Goal: Task Accomplishment & Management: Manage account settings

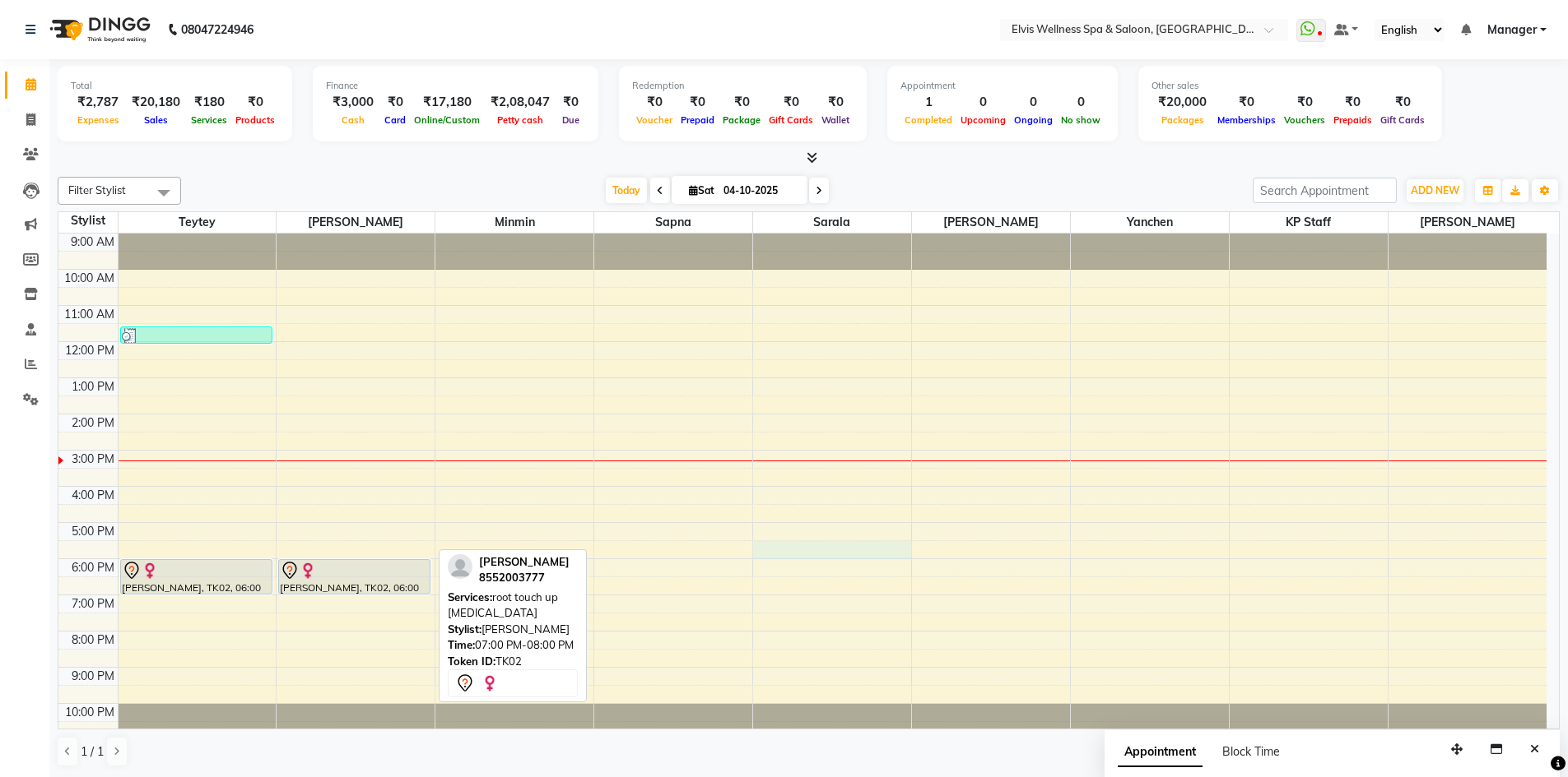
click at [833, 547] on div "9:00 AM 10:00 AM 11:00 AM 12:00 PM 1:00 PM 2:00 PM 3:00 PM 4:00 PM 5:00 PM 6:00…" at bounding box center [802, 486] width 1488 height 506
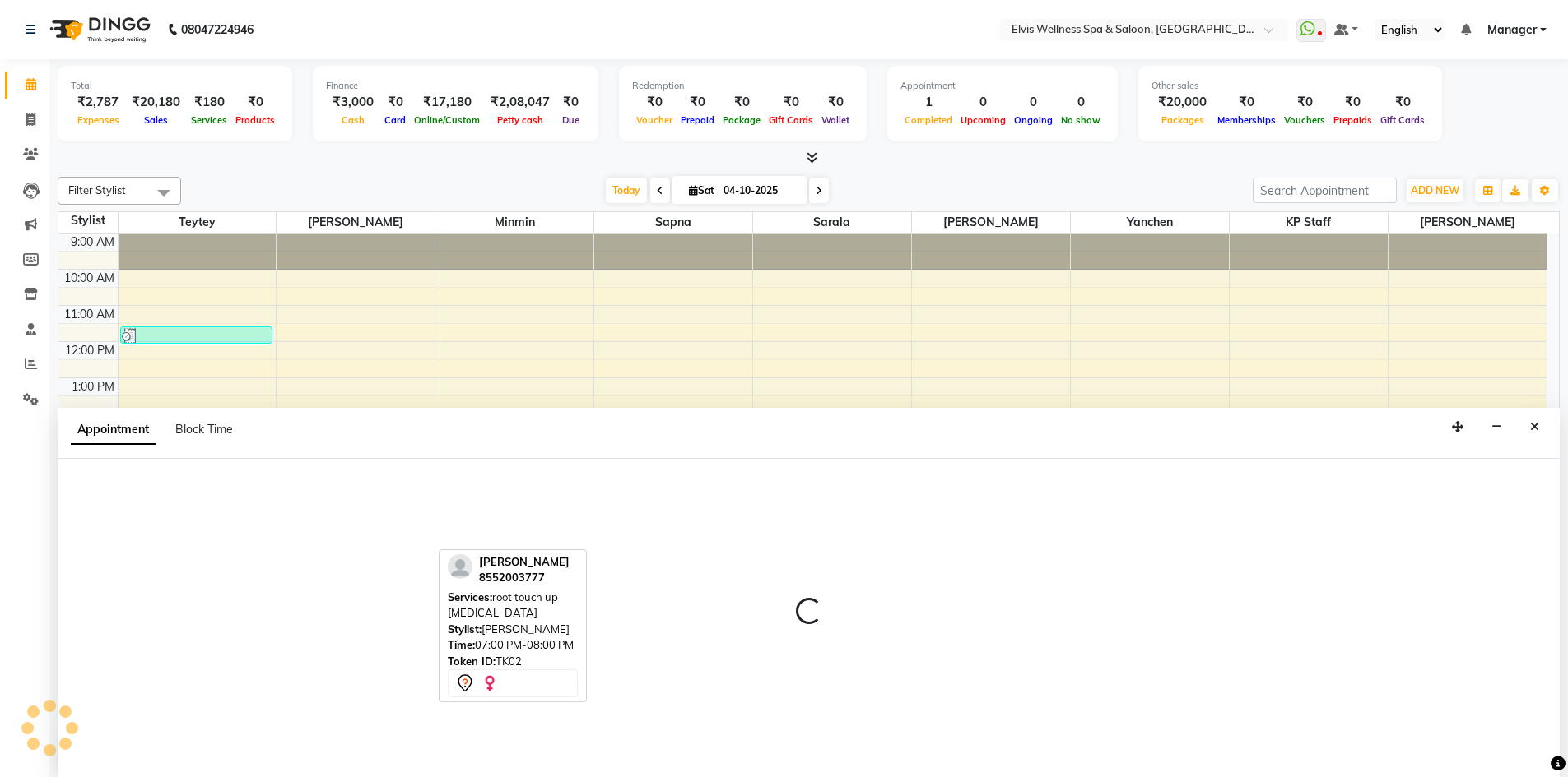
scroll to position [1, 0]
select select "71671"
select select "1050"
select select "tentative"
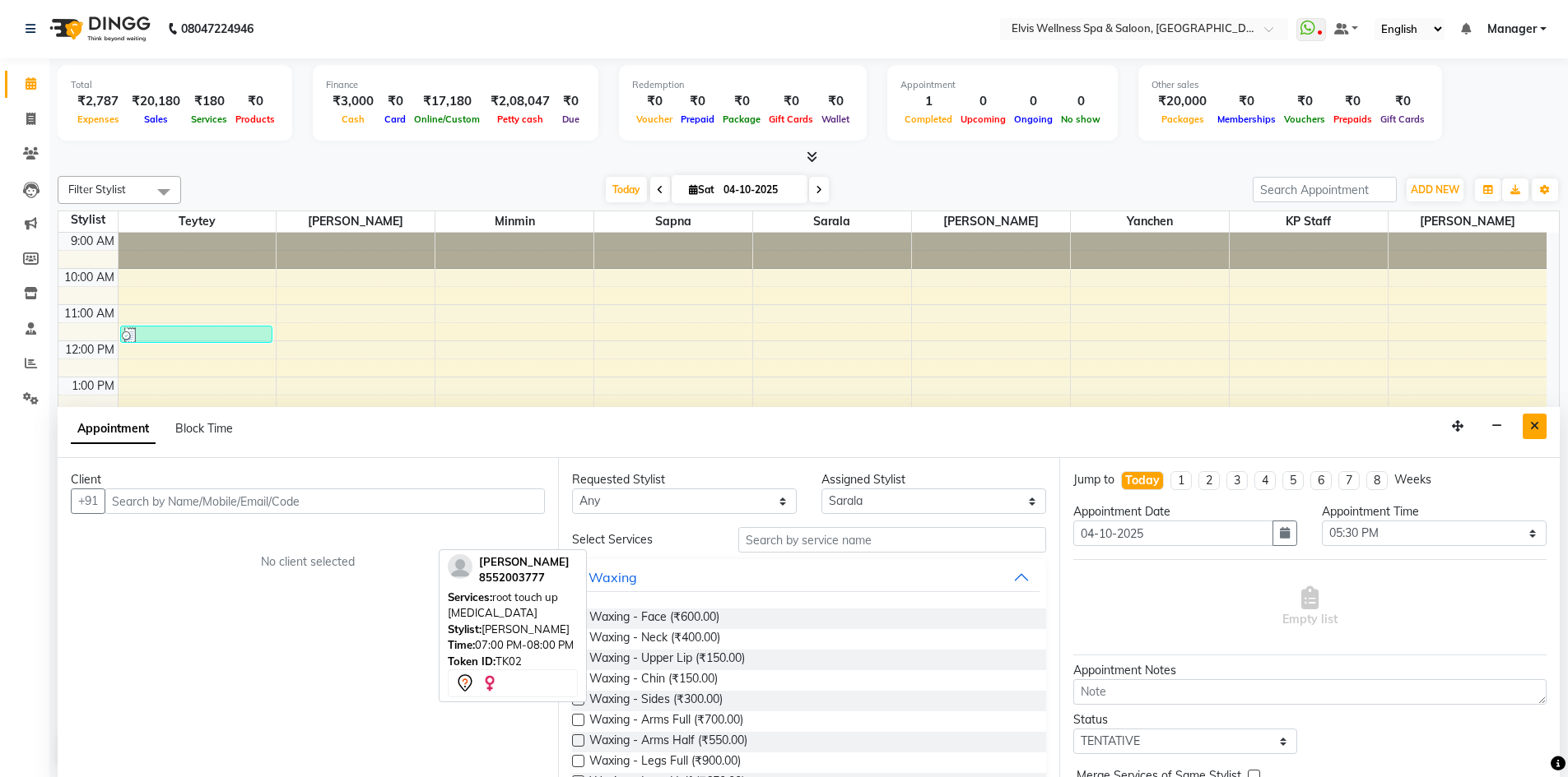
click at [1537, 427] on icon "Close" at bounding box center [1535, 426] width 9 height 11
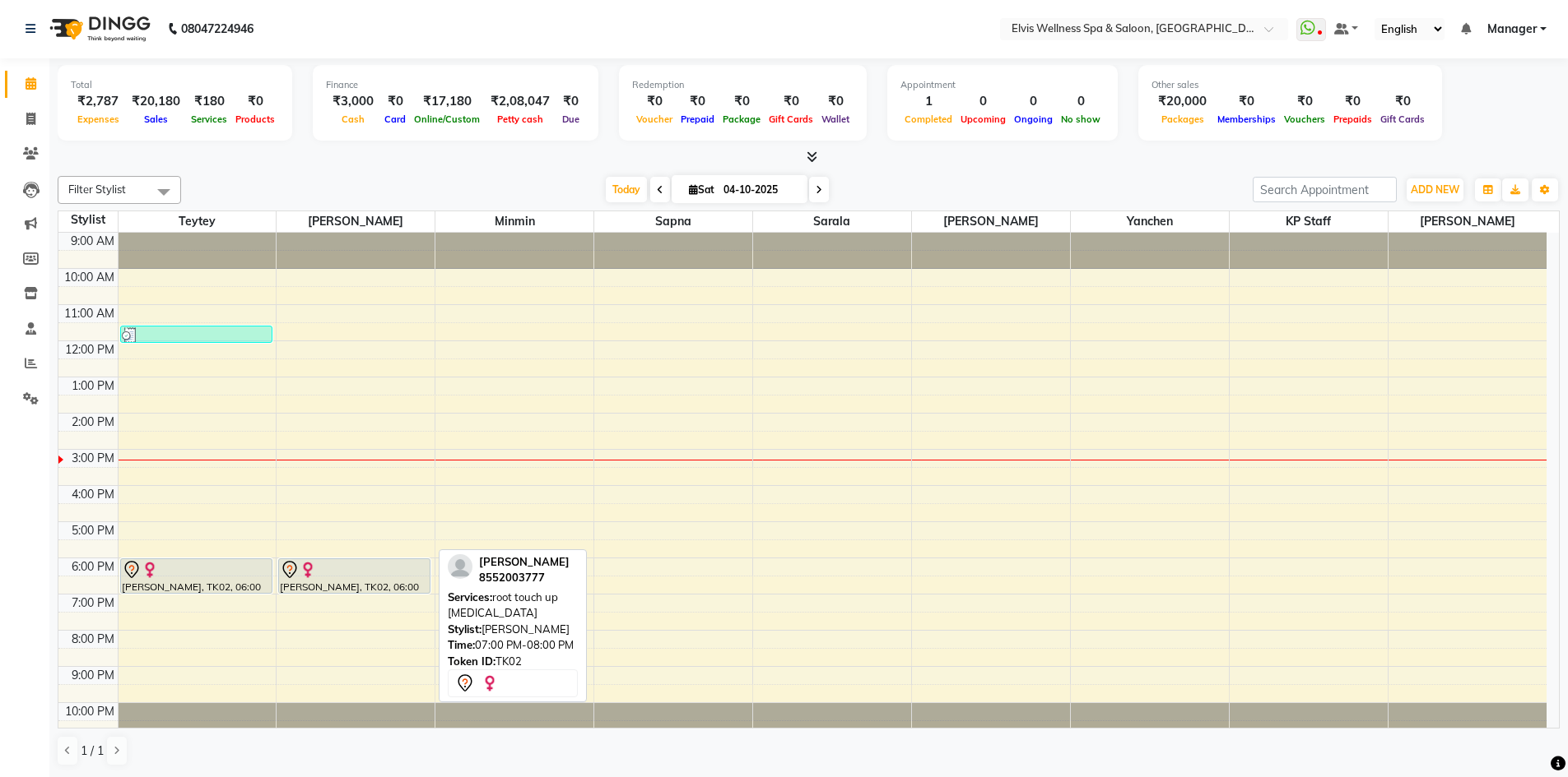
click at [694, 411] on div "9:00 AM 10:00 AM 11:00 AM 12:00 PM 1:00 PM 2:00 PM 3:00 PM 4:00 PM 5:00 PM 6:00…" at bounding box center [802, 485] width 1488 height 506
select select "71682"
select select "tentative"
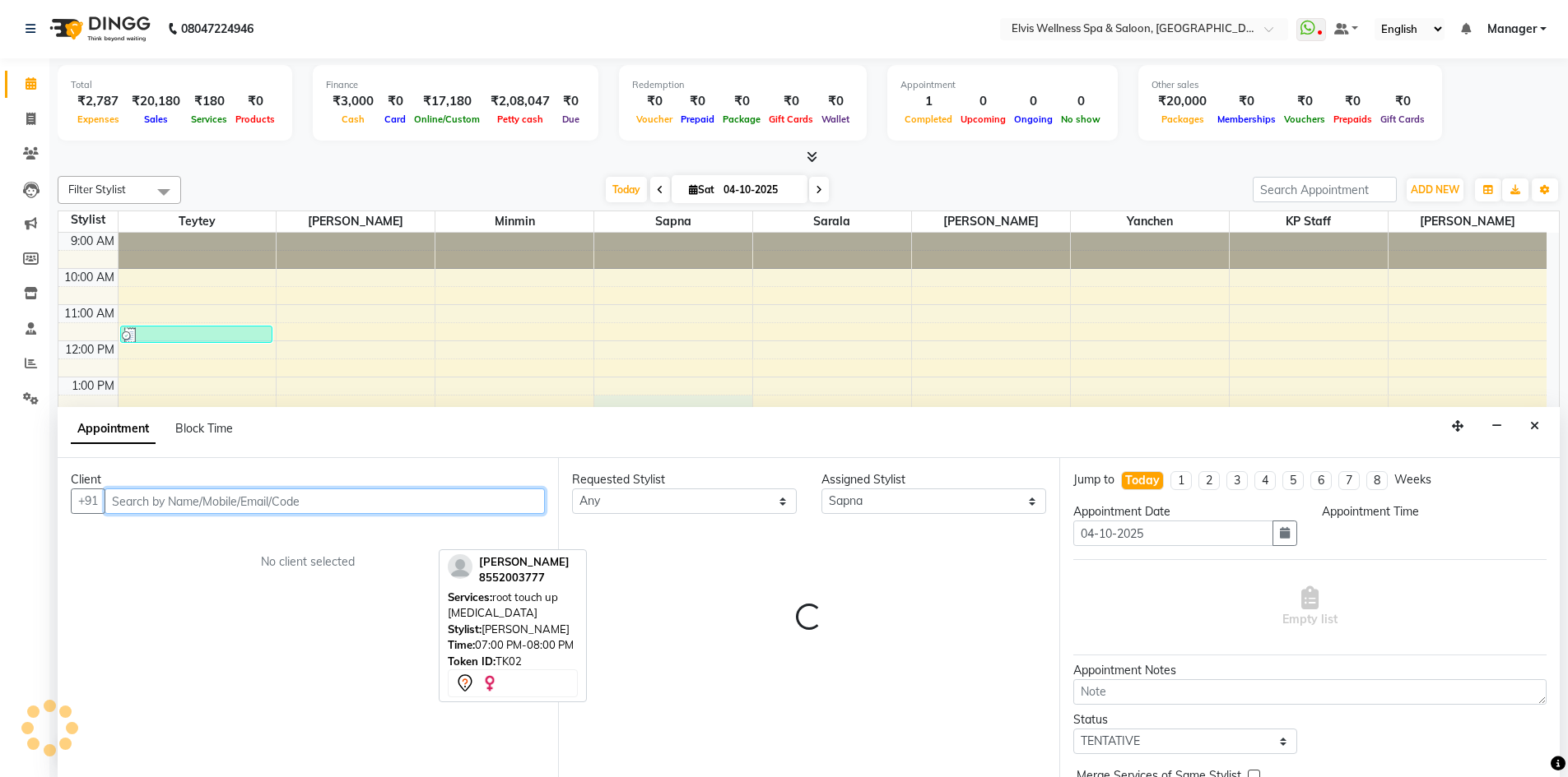
select select "810"
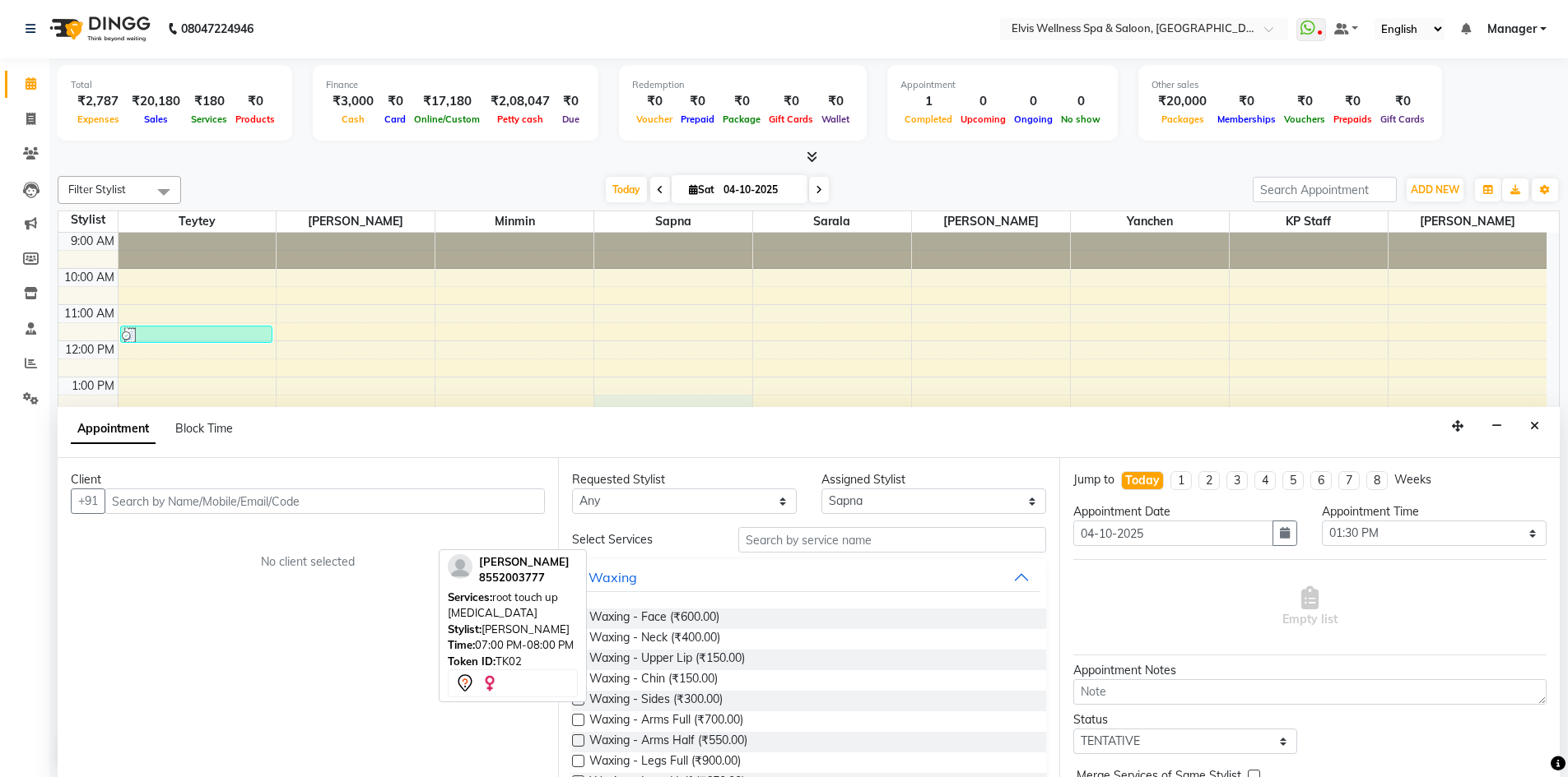
click at [1538, 430] on icon "Close" at bounding box center [1535, 426] width 9 height 11
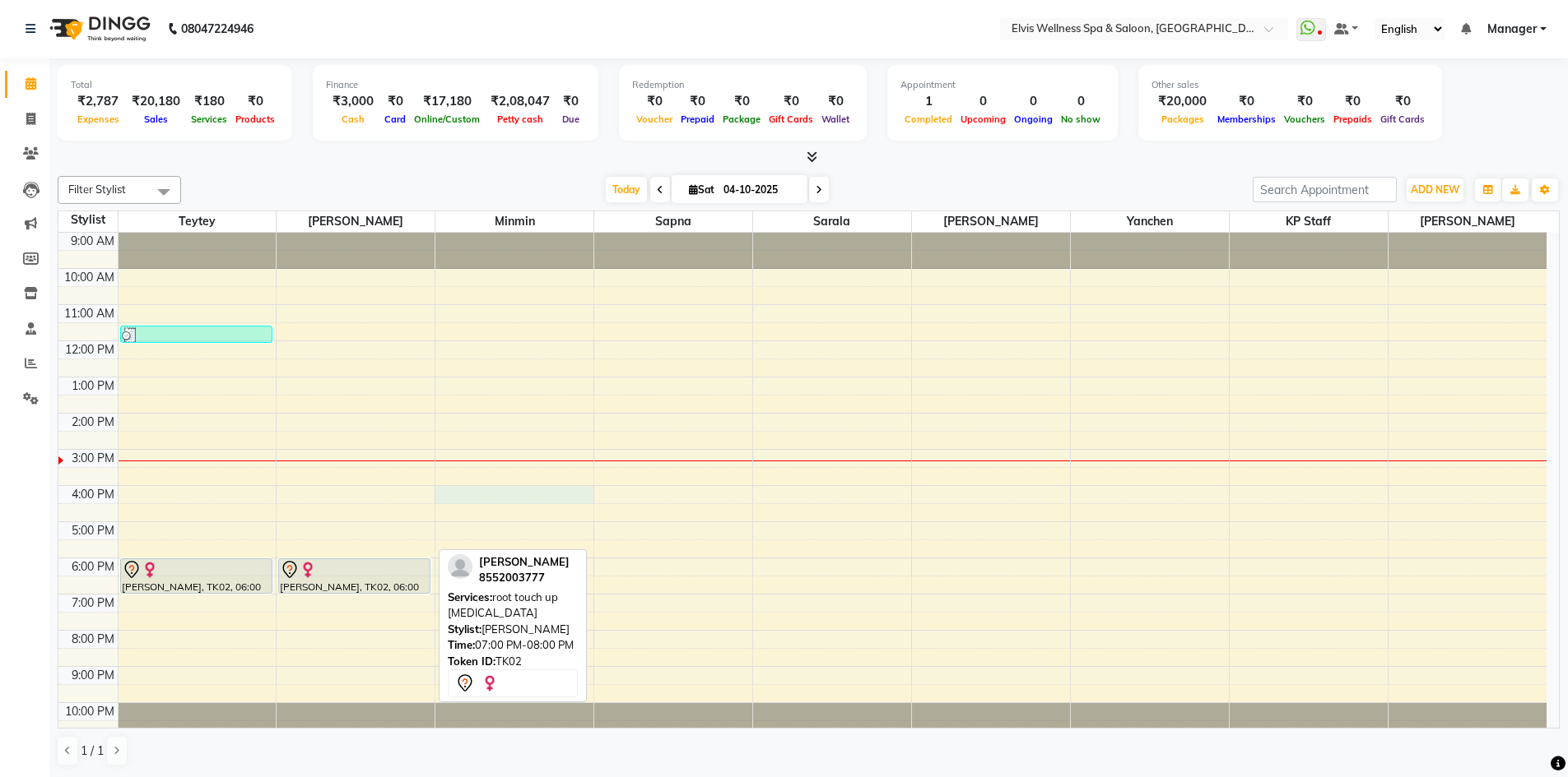
click at [521, 491] on div "9:00 AM 10:00 AM 11:00 AM 12:00 PM 1:00 PM 2:00 PM 3:00 PM 4:00 PM 5:00 PM 6:00…" at bounding box center [802, 485] width 1488 height 506
select select "46461"
select select "960"
select select "tentative"
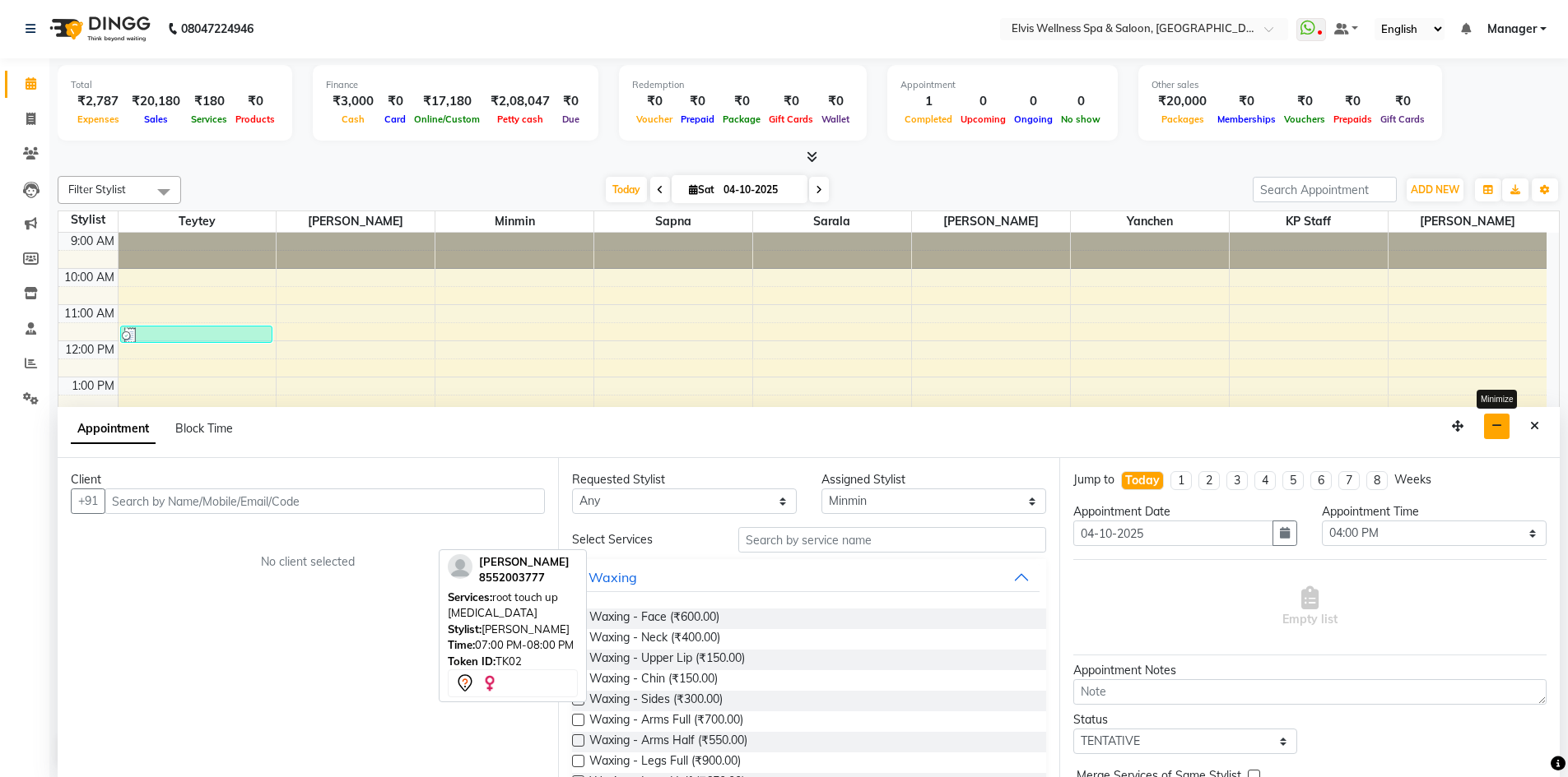
click at [1497, 423] on icon "button" at bounding box center [1496, 426] width 10 height 11
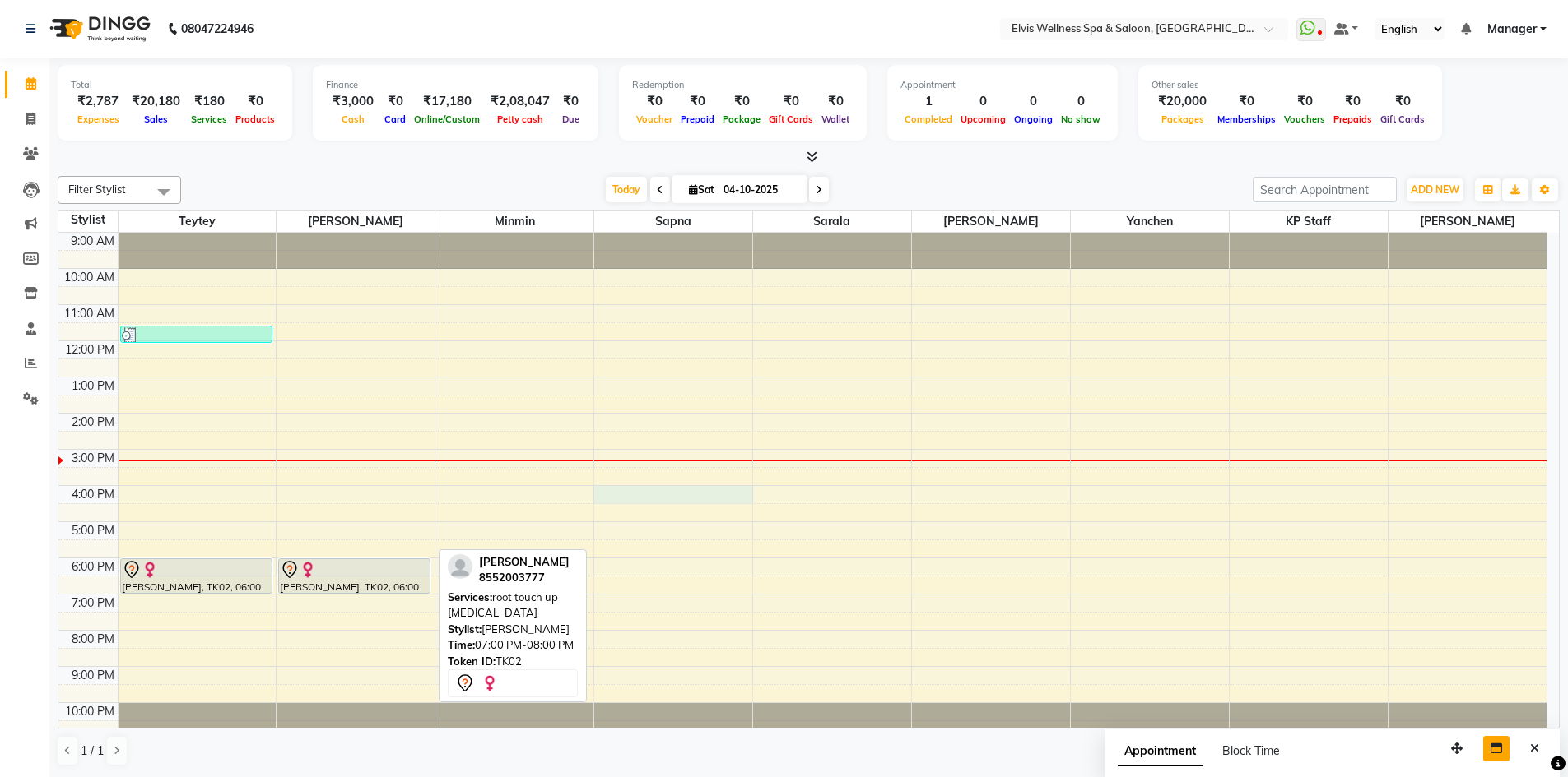
click at [634, 499] on div "9:00 AM 10:00 AM 11:00 AM 12:00 PM 1:00 PM 2:00 PM 3:00 PM 4:00 PM 5:00 PM 6:00…" at bounding box center [802, 485] width 1488 height 506
select select "71682"
select select "960"
select select "tentative"
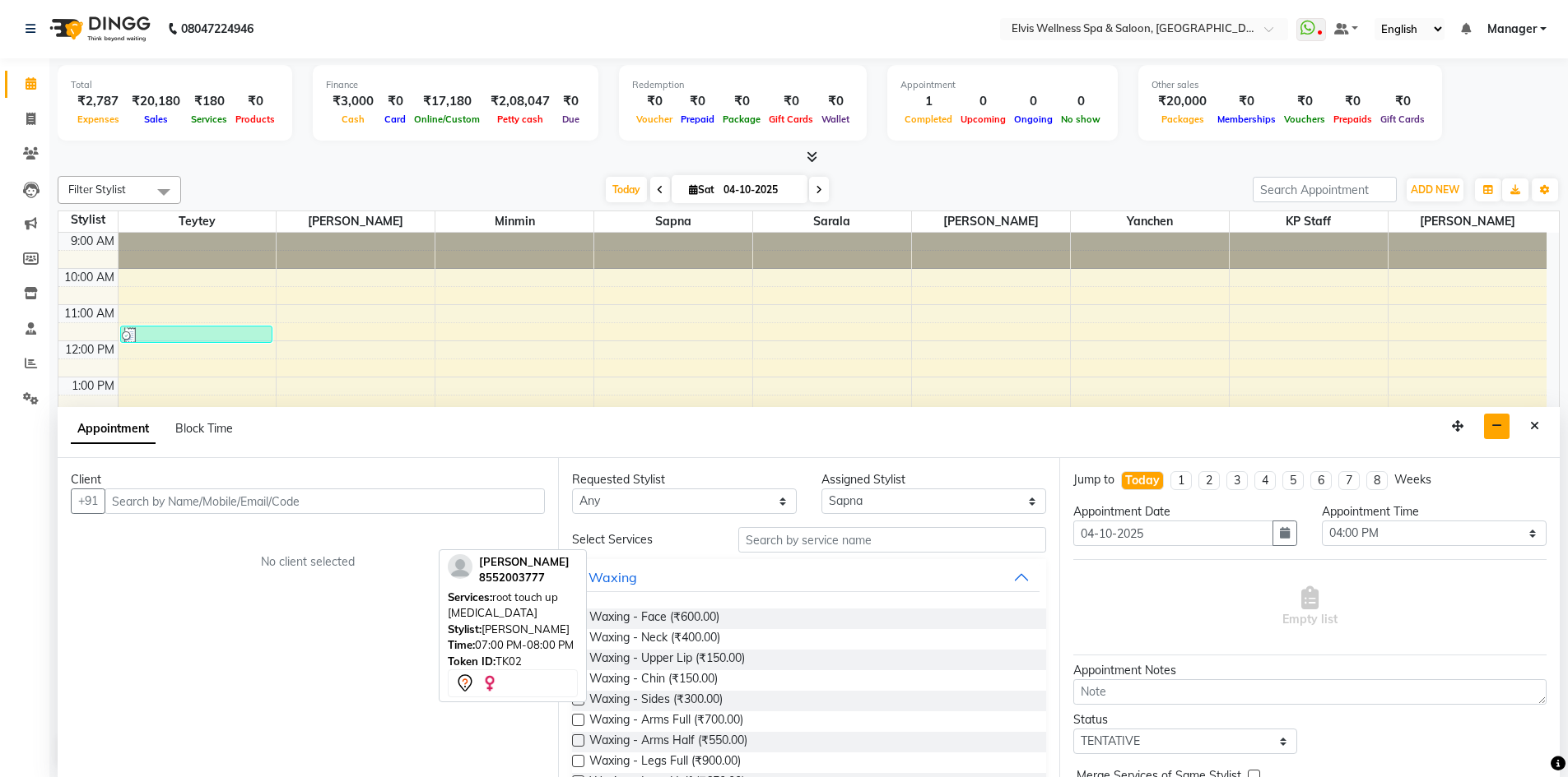
click at [360, 491] on input "text" at bounding box center [325, 500] width 440 height 25
type input "angad"
click at [509, 500] on span "Add Client" at bounding box center [510, 501] width 56 height 15
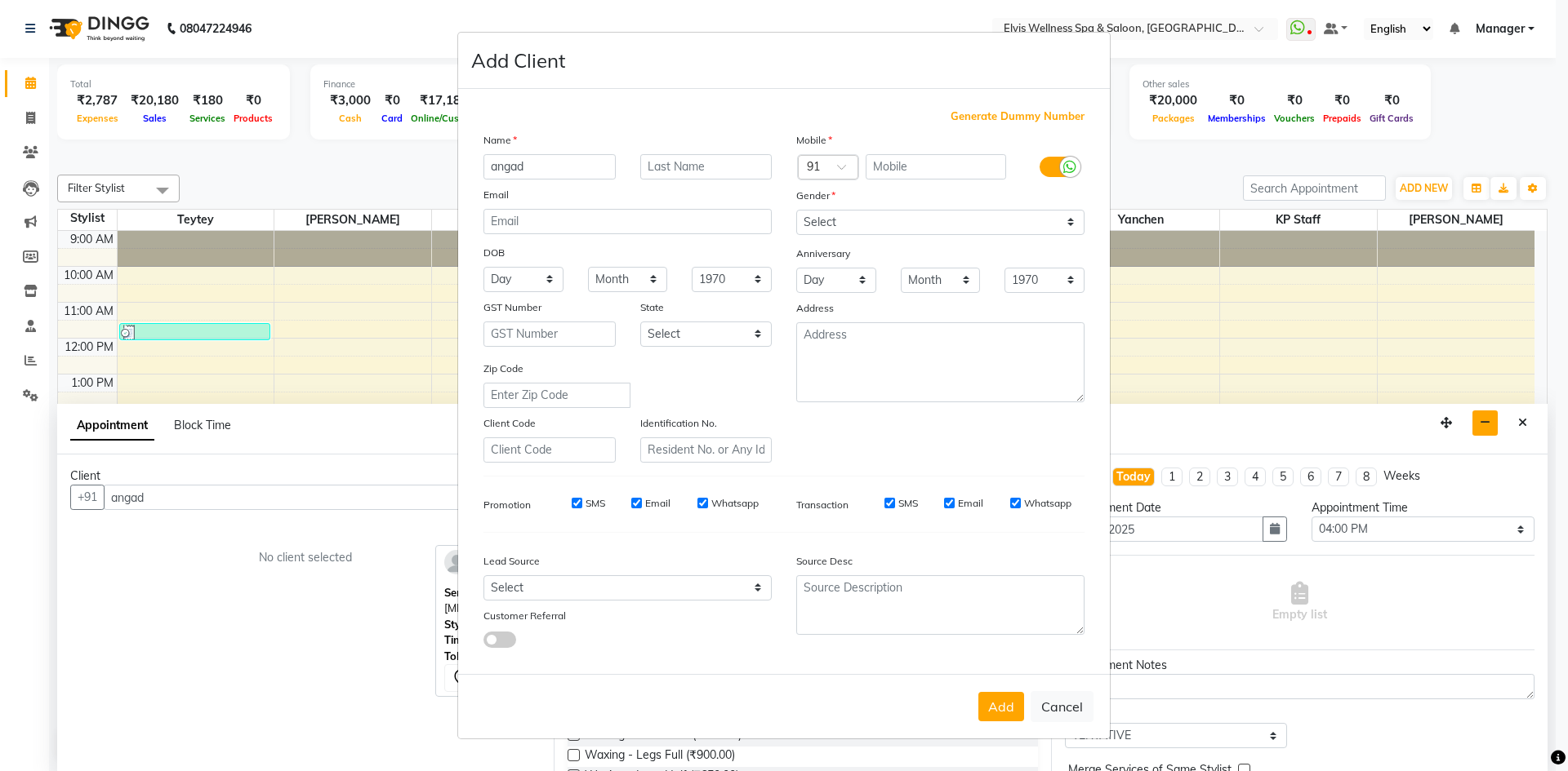
click at [563, 163] on input "angad" at bounding box center [550, 166] width 133 height 25
click at [715, 174] on input "text" at bounding box center [707, 166] width 133 height 25
click at [896, 175] on input "text" at bounding box center [936, 166] width 141 height 25
type input "9561429815"
click at [824, 232] on select "Select [DEMOGRAPHIC_DATA] [DEMOGRAPHIC_DATA] Other Prefer Not To Say" at bounding box center [940, 222] width 289 height 25
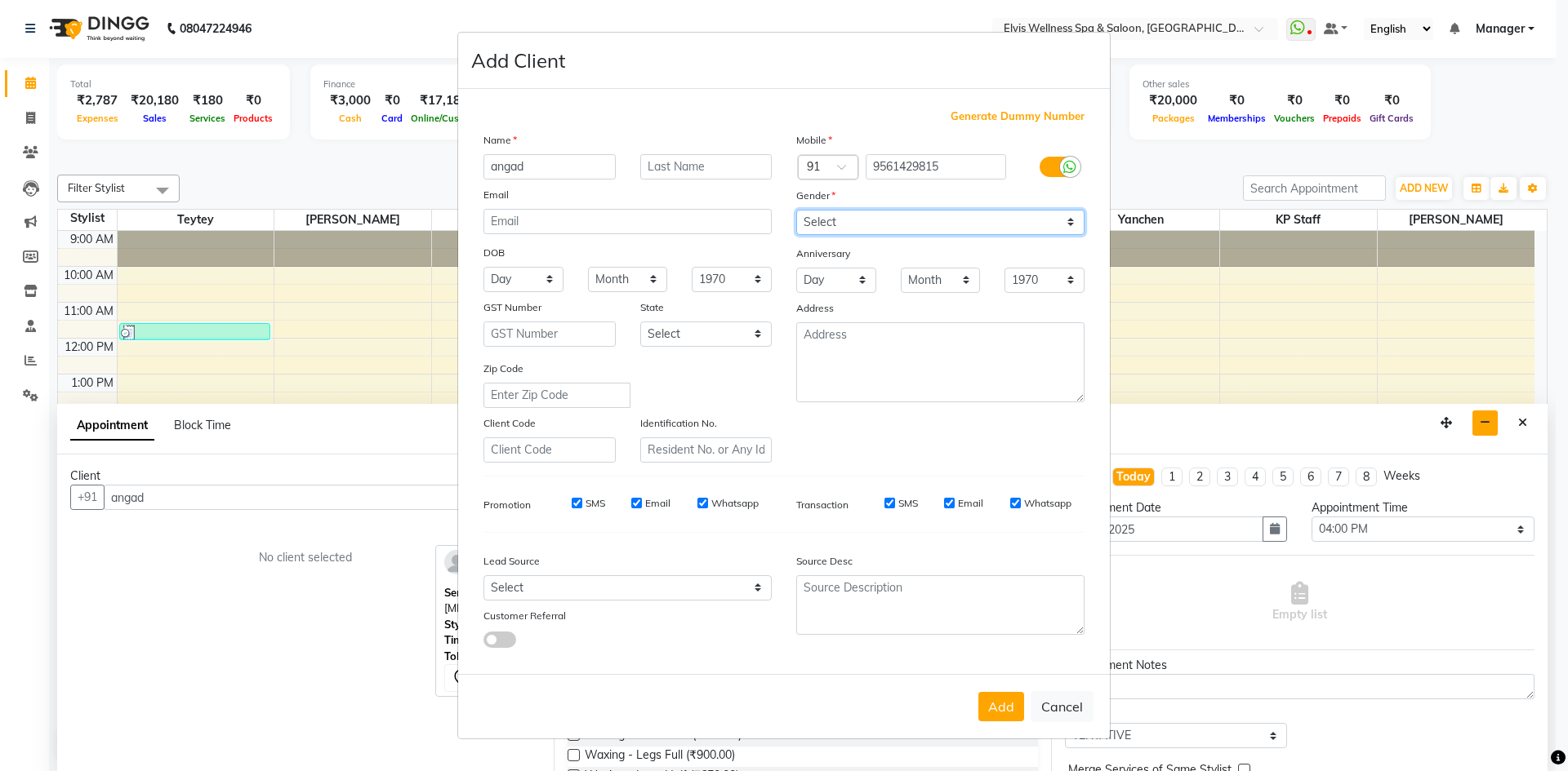
select select "[DEMOGRAPHIC_DATA]"
click at [797, 210] on select "Select [DEMOGRAPHIC_DATA] [DEMOGRAPHIC_DATA] Other Prefer Not To Say" at bounding box center [940, 222] width 289 height 25
click at [990, 709] on button "Add" at bounding box center [1001, 707] width 46 height 29
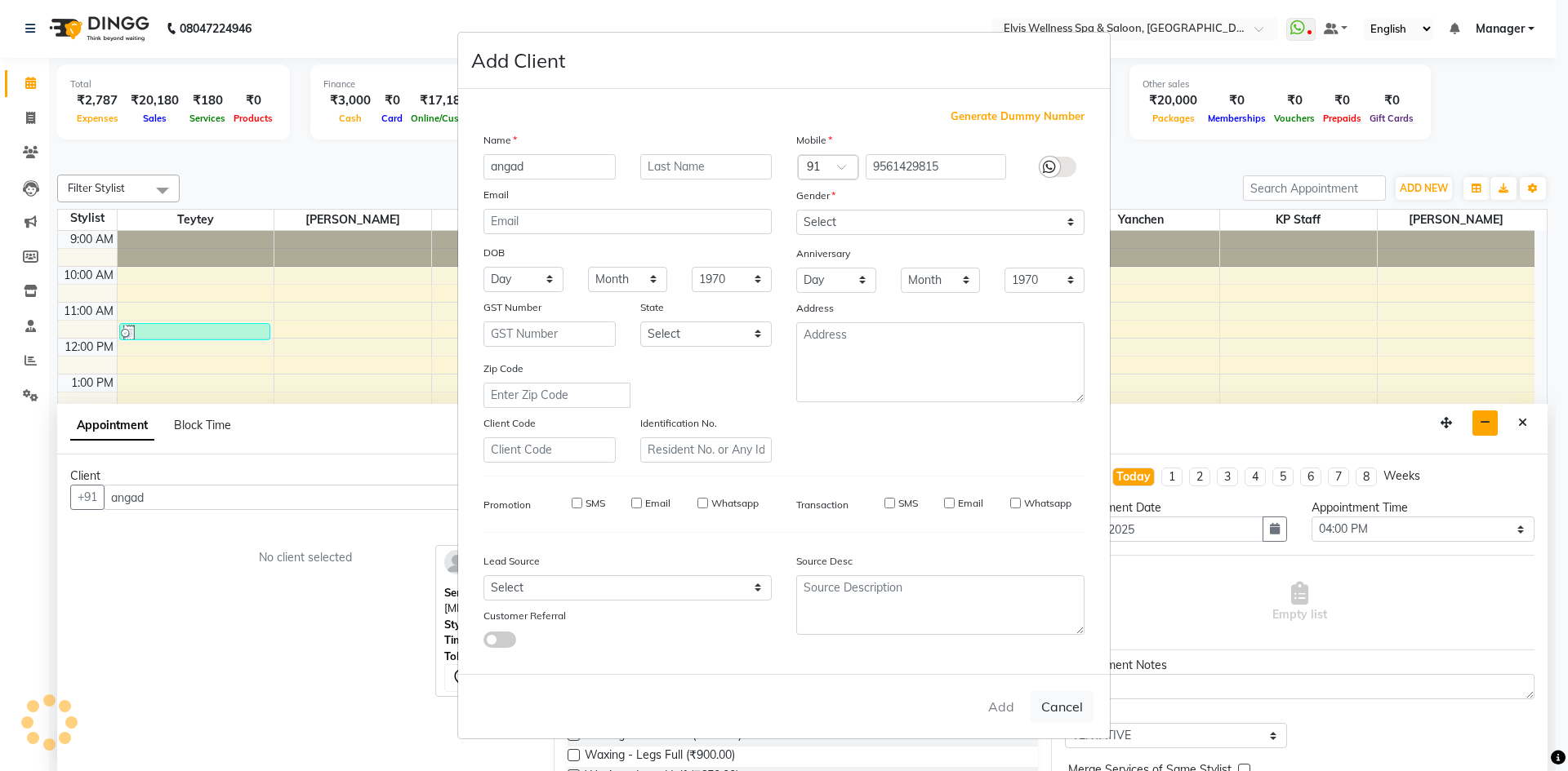
type input "9561429815"
select select
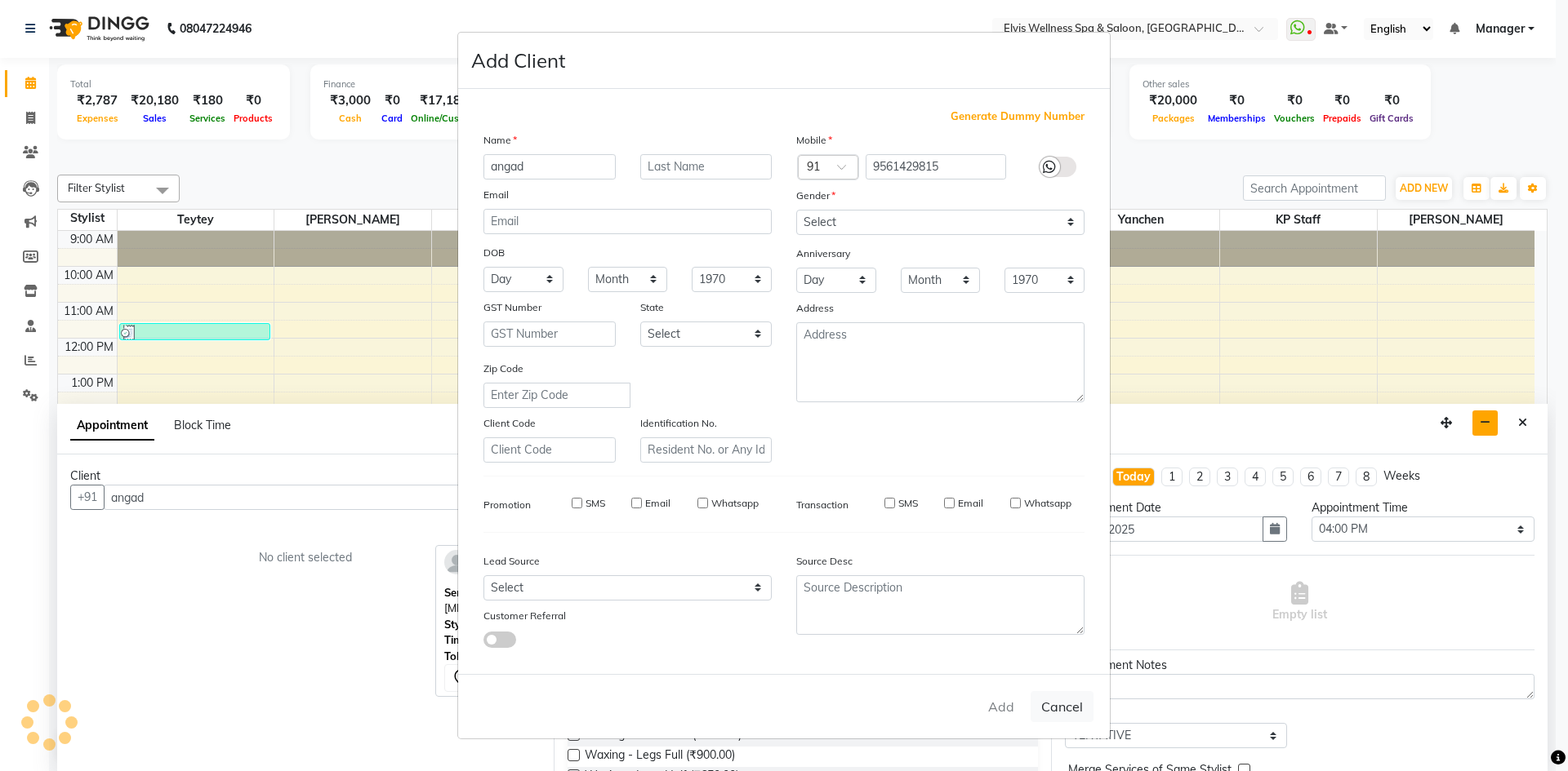
select select
checkbox input "false"
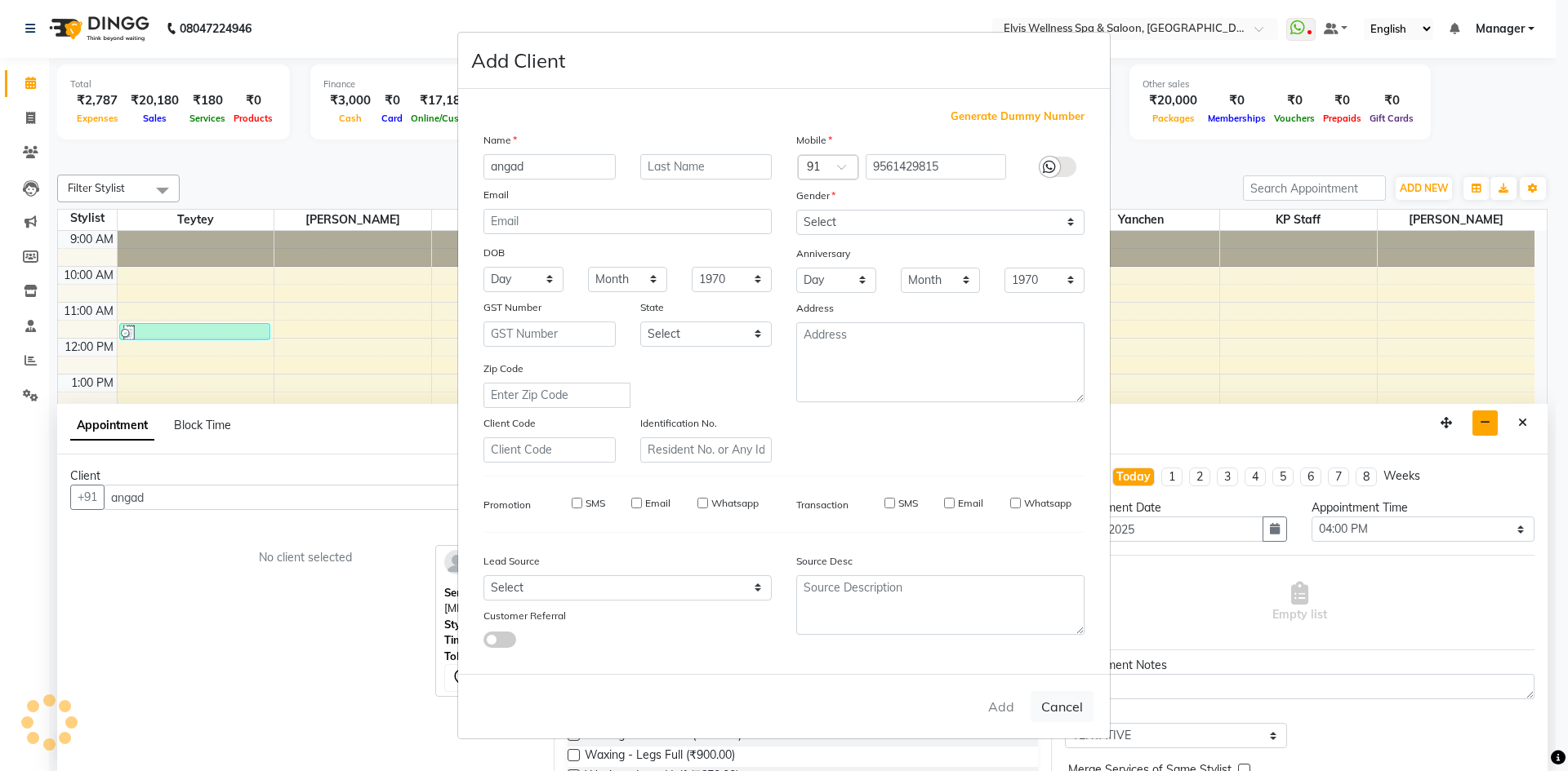
checkbox input "false"
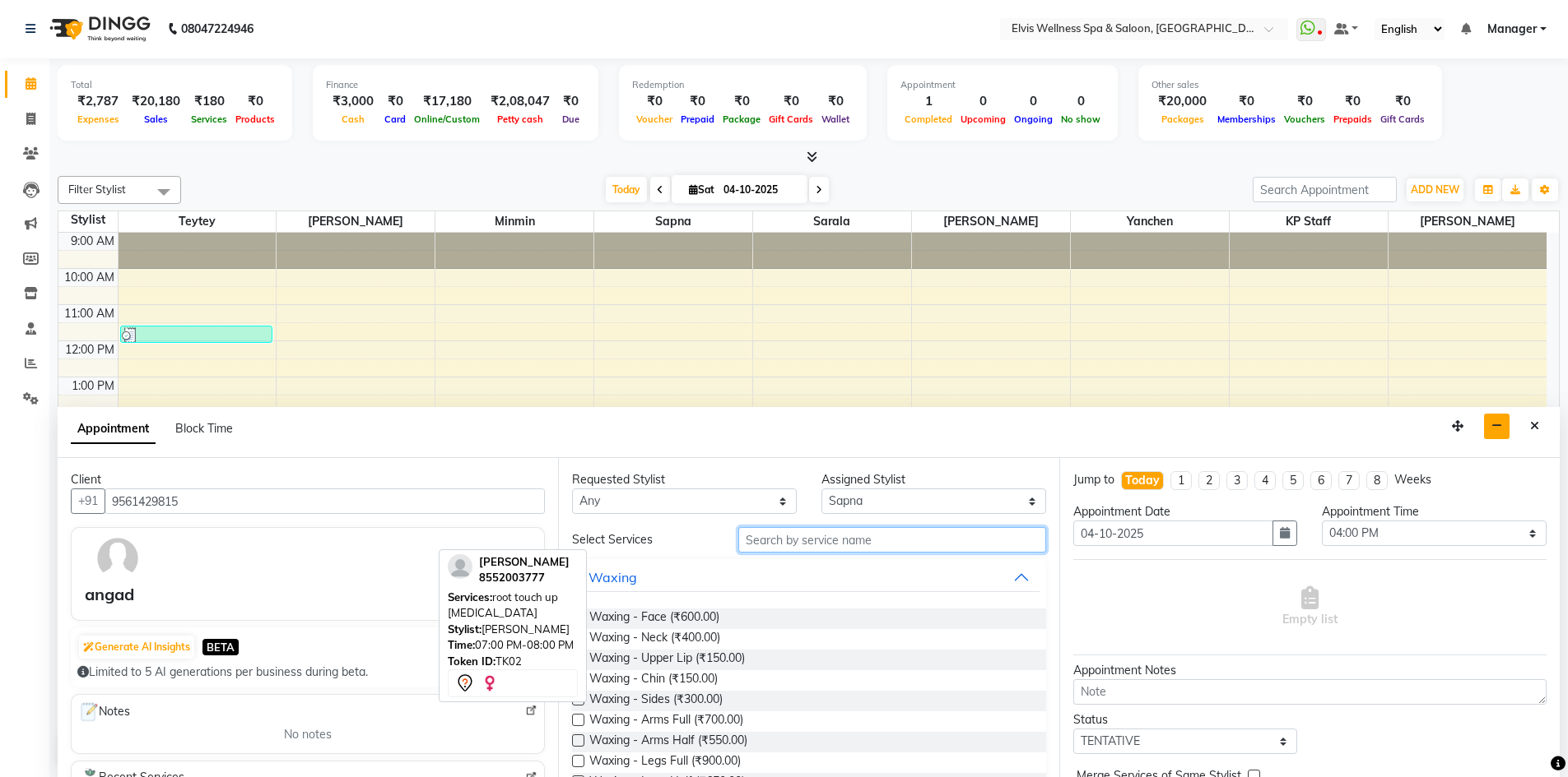
click at [794, 539] on input "text" at bounding box center [891, 540] width 308 height 25
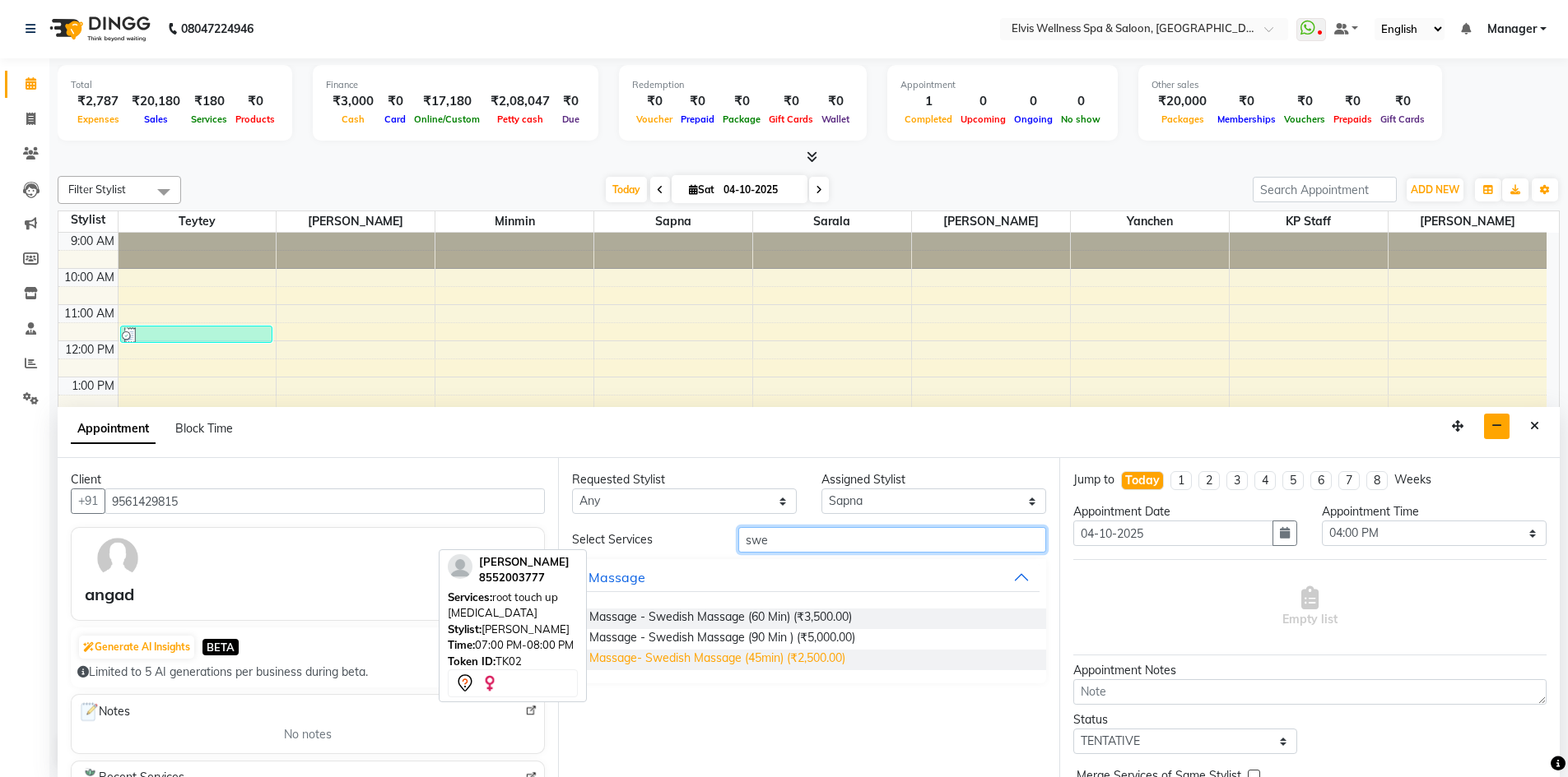
type input "swe"
click at [597, 658] on span "Massage- Swedish Massage (45min) (₹2,500.00)" at bounding box center [717, 660] width 256 height 21
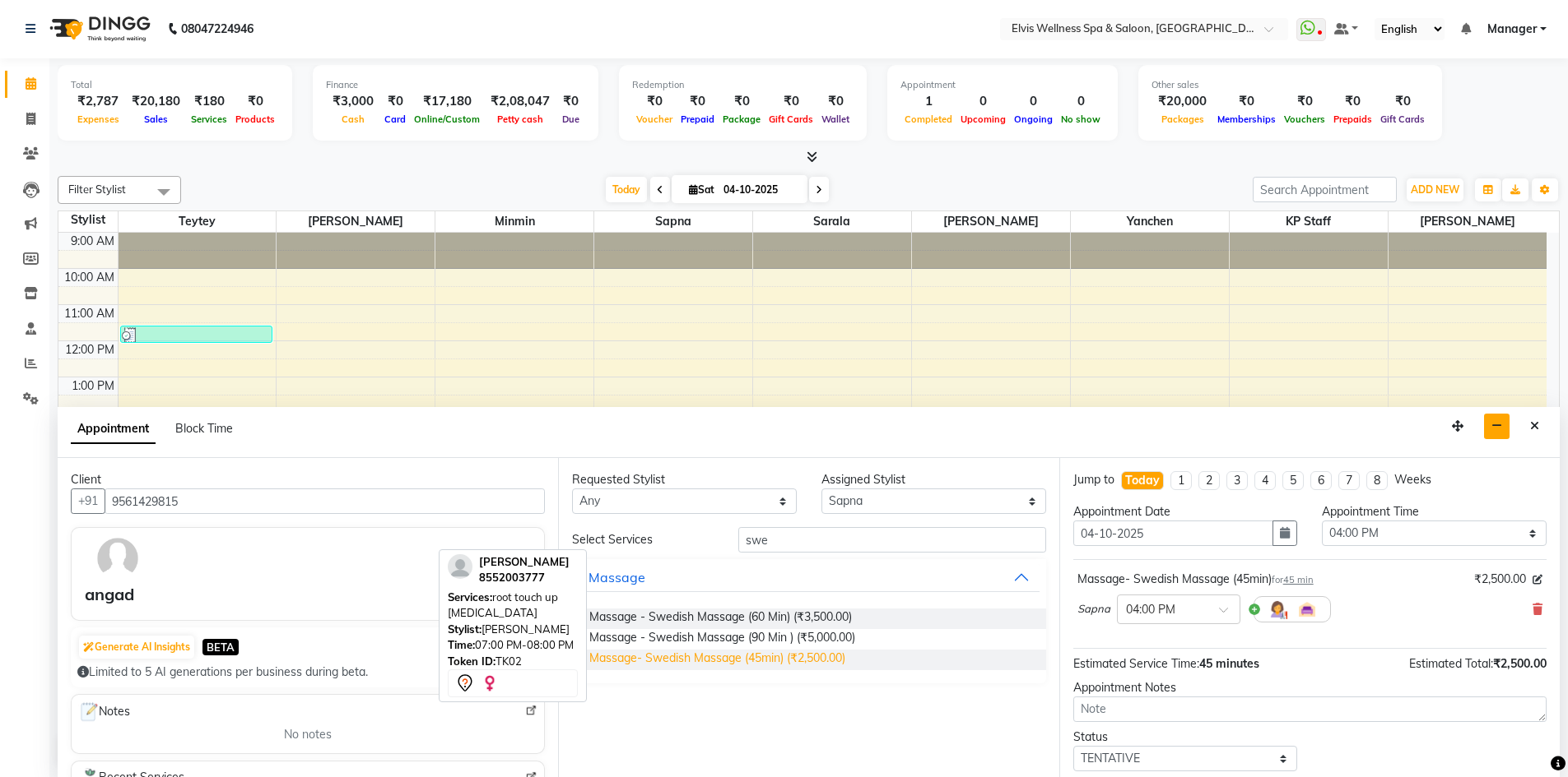
checkbox input "false"
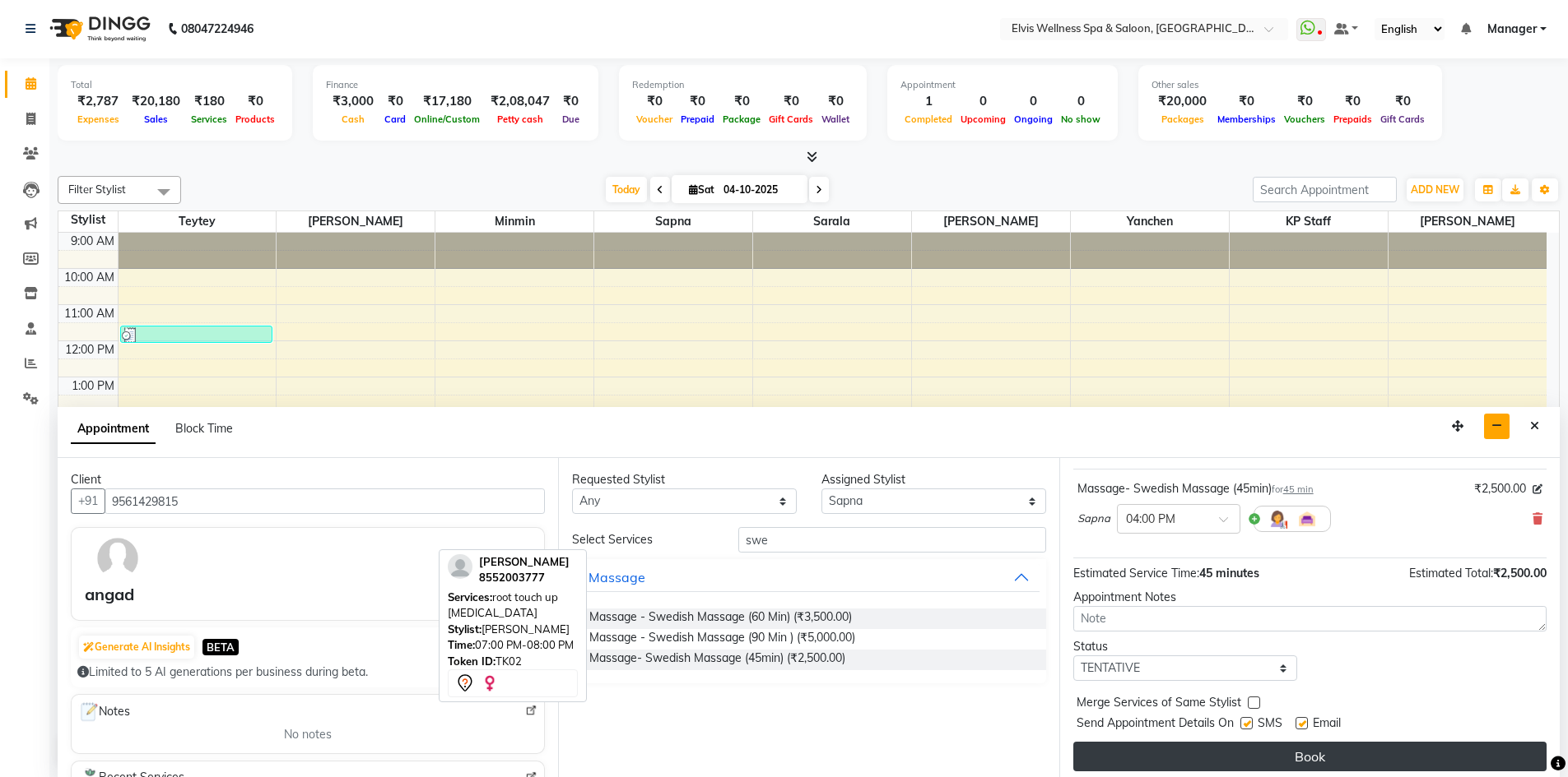
click at [1334, 753] on button "Book" at bounding box center [1309, 756] width 473 height 29
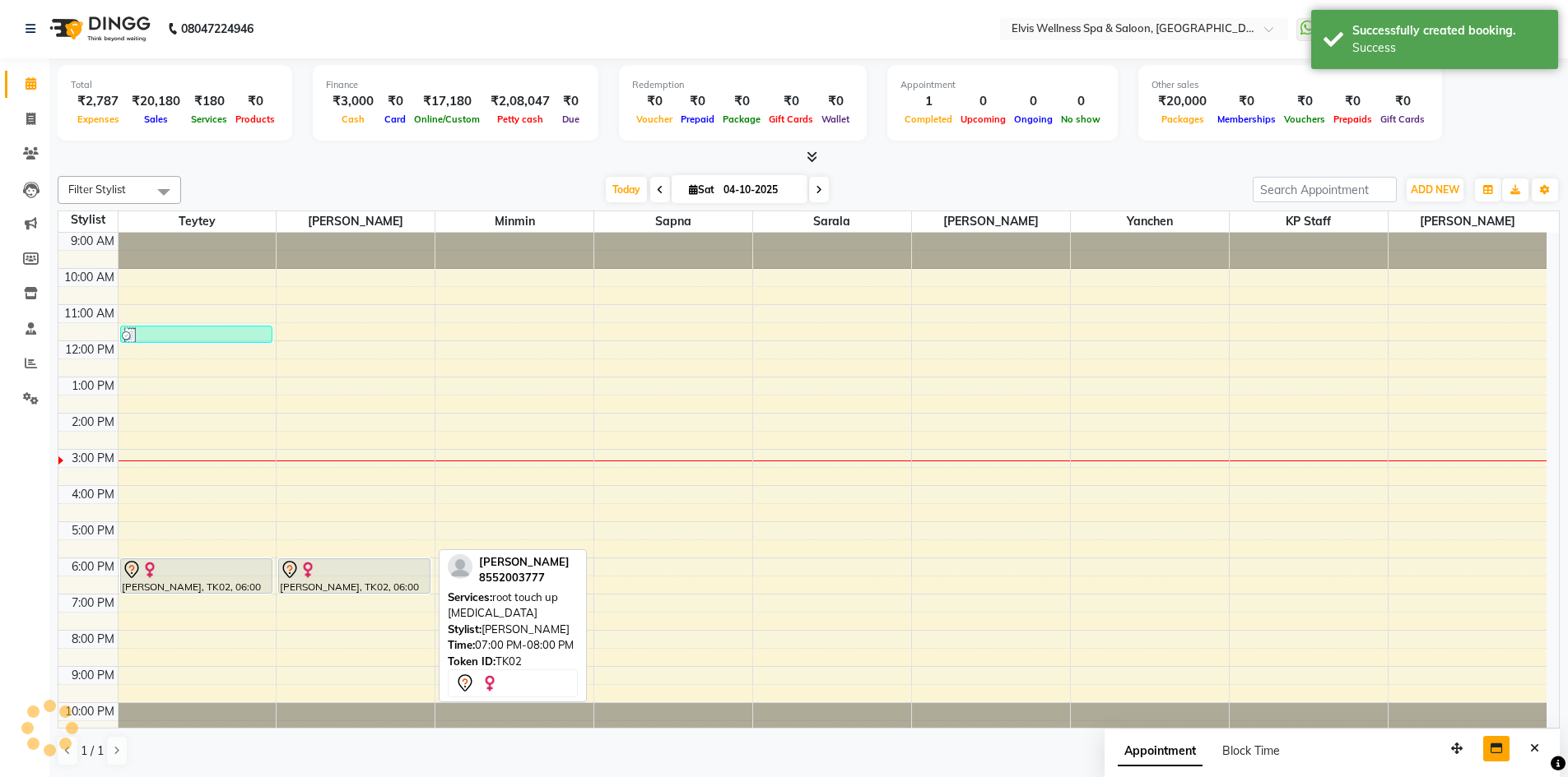
scroll to position [0, 0]
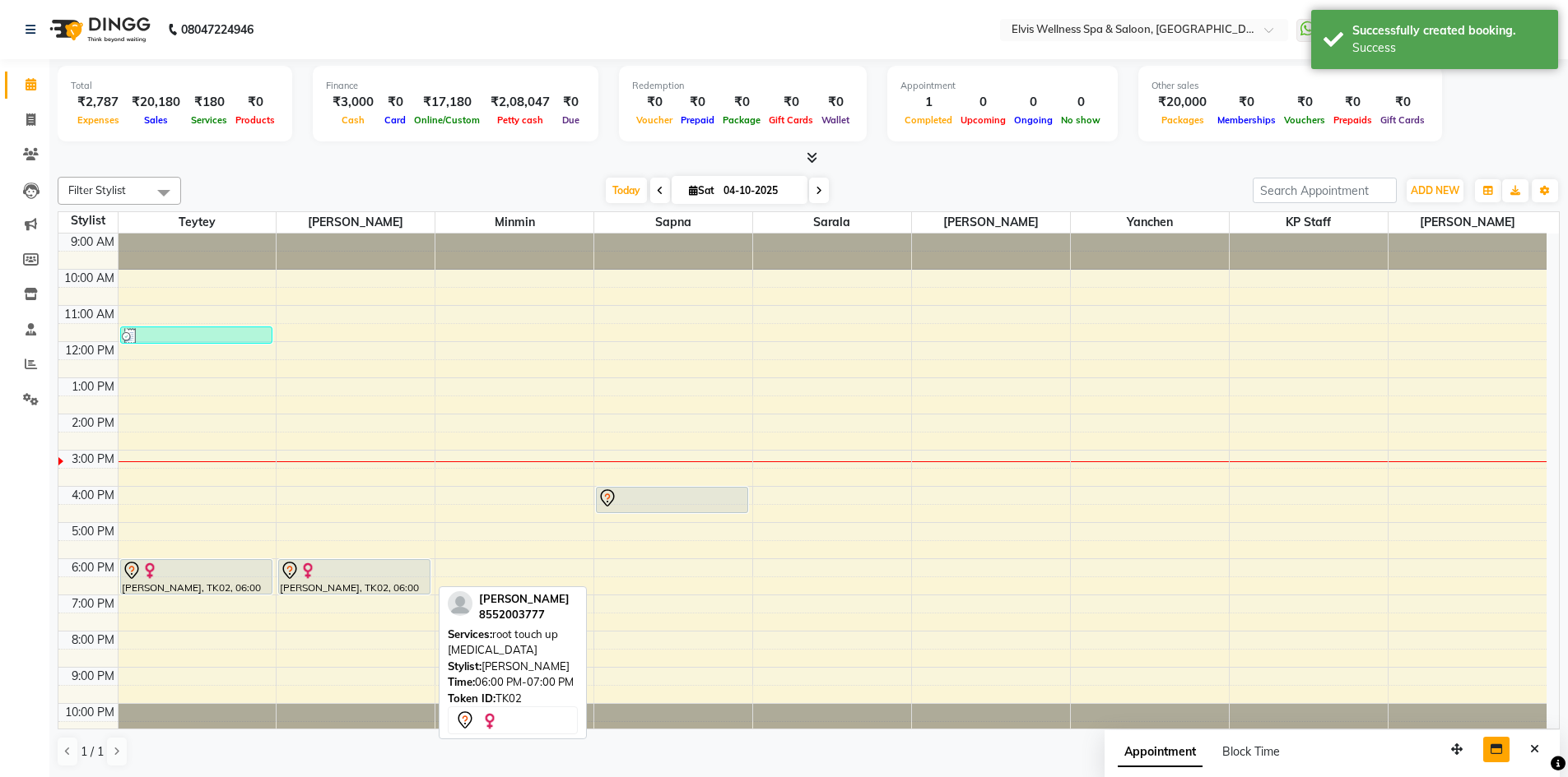
click at [371, 561] on div "[PERSON_NAME], TK02, 06:00 PM-07:00 PM, root touch up [MEDICAL_DATA]" at bounding box center [354, 578] width 151 height 34
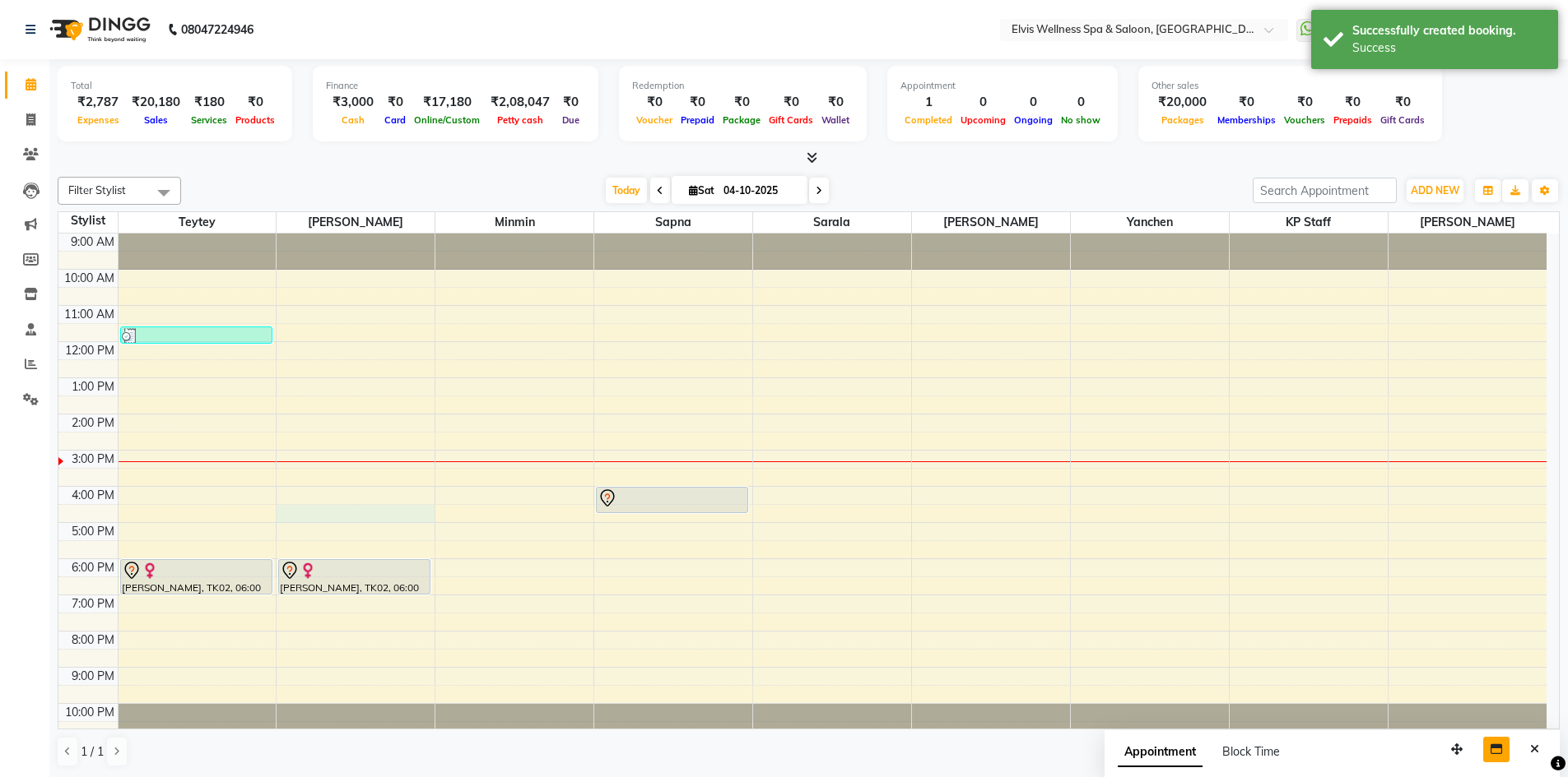
click at [292, 513] on div "9:00 AM 10:00 AM 11:00 AM 12:00 PM 1:00 PM 2:00 PM 3:00 PM 4:00 PM 5:00 PM 6:00…" at bounding box center [802, 486] width 1488 height 506
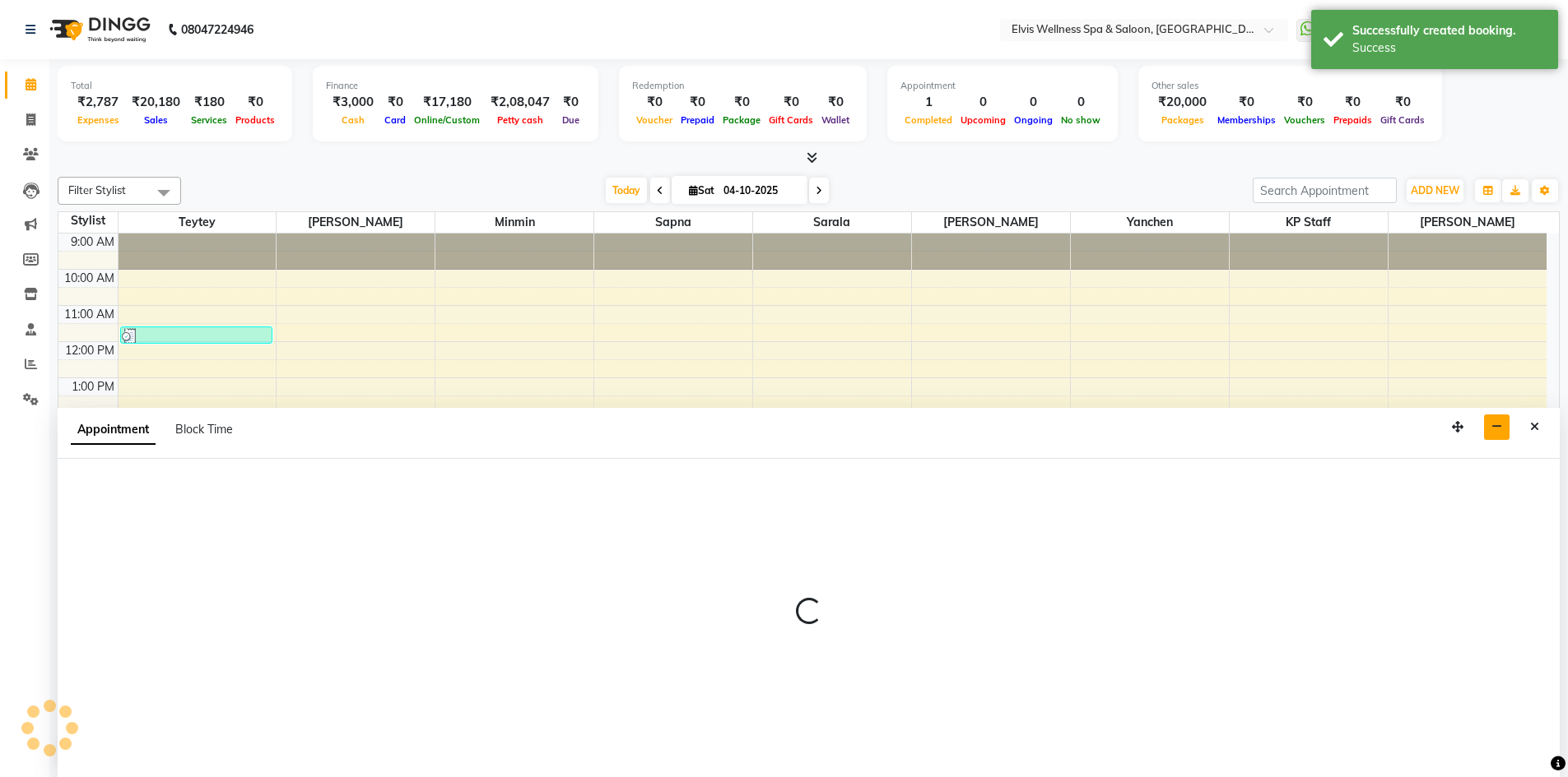
scroll to position [1, 0]
select select "46975"
select select "990"
select select "tentative"
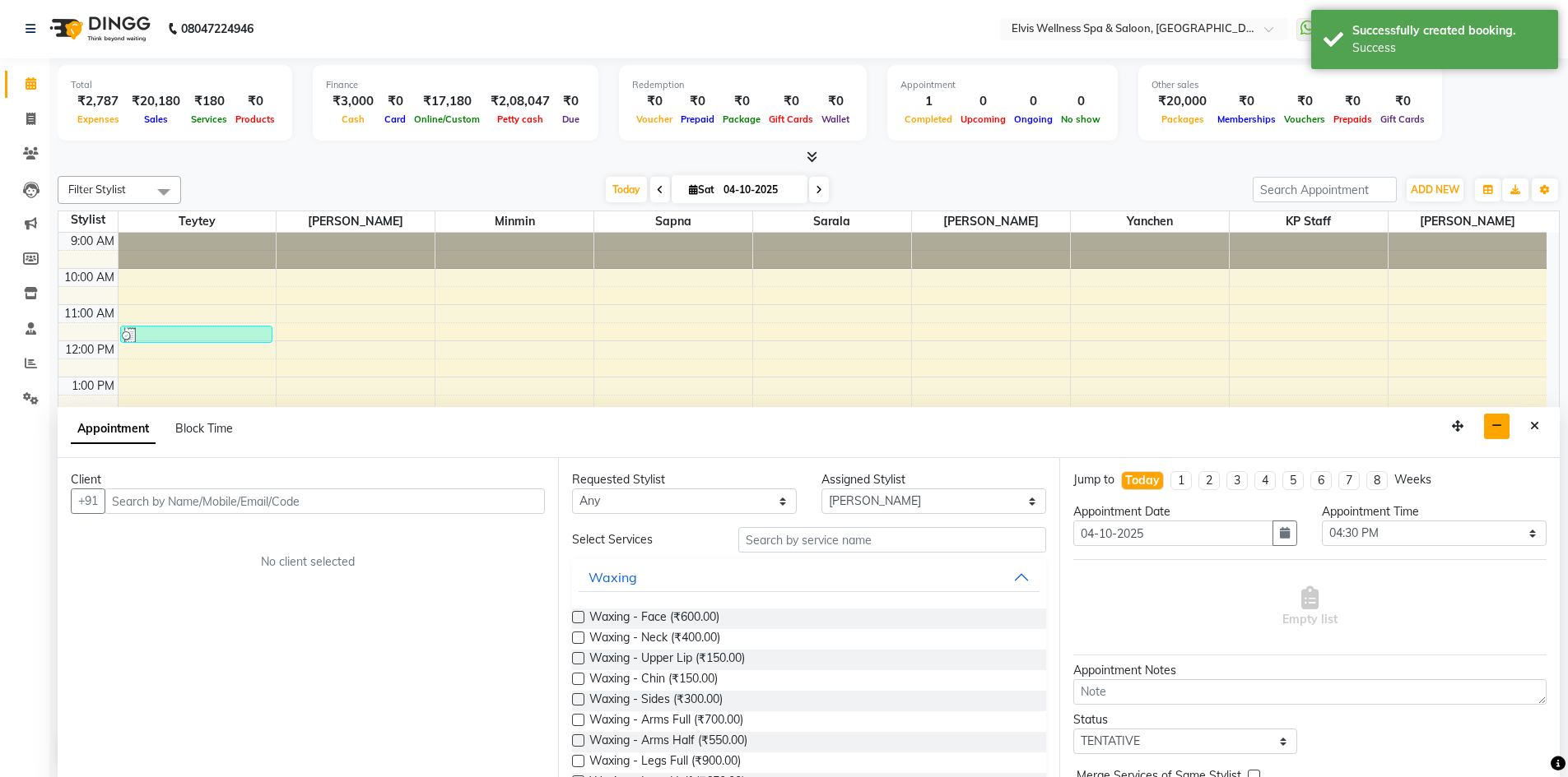
click at [276, 499] on input "text" at bounding box center [325, 500] width 440 height 25
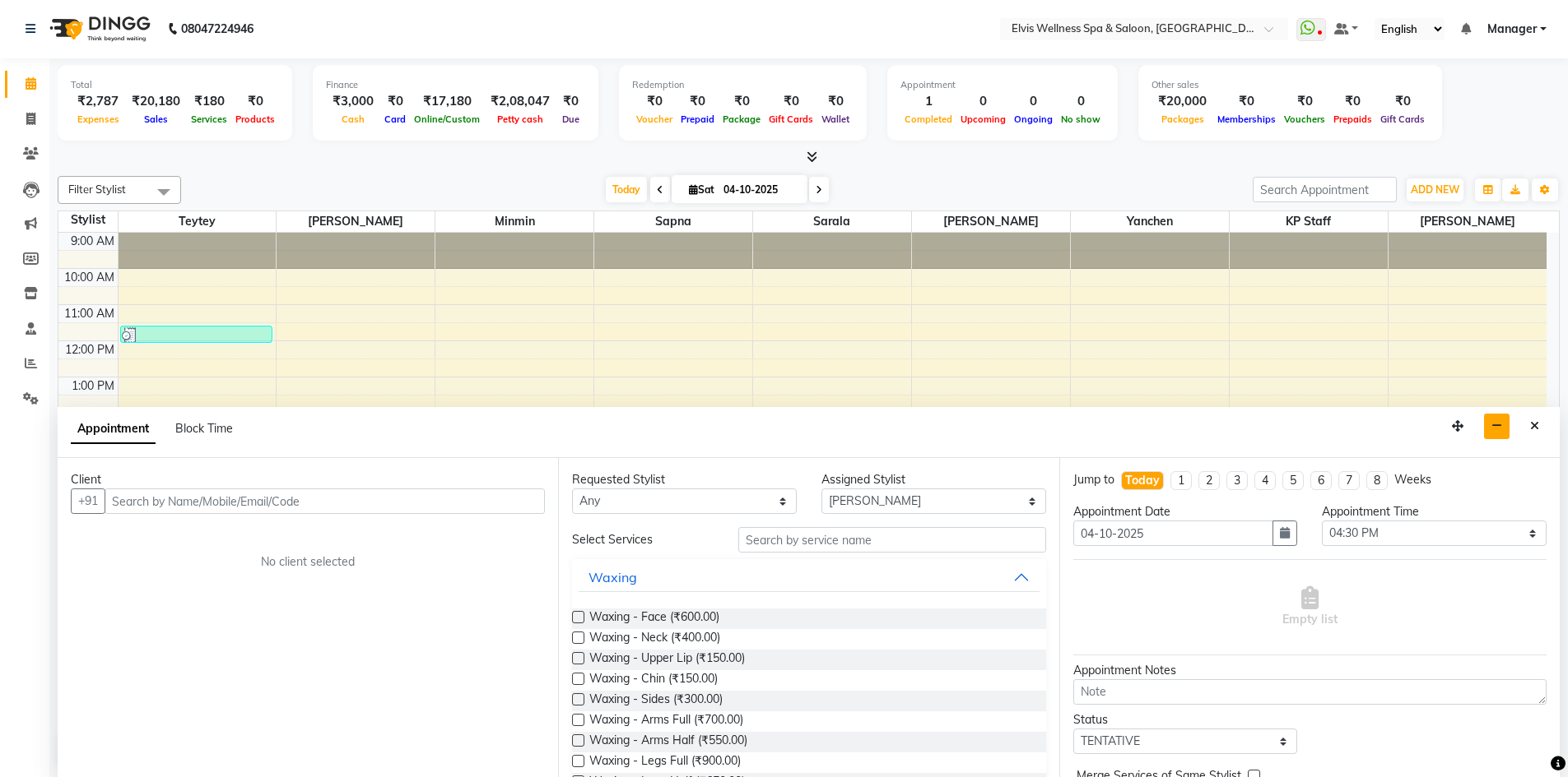
click at [266, 513] on input "text" at bounding box center [325, 500] width 440 height 25
click at [211, 503] on input "text" at bounding box center [325, 500] width 440 height 25
type input "7357823394"
click at [520, 490] on button "Add Client" at bounding box center [510, 500] width 69 height 25
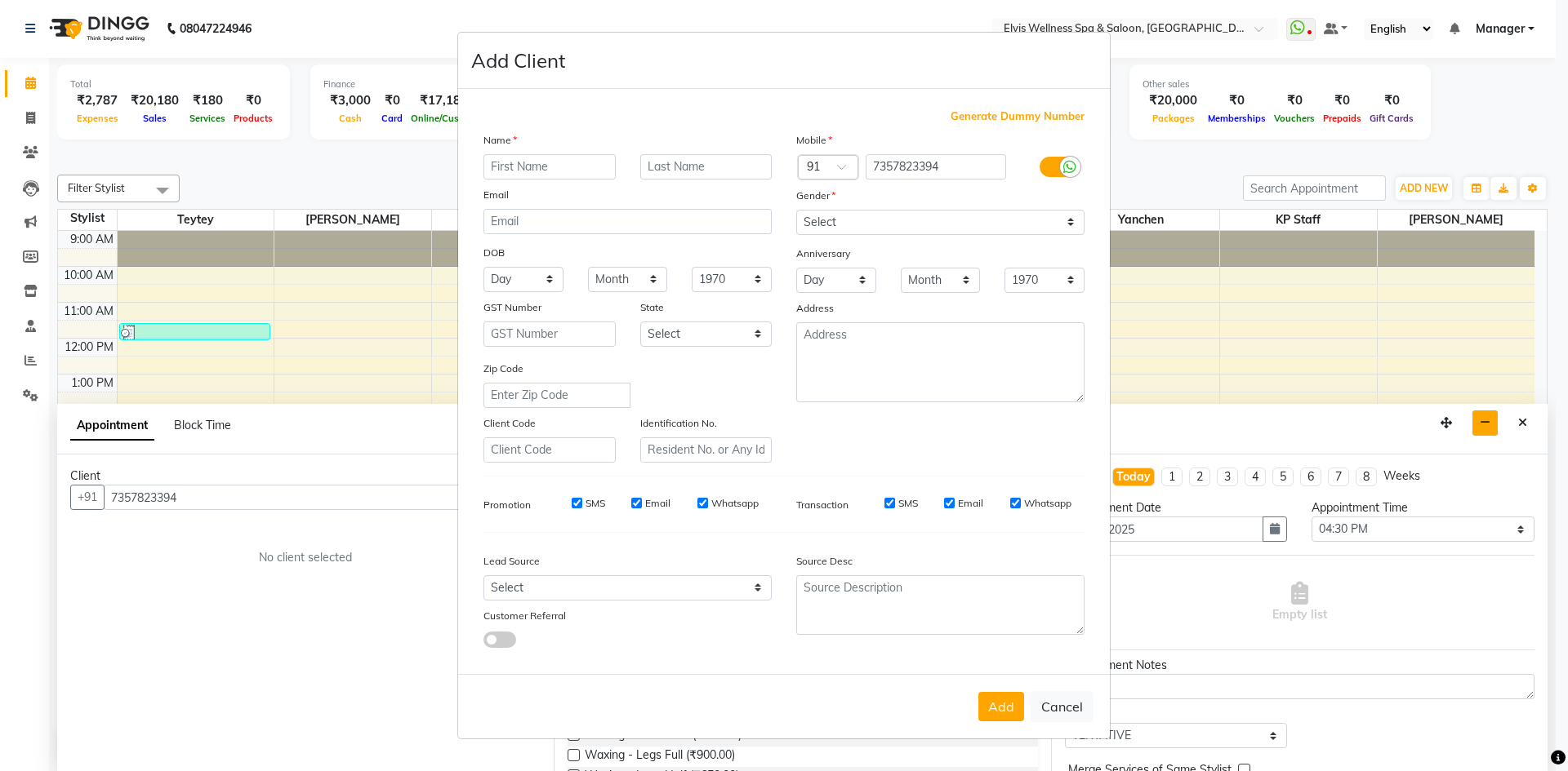
click at [559, 165] on input "text" at bounding box center [550, 166] width 133 height 25
click at [851, 221] on select "Select [DEMOGRAPHIC_DATA] [DEMOGRAPHIC_DATA] Other Prefer Not To Say" at bounding box center [940, 222] width 289 height 25
click at [797, 210] on select "Select [DEMOGRAPHIC_DATA] [DEMOGRAPHIC_DATA] Other Prefer Not To Say" at bounding box center [940, 222] width 289 height 25
drag, startPoint x: 830, startPoint y: 207, endPoint x: 830, endPoint y: 231, distance: 24.0
click at [830, 208] on div "Gender" at bounding box center [811, 198] width 52 height 22
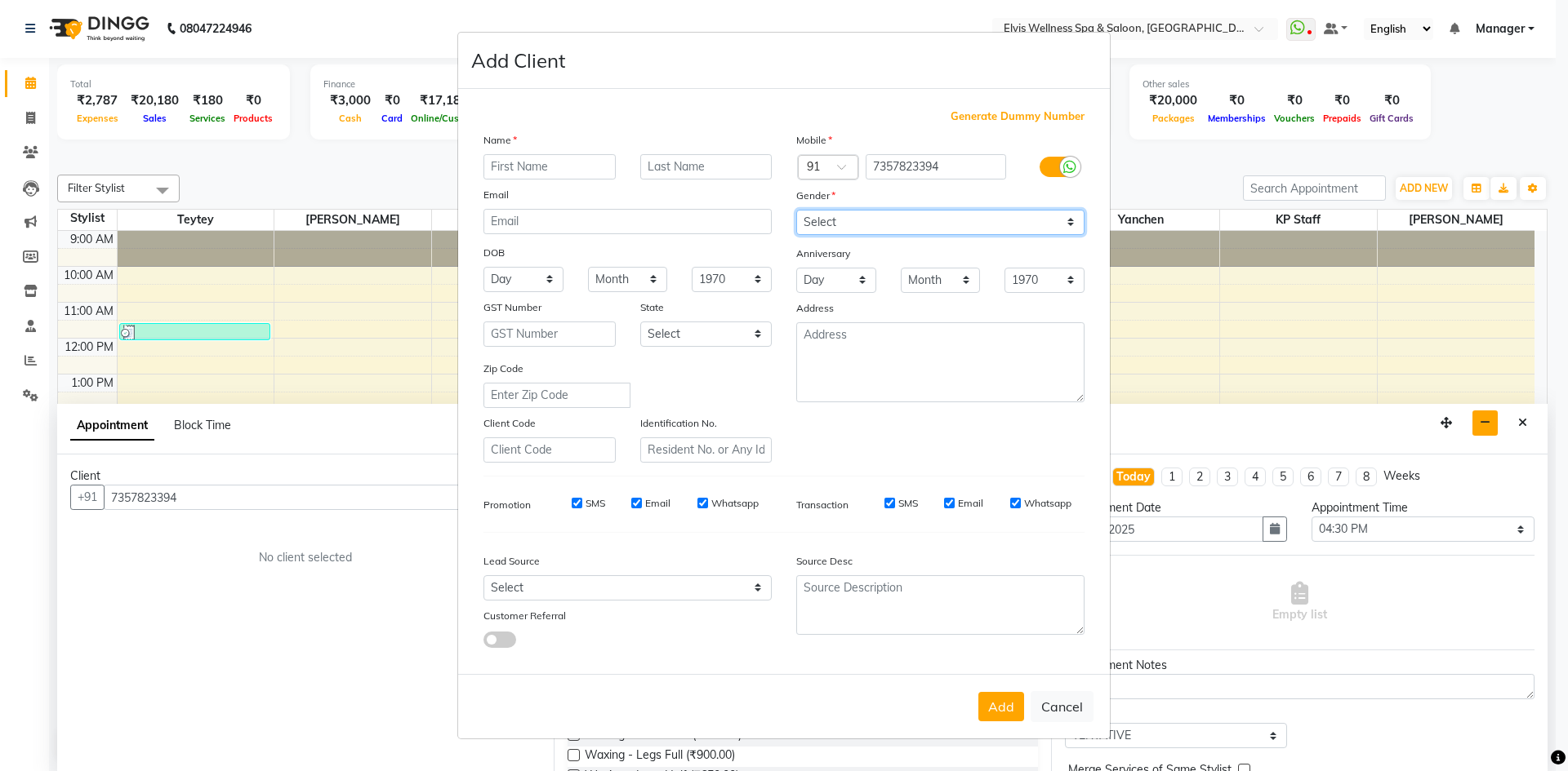
click at [830, 231] on select "Select [DEMOGRAPHIC_DATA] [DEMOGRAPHIC_DATA] Other Prefer Not To Say" at bounding box center [940, 222] width 289 height 25
select select "[DEMOGRAPHIC_DATA]"
click at [797, 210] on select "Select [DEMOGRAPHIC_DATA] [DEMOGRAPHIC_DATA] Other Prefer Not To Say" at bounding box center [940, 222] width 289 height 25
click at [997, 711] on button "Add" at bounding box center [1001, 707] width 46 height 29
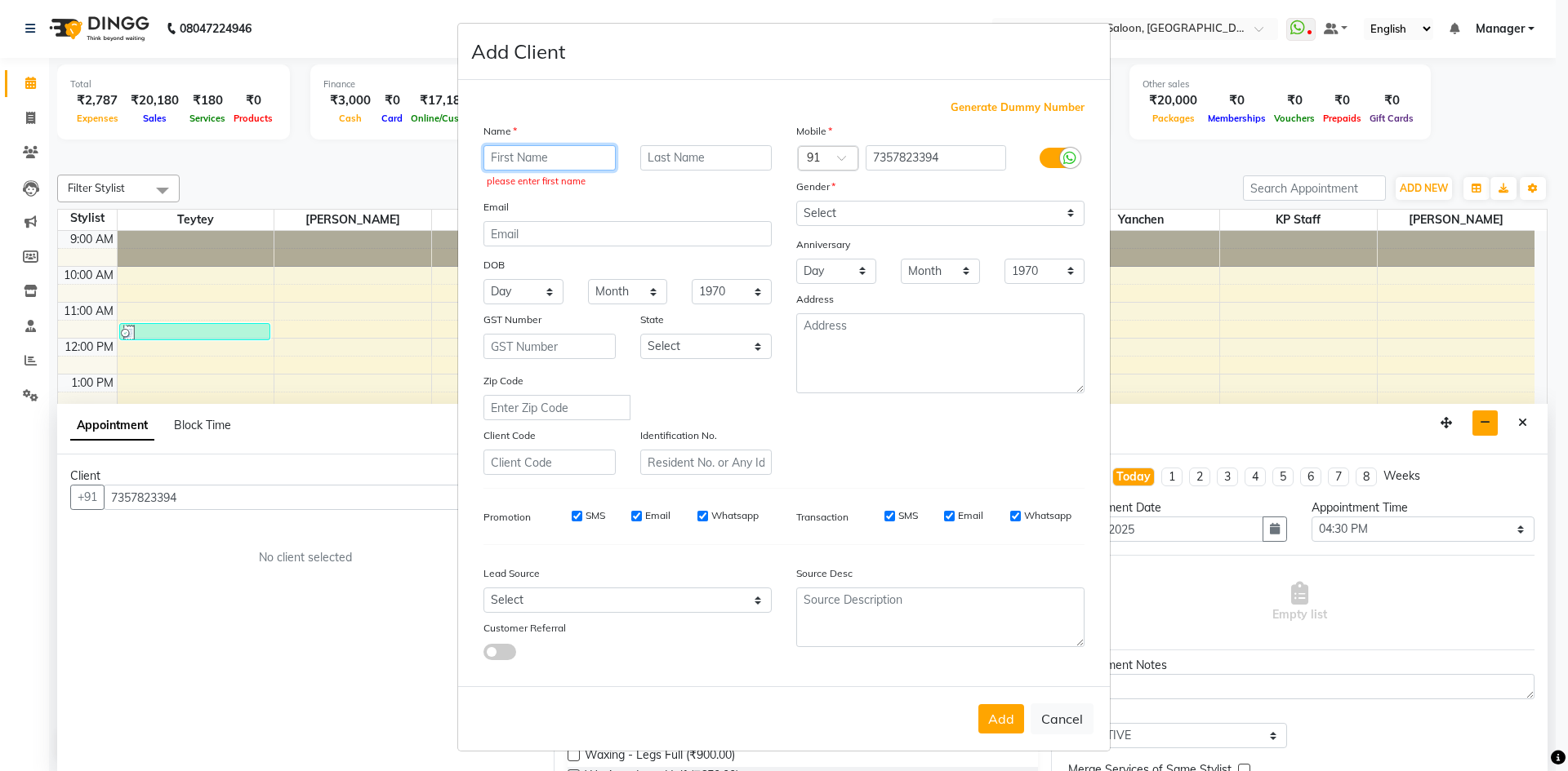
click at [569, 166] on input "text" at bounding box center [550, 158] width 133 height 25
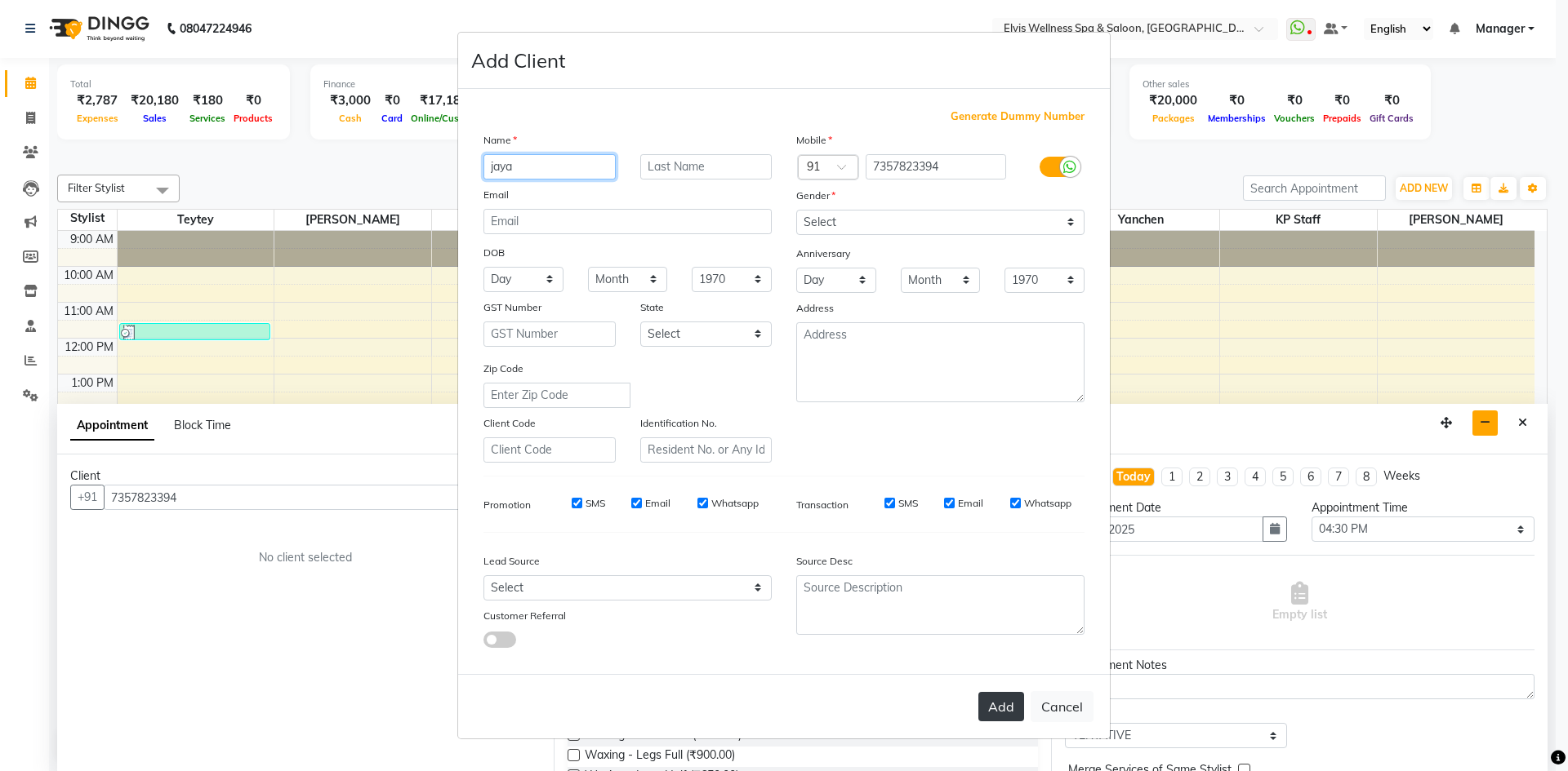
type input "jaya"
click at [986, 712] on button "Add" at bounding box center [1001, 707] width 46 height 29
select select
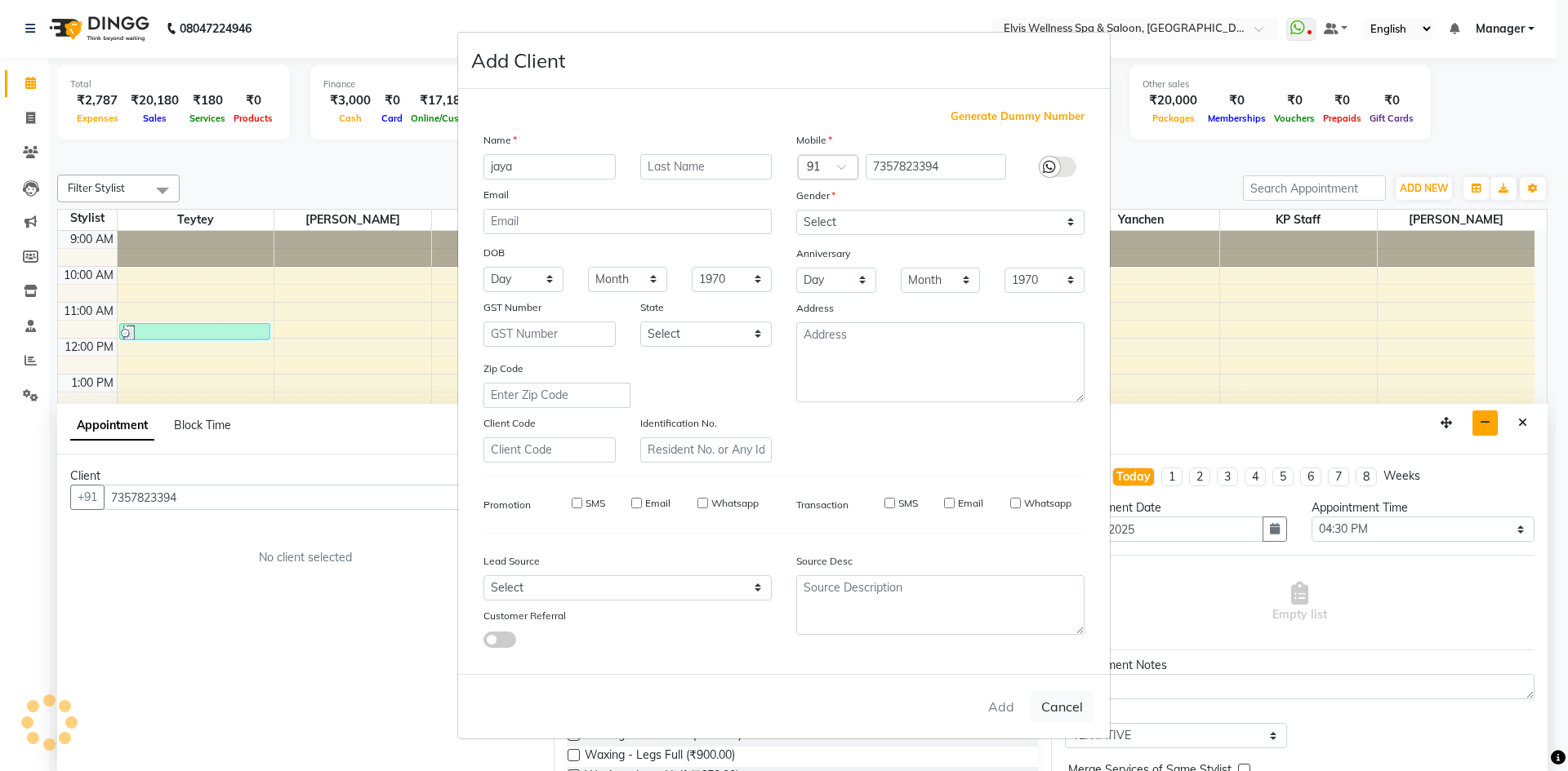
select select
checkbox input "false"
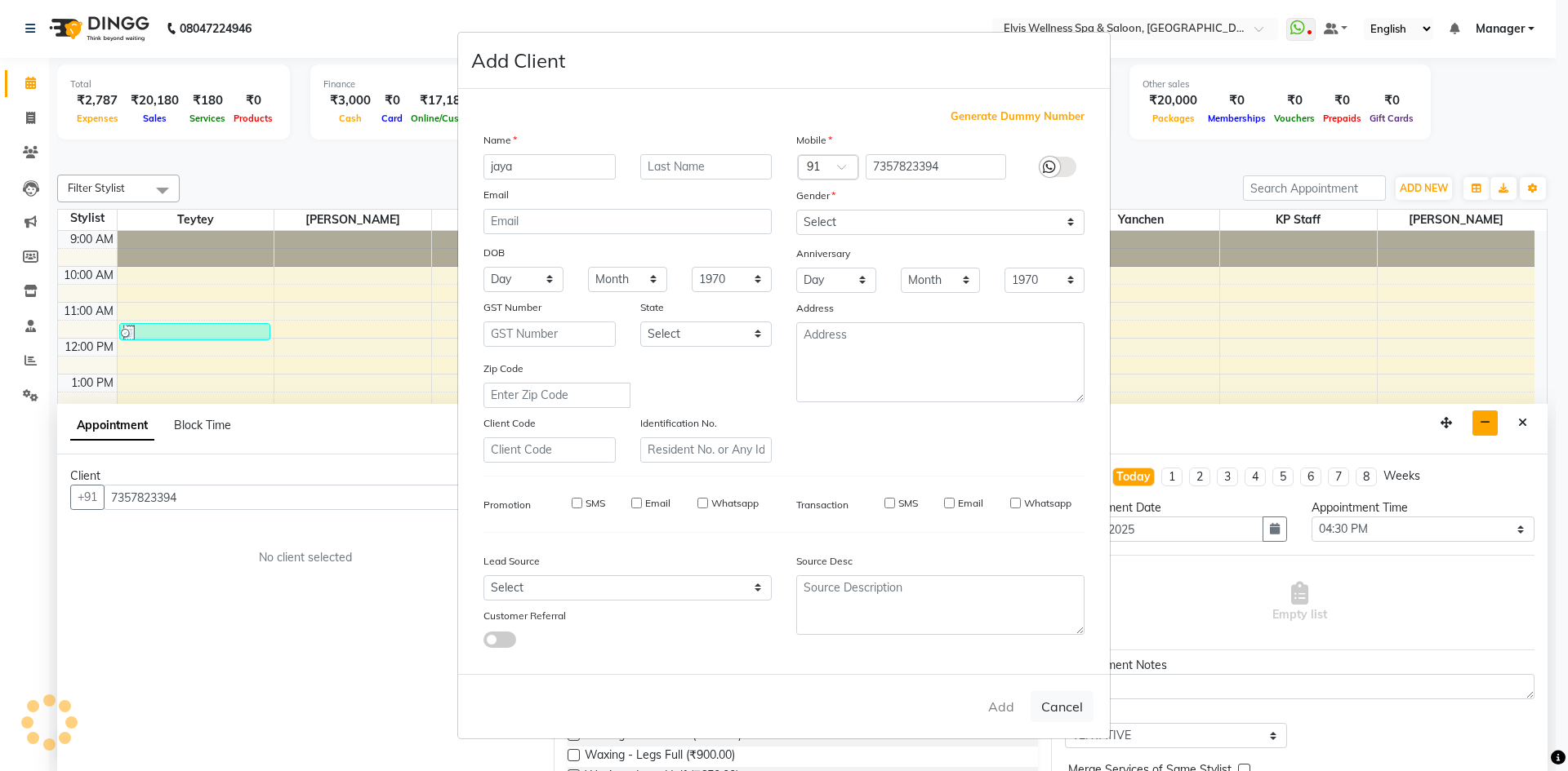
checkbox input "false"
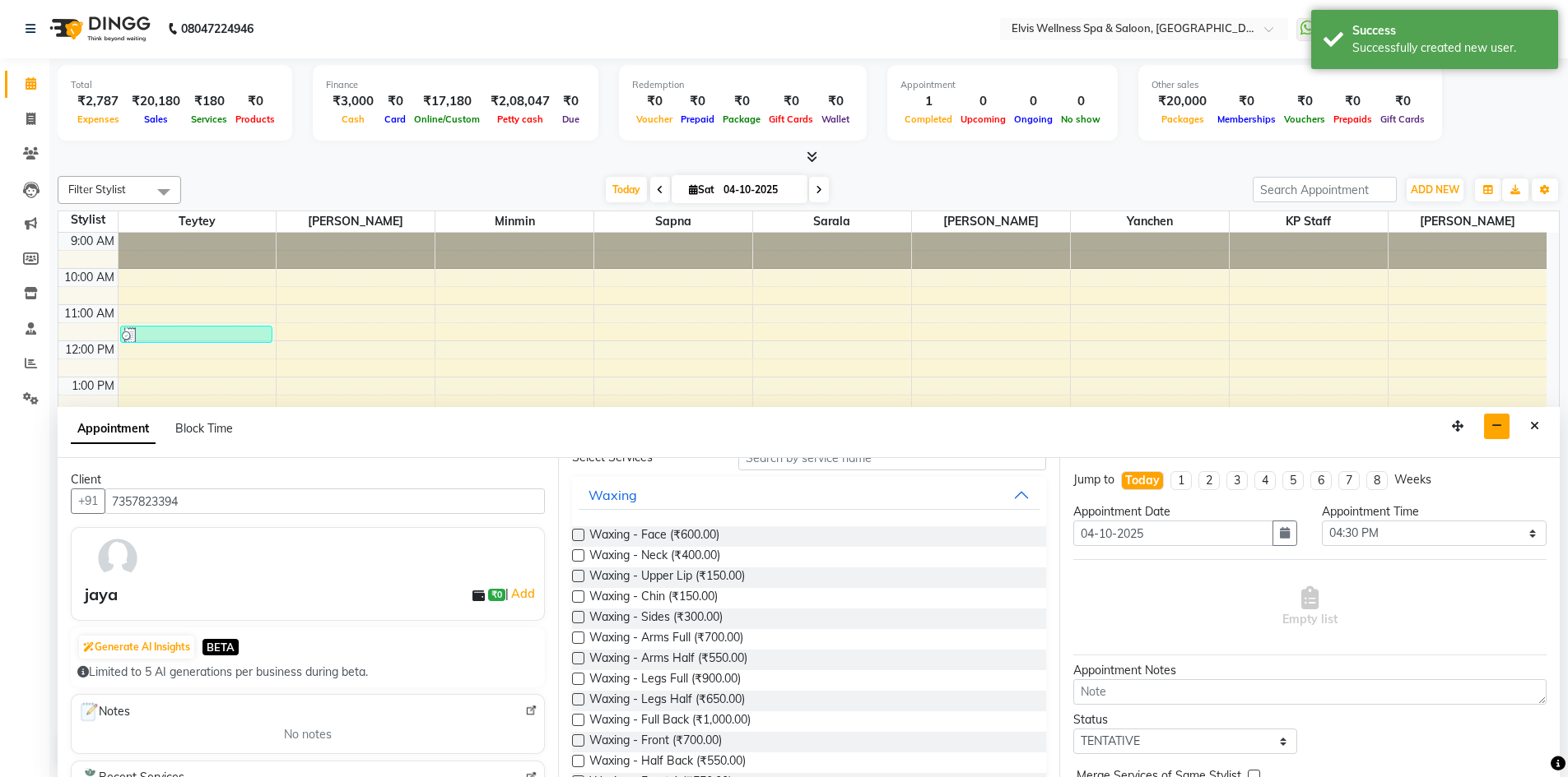
scroll to position [0, 0]
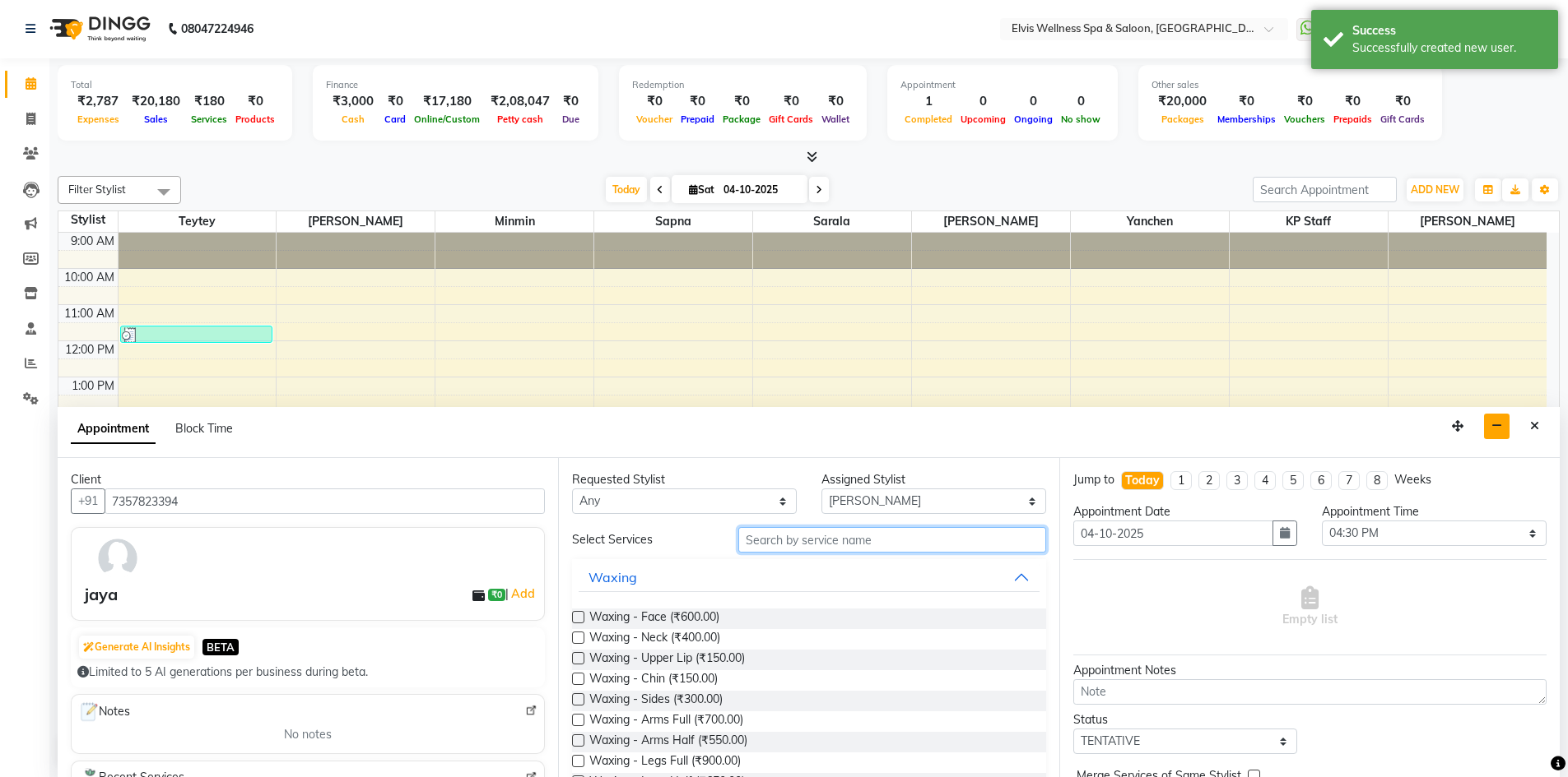
click at [868, 532] on input "text" at bounding box center [891, 540] width 308 height 25
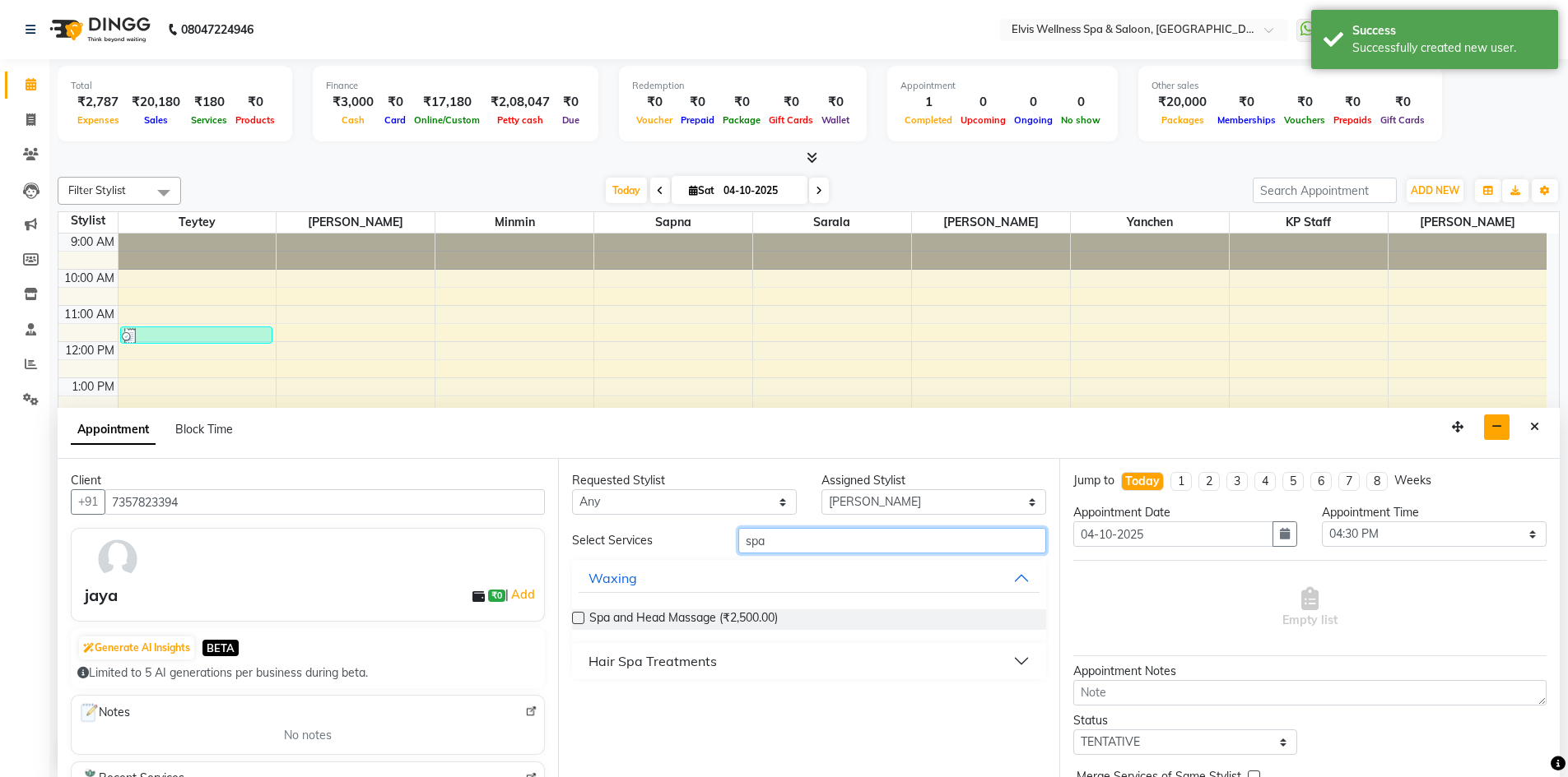
type input "spa"
click at [582, 616] on label at bounding box center [578, 618] width 12 height 12
click at [582, 616] on input "checkbox" at bounding box center [577, 619] width 10 height 10
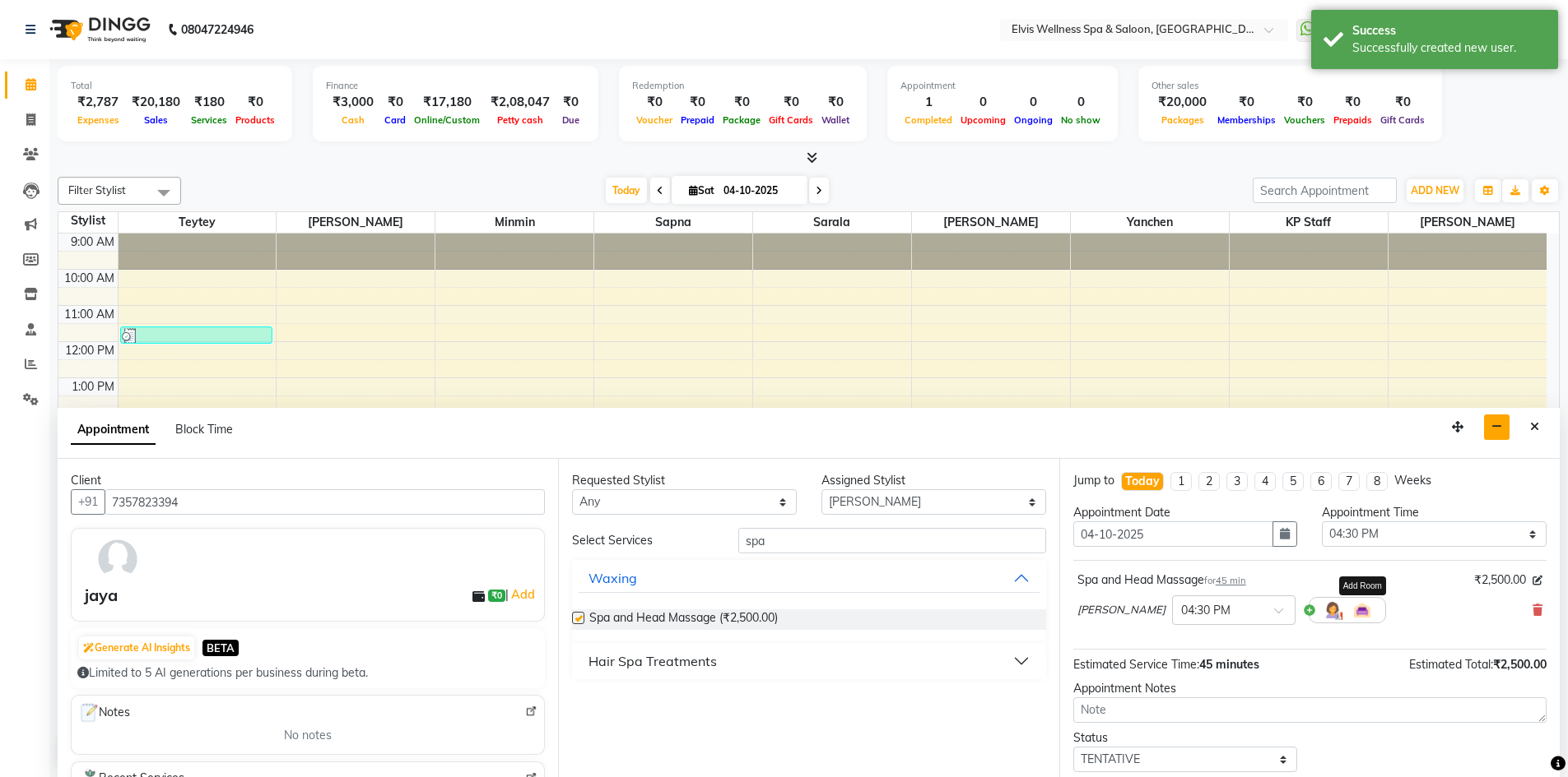
checkbox input "false"
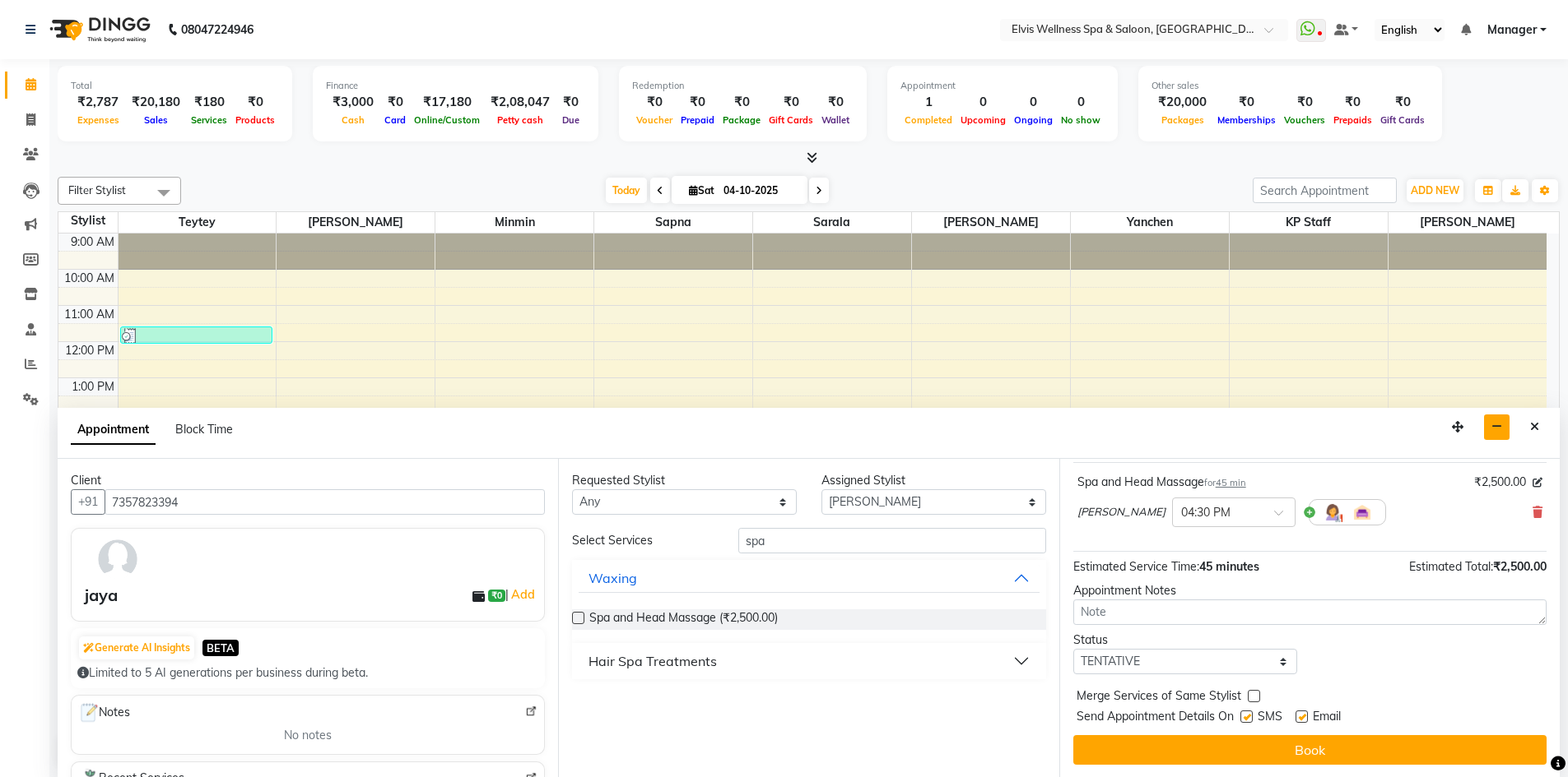
click at [1350, 750] on button "Book" at bounding box center [1309, 750] width 473 height 29
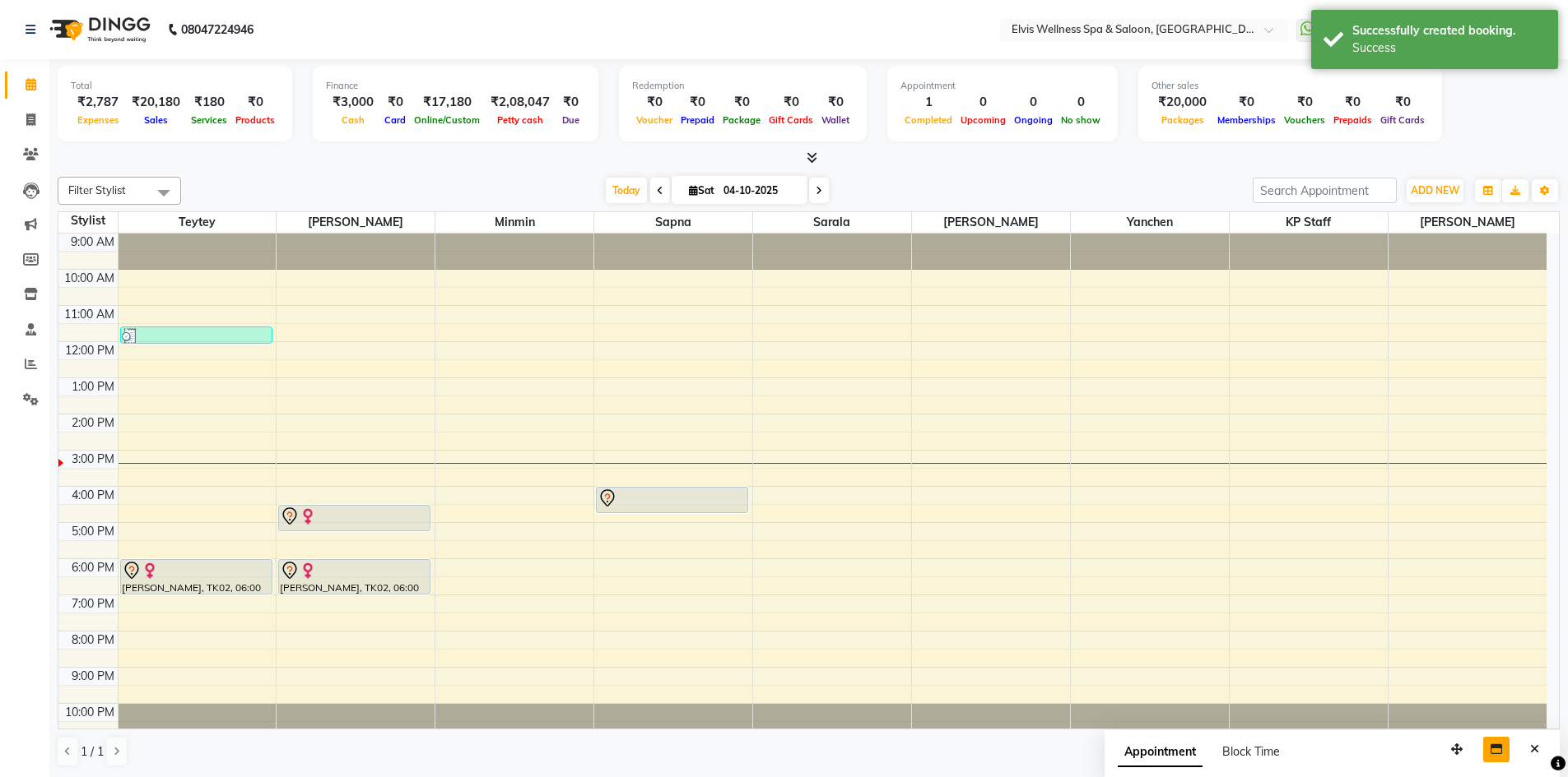
click at [817, 153] on icon at bounding box center [811, 157] width 10 height 12
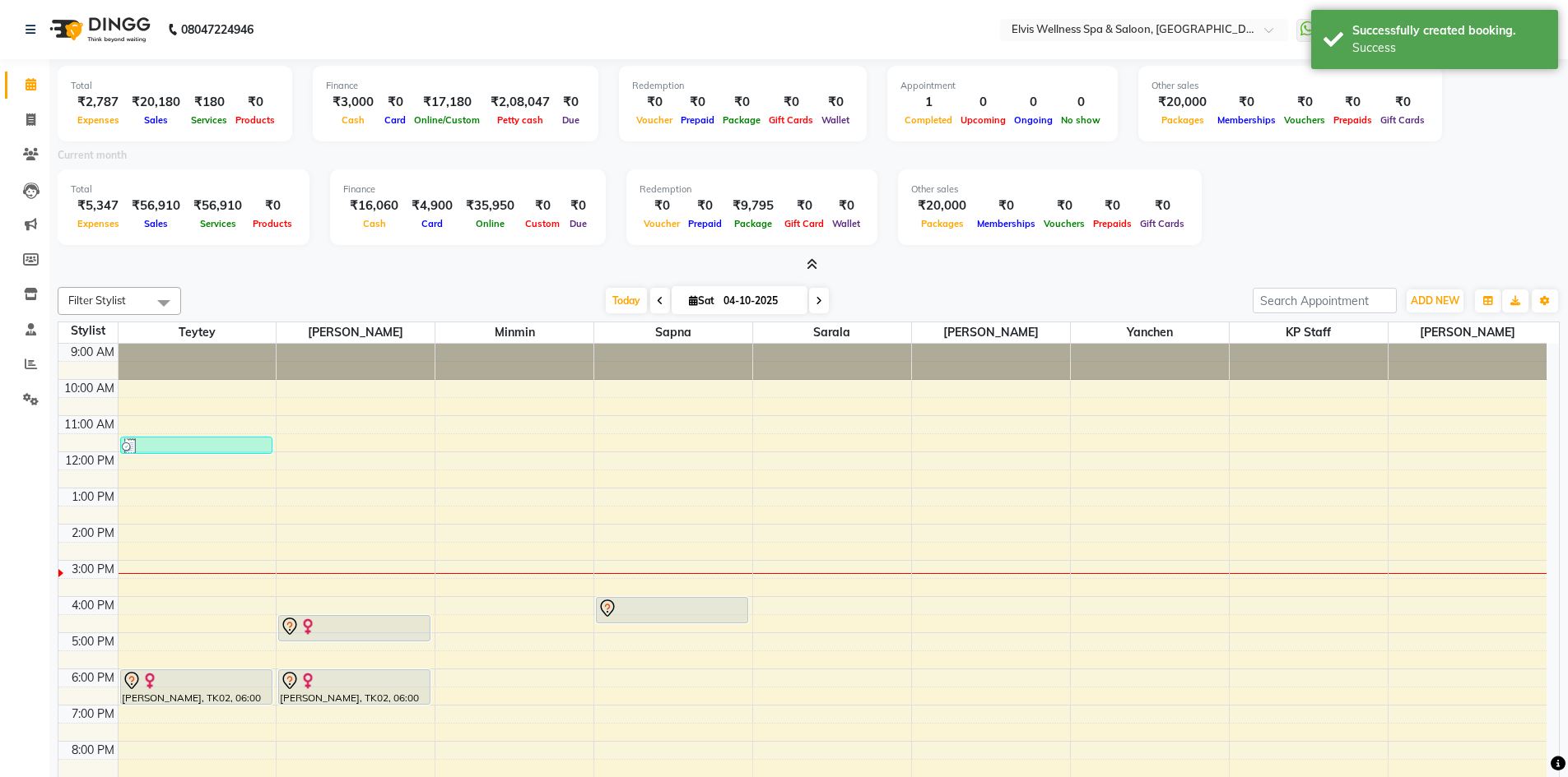
click at [809, 262] on icon at bounding box center [811, 264] width 10 height 12
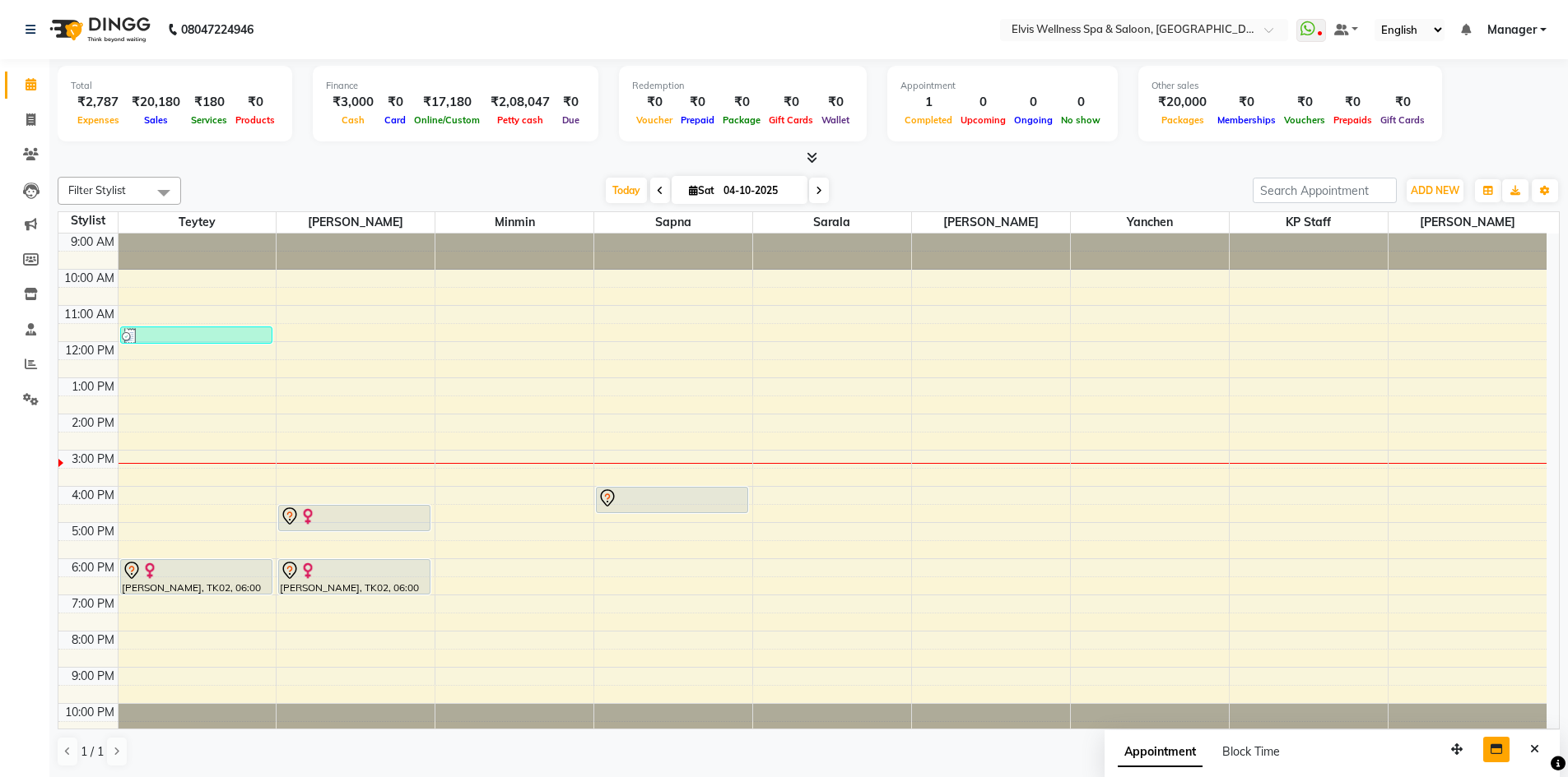
scroll to position [1, 0]
click at [810, 155] on icon at bounding box center [811, 156] width 10 height 12
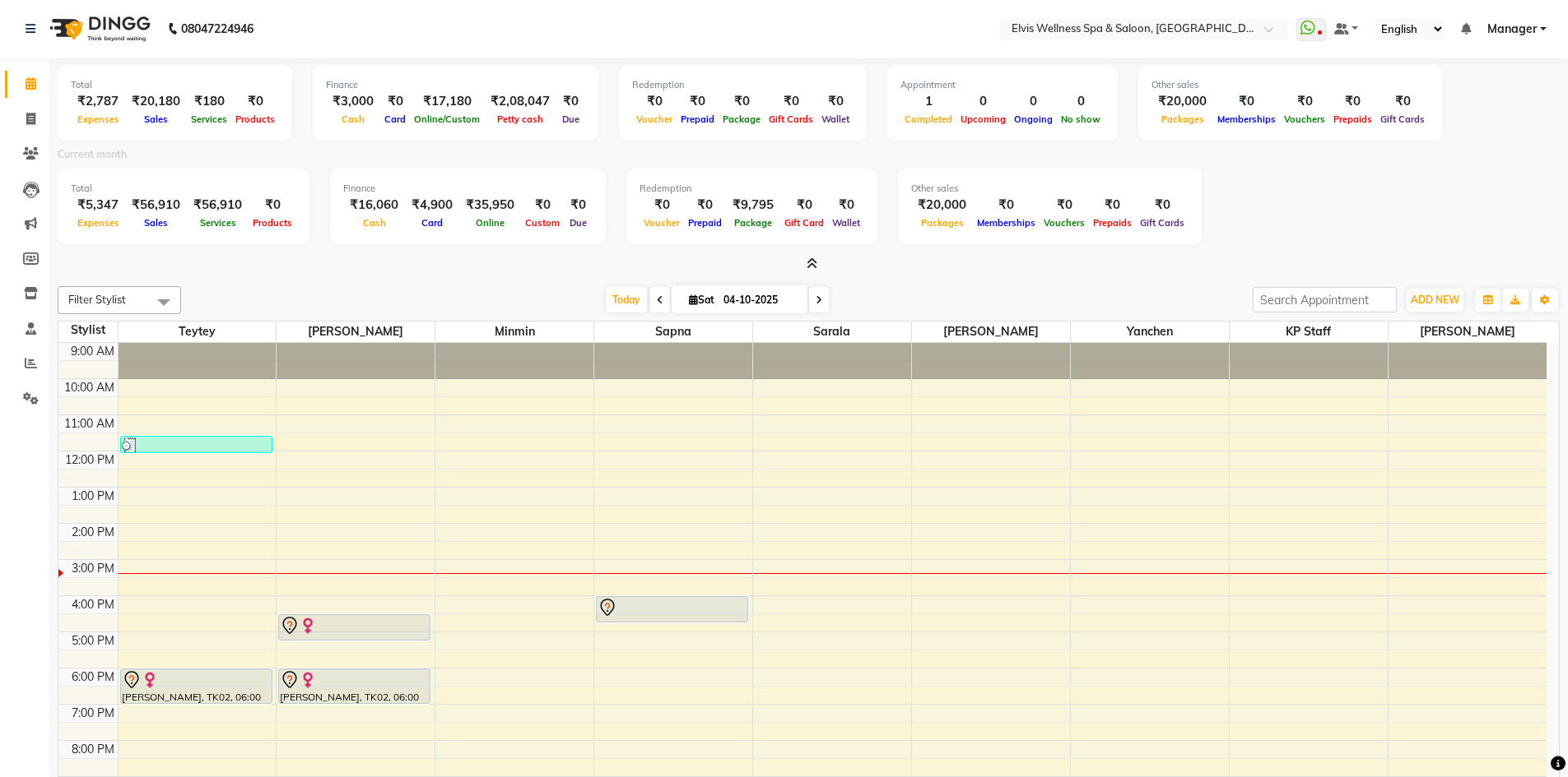
click at [816, 295] on icon at bounding box center [819, 300] width 7 height 9
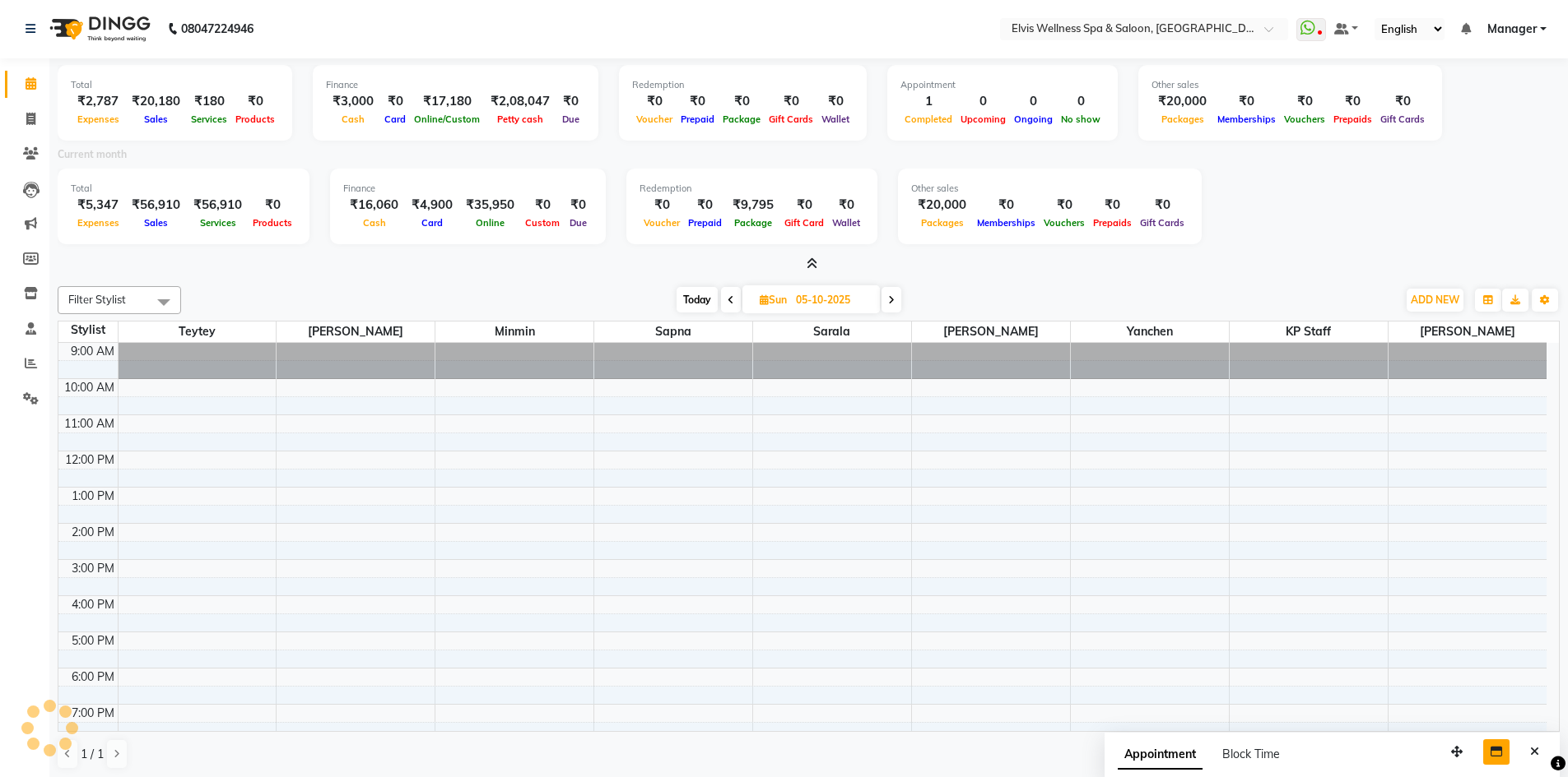
scroll to position [118, 0]
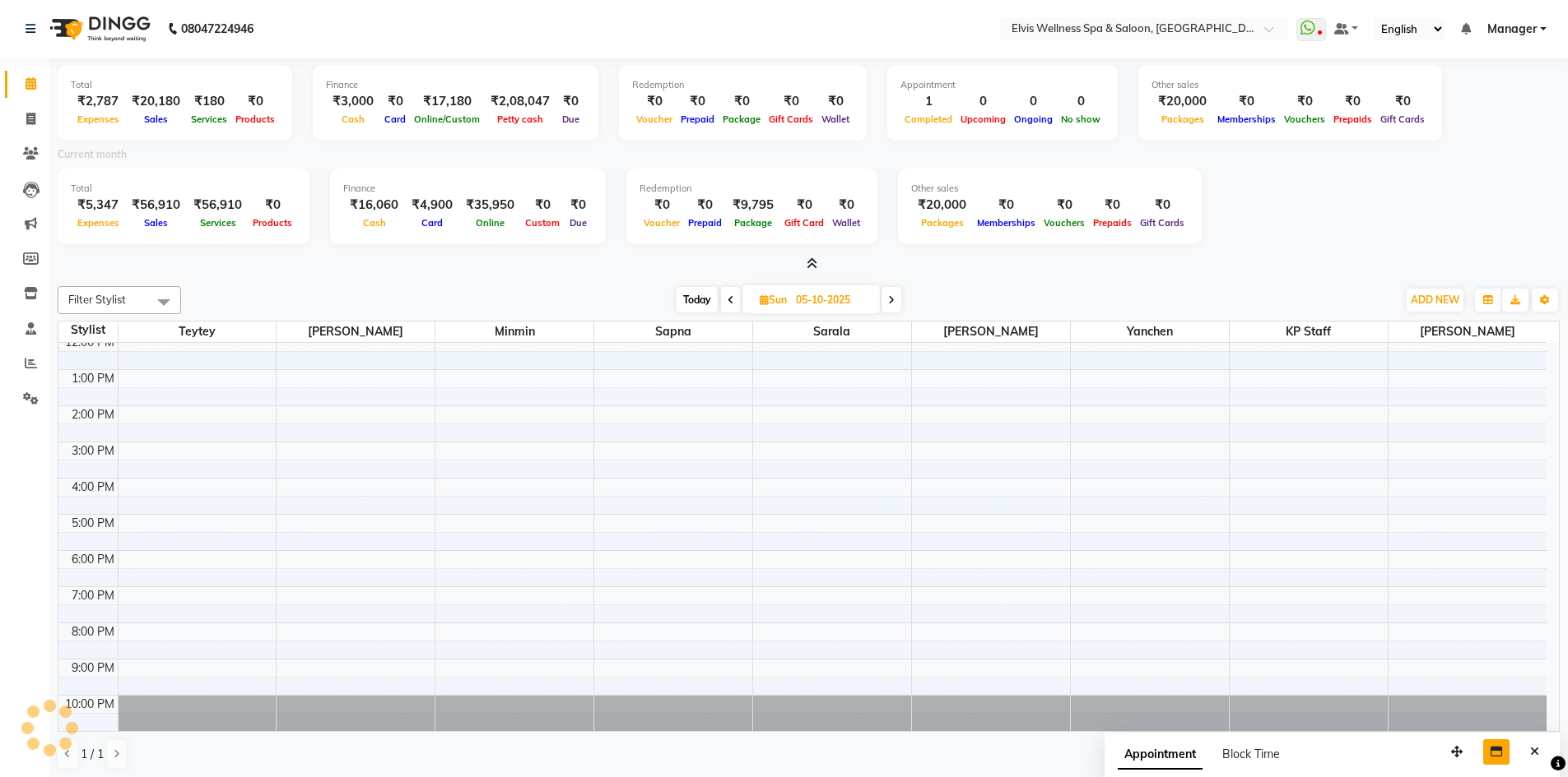
click at [728, 296] on icon at bounding box center [730, 300] width 7 height 9
type input "04-10-2025"
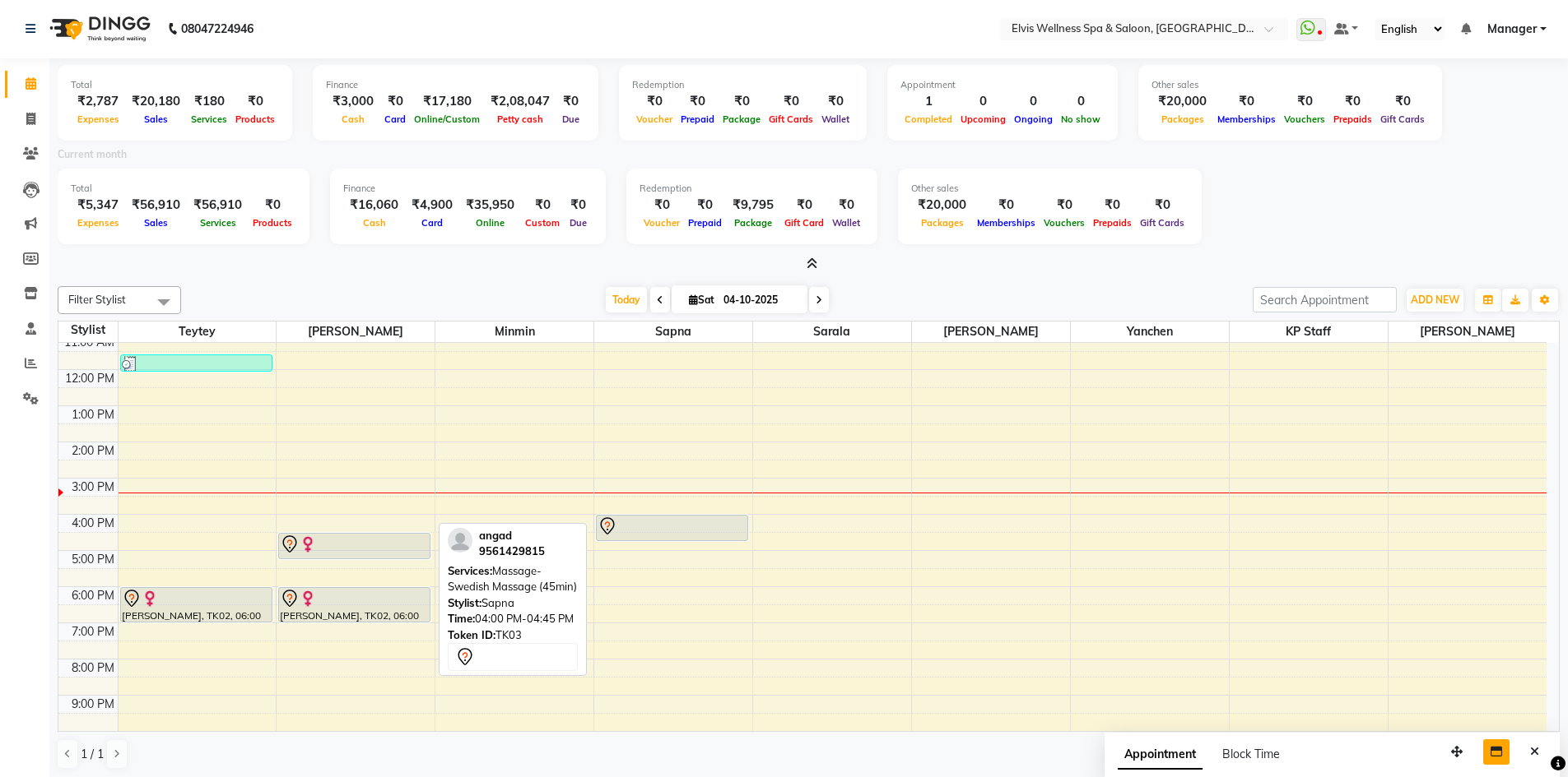
scroll to position [82, 0]
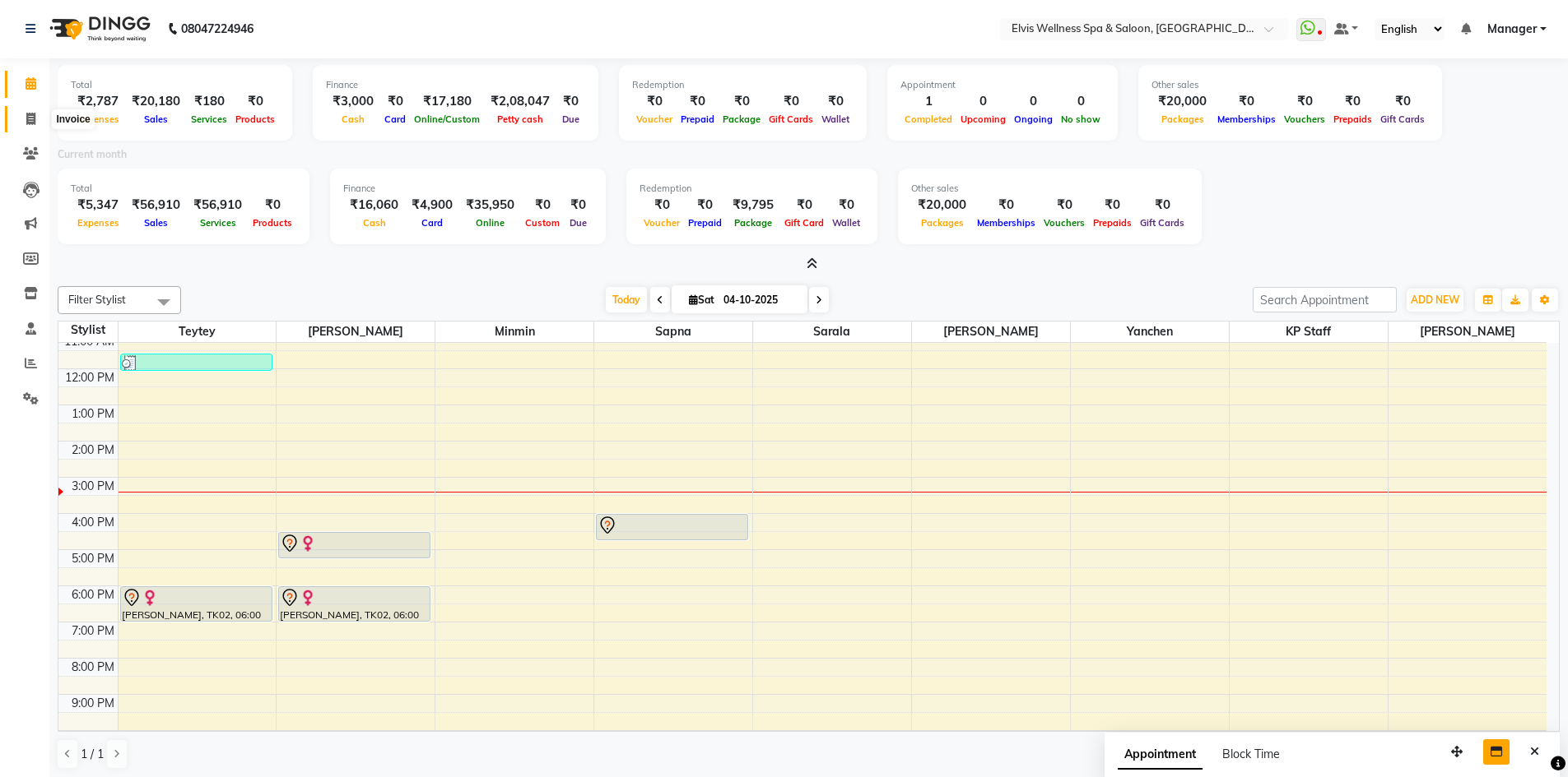
click at [26, 121] on icon at bounding box center [31, 119] width 9 height 12
select select "service"
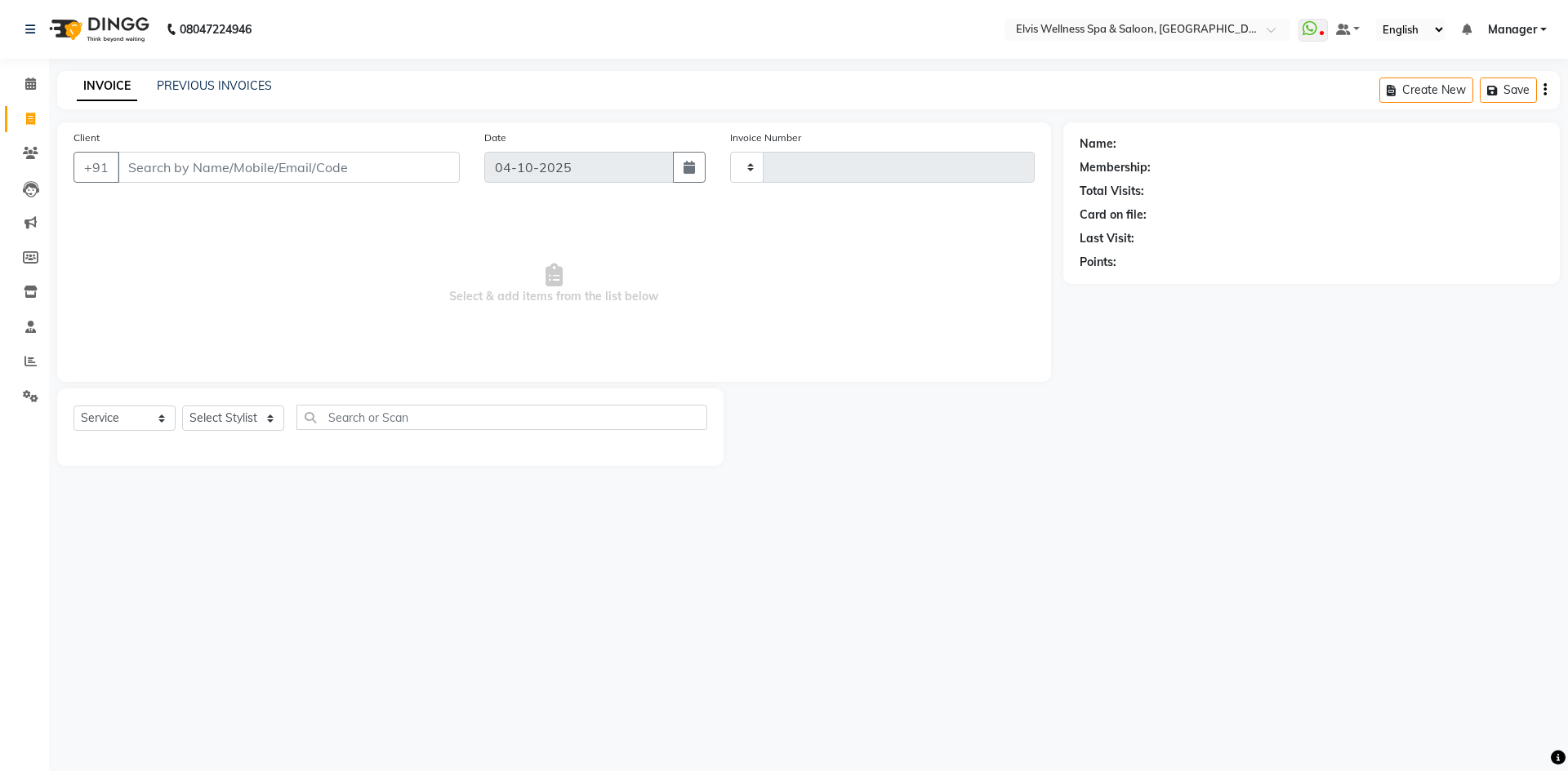
type input "1907"
select select "6269"
click at [186, 175] on input "Client" at bounding box center [289, 167] width 342 height 31
click at [17, 148] on span at bounding box center [30, 154] width 29 height 19
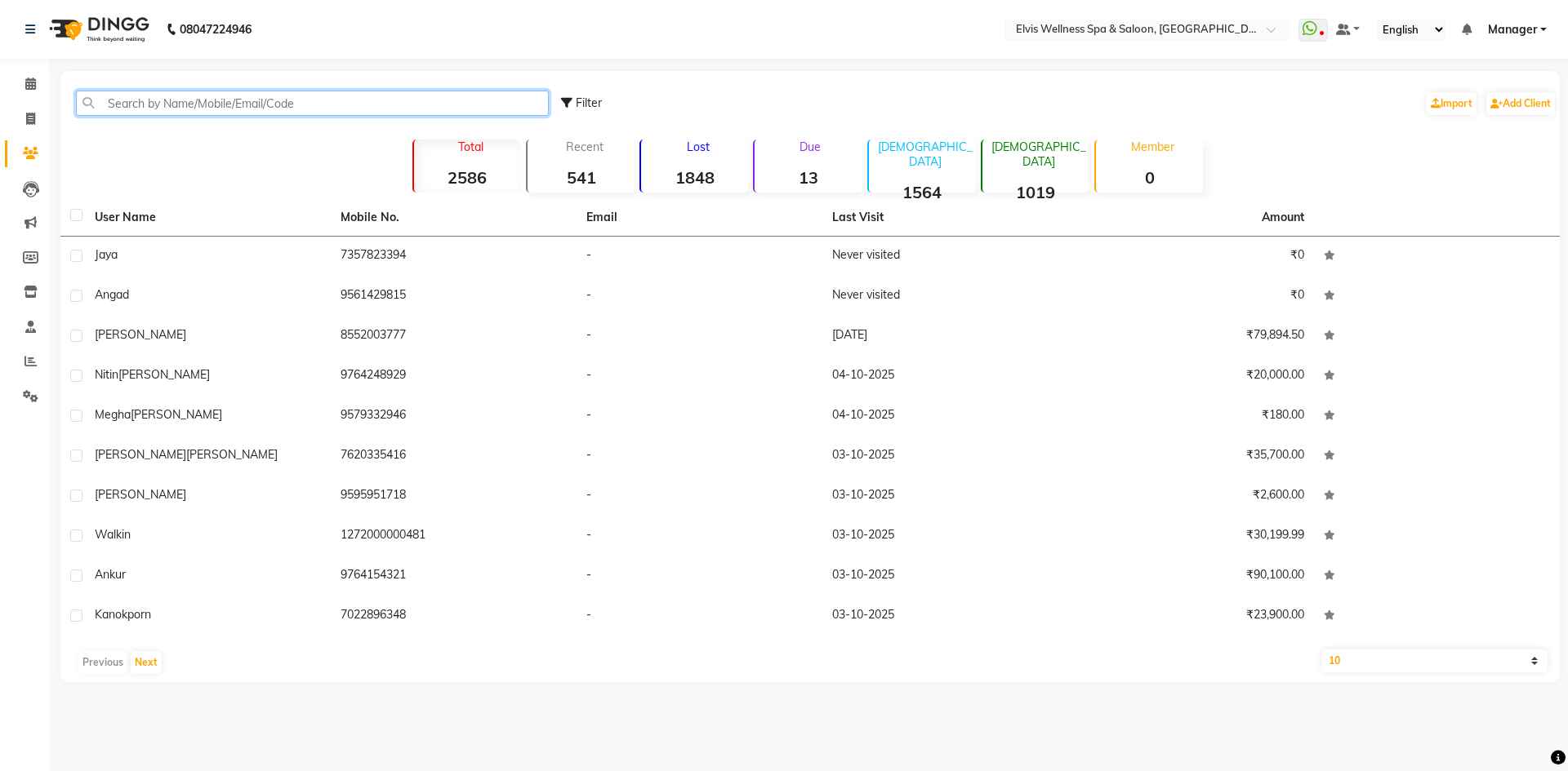
click at [166, 105] on input "text" at bounding box center [312, 103] width 473 height 25
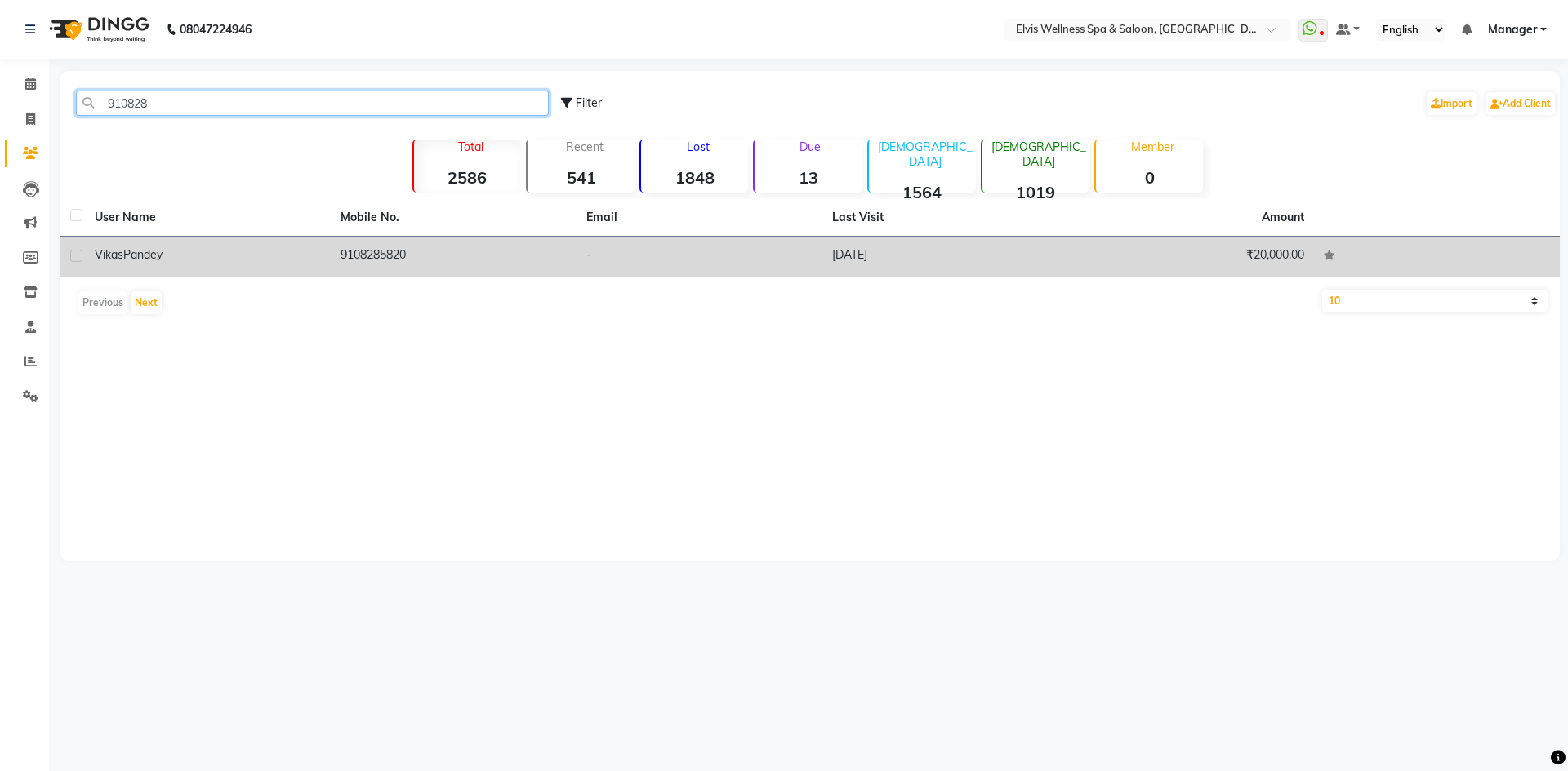
type input "910828"
click at [362, 253] on td "9108285820" at bounding box center [453, 257] width 246 height 40
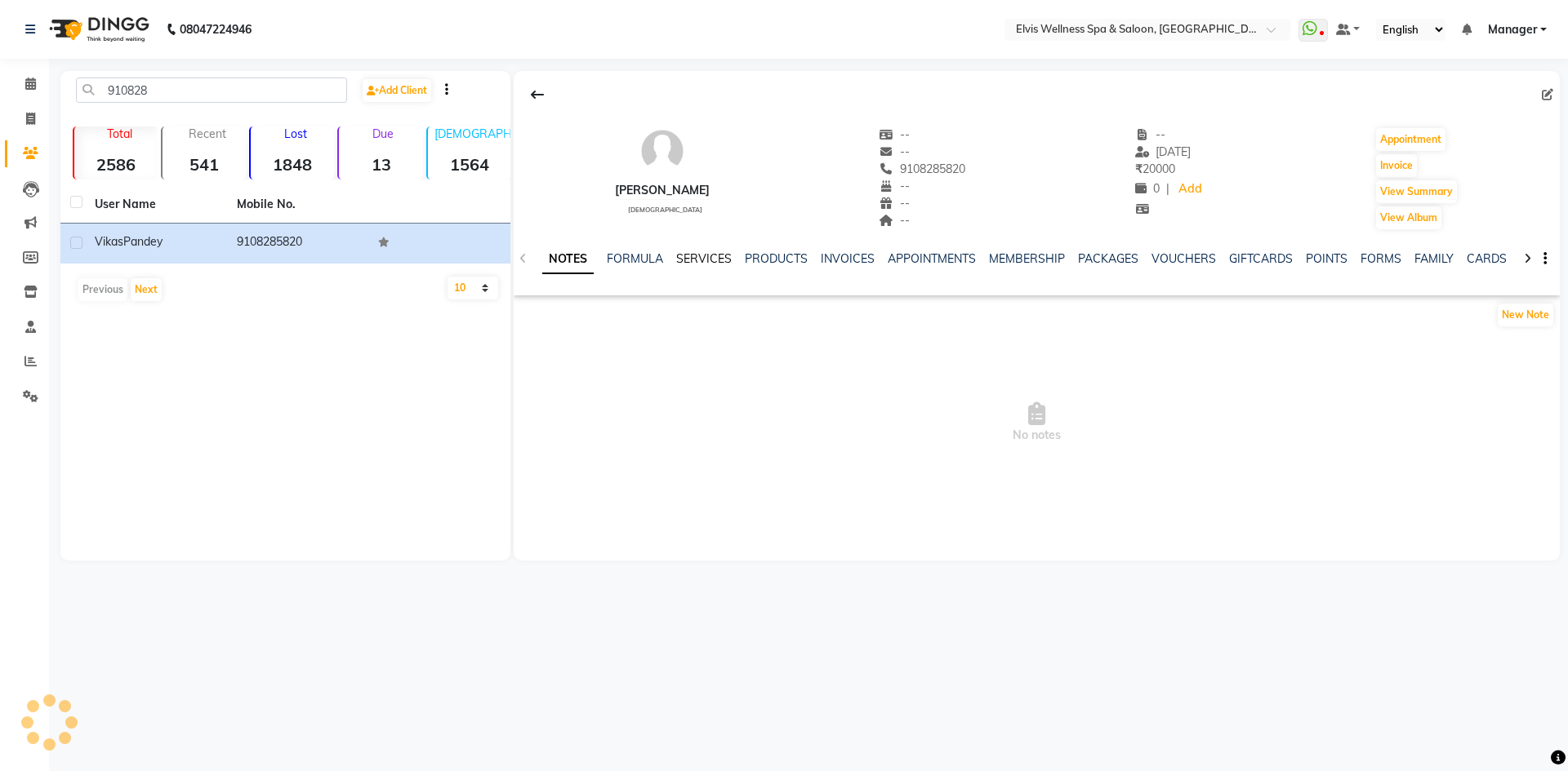
click at [706, 255] on link "SERVICES" at bounding box center [703, 259] width 55 height 15
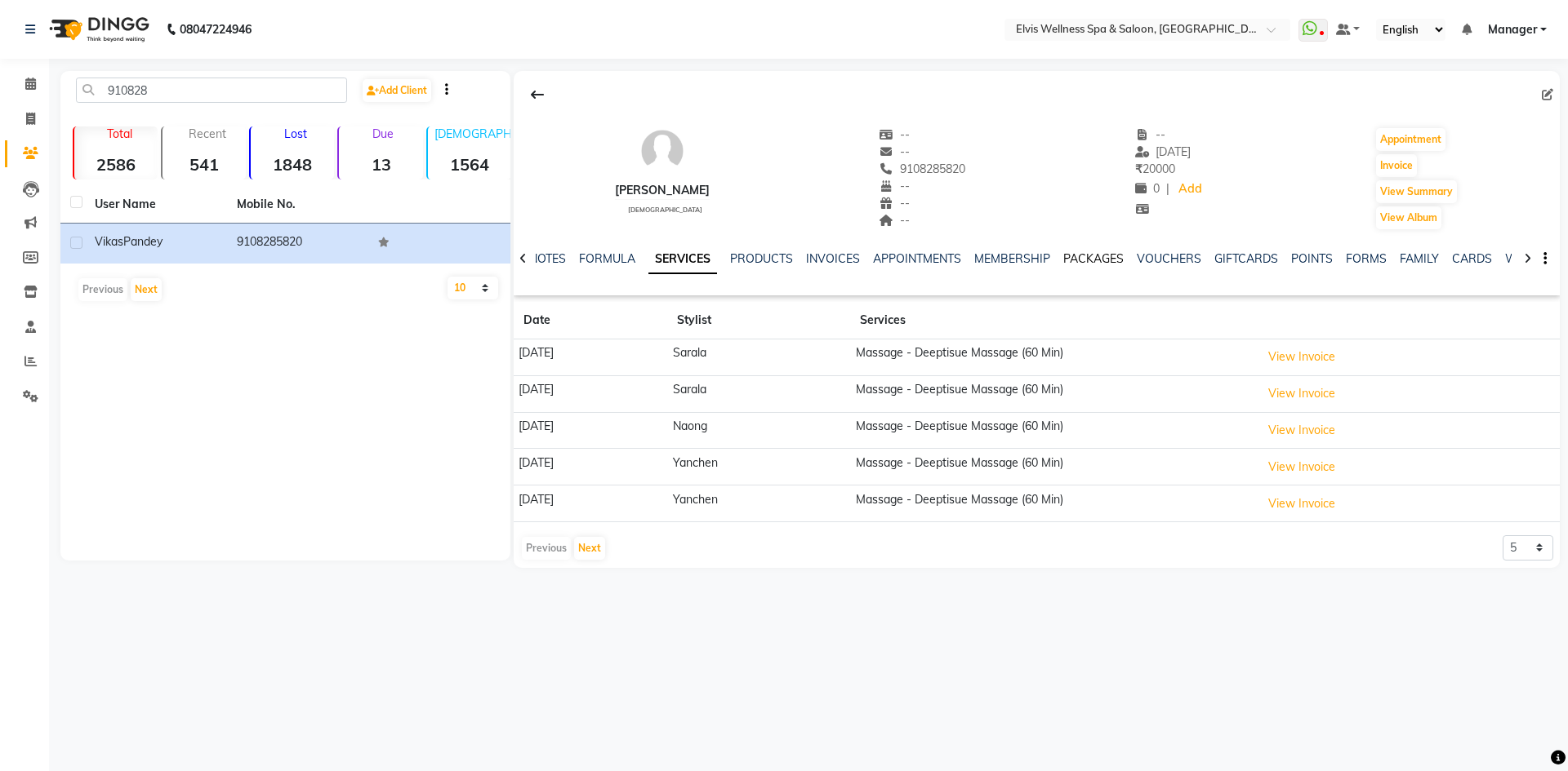
click at [1094, 259] on link "PACKAGES" at bounding box center [1094, 259] width 61 height 15
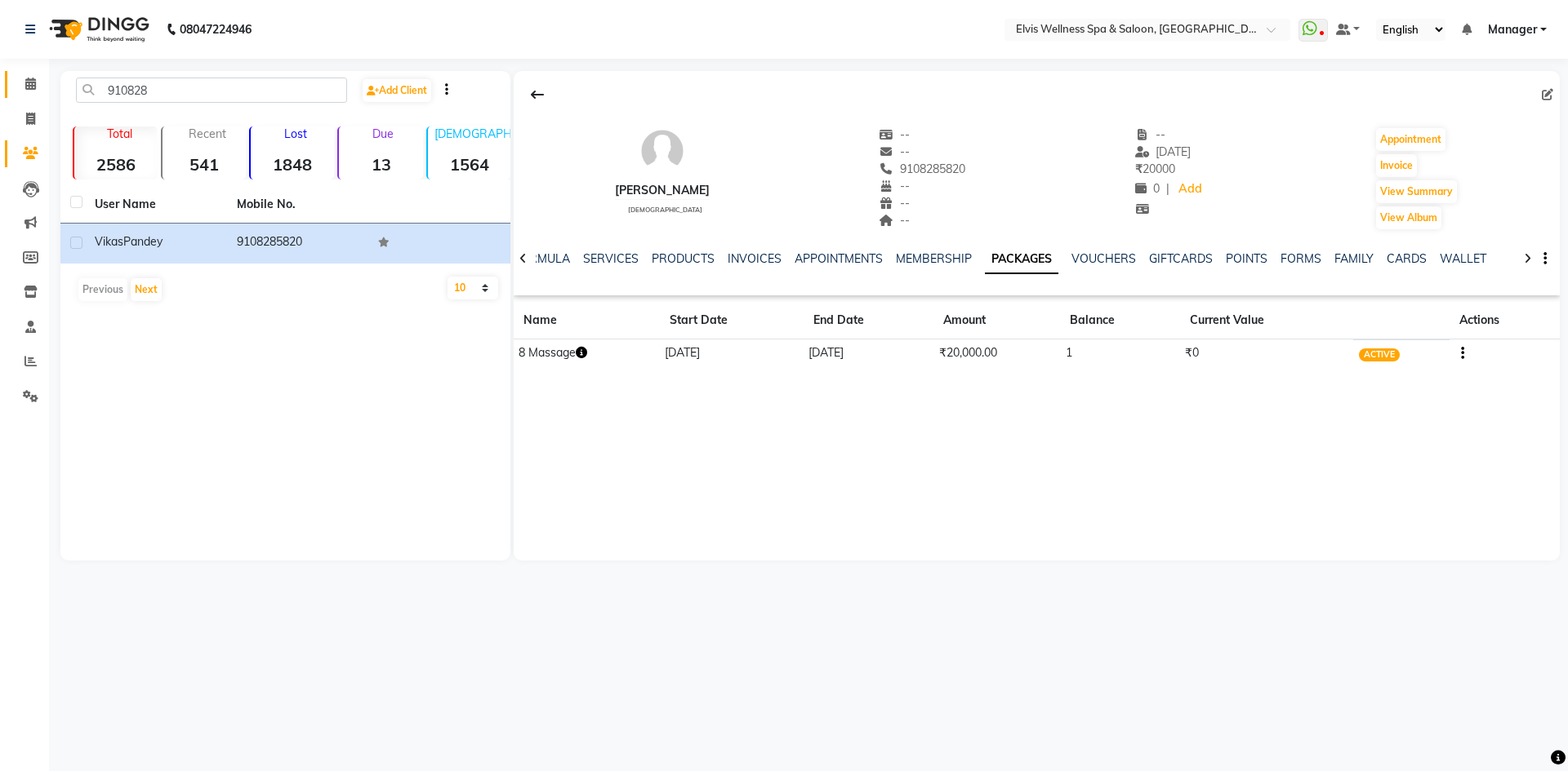
click at [35, 72] on link "Calendar" at bounding box center [24, 84] width 39 height 27
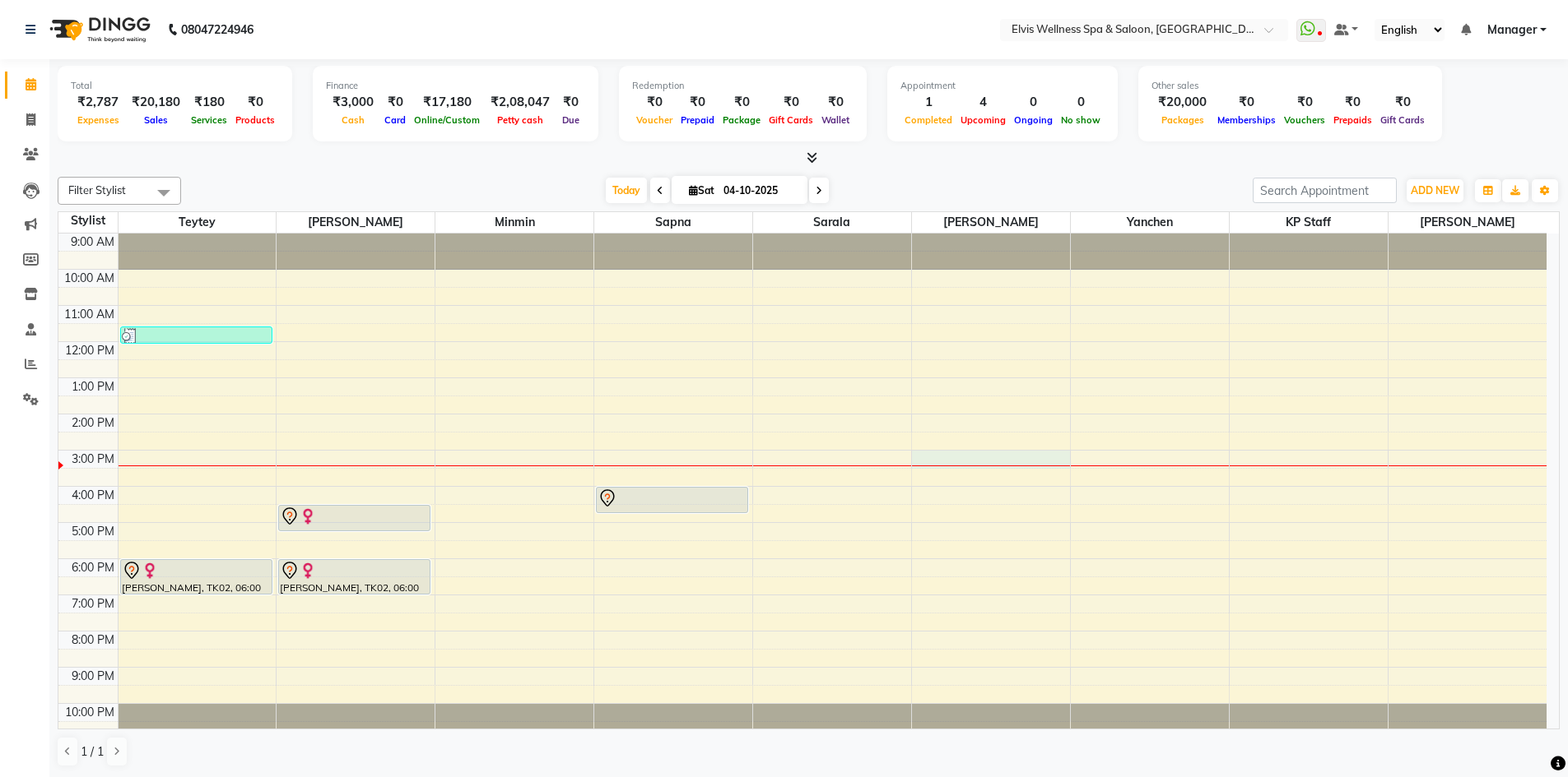
click at [931, 468] on div "9:00 AM 10:00 AM 11:00 AM 12:00 PM 1:00 PM 2:00 PM 3:00 PM 4:00 PM 5:00 PM 6:00…" at bounding box center [802, 486] width 1488 height 506
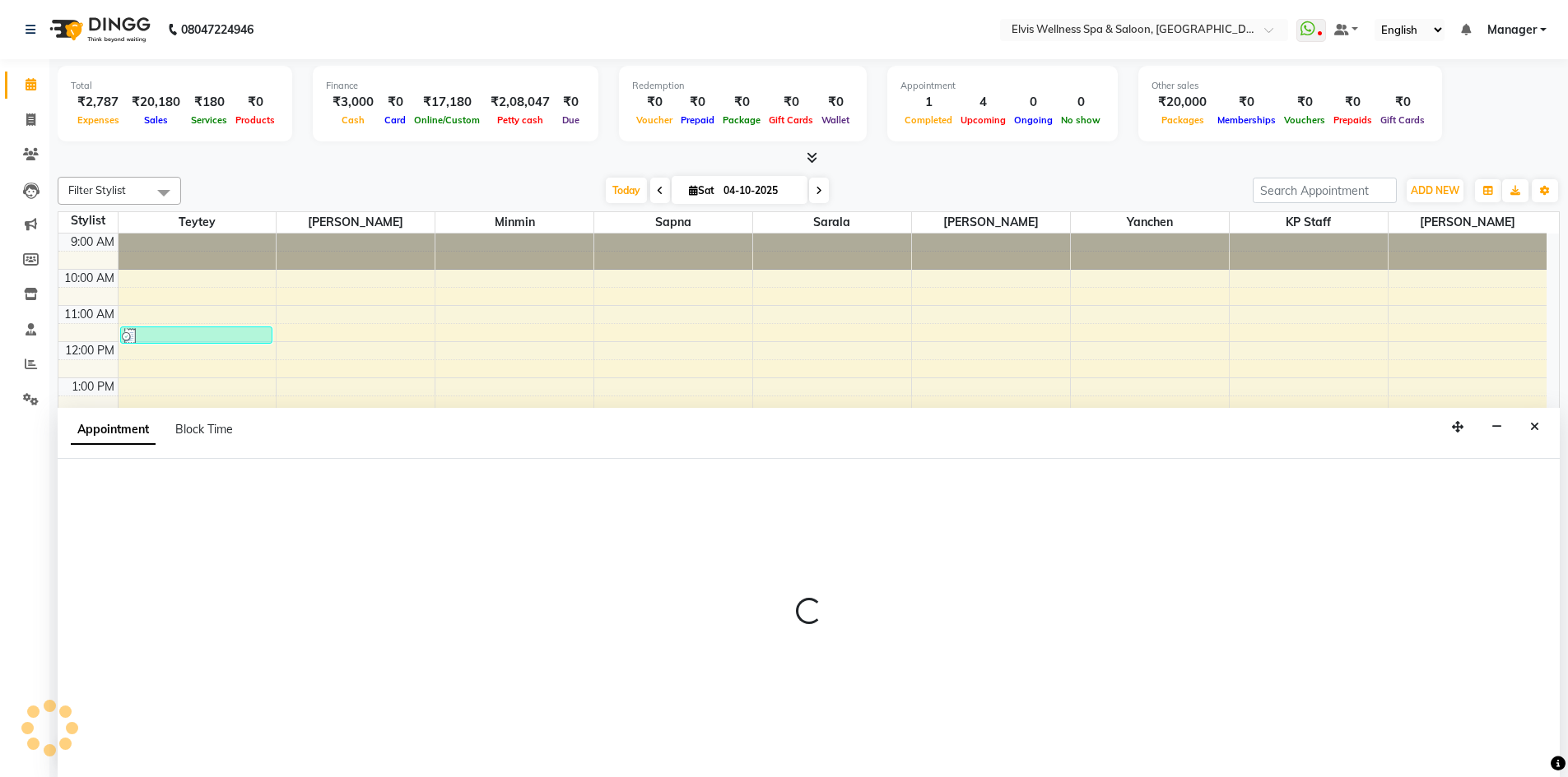
scroll to position [1, 0]
select select "70667"
select select "900"
select select "tentative"
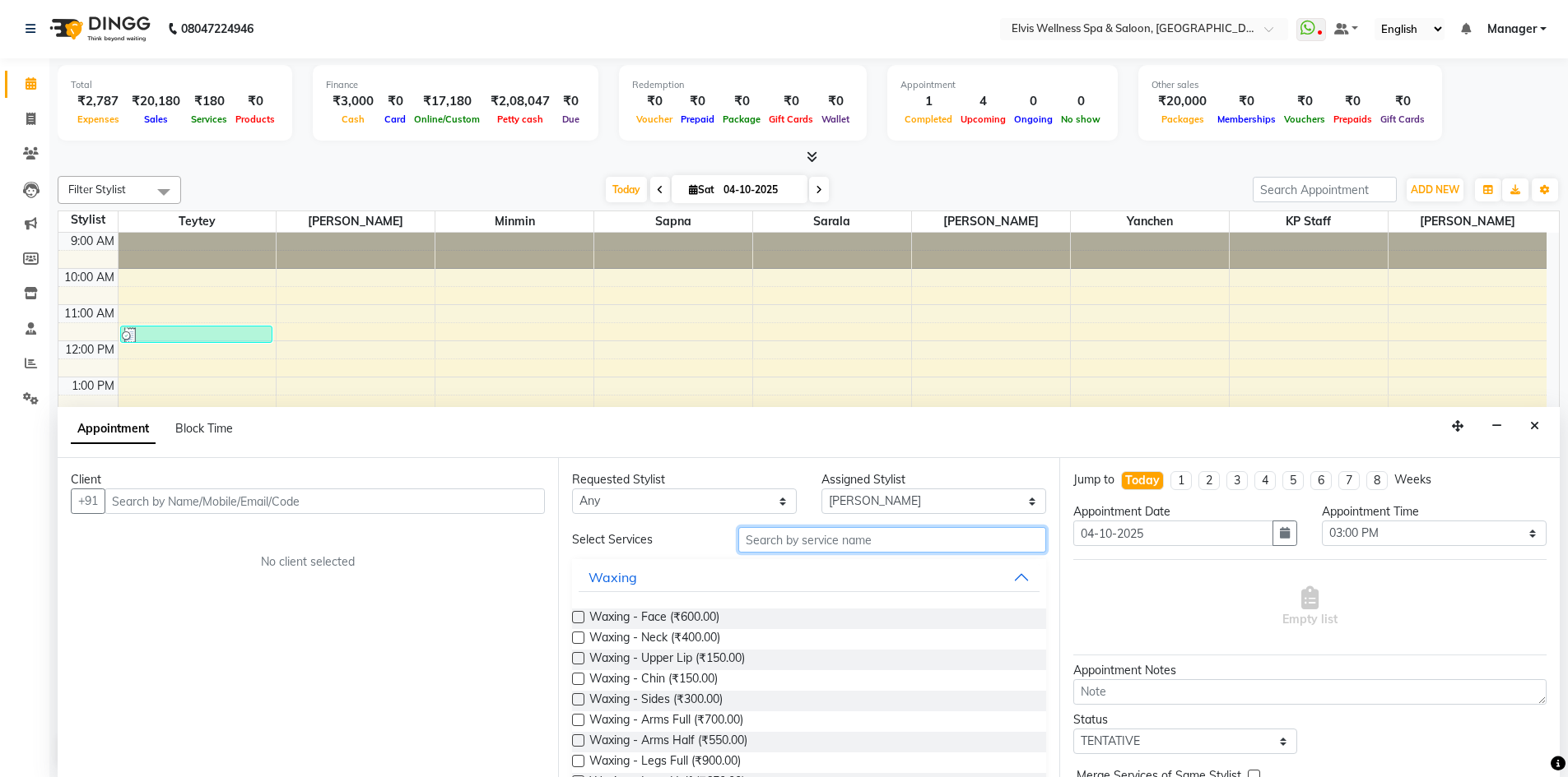
click at [879, 531] on input "text" at bounding box center [891, 540] width 308 height 25
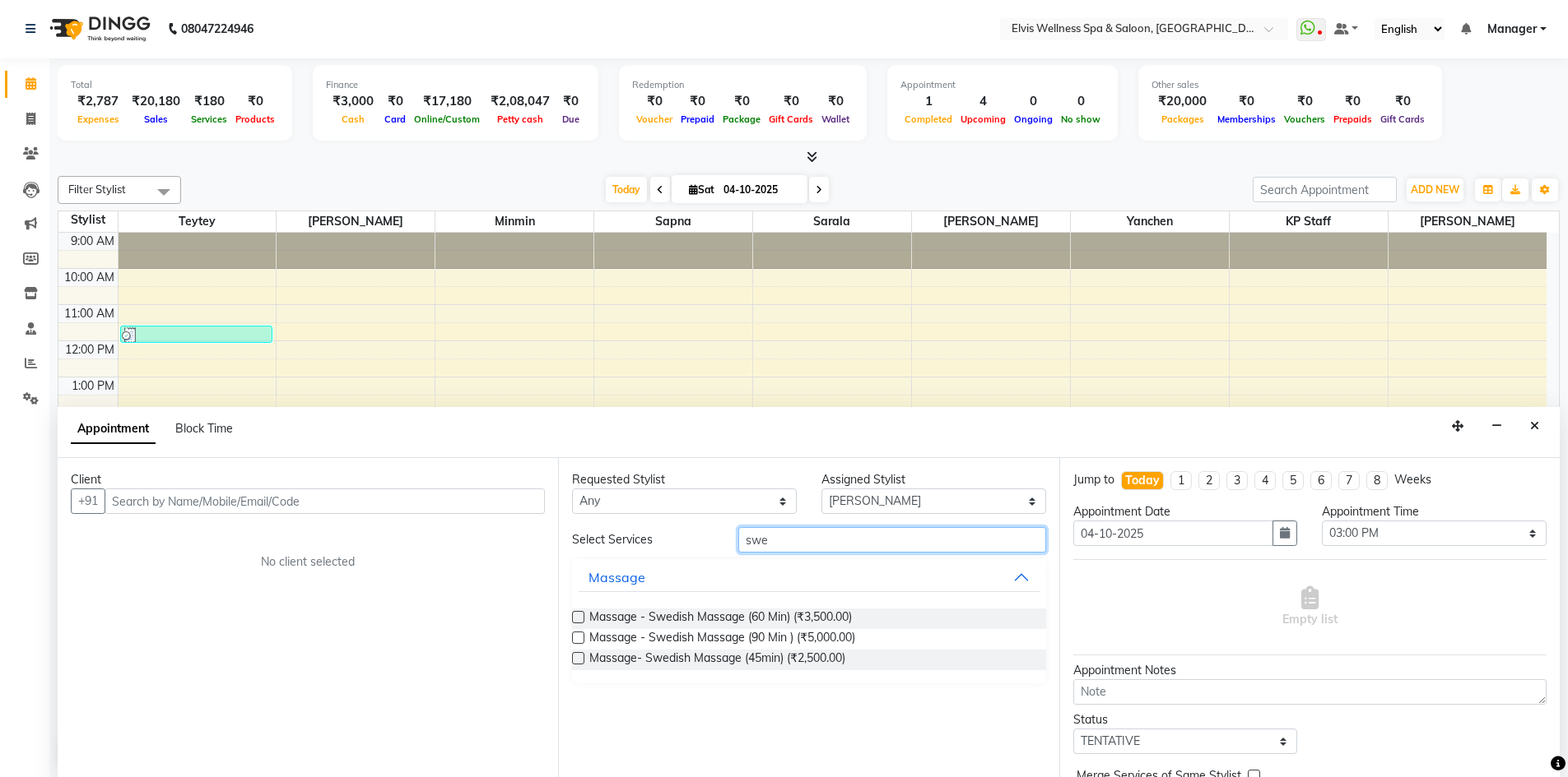
type input "swe"
click at [581, 638] on label at bounding box center [578, 638] width 12 height 12
click at [581, 638] on input "checkbox" at bounding box center [577, 639] width 10 height 10
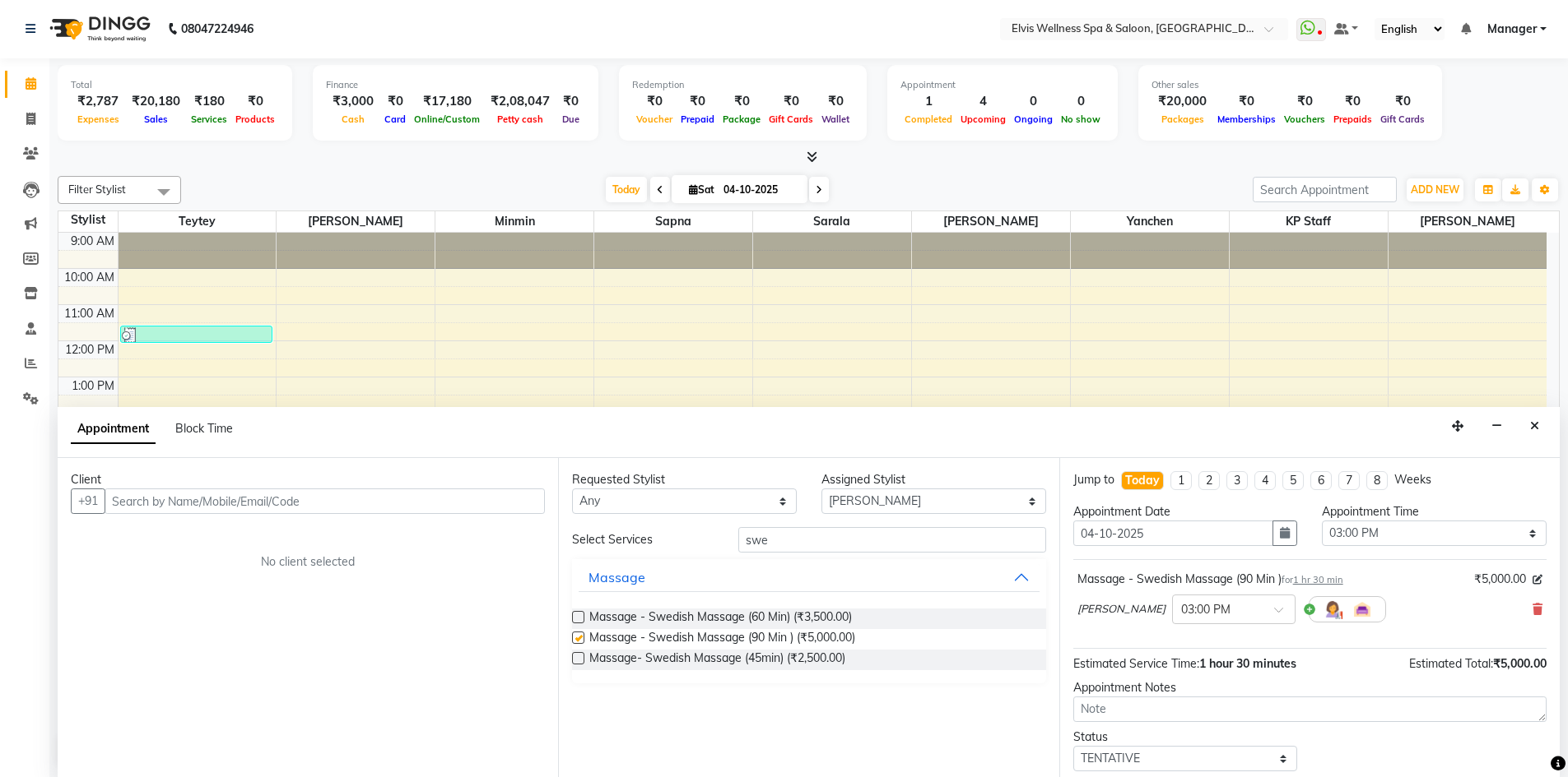
checkbox input "false"
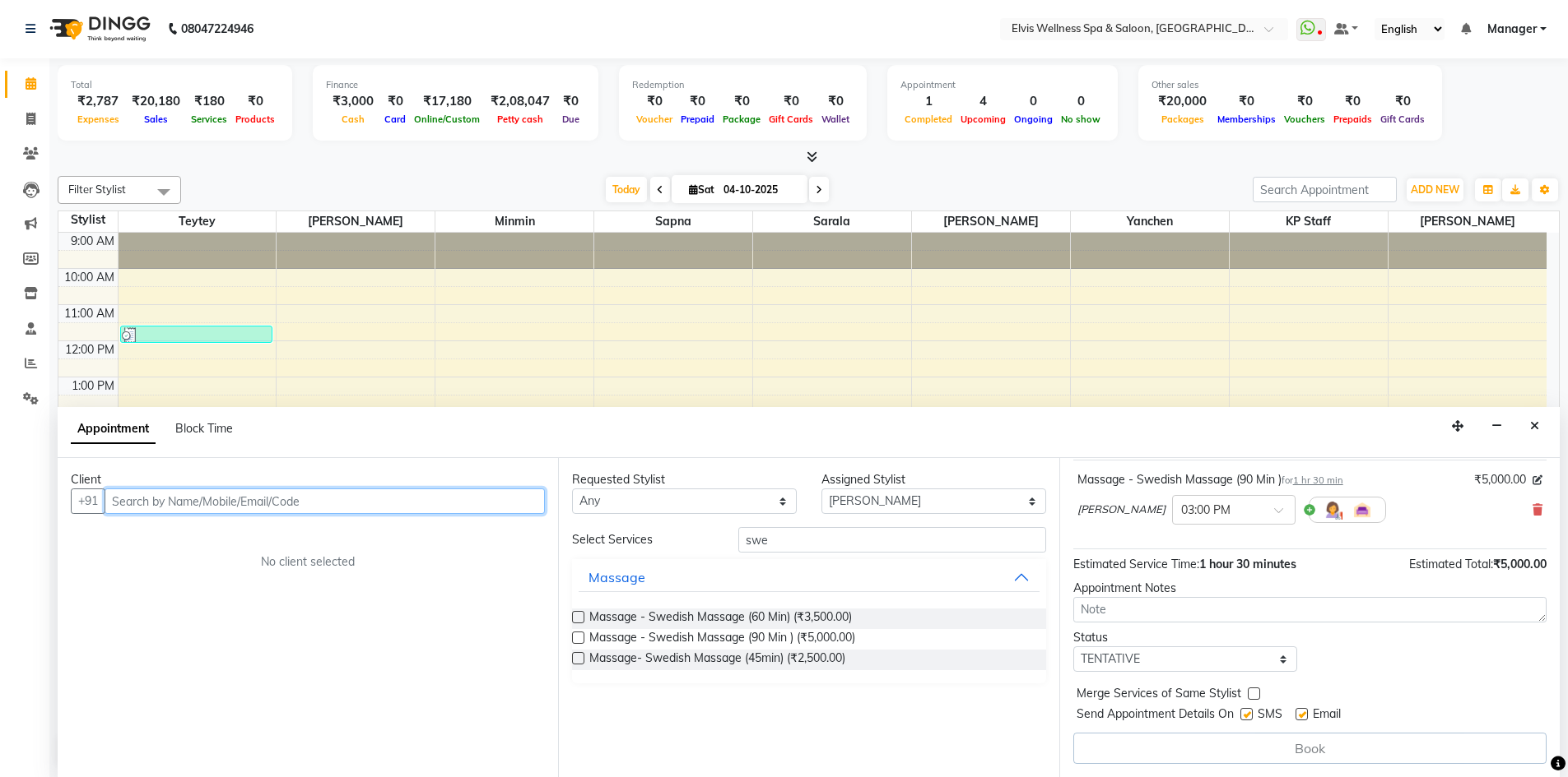
click at [299, 488] on input "text" at bounding box center [325, 500] width 440 height 25
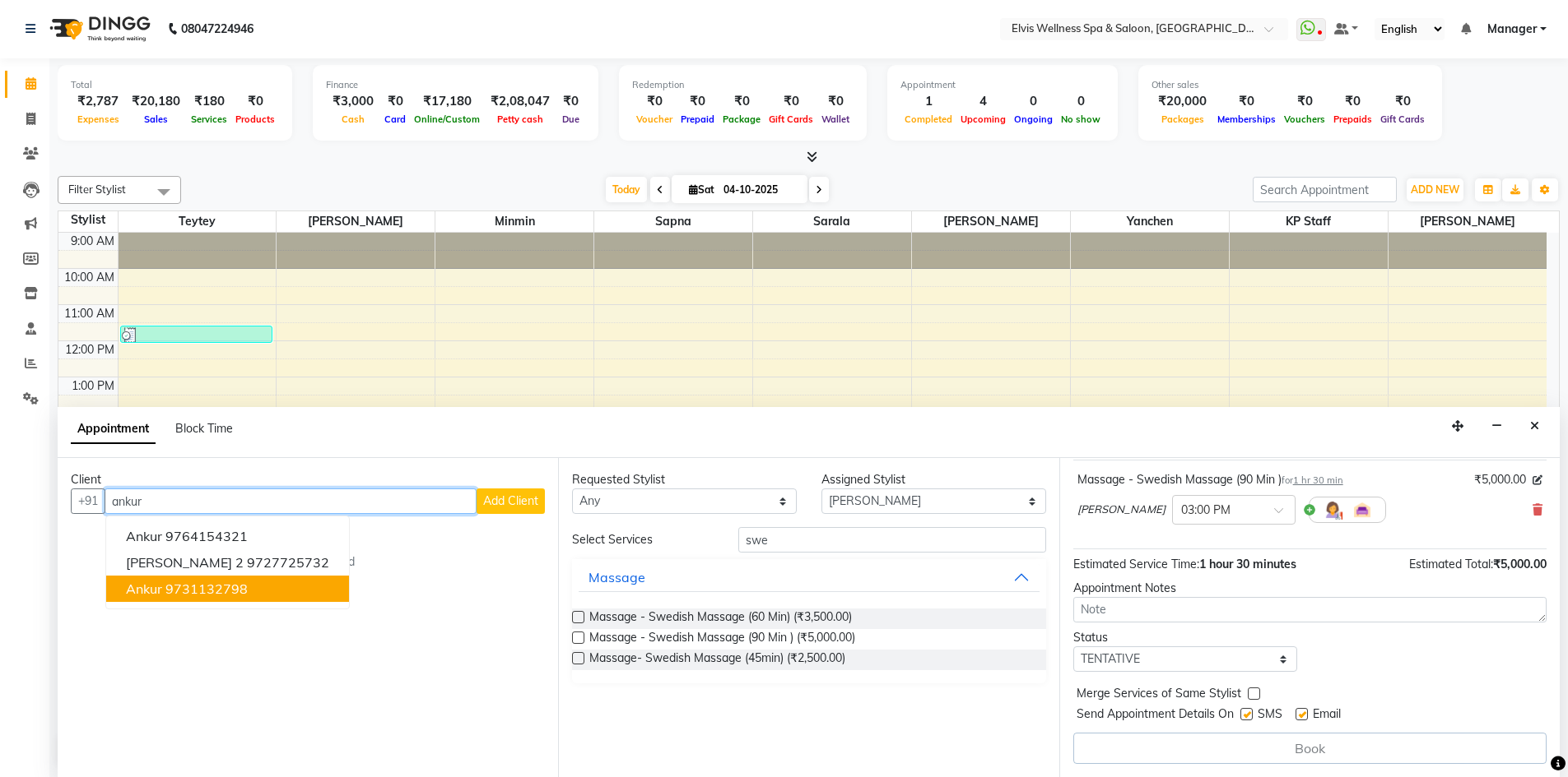
click at [269, 584] on button "ankur 9731132798" at bounding box center [228, 589] width 243 height 26
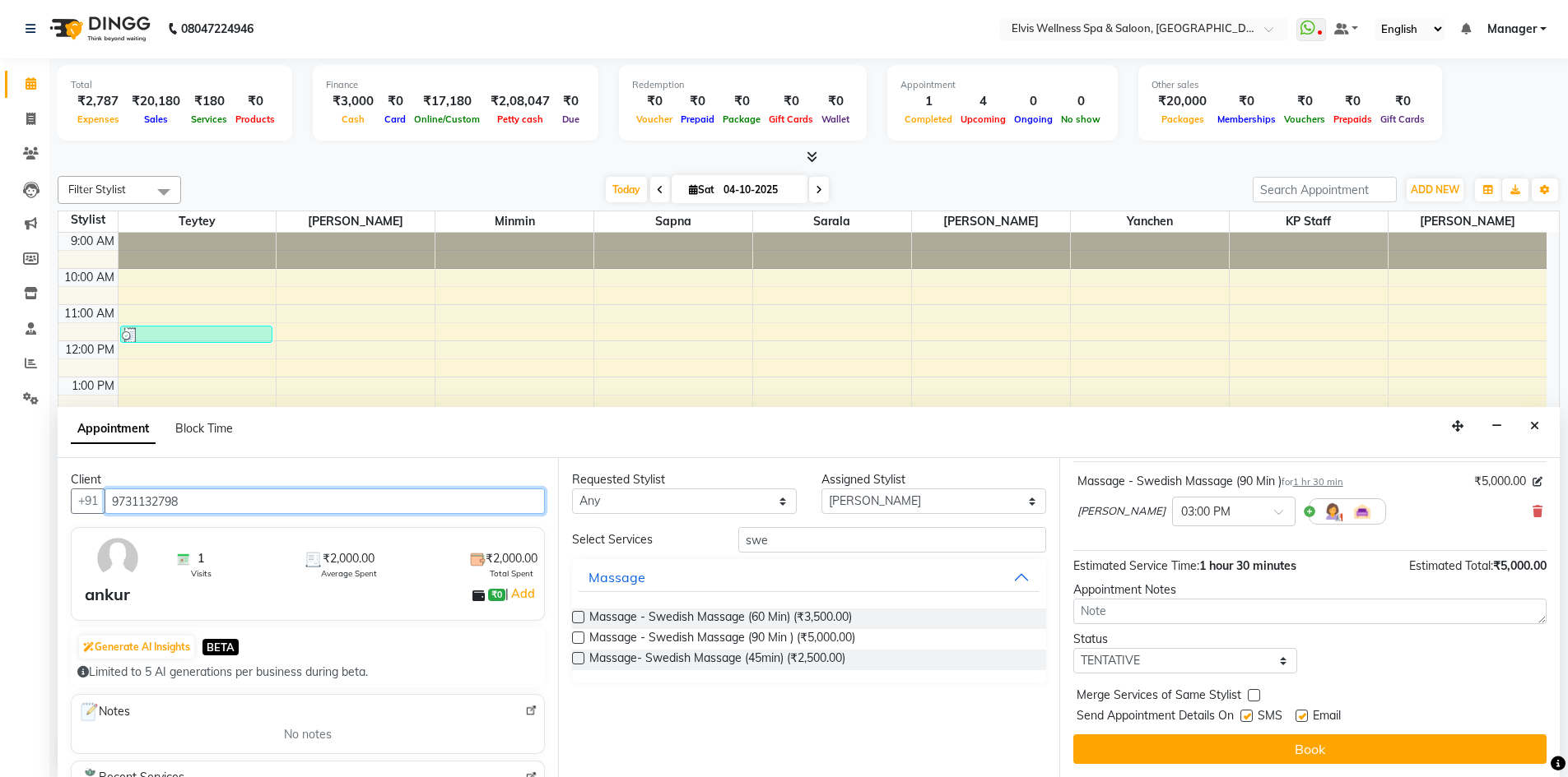
scroll to position [0, 0]
drag, startPoint x: 200, startPoint y: 502, endPoint x: 0, endPoint y: 417, distance: 217.3
click at [0, 417] on app-home "08047224946 Select Location × Elvis Wellness Spa & Saloon, Lohegaon WhatsApp St…" at bounding box center [784, 388] width 1568 height 778
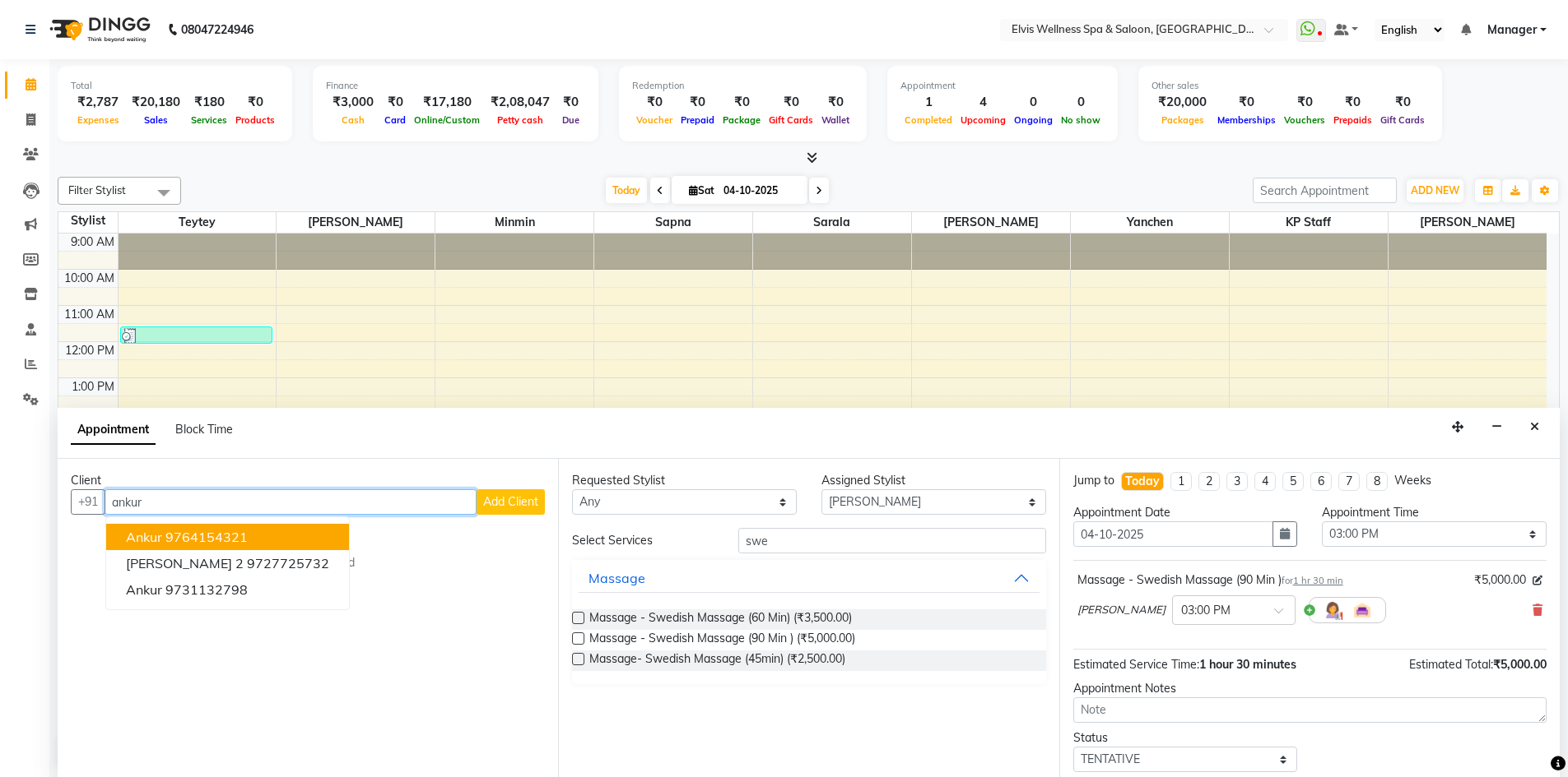
click at [234, 531] on ngb-highlight "9764154321" at bounding box center [206, 536] width 82 height 16
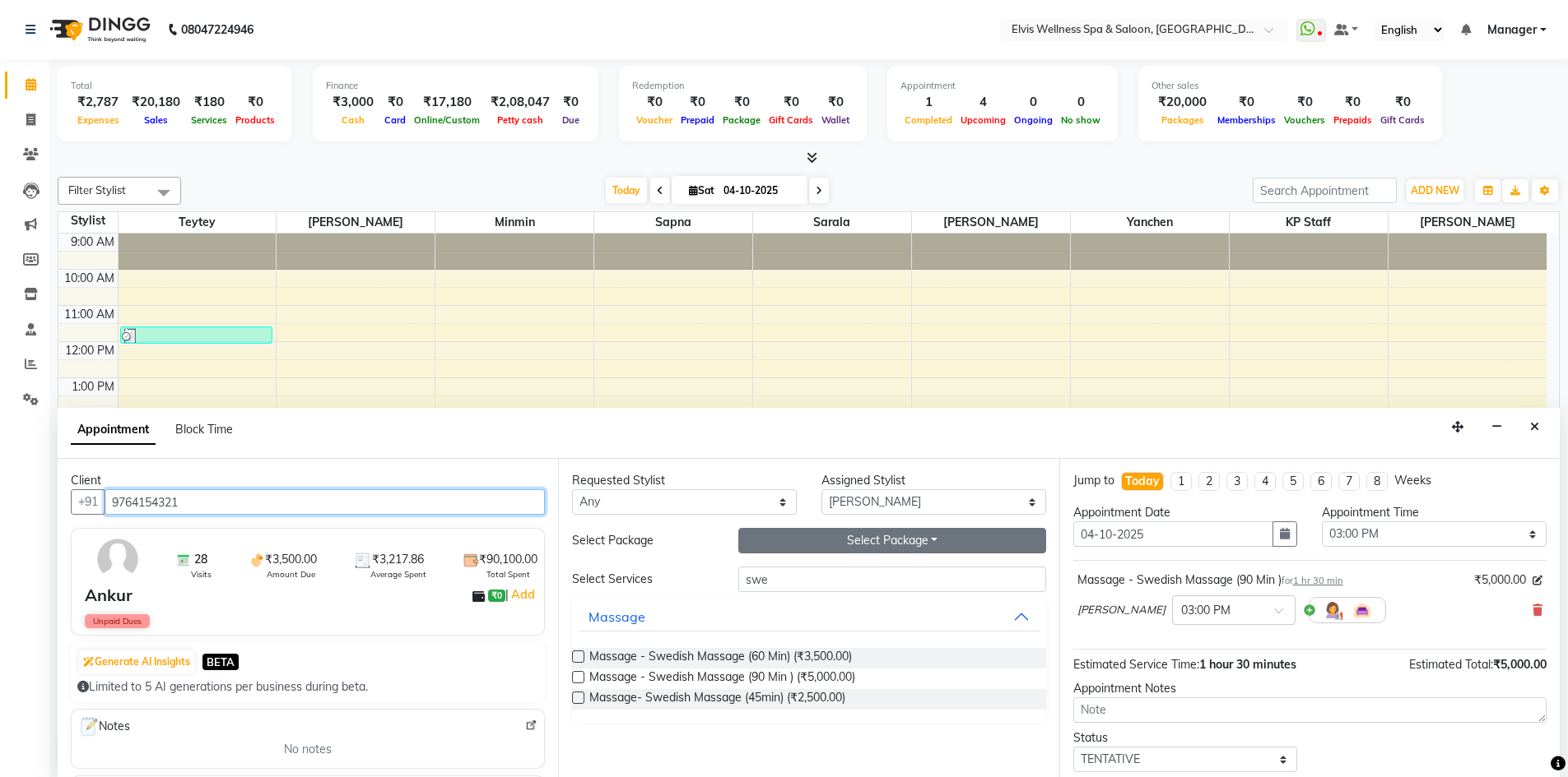
type input "9764154321"
click at [921, 547] on button "Select Package Toggle Dropdown" at bounding box center [891, 540] width 308 height 25
click at [798, 577] on li "ankur" at bounding box center [804, 574] width 130 height 24
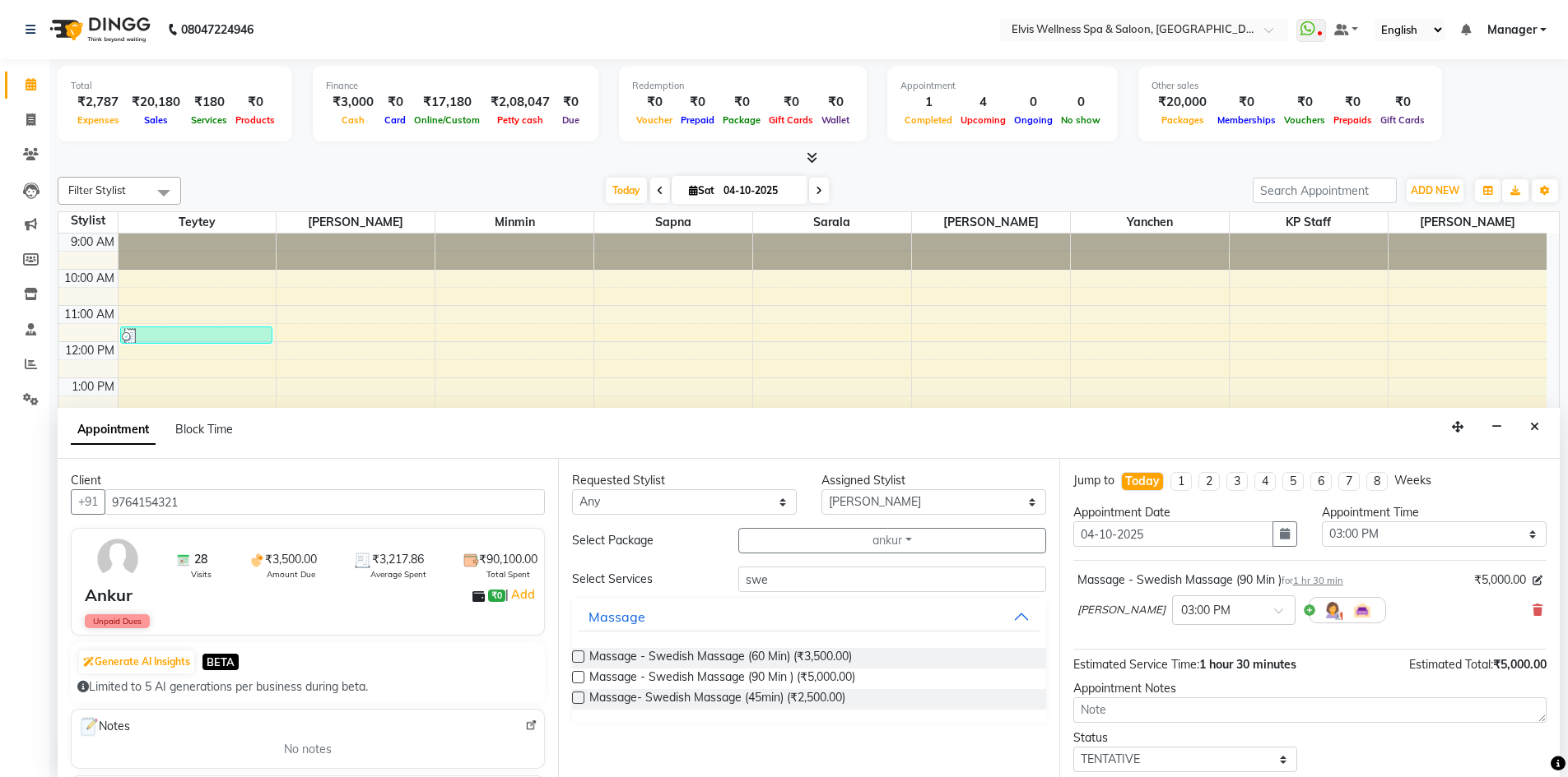
click at [580, 659] on label at bounding box center [578, 657] width 12 height 12
click at [580, 659] on input "checkbox" at bounding box center [577, 658] width 10 height 10
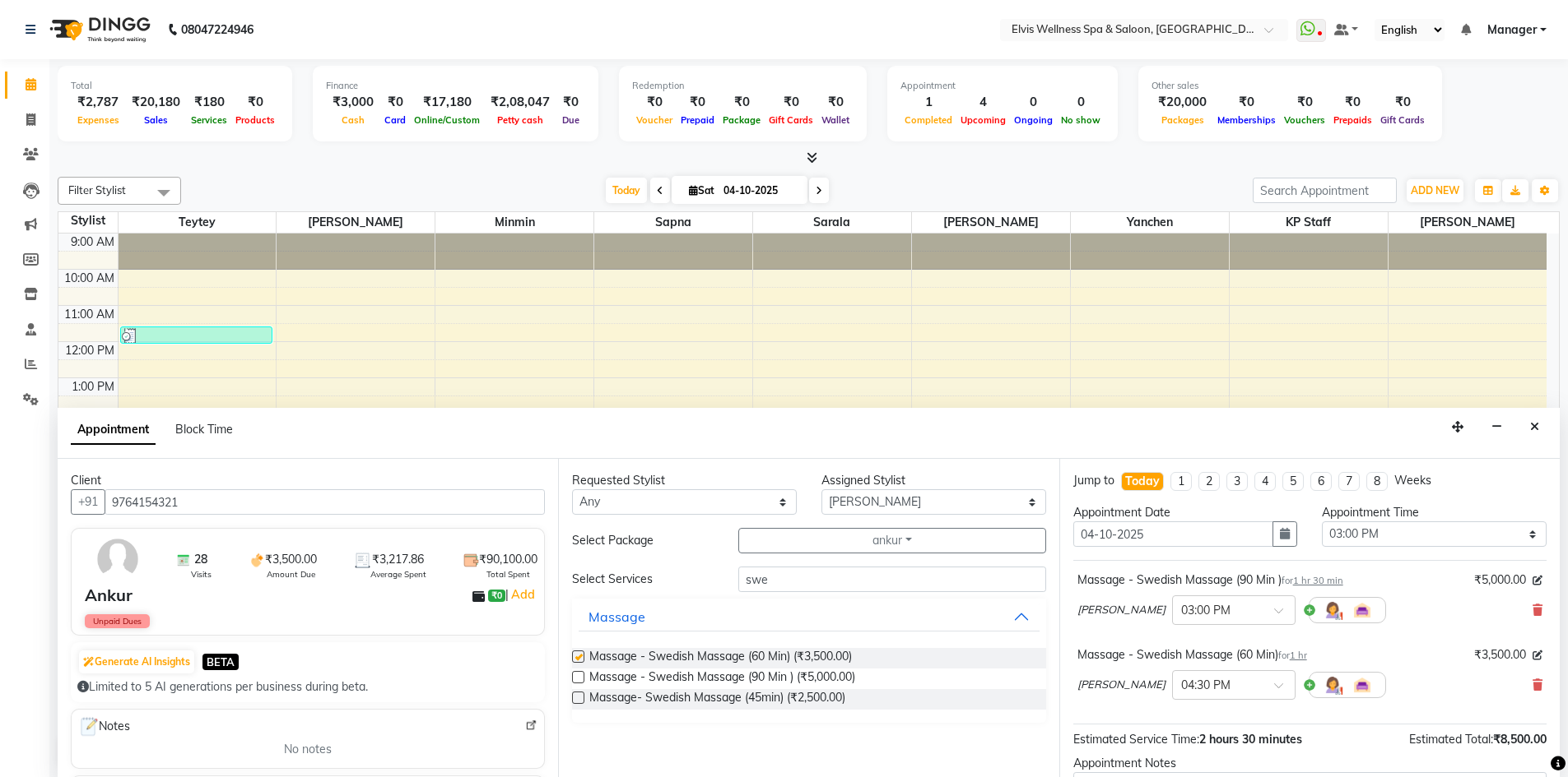
checkbox input "false"
click at [1532, 611] on icon at bounding box center [1537, 610] width 9 height 11
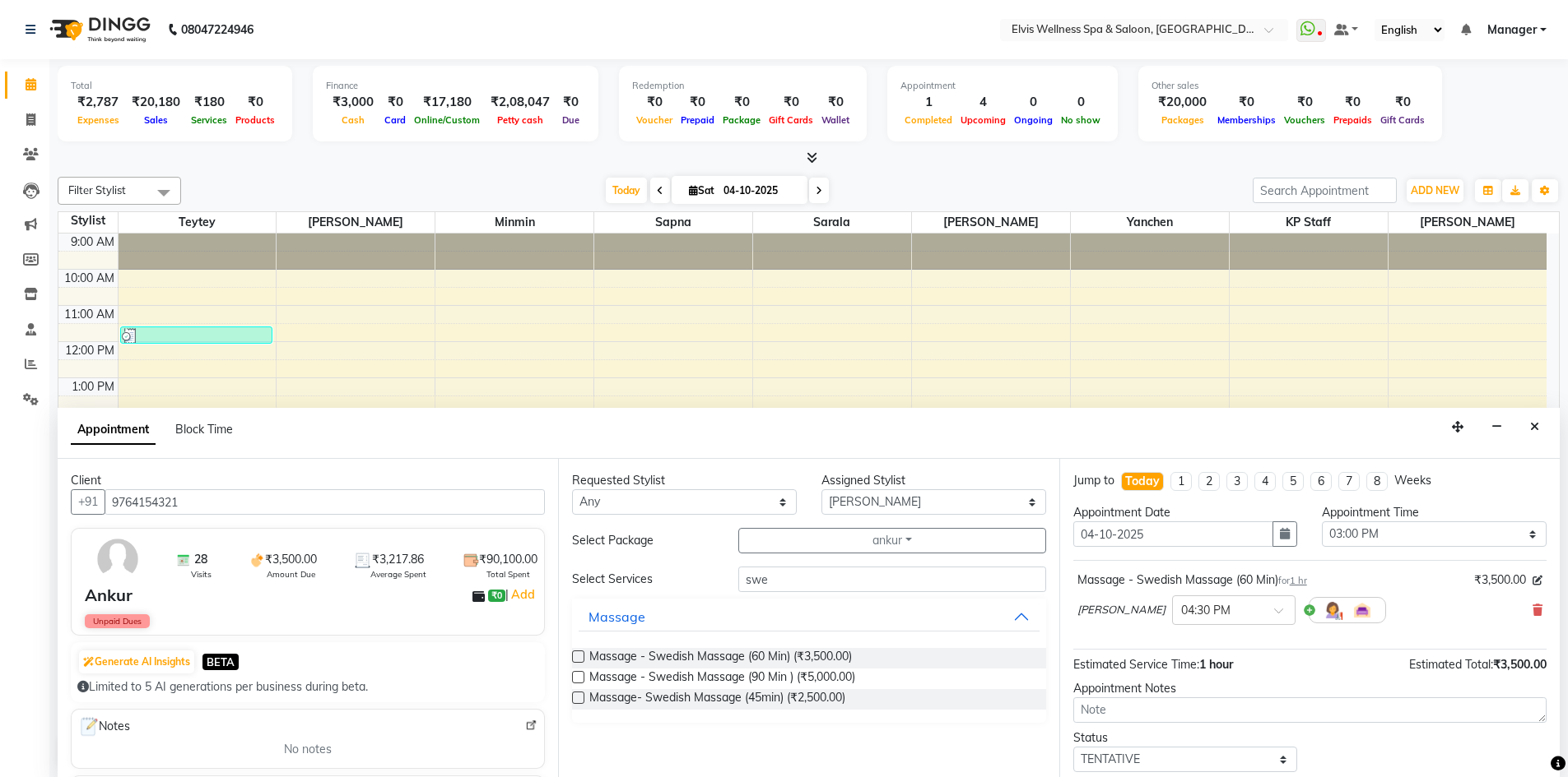
scroll to position [98, 0]
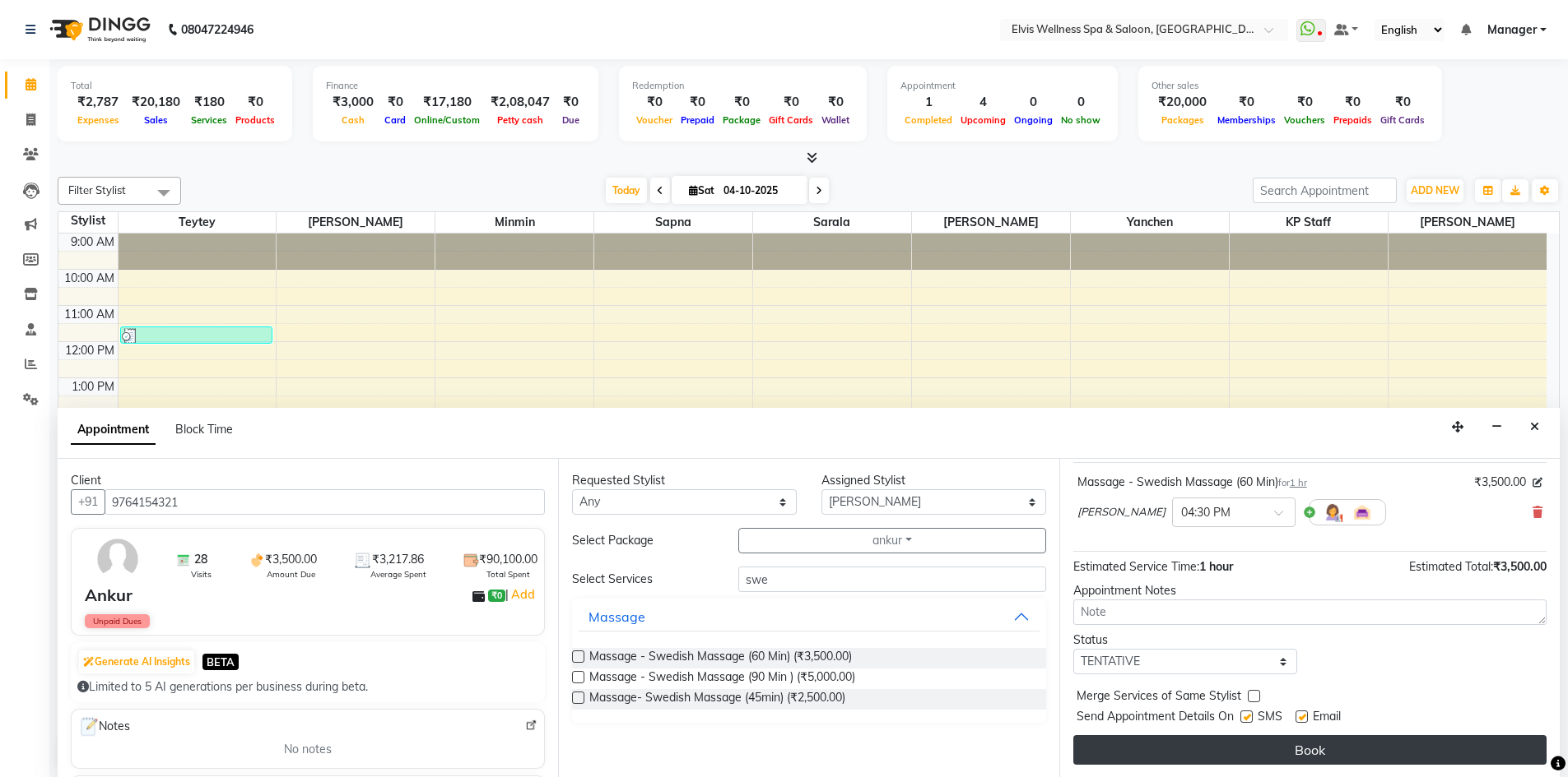
click at [1315, 761] on button "Book" at bounding box center [1309, 750] width 473 height 29
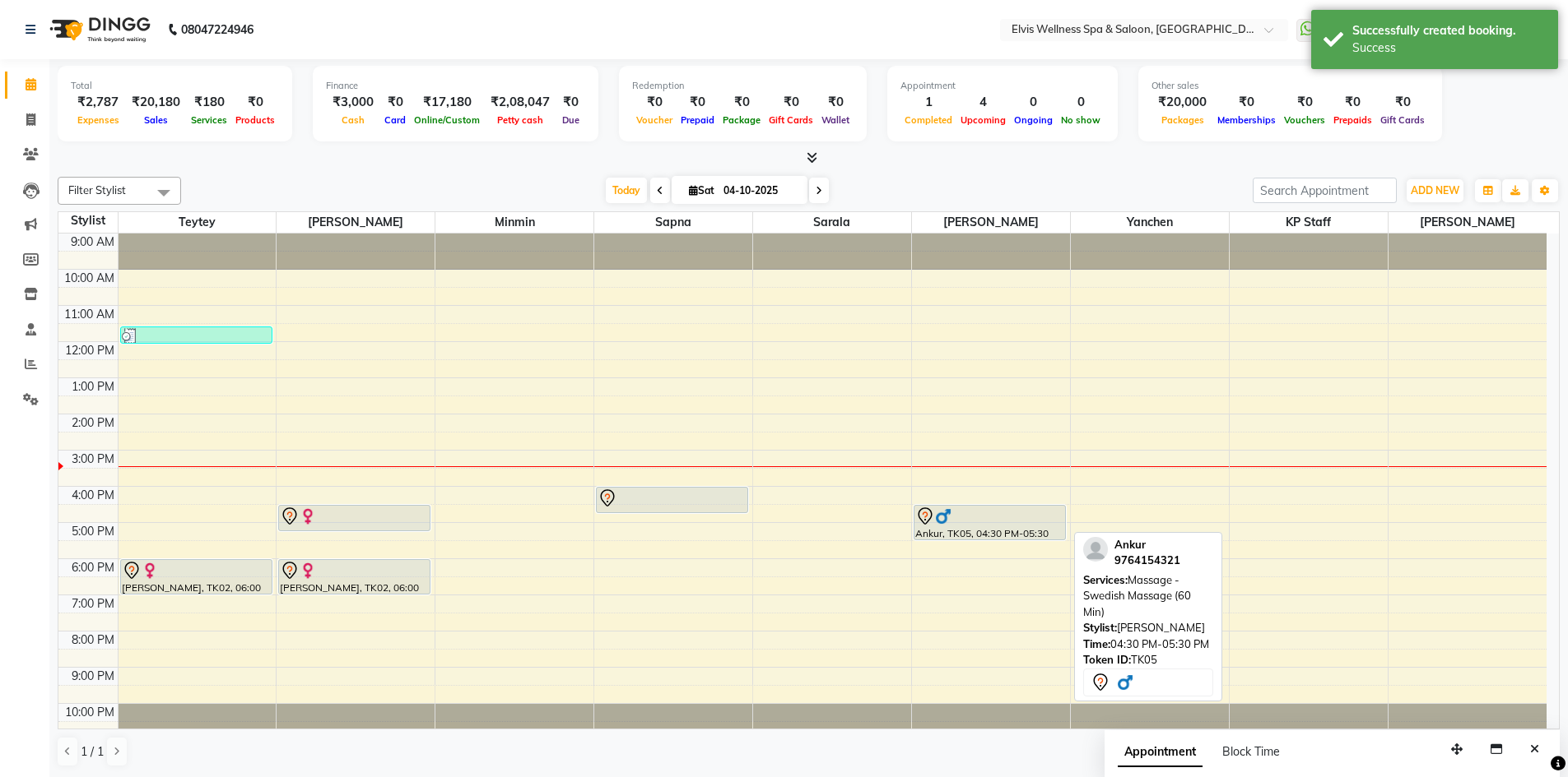
click at [963, 528] on div "Ankur, TK05, 04:30 PM-05:30 PM, Massage - Swedish Massage (60 Min)" at bounding box center [990, 523] width 151 height 34
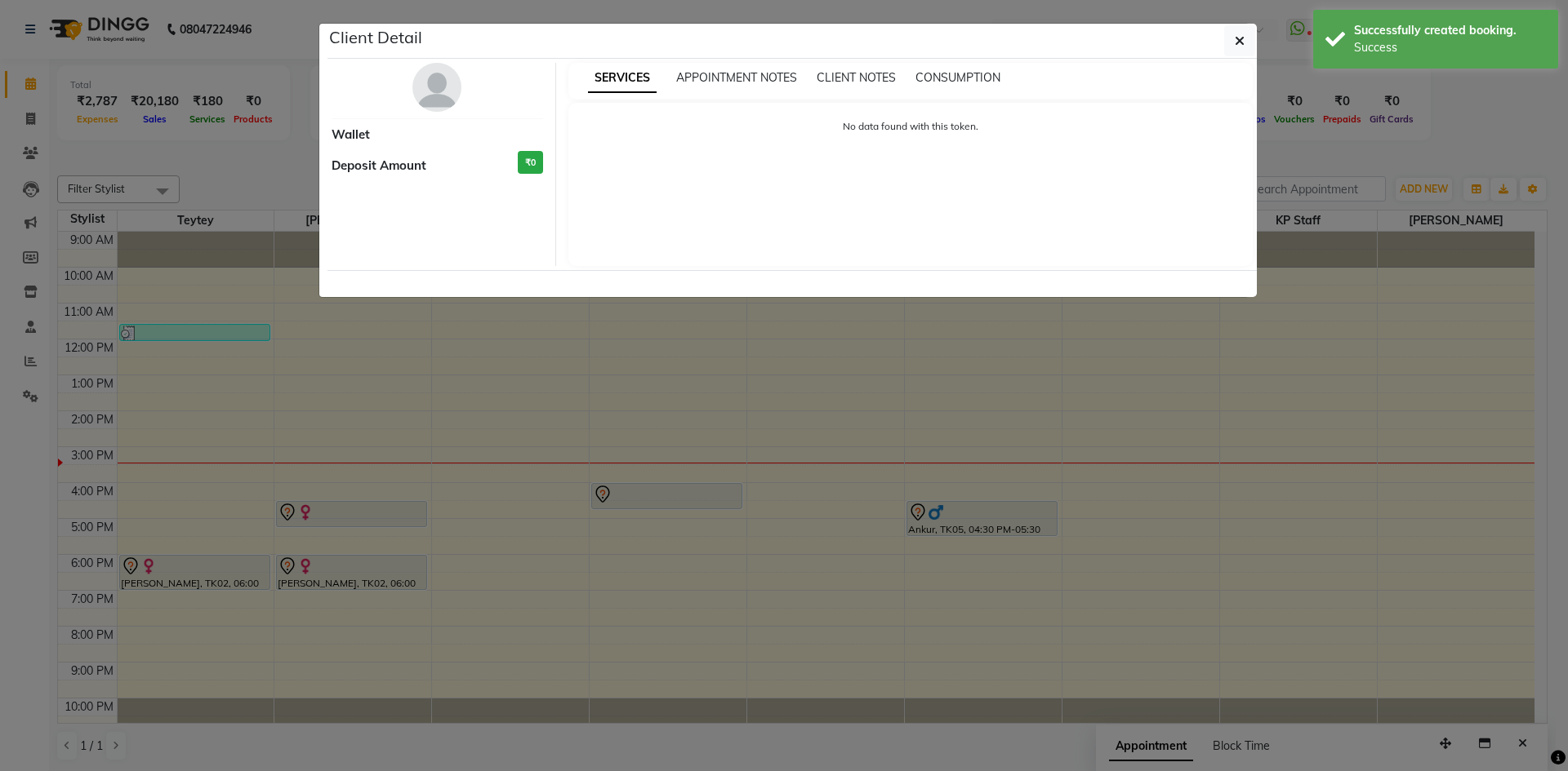
select select "7"
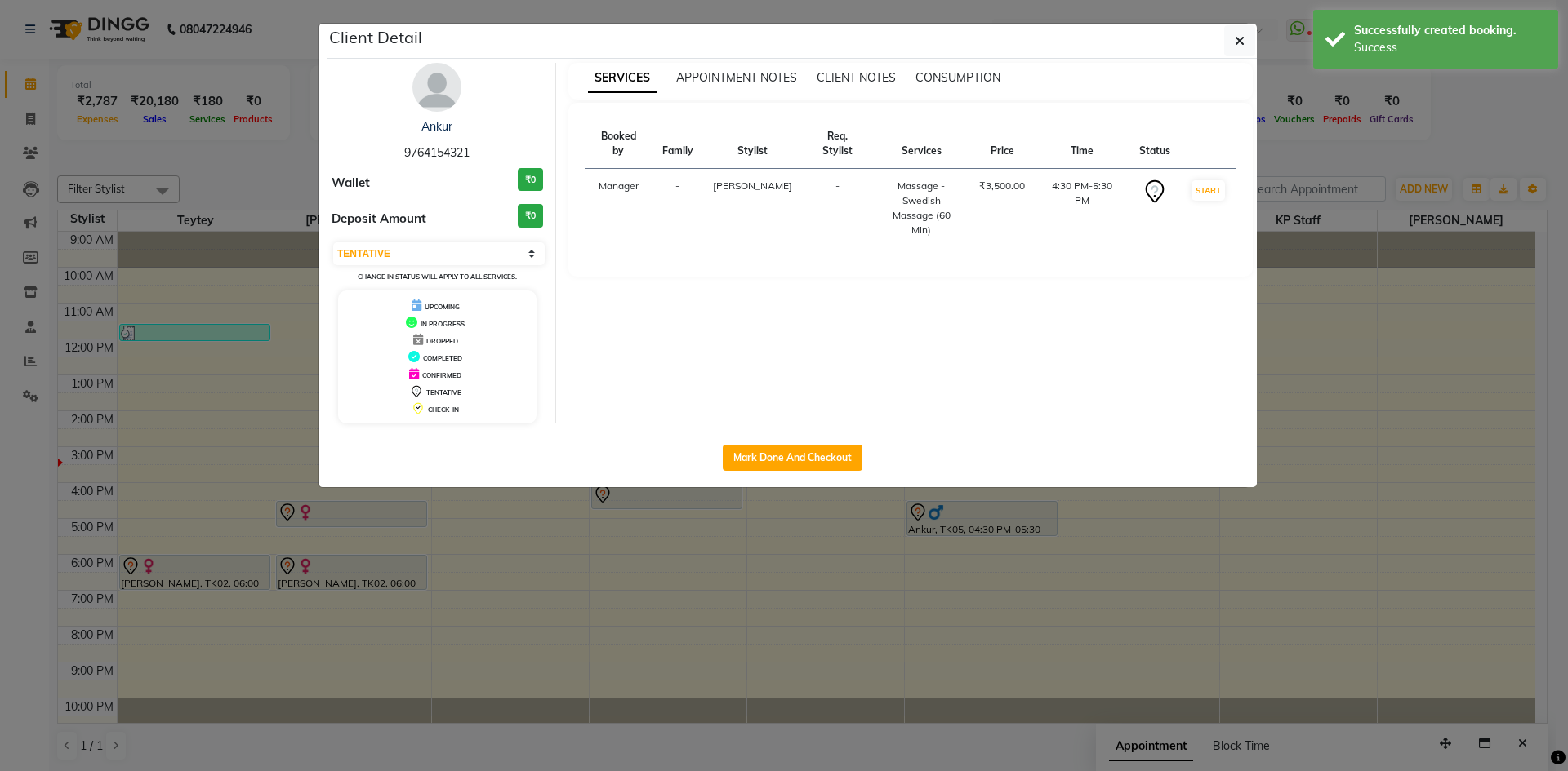
click at [431, 81] on img at bounding box center [437, 87] width 49 height 49
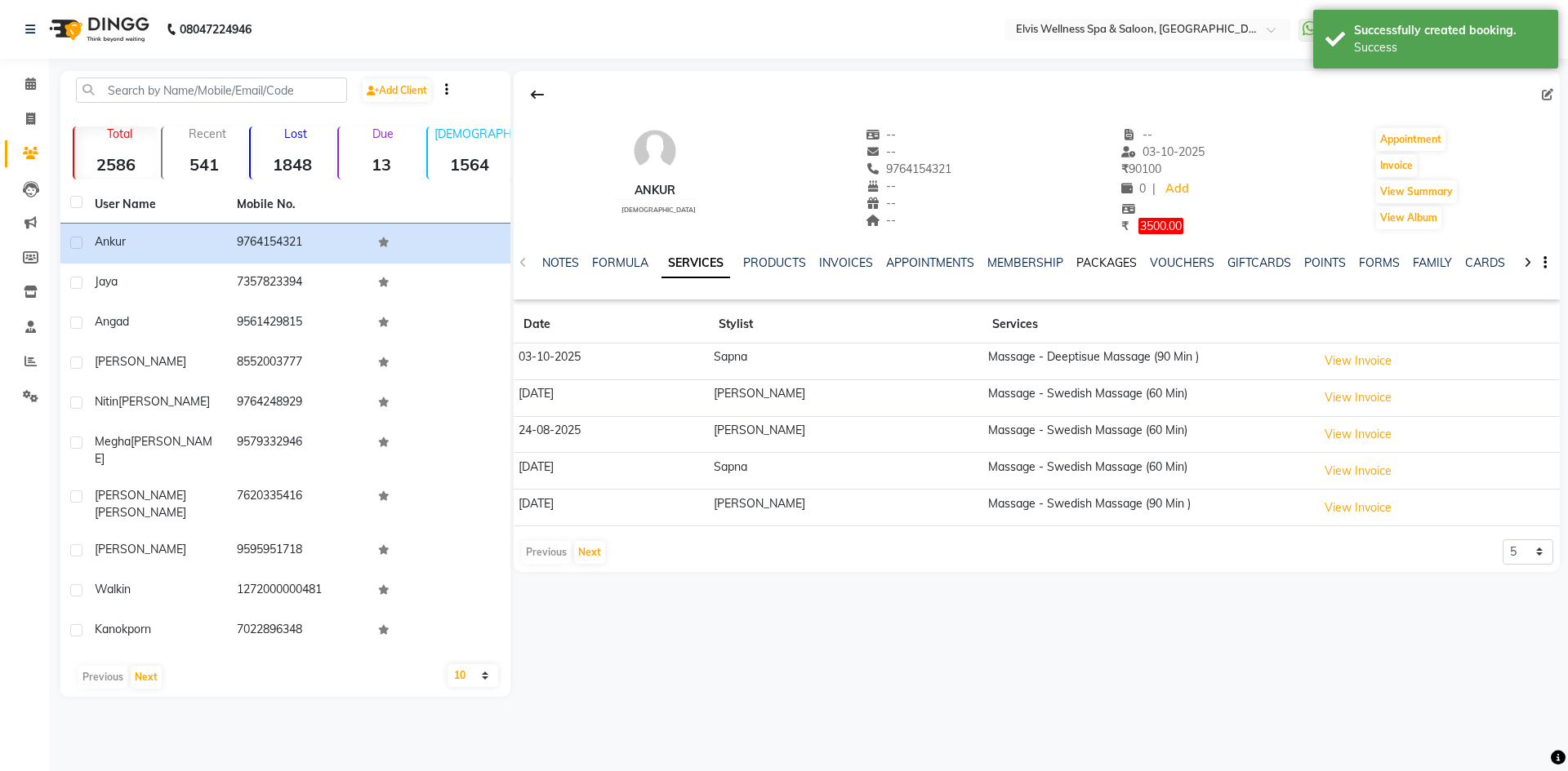
click at [1126, 268] on link "PACKAGES" at bounding box center [1107, 263] width 61 height 15
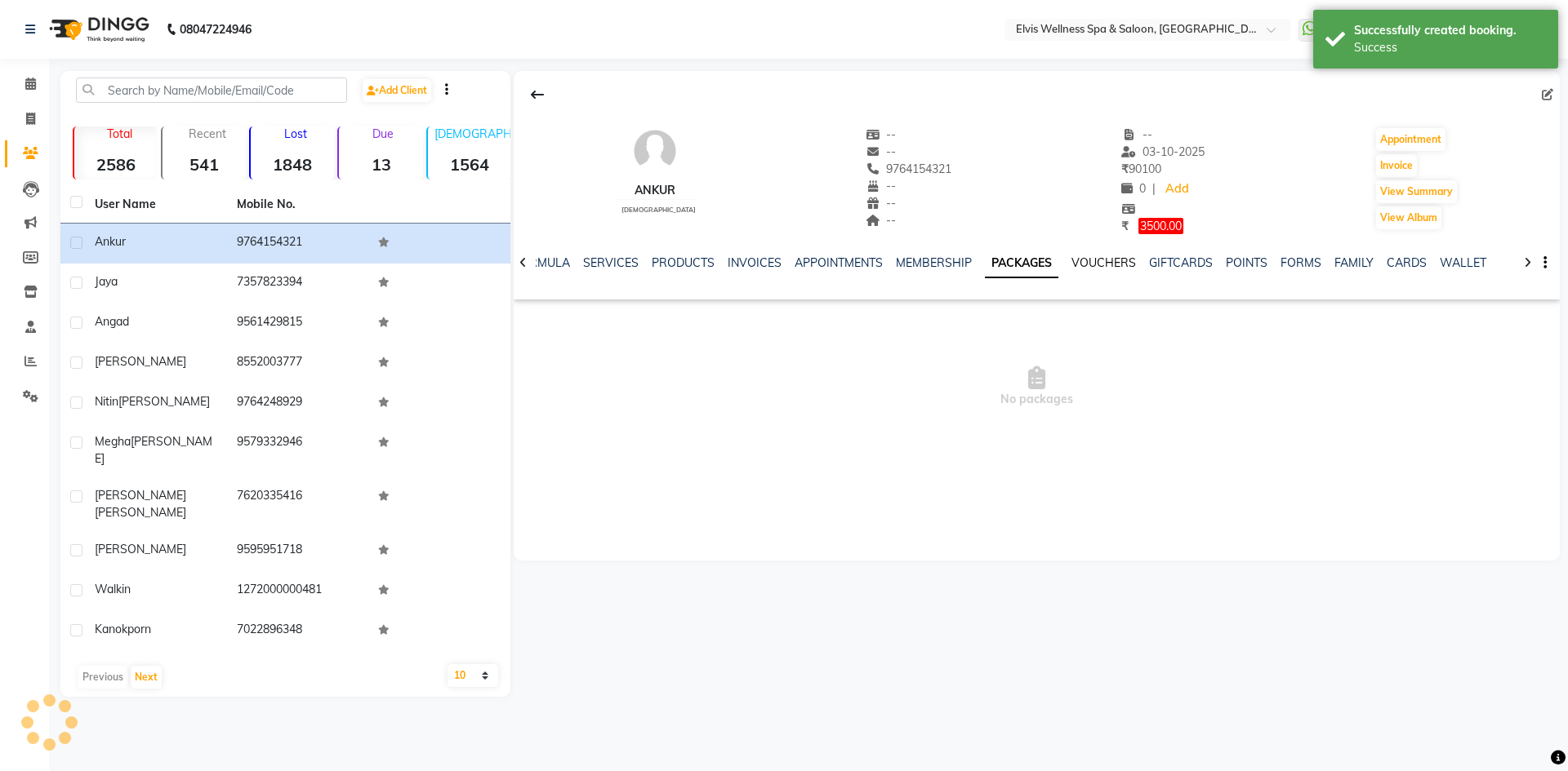
click at [1112, 265] on link "VOUCHERS" at bounding box center [1103, 263] width 64 height 15
click at [934, 264] on link "MEMBERSHIP" at bounding box center [920, 263] width 76 height 15
click at [843, 262] on link "APPOINTMENTS" at bounding box center [852, 263] width 88 height 15
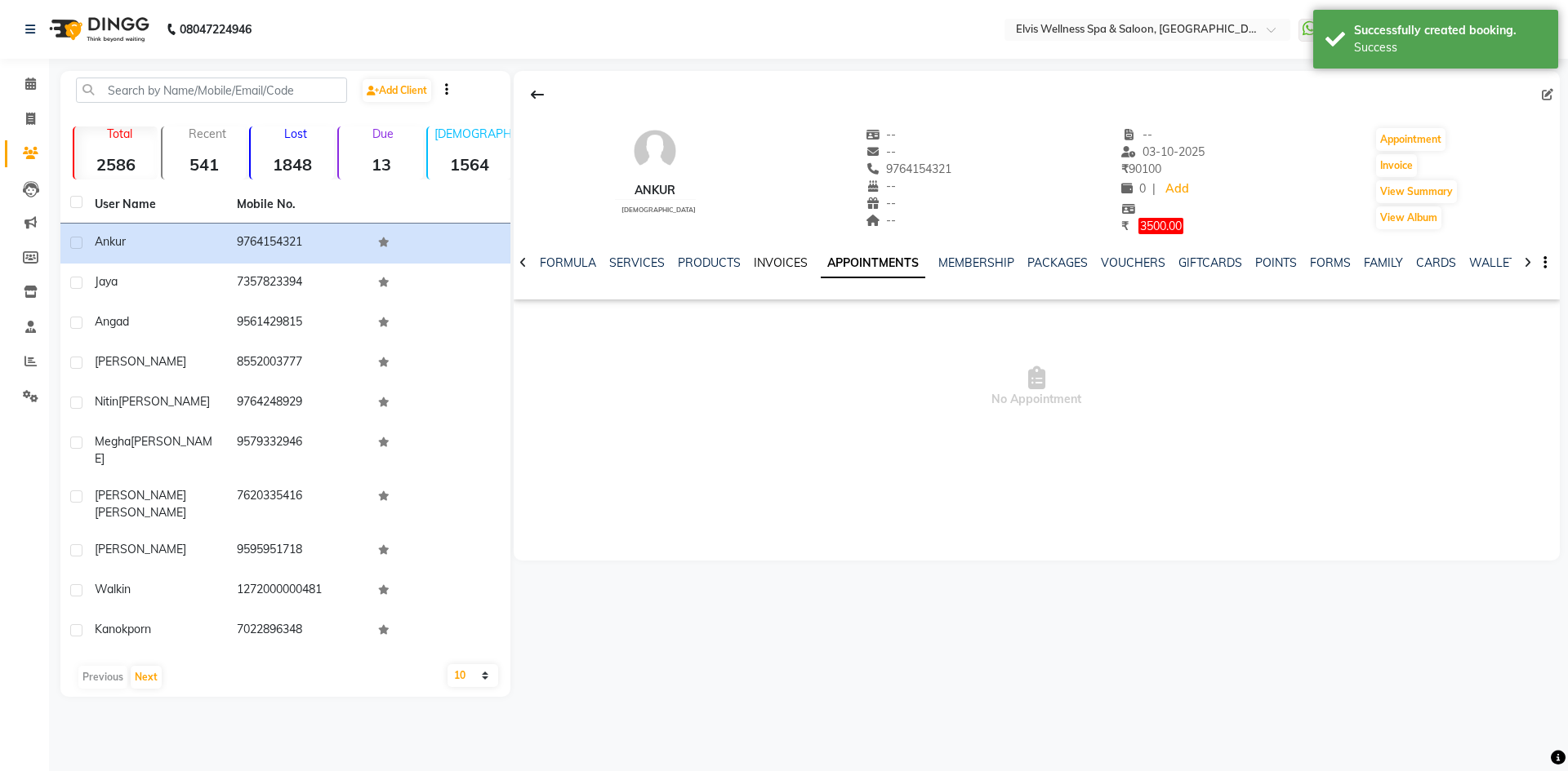
click at [784, 261] on link "INVOICES" at bounding box center [781, 263] width 54 height 15
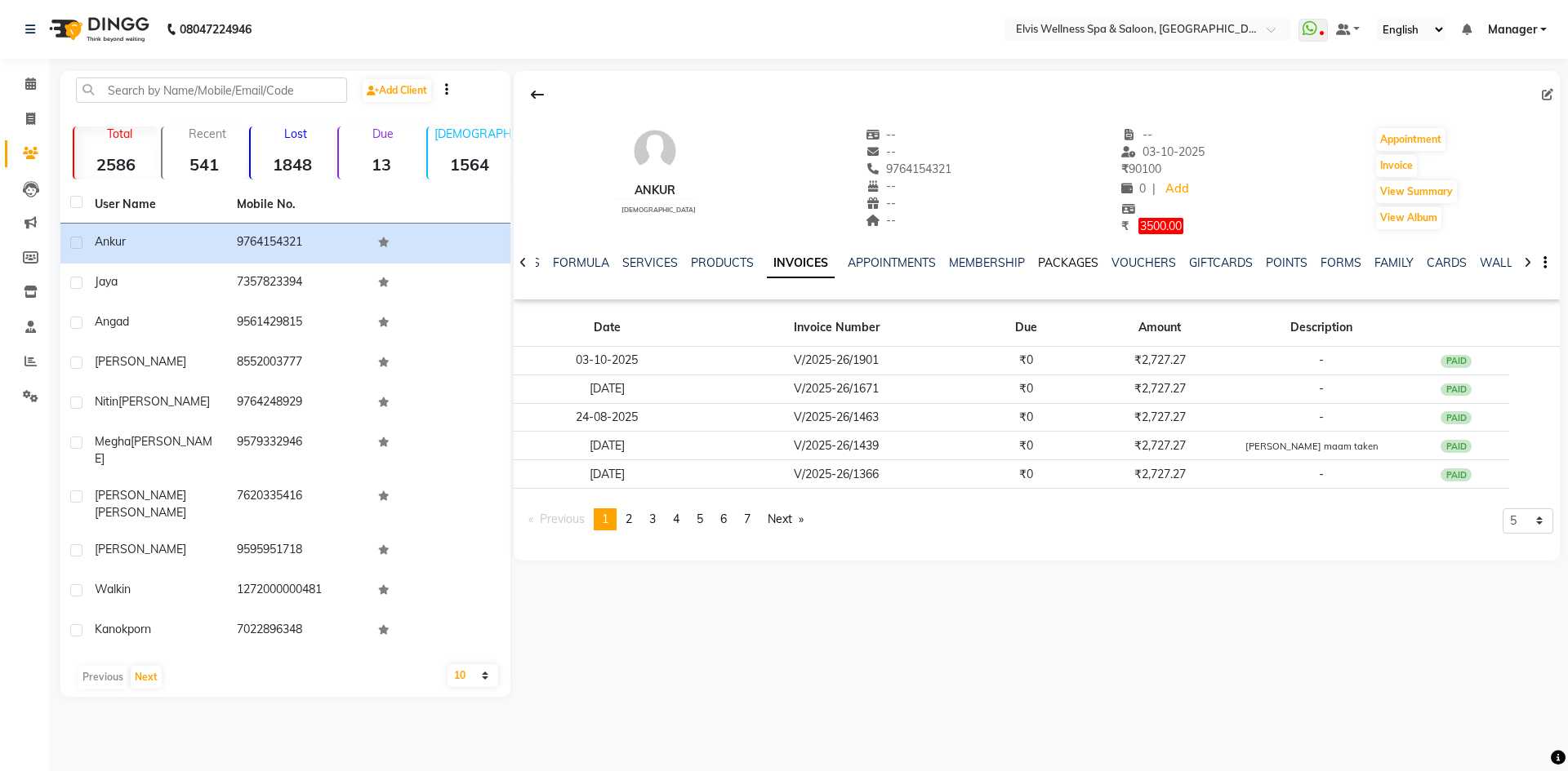
click at [1081, 263] on link "PACKAGES" at bounding box center [1068, 263] width 61 height 15
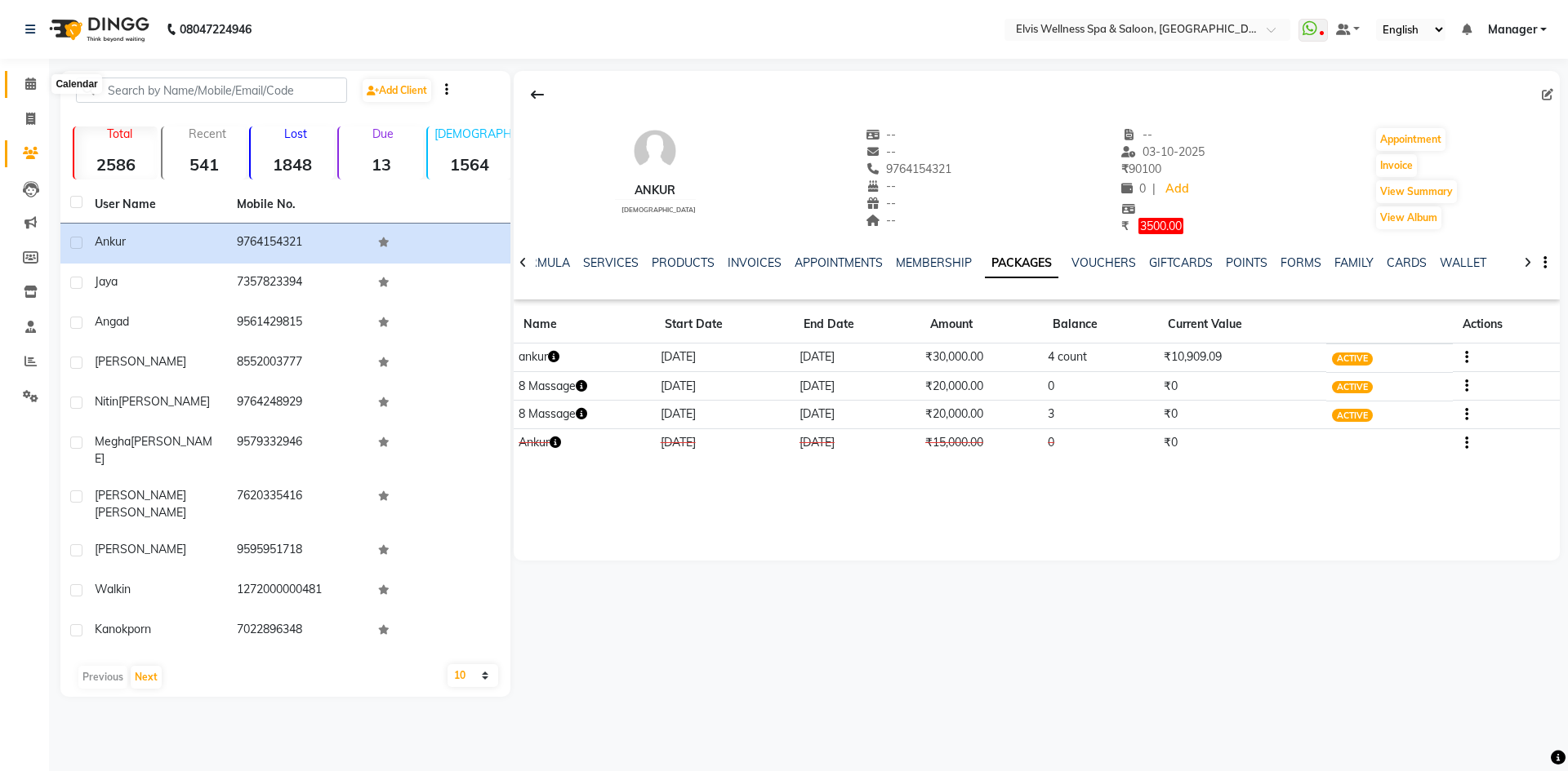
click at [37, 86] on span at bounding box center [30, 84] width 29 height 19
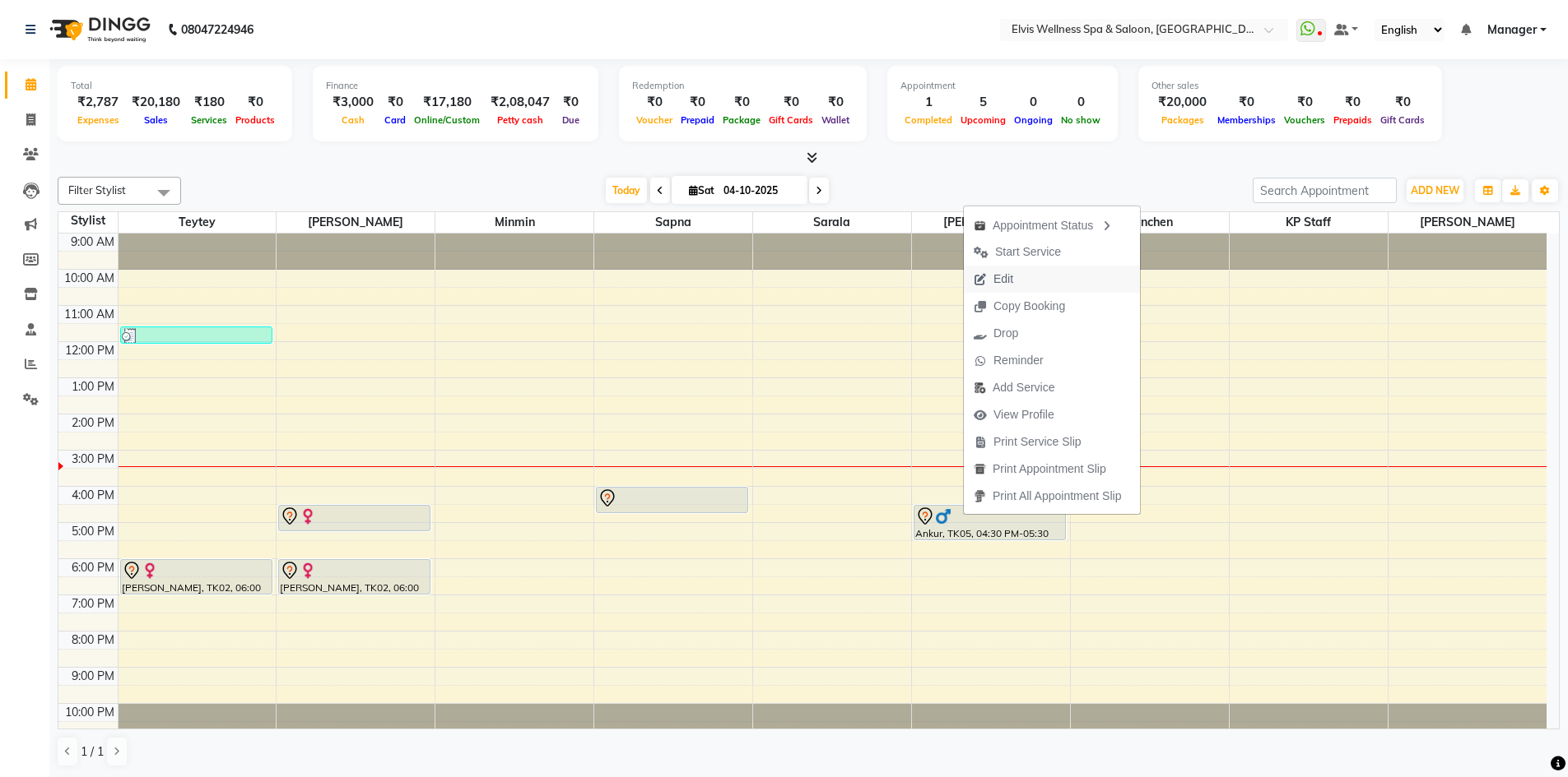
click at [1017, 279] on span "Edit" at bounding box center [993, 278] width 59 height 27
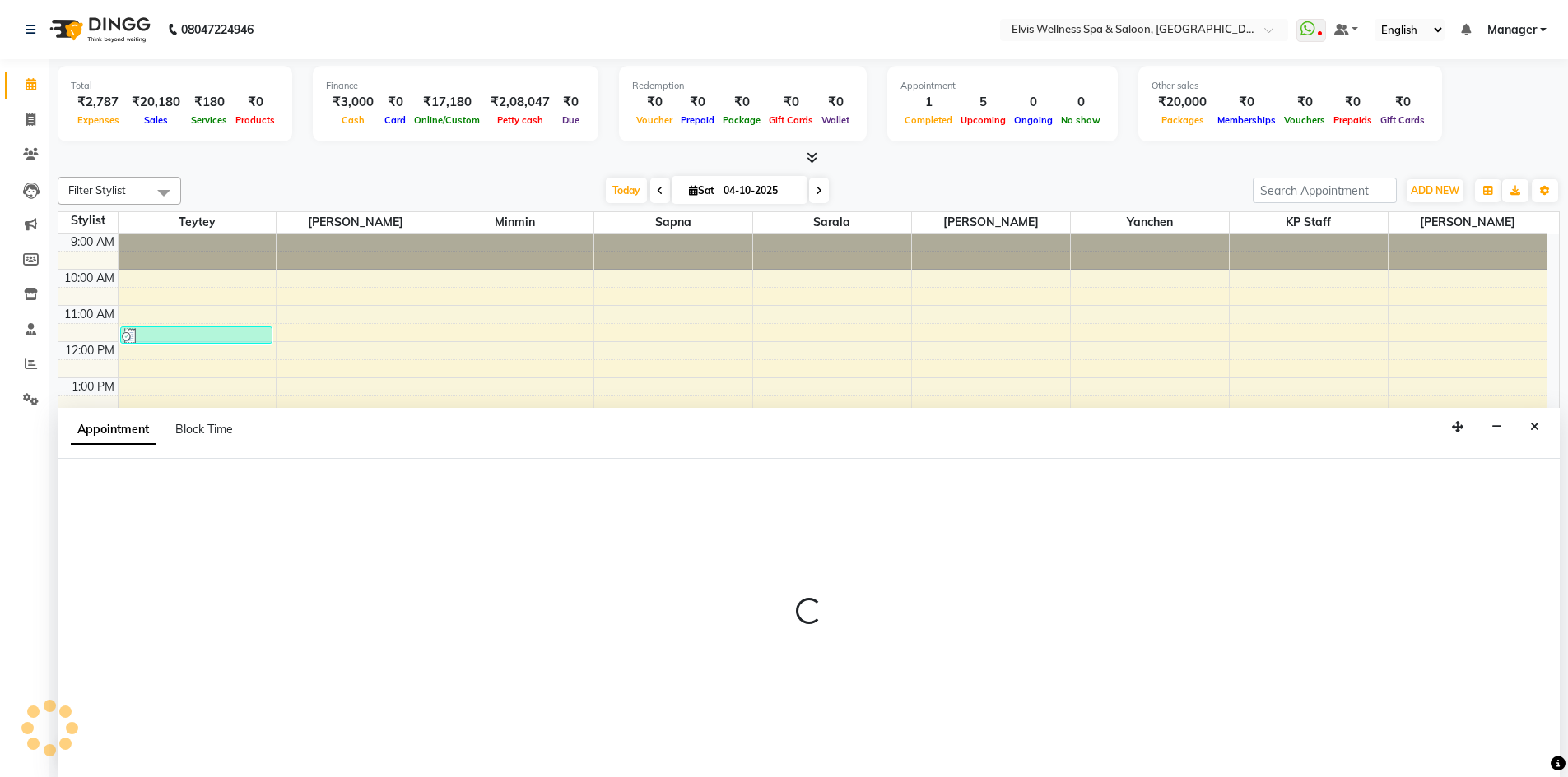
scroll to position [1, 0]
select select "tentative"
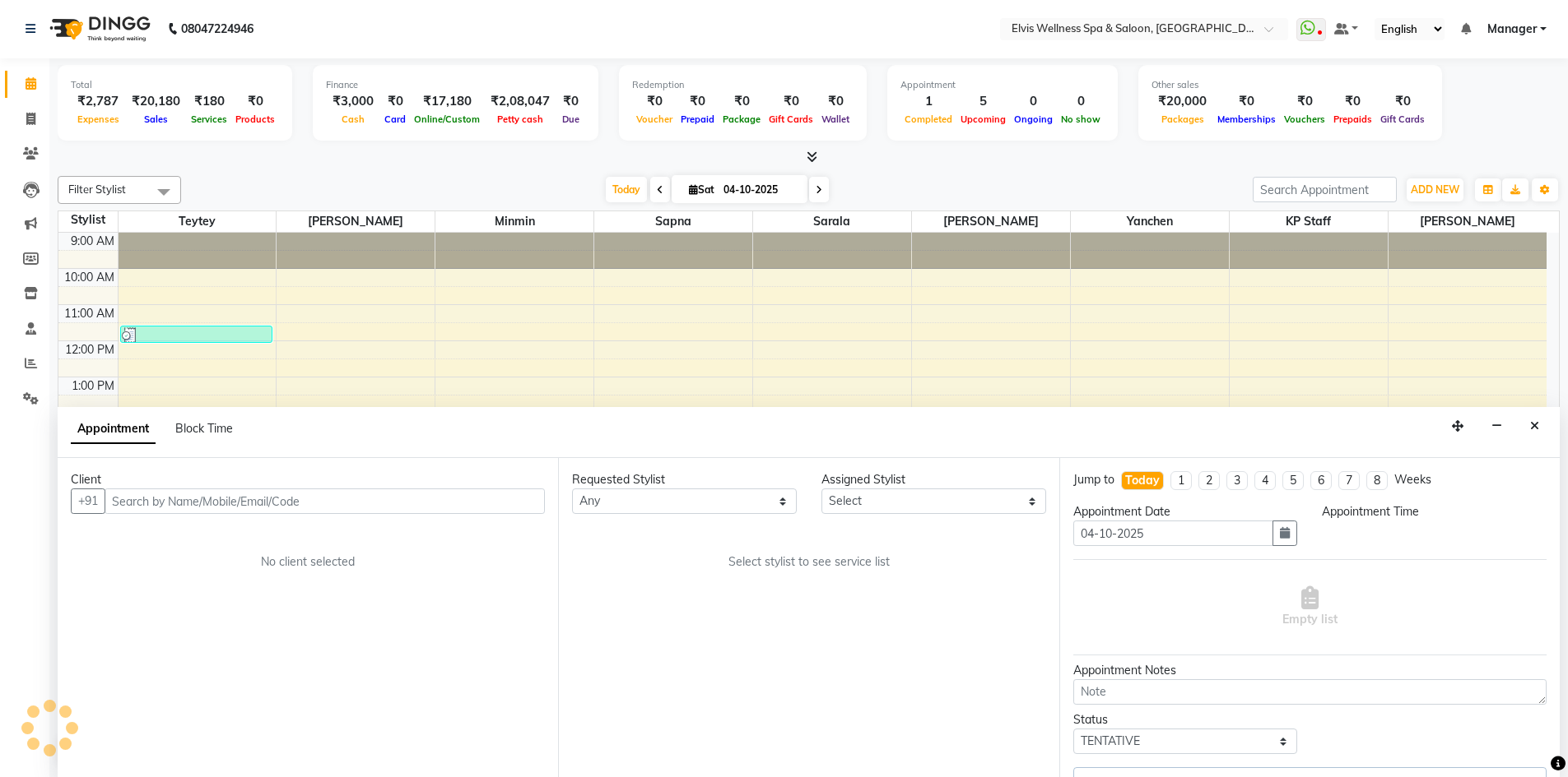
select select "70667"
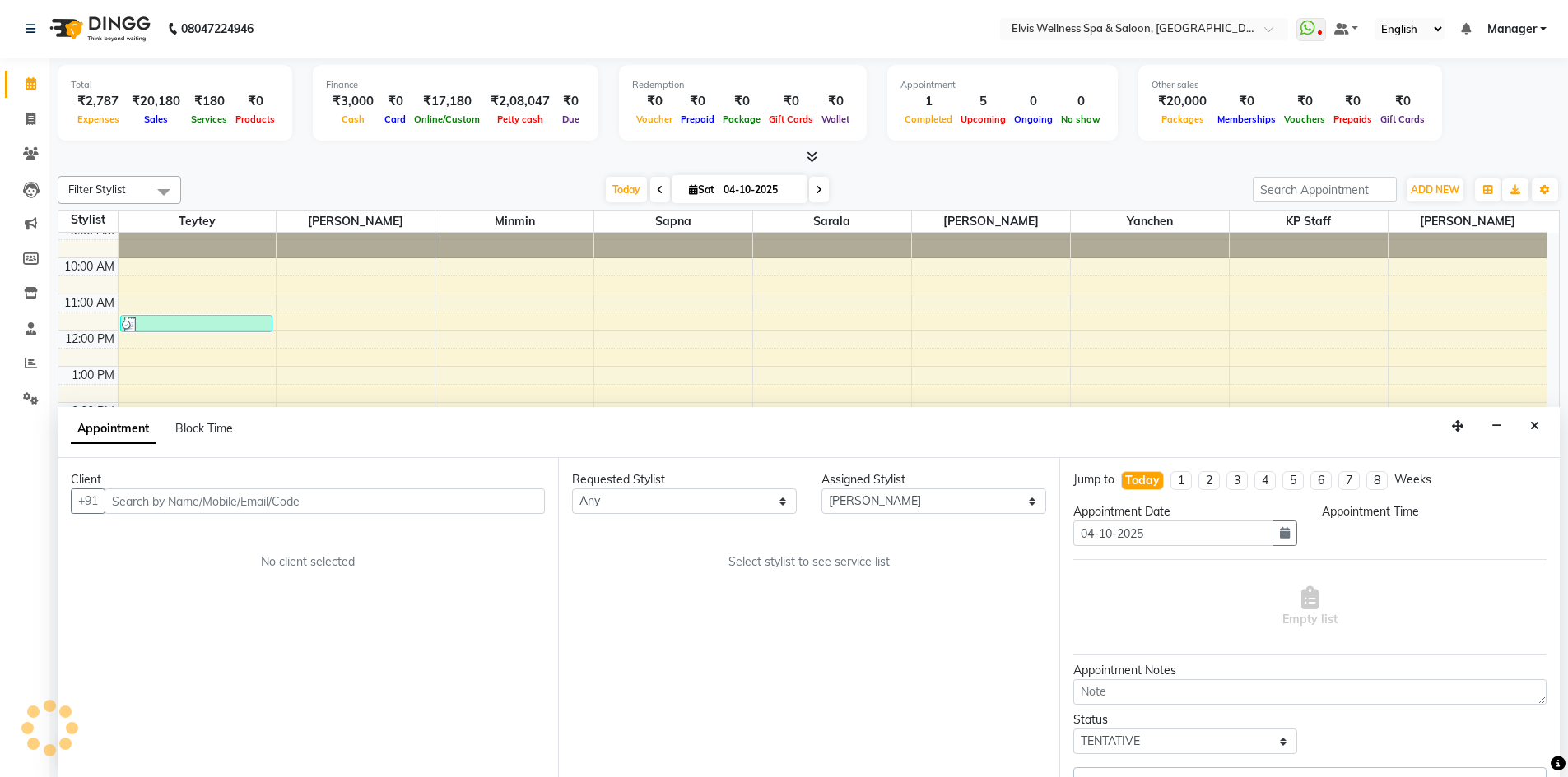
select select "990"
select select "3079"
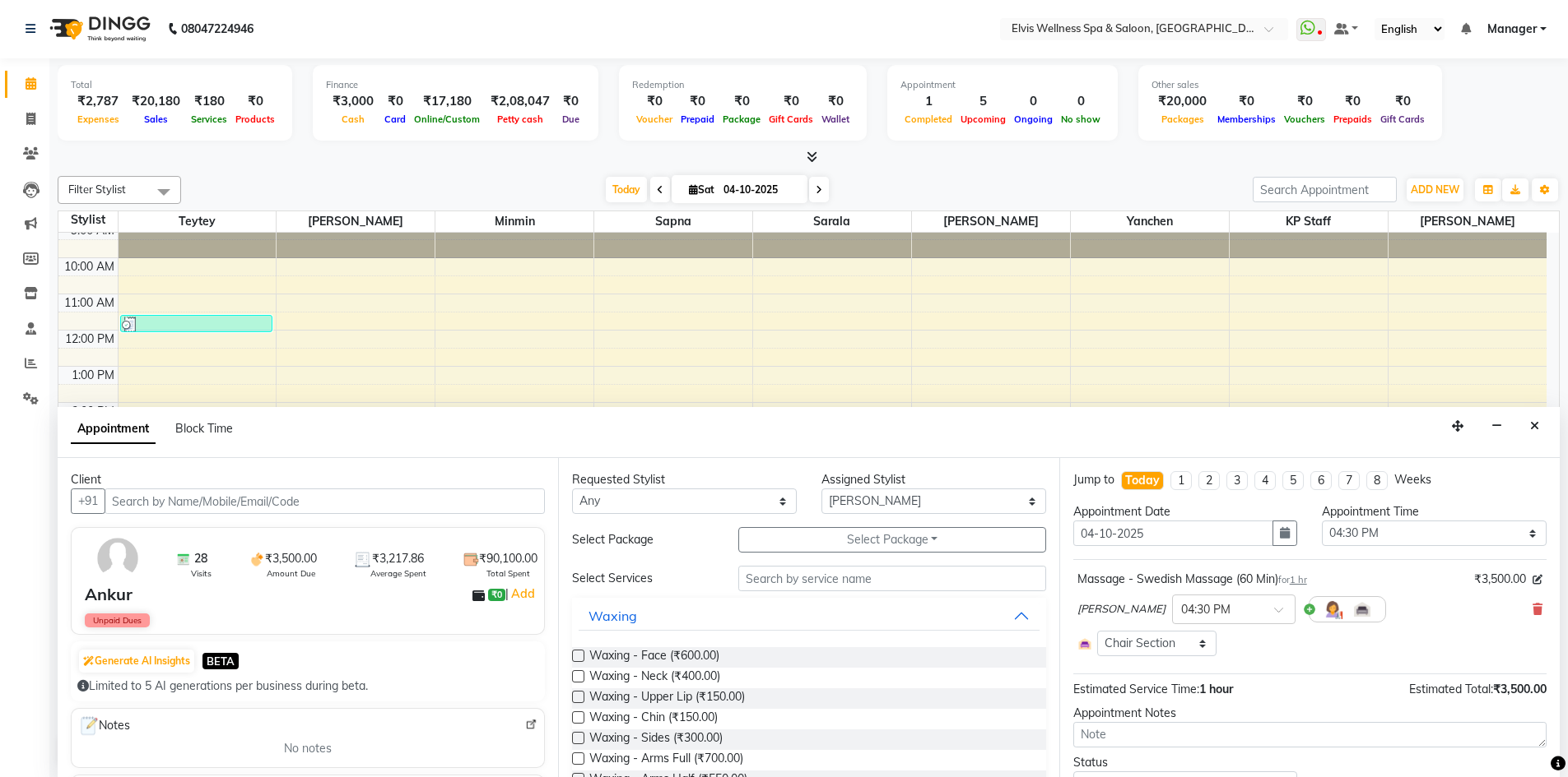
click at [318, 499] on input "text" at bounding box center [325, 500] width 440 height 25
click at [202, 503] on input "text" at bounding box center [325, 500] width 440 height 25
click at [330, 499] on input "text" at bounding box center [325, 500] width 440 height 25
click at [227, 536] on span "9764154321" at bounding box center [209, 535] width 82 height 16
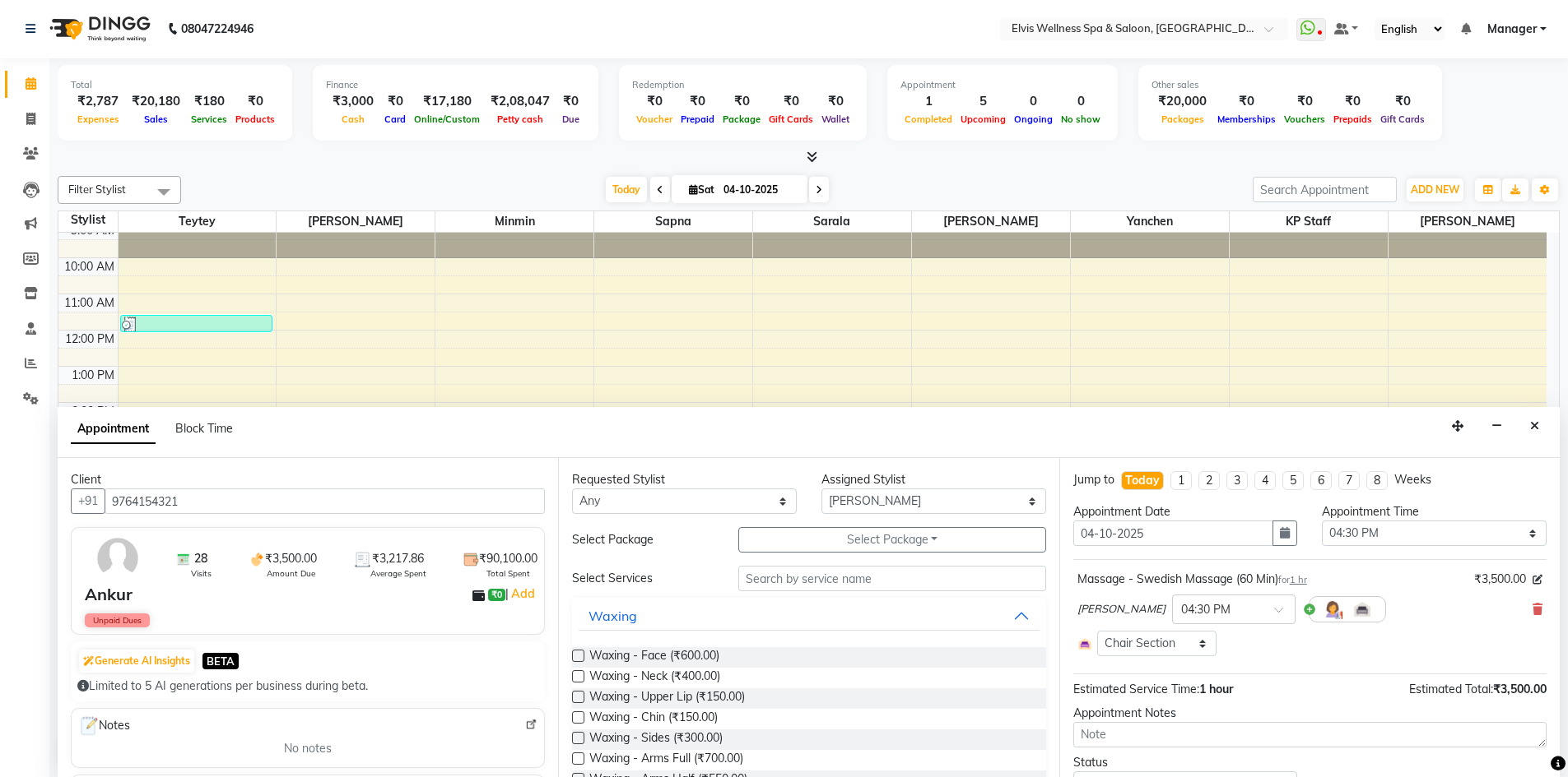
type input "9764154321"
click at [817, 521] on div "Requested Stylist Any KP Staff Minmin [PERSON_NAME] [PERSON_NAME] [PERSON_NAME]…" at bounding box center [808, 617] width 501 height 319
click at [812, 540] on button "Select Package Toggle Dropdown" at bounding box center [891, 540] width 308 height 25
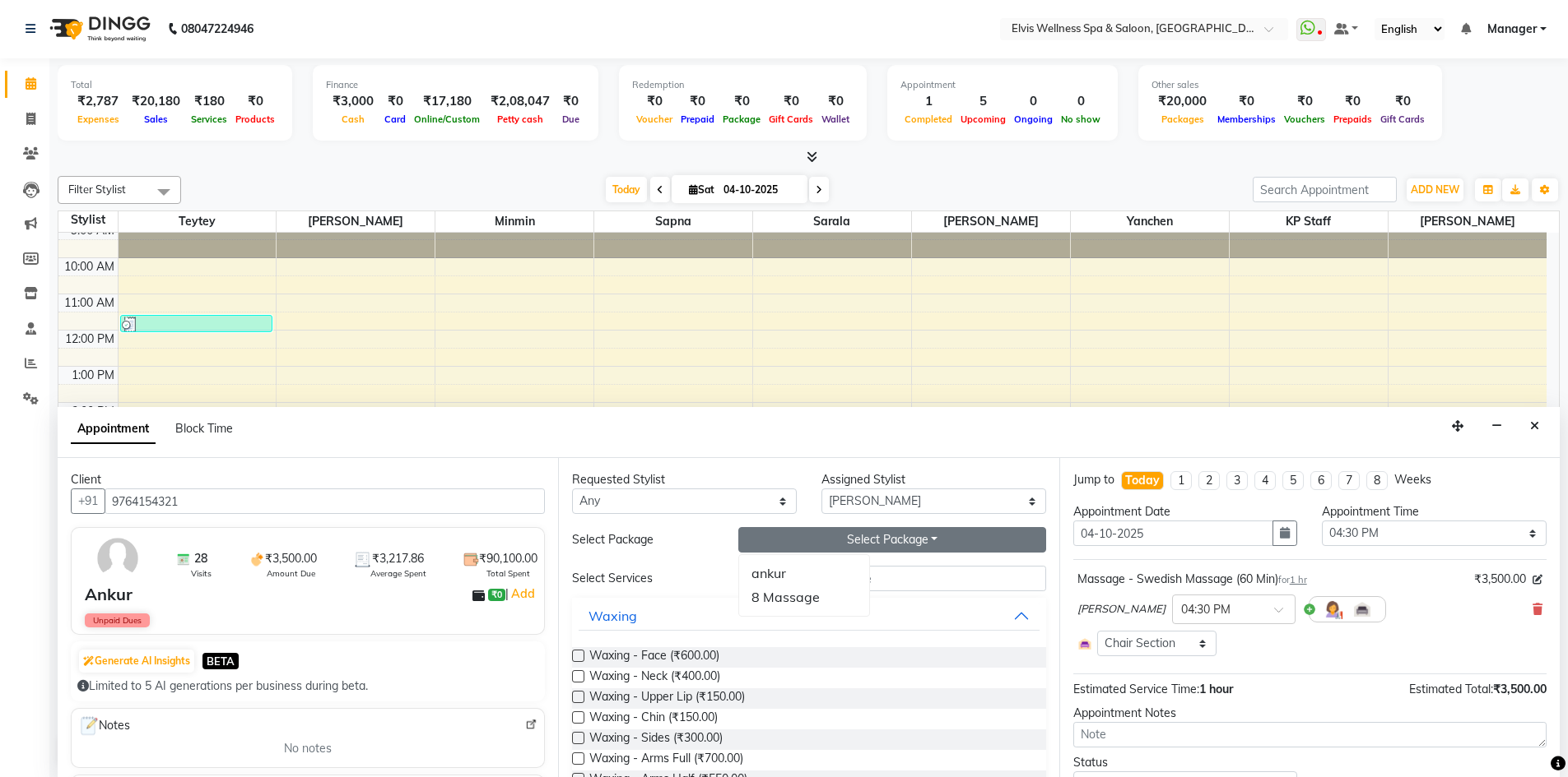
scroll to position [75, 0]
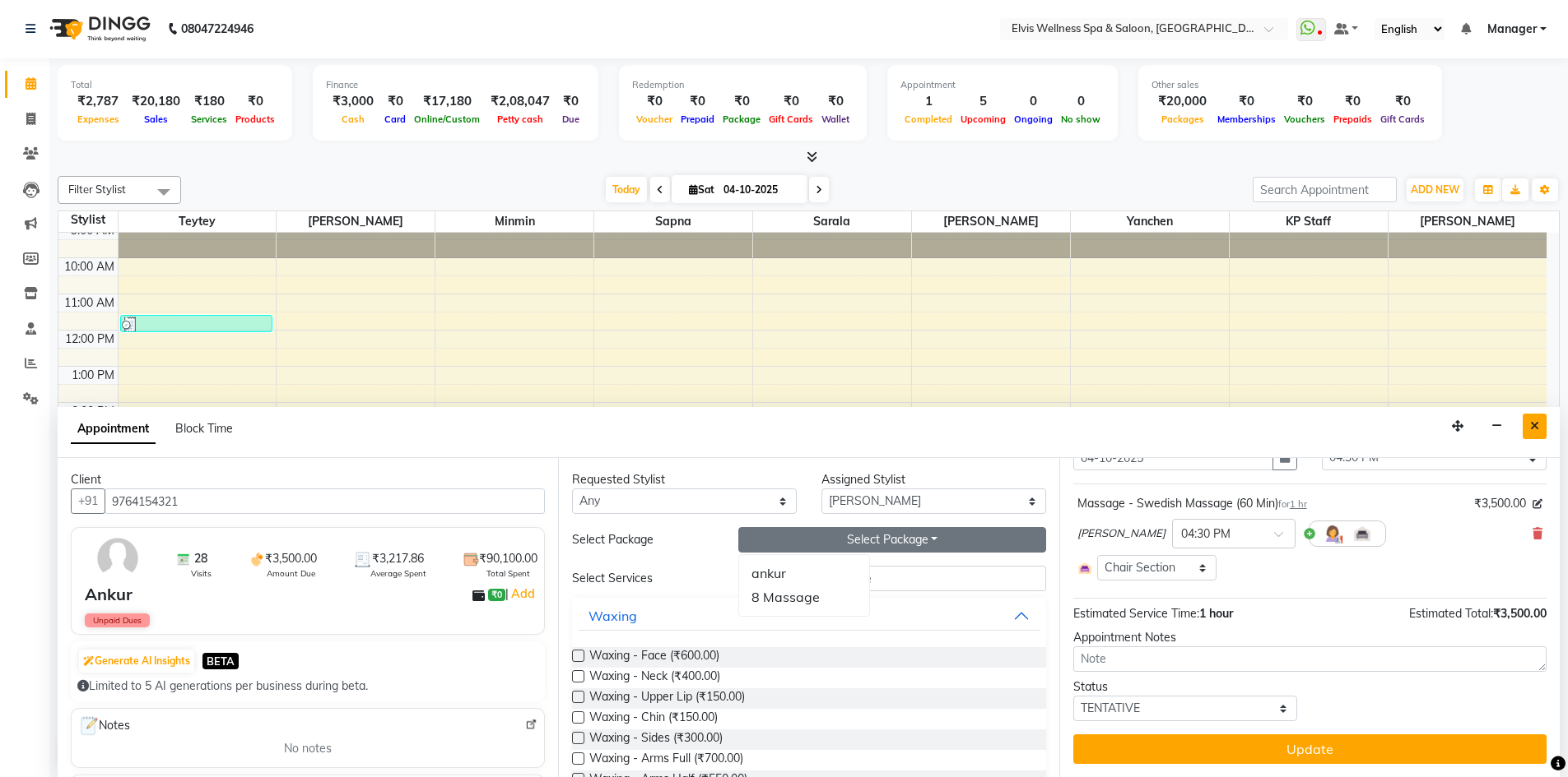
click at [1539, 427] on button "Close" at bounding box center [1534, 426] width 24 height 25
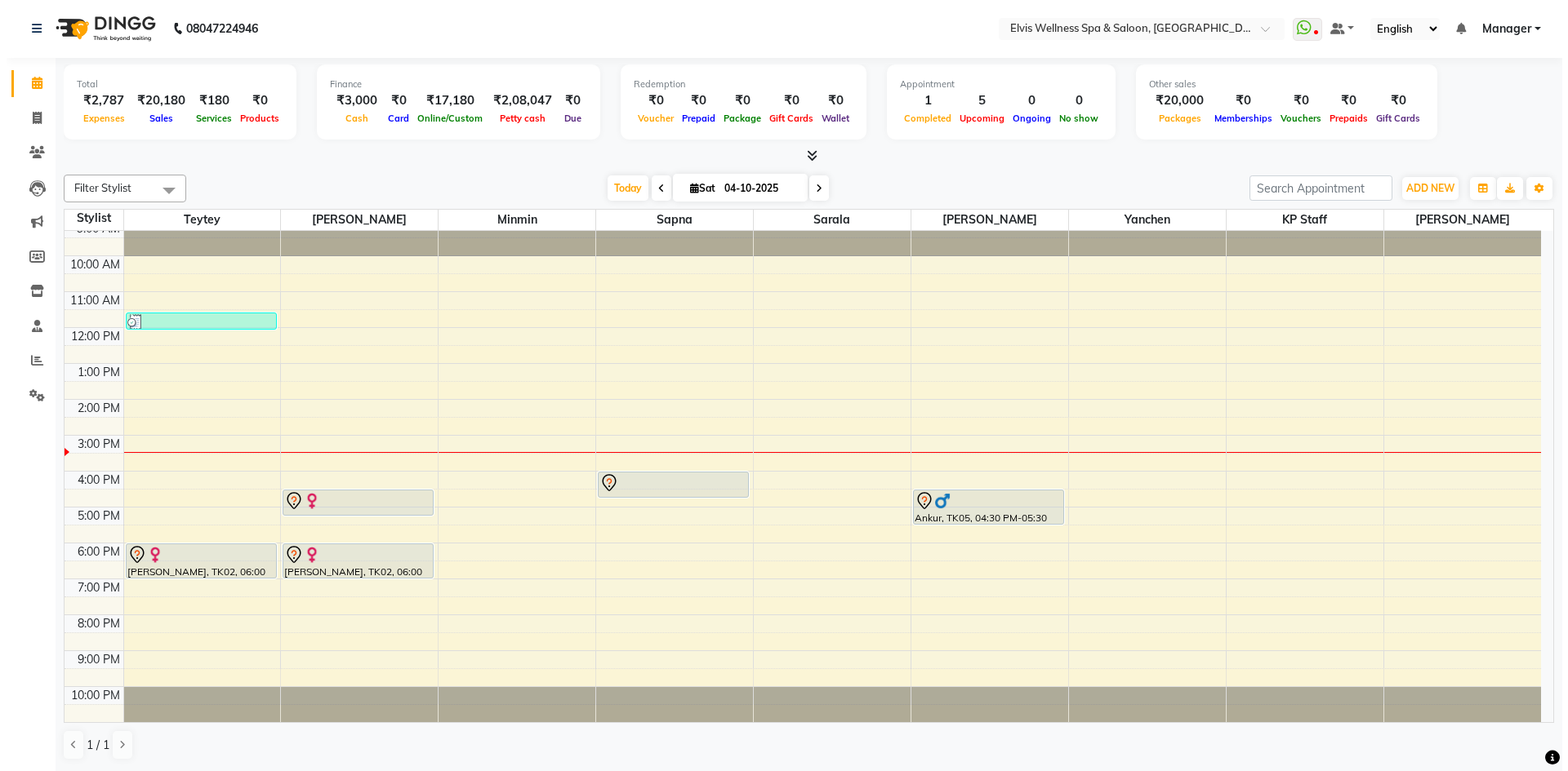
scroll to position [0, 0]
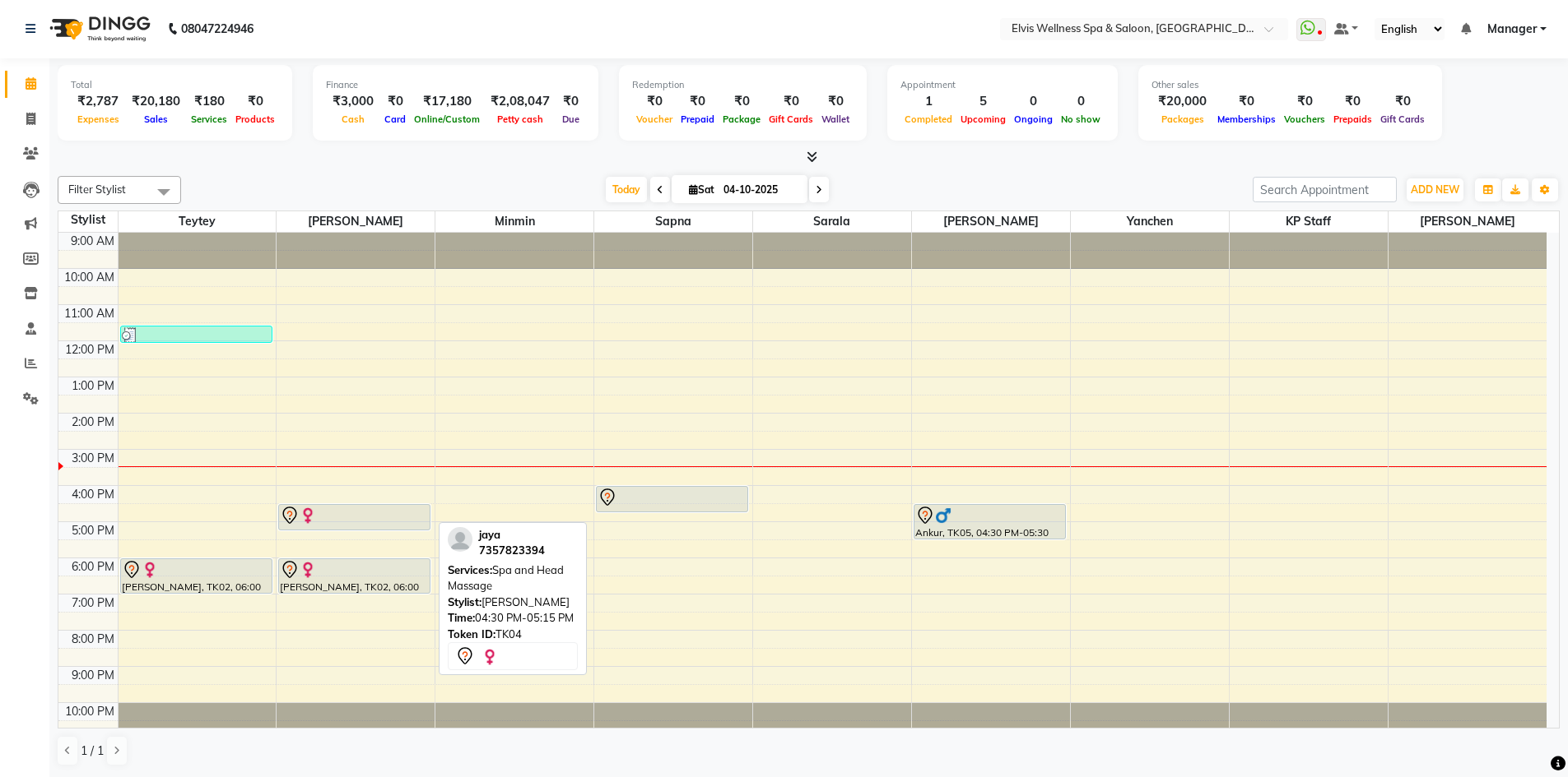
click at [366, 517] on div at bounding box center [354, 515] width 149 height 20
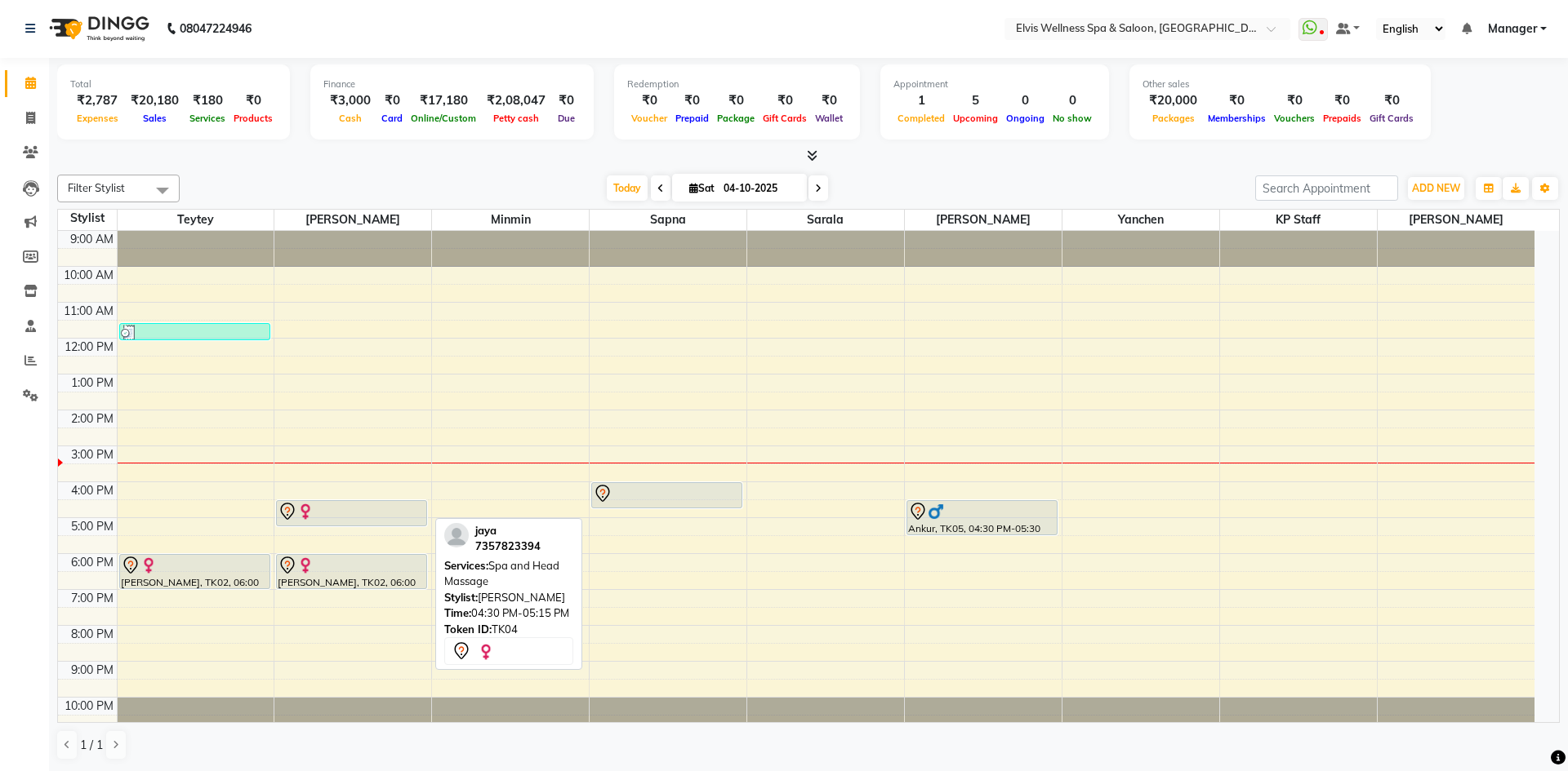
select select "7"
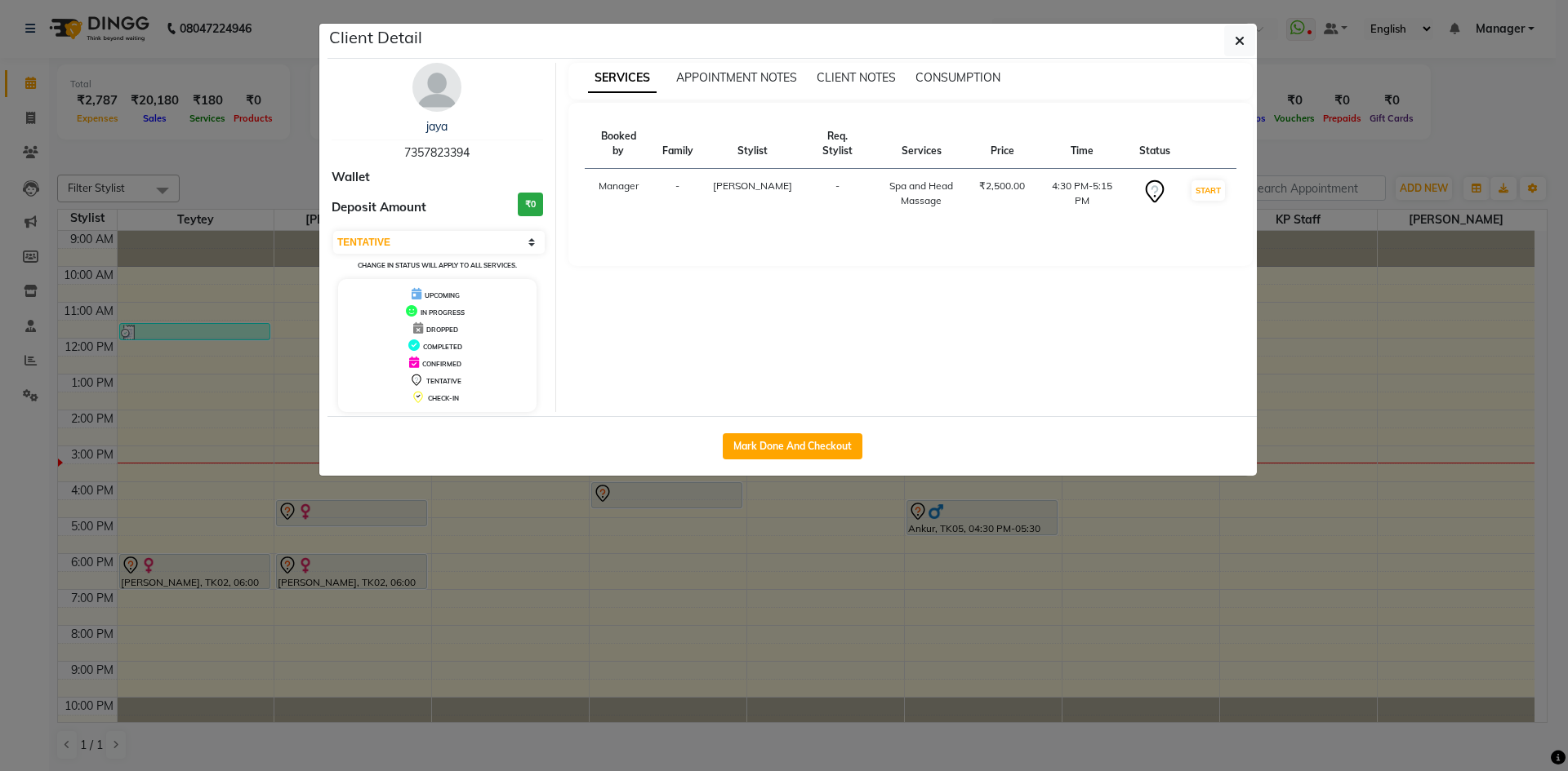
click at [446, 98] on img at bounding box center [437, 87] width 49 height 49
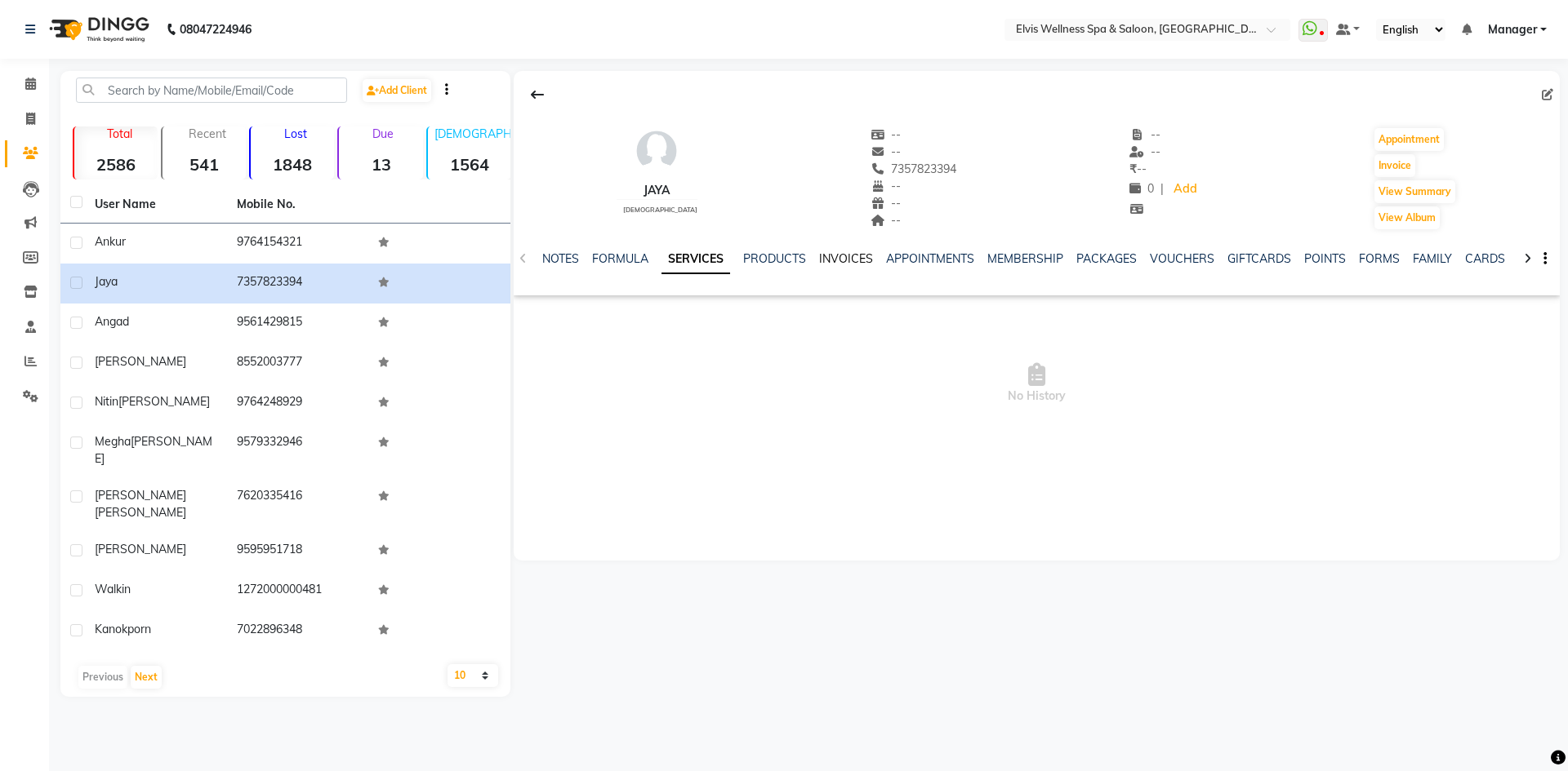
click at [850, 259] on link "INVOICES" at bounding box center [846, 259] width 54 height 15
click at [1003, 262] on link "MEMBERSHIP" at bounding box center [986, 259] width 76 height 15
click at [1024, 257] on link "PACKAGES" at bounding box center [1041, 259] width 61 height 15
click at [1099, 264] on link "VOUCHERS" at bounding box center [1103, 259] width 64 height 15
click at [1000, 264] on link "PACKAGES" at bounding box center [1002, 259] width 61 height 15
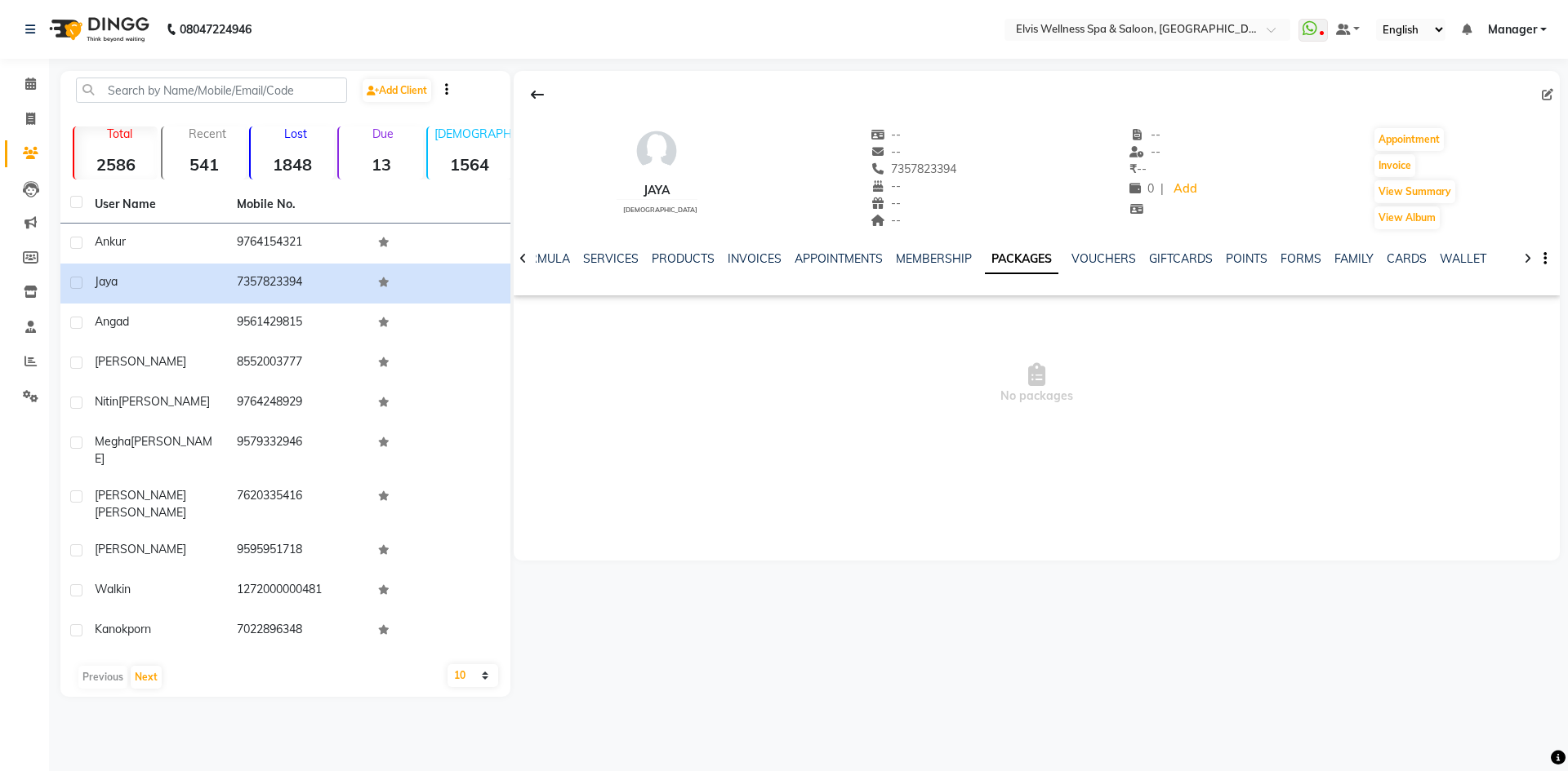
click at [528, 257] on div at bounding box center [523, 258] width 19 height 32
click at [523, 257] on icon at bounding box center [523, 259] width 7 height 11
click at [523, 258] on icon at bounding box center [523, 259] width 7 height 11
click at [25, 91] on span at bounding box center [30, 84] width 29 height 19
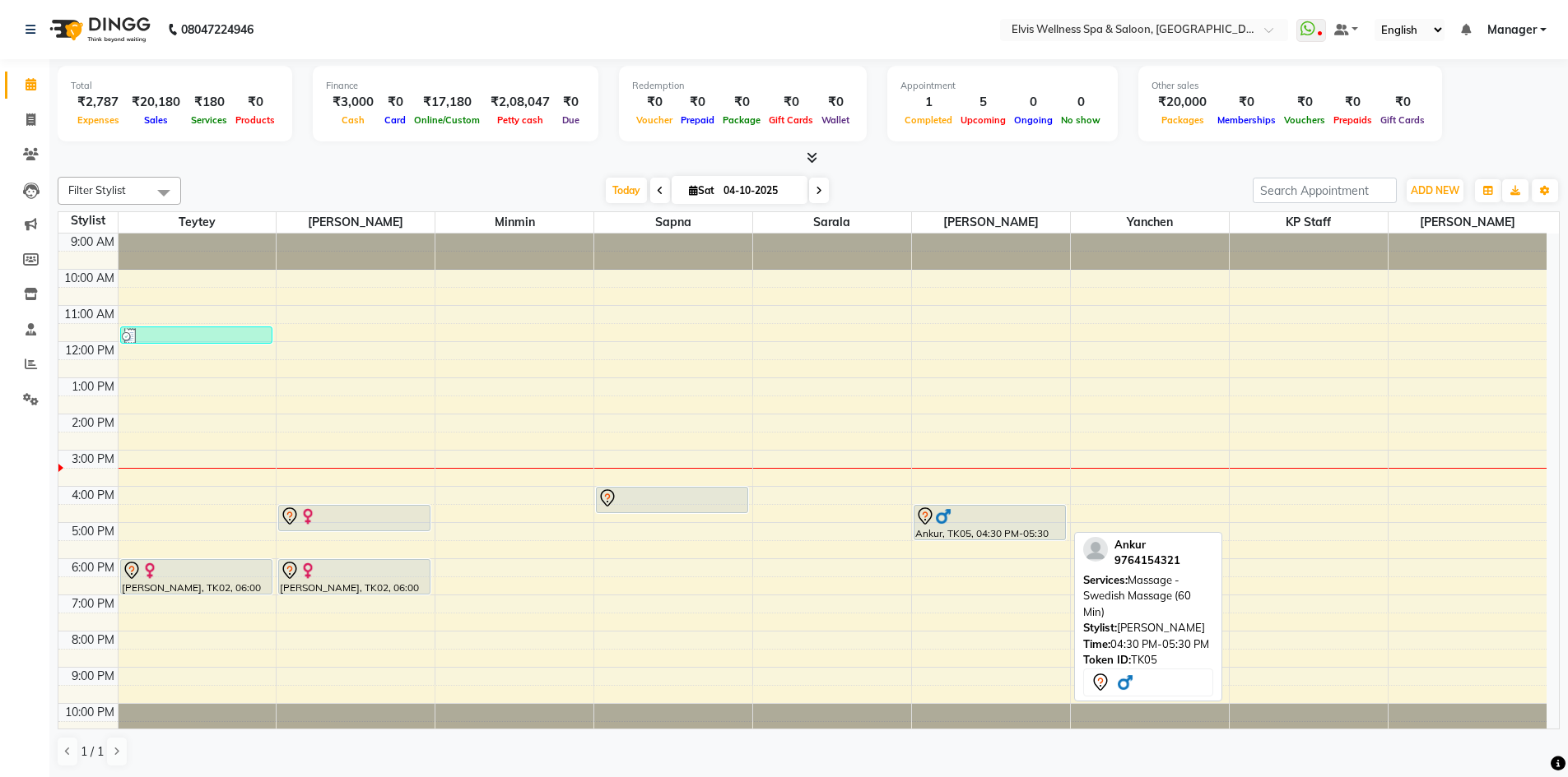
click at [937, 534] on div "Ankur, TK05, 04:30 PM-05:30 PM, Massage - Swedish Massage (60 Min)" at bounding box center [990, 523] width 151 height 34
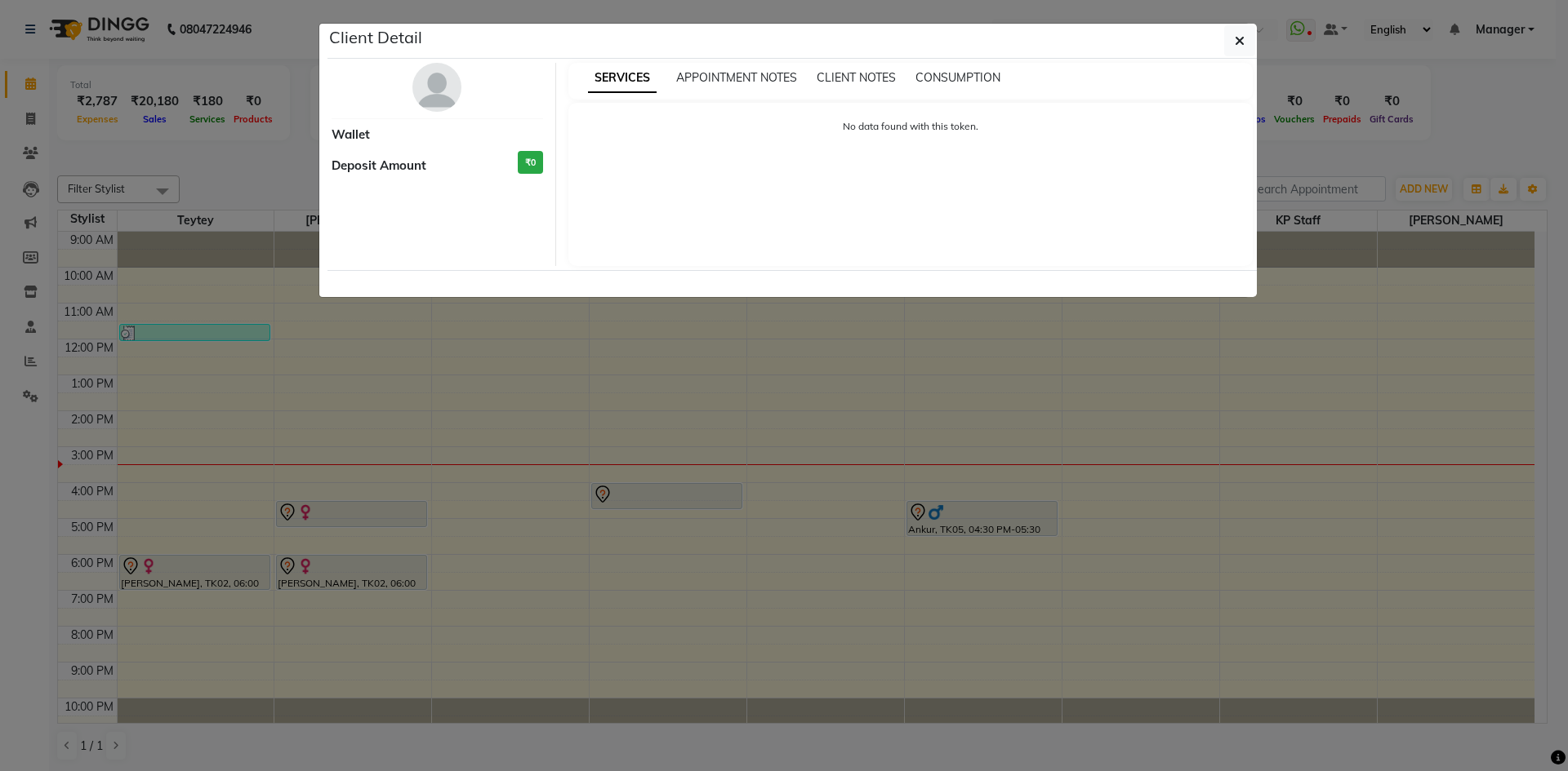
select select "7"
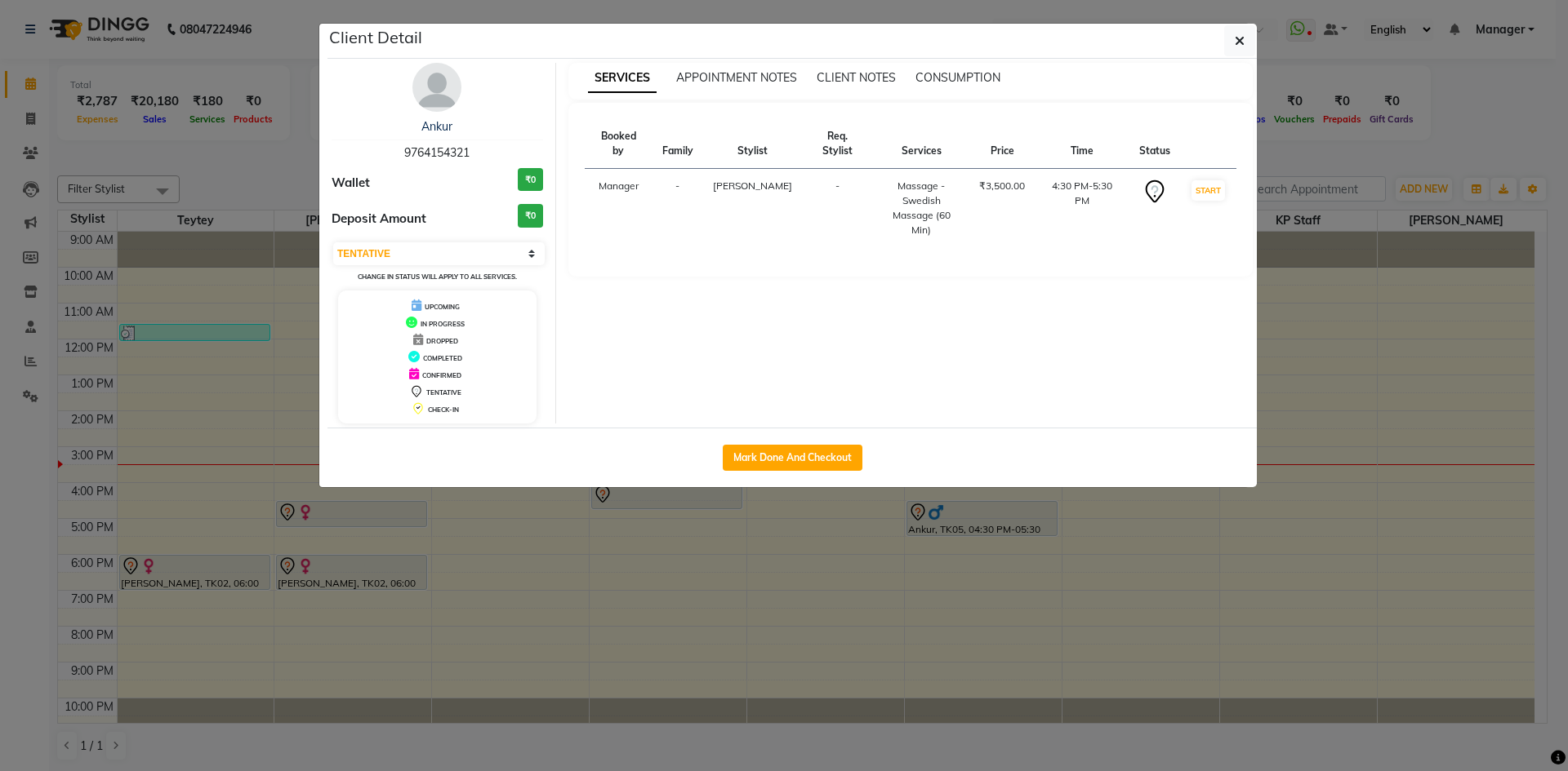
click at [438, 97] on img at bounding box center [437, 87] width 49 height 49
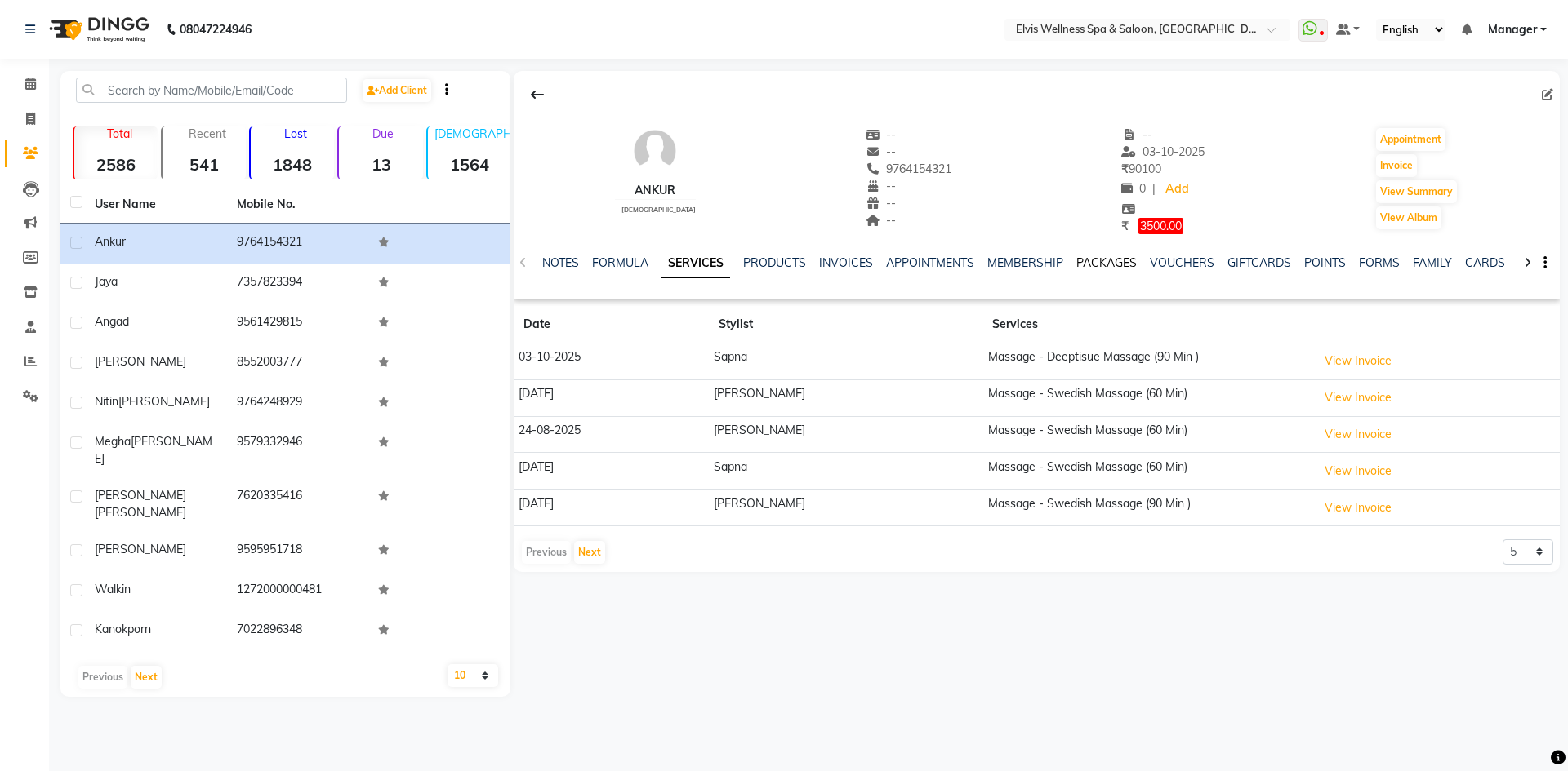
click at [1097, 265] on link "PACKAGES" at bounding box center [1107, 263] width 61 height 15
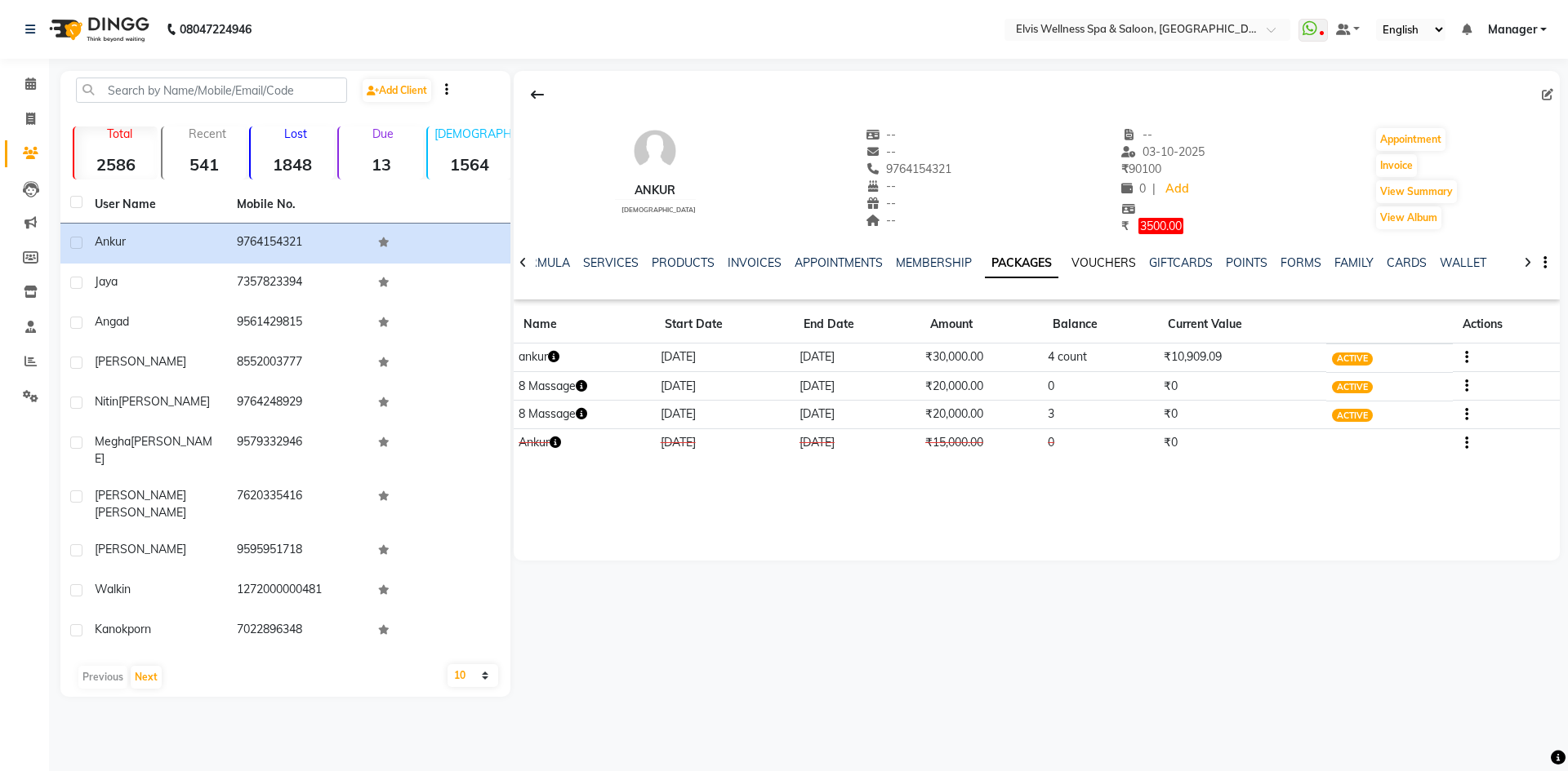
click at [1094, 268] on link "VOUCHERS" at bounding box center [1103, 263] width 64 height 15
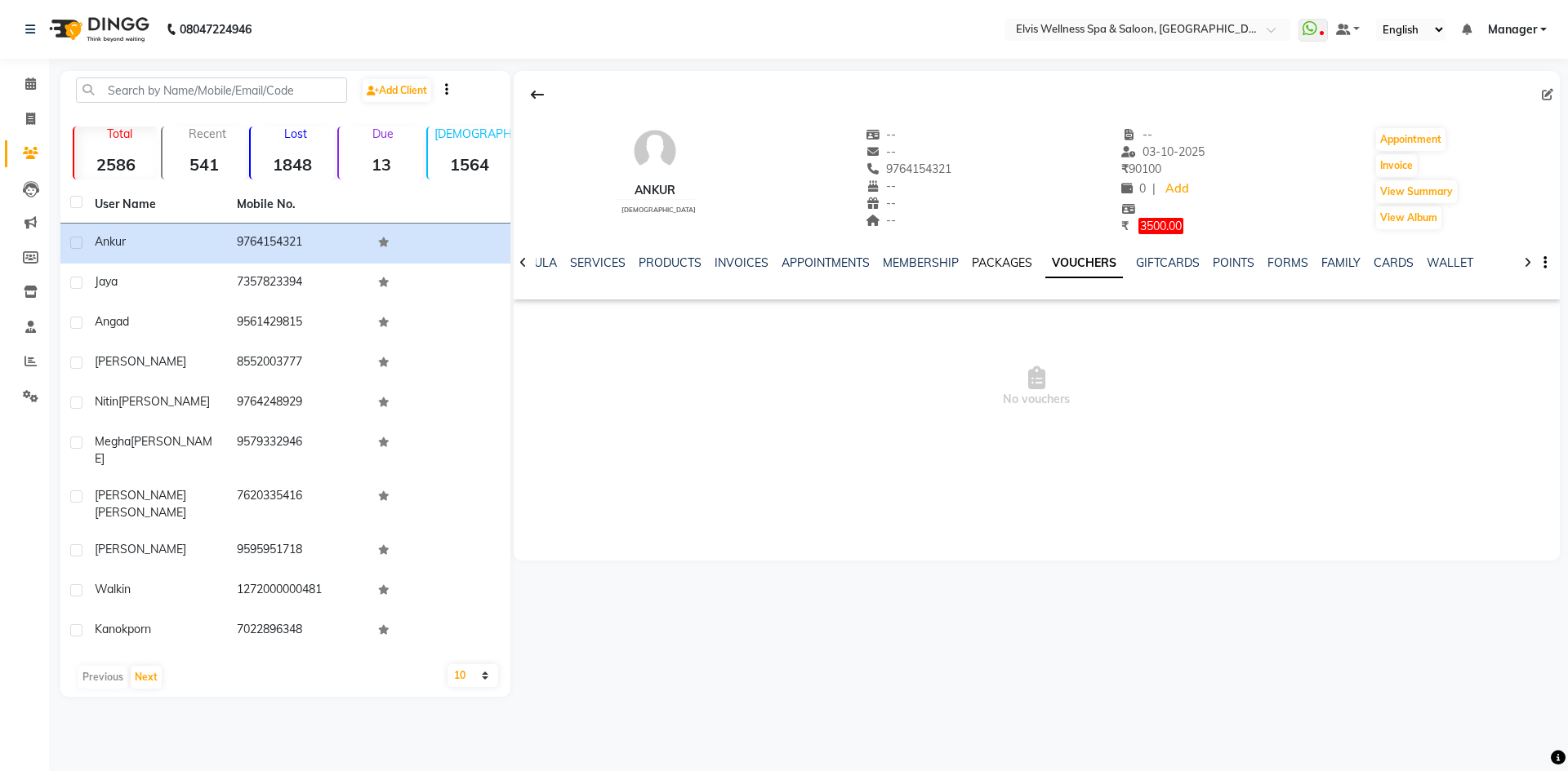
click at [1006, 270] on link "PACKAGES" at bounding box center [1002, 263] width 61 height 15
click at [936, 271] on div "MEMBERSHIP" at bounding box center [933, 263] width 76 height 17
click at [856, 260] on link "APPOINTMENTS" at bounding box center [839, 263] width 88 height 15
click at [969, 259] on link "MEMBERSHIP" at bounding box center [976, 263] width 76 height 15
click at [841, 261] on link "APPOINTMENTS" at bounding box center [852, 263] width 88 height 15
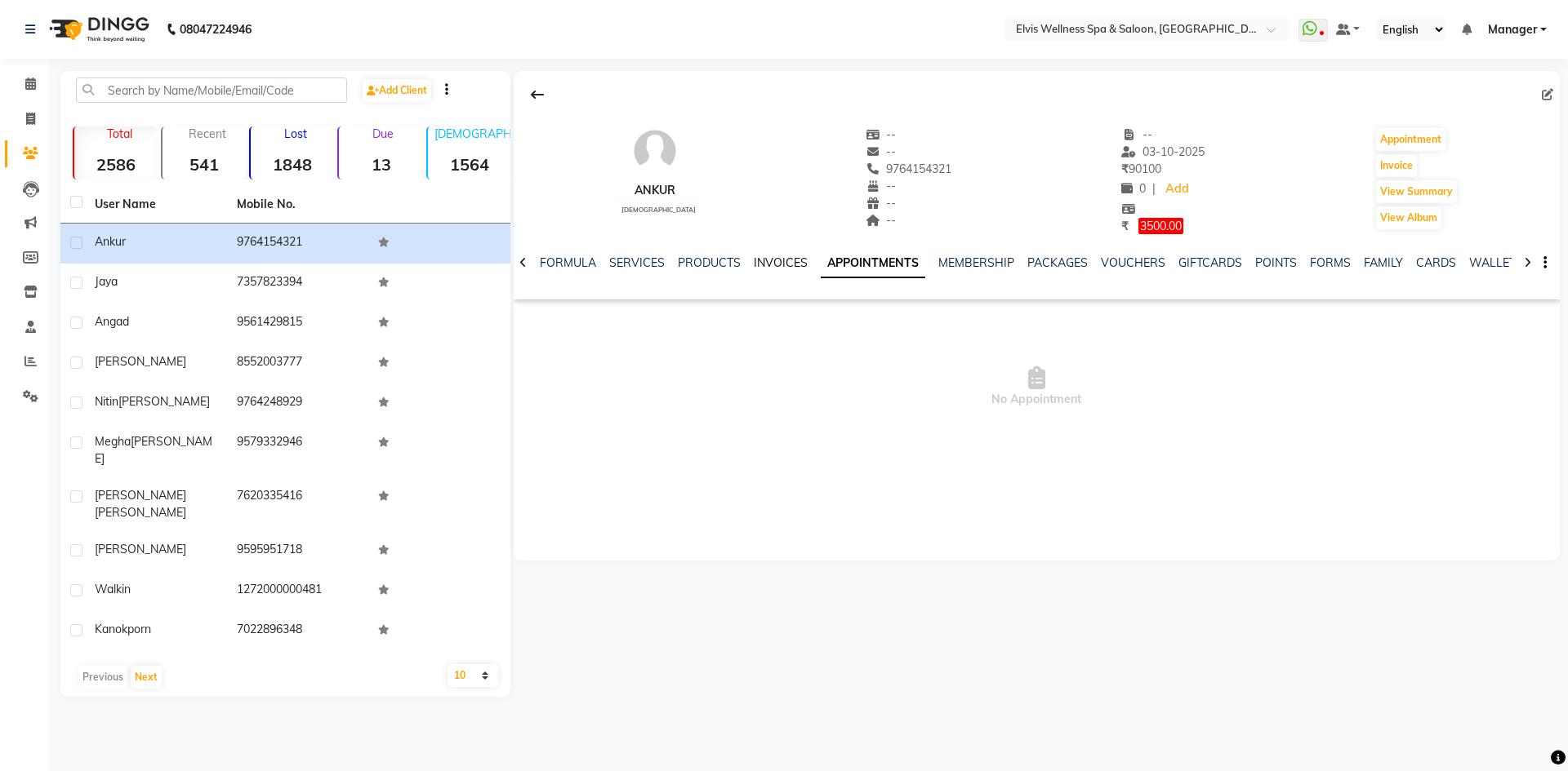
click at [784, 259] on link "INVOICES" at bounding box center [781, 263] width 54 height 15
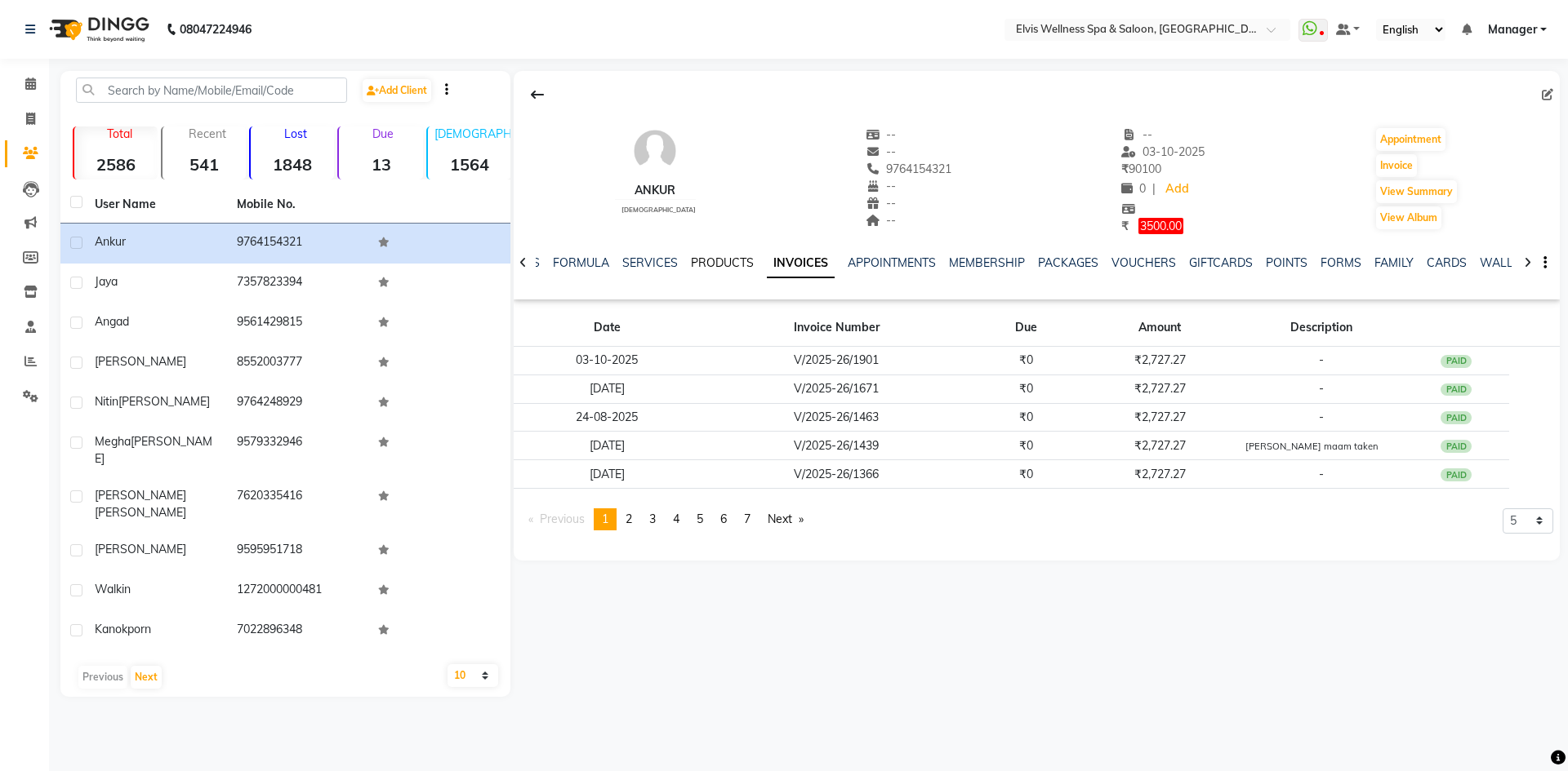
click at [729, 259] on link "PRODUCTS" at bounding box center [722, 263] width 63 height 15
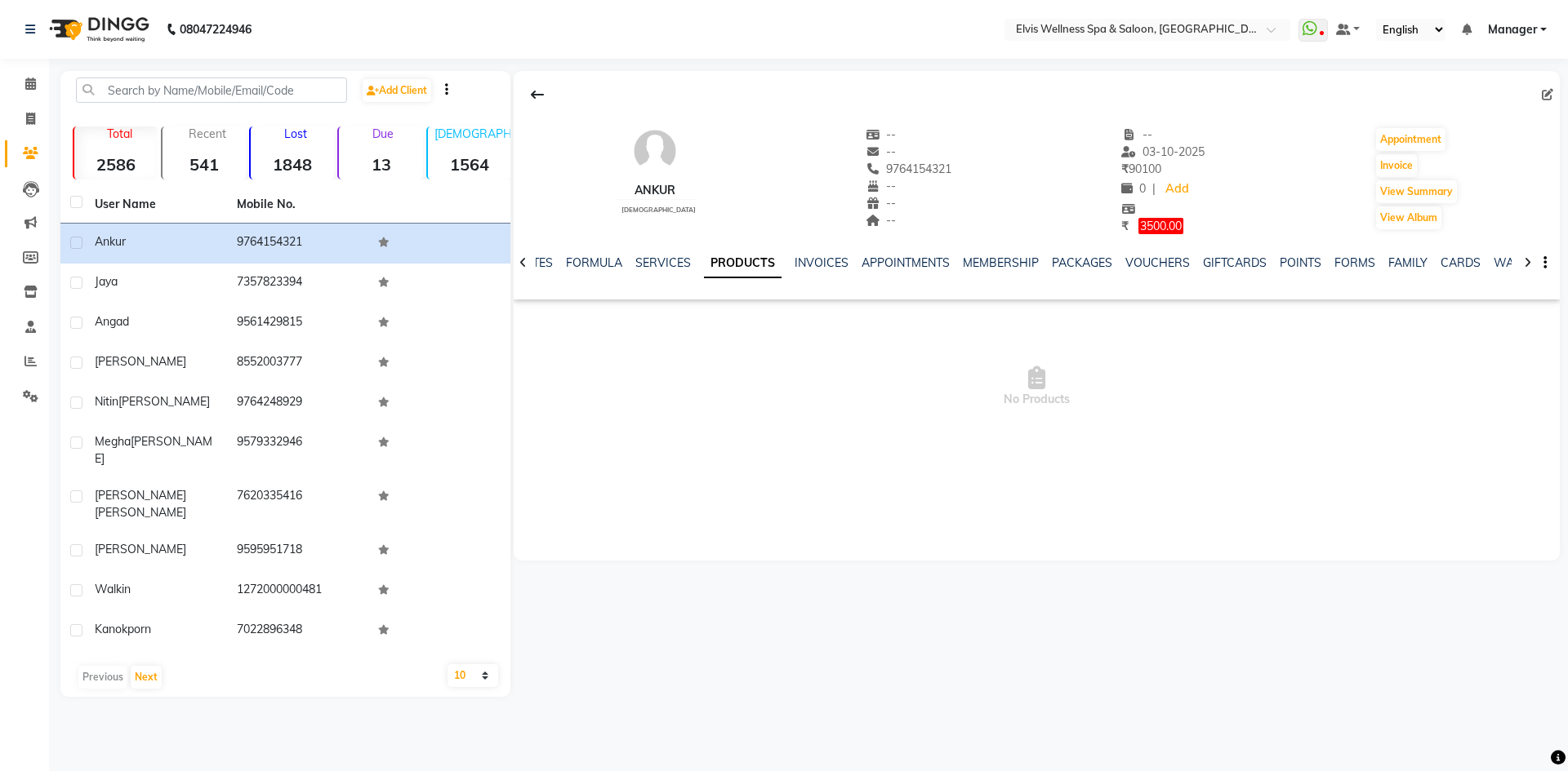
click at [668, 273] on div "NOTES FORMULA SERVICES PRODUCTS INVOICES APPOINTMENTS MEMBERSHIP PACKAGES VOUCH…" at bounding box center [1017, 270] width 950 height 30
click at [650, 264] on link "SERVICES" at bounding box center [662, 263] width 55 height 15
click at [617, 264] on link "FORMULA" at bounding box center [607, 263] width 56 height 15
click at [555, 261] on link "NOTES" at bounding box center [560, 263] width 36 height 15
click at [536, 259] on div "NOTES FORMULA SERVICES PRODUCTS INVOICES APPOINTMENTS MEMBERSHIP PACKAGES VOUCH…" at bounding box center [1024, 273] width 976 height 36
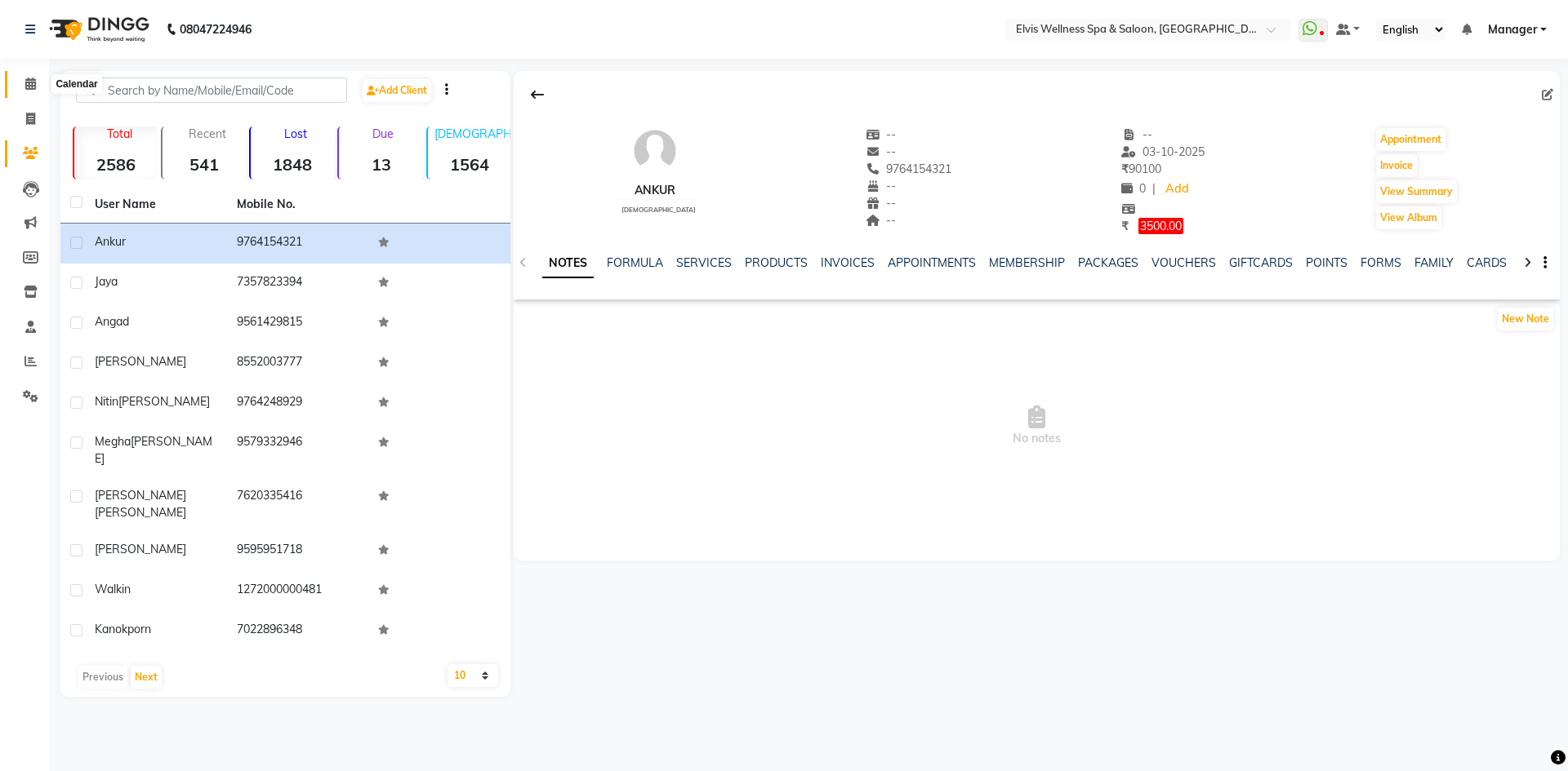
click at [23, 83] on span at bounding box center [30, 84] width 29 height 19
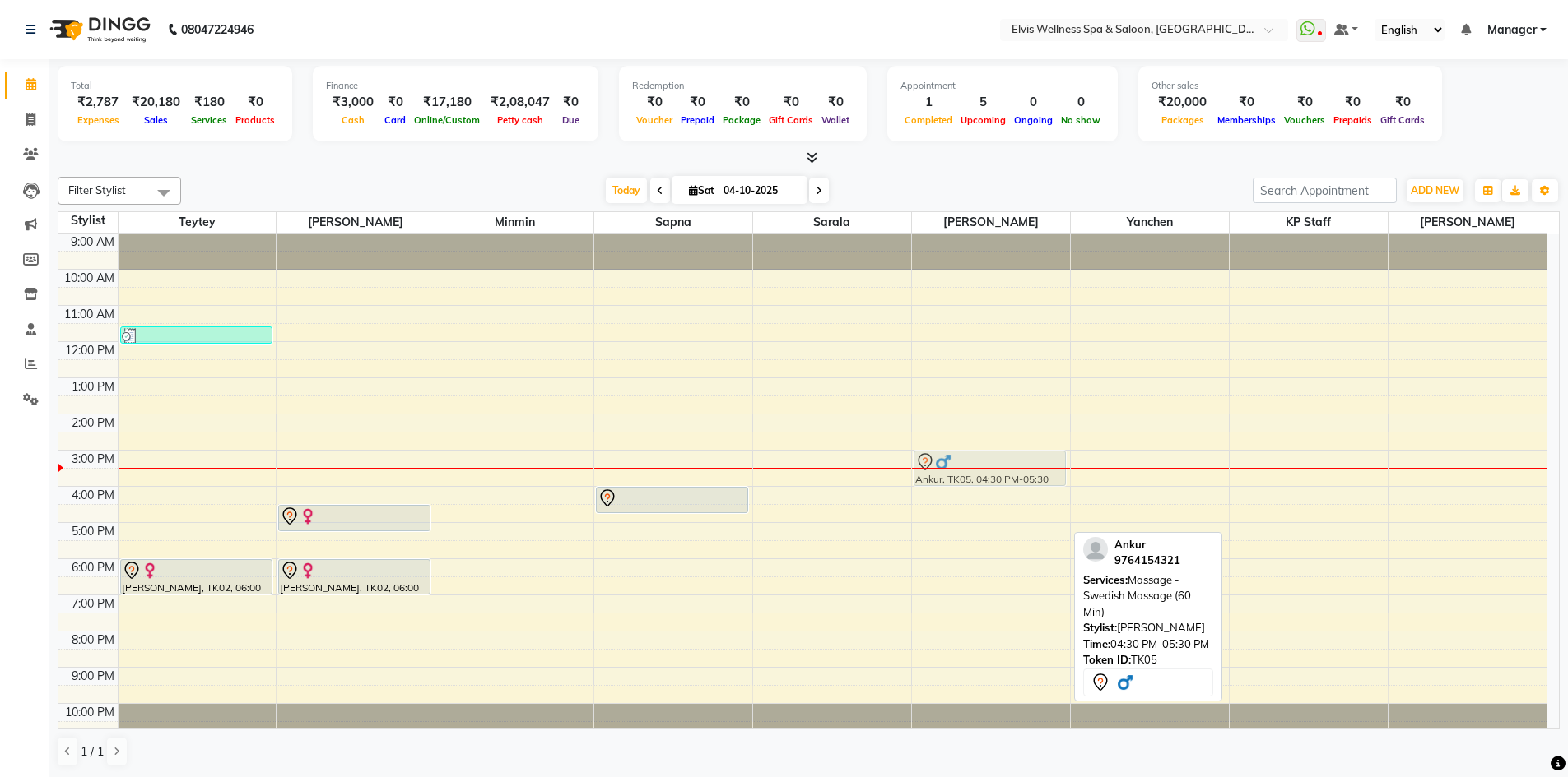
drag, startPoint x: 1021, startPoint y: 518, endPoint x: 1017, endPoint y: 470, distance: 48.2
click at [1017, 470] on div "Ankur, TK05, 04:30 PM-05:30 PM, Massage - Swedish Massage (60 Min) Ankur, TK05,…" at bounding box center [991, 486] width 158 height 506
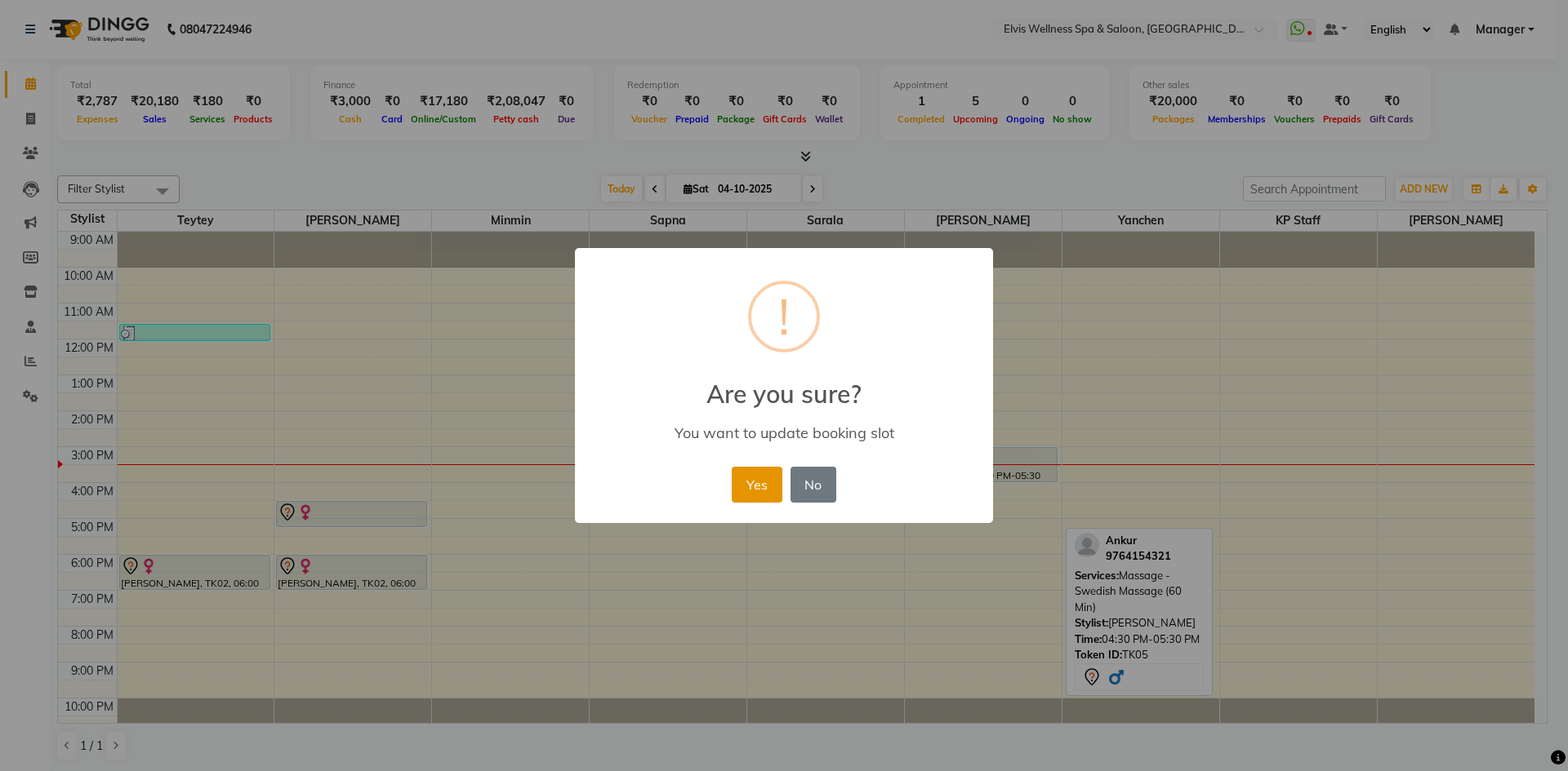
click at [770, 491] on button "Yes" at bounding box center [756, 484] width 49 height 35
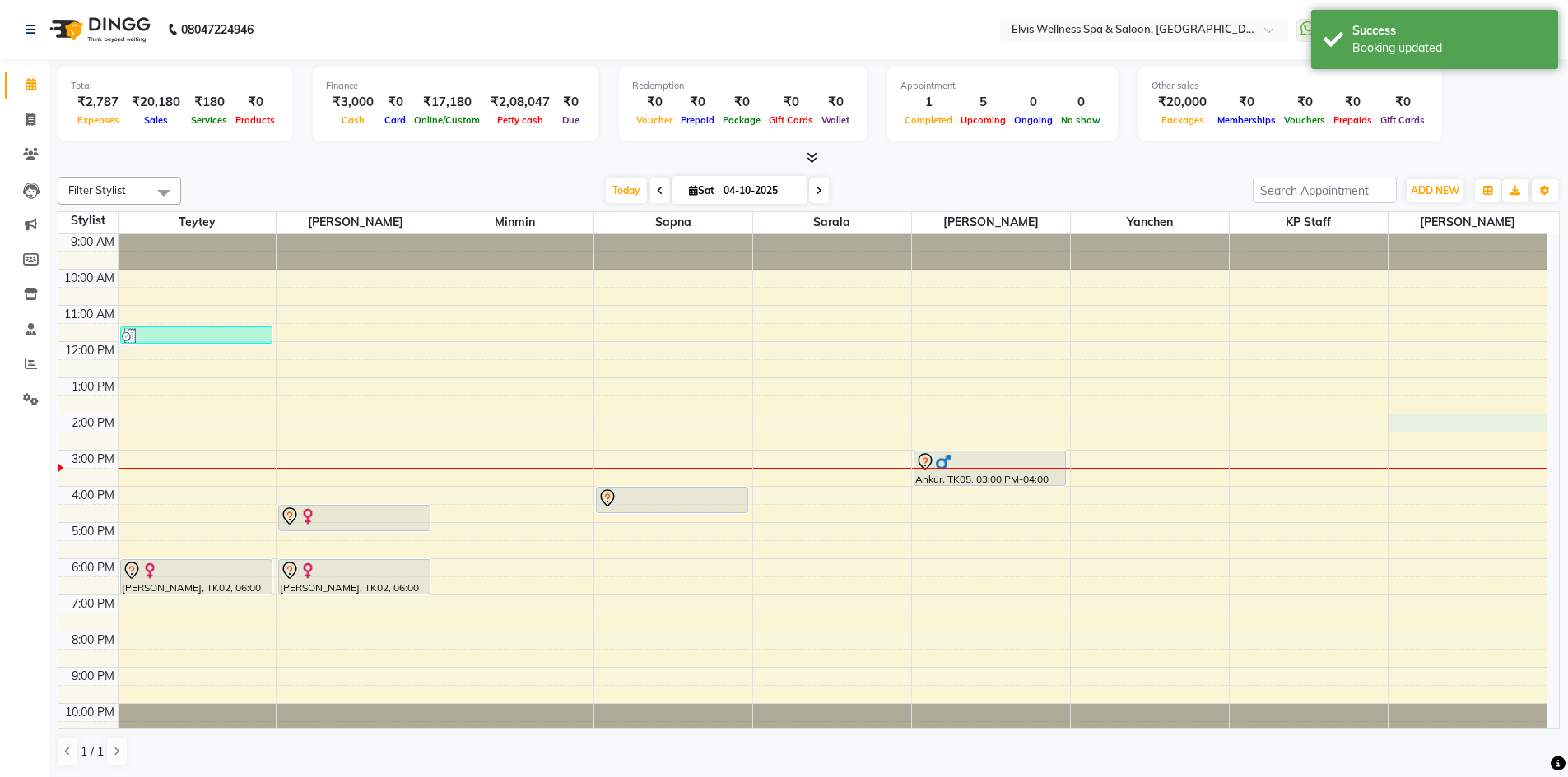
click at [1416, 418] on div "9:00 AM 10:00 AM 11:00 AM 12:00 PM 1:00 PM 2:00 PM 3:00 PM 4:00 PM 5:00 PM 6:00…" at bounding box center [802, 486] width 1488 height 506
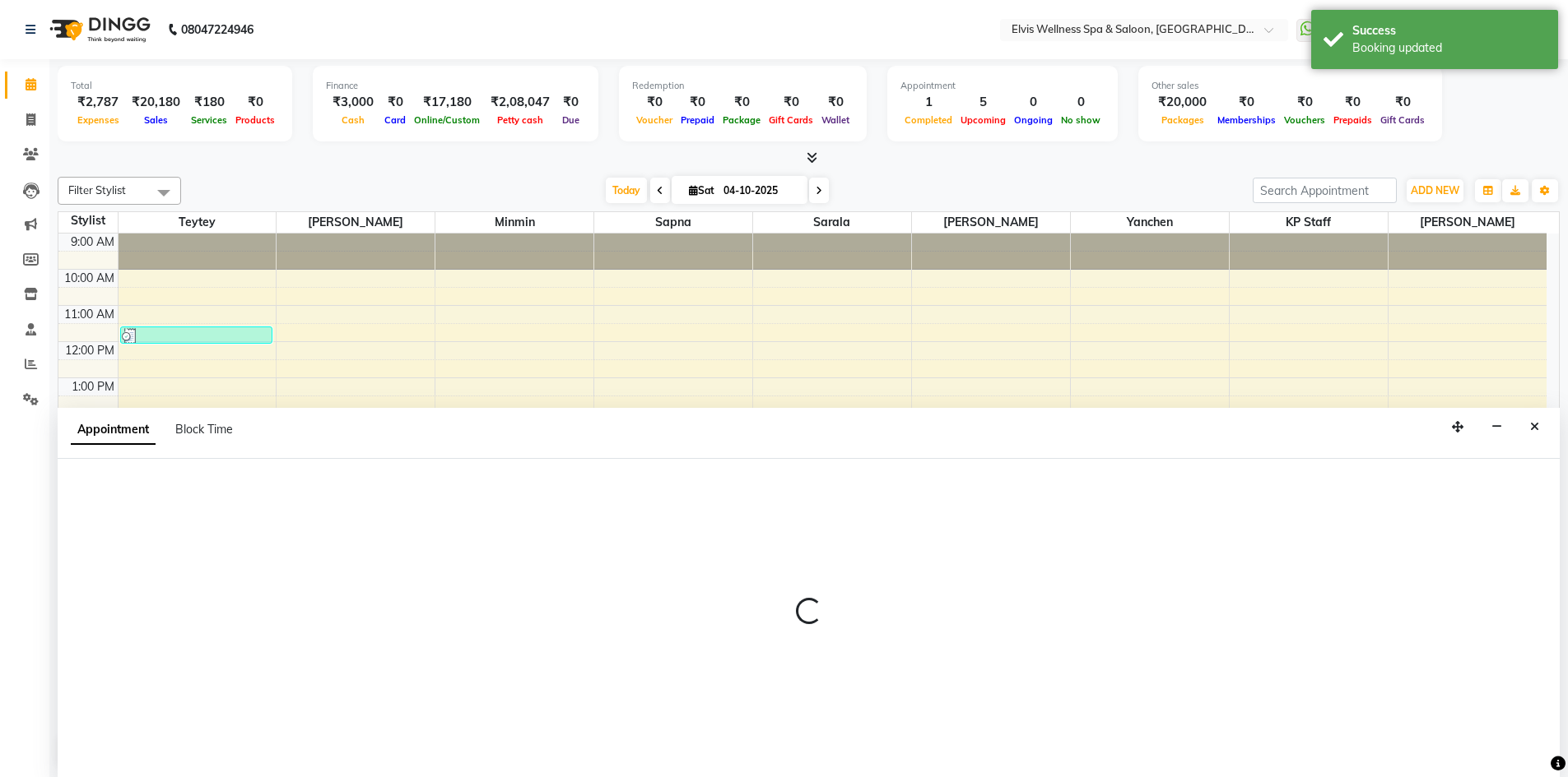
scroll to position [1, 0]
select select "93583"
select select "840"
select select "tentative"
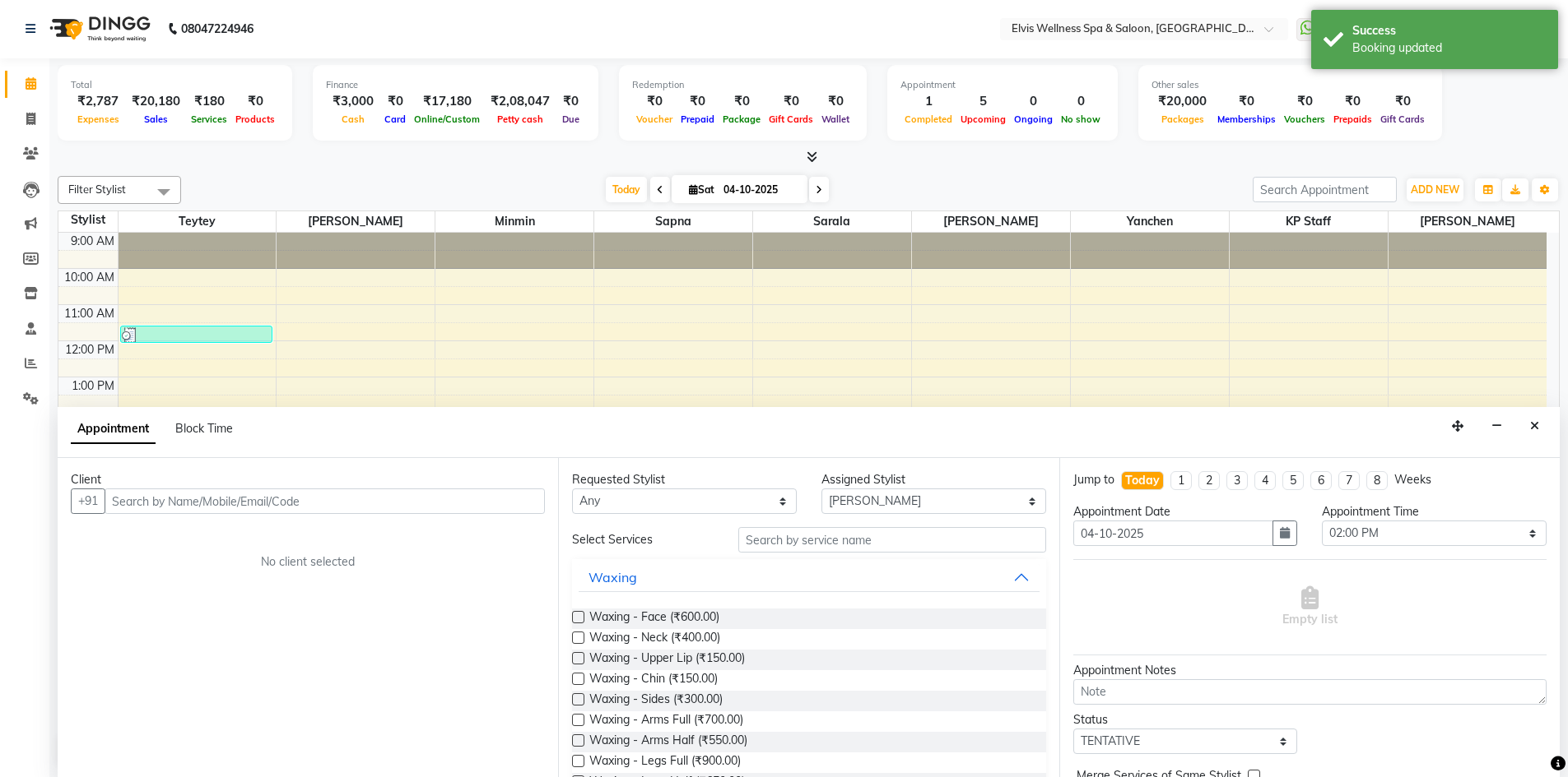
click at [366, 506] on input "text" at bounding box center [325, 500] width 440 height 25
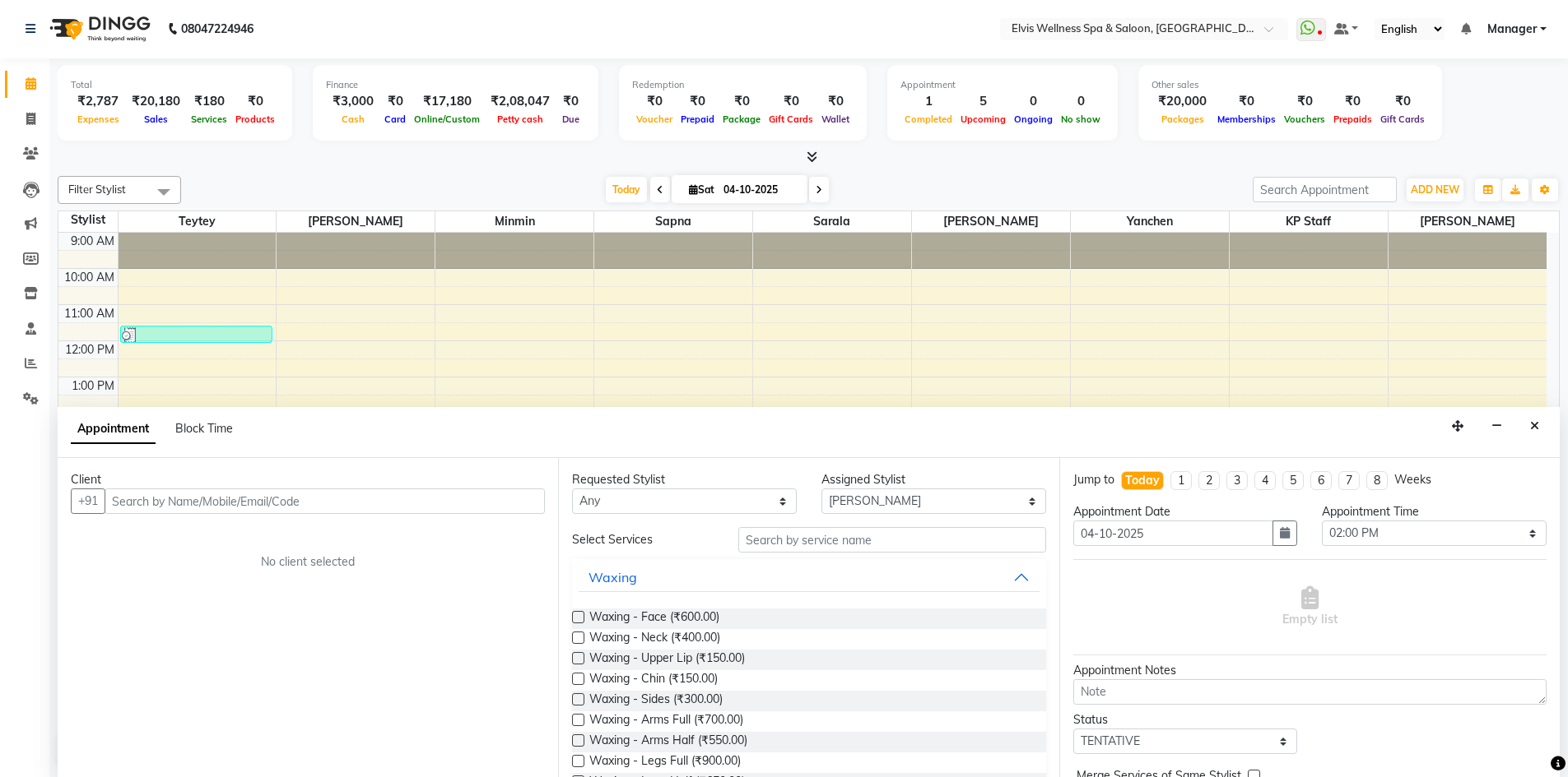
drag, startPoint x: 787, startPoint y: 521, endPoint x: 622, endPoint y: 498, distance: 166.6
click at [776, 521] on div "Requested Stylist Any KP Staff Minmin [PERSON_NAME] [PERSON_NAME] [PERSON_NAME]…" at bounding box center [808, 617] width 501 height 319
click at [318, 492] on input "text" at bounding box center [325, 500] width 440 height 25
type input "face"
click at [516, 496] on span "Add Client" at bounding box center [510, 501] width 56 height 15
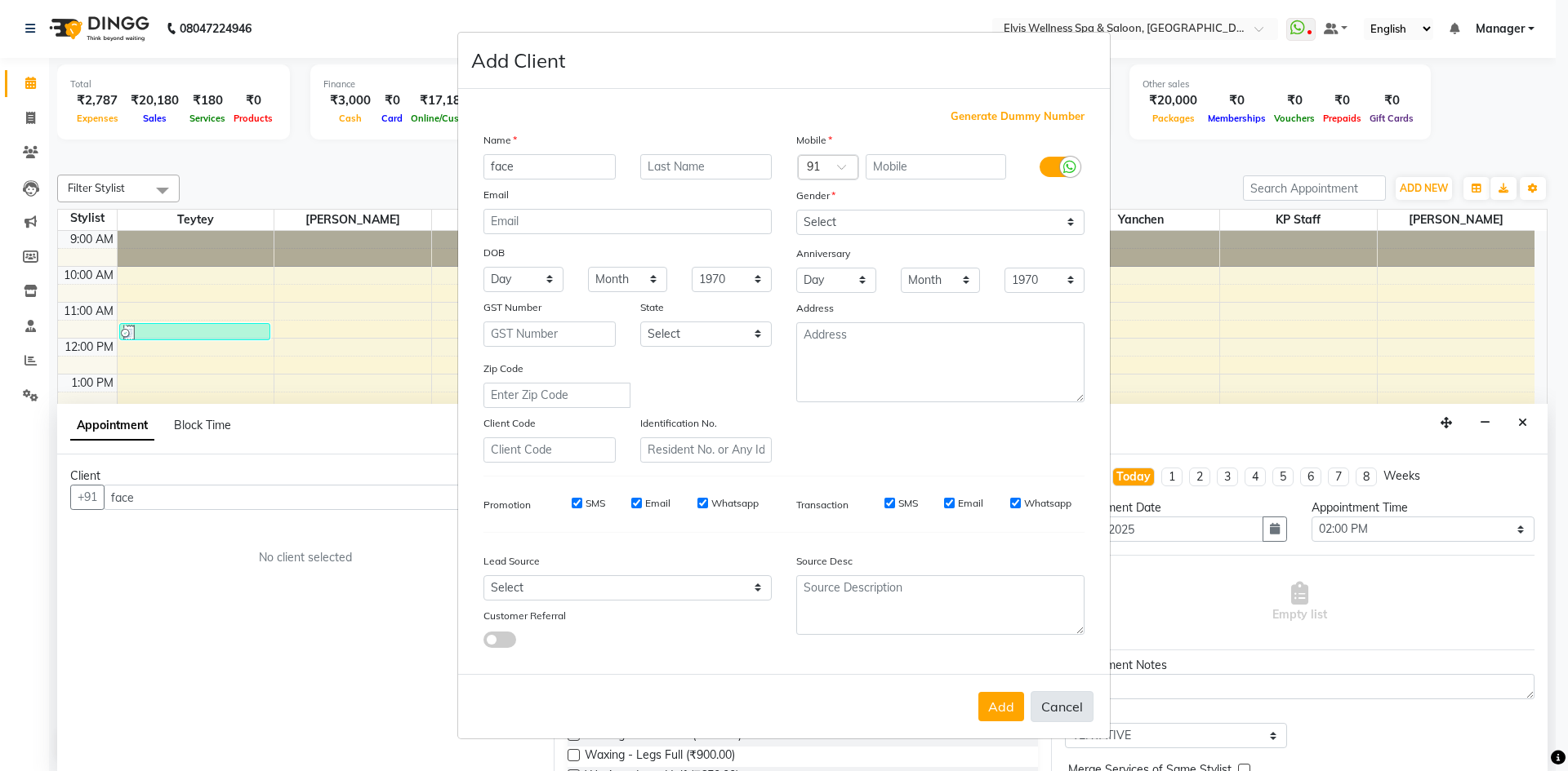
click at [1058, 704] on button "Cancel" at bounding box center [1062, 707] width 63 height 31
select select
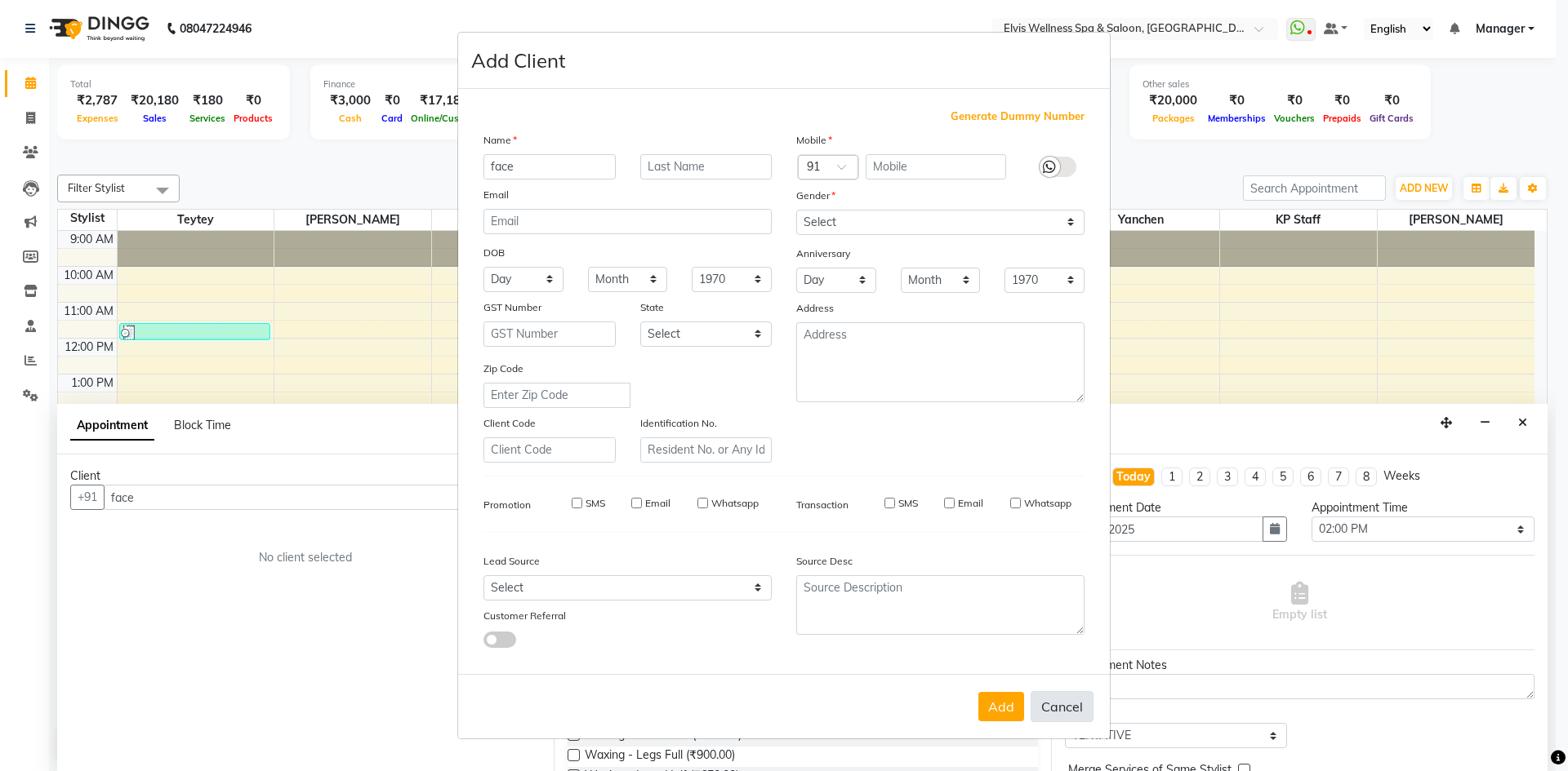
select select
checkbox input "false"
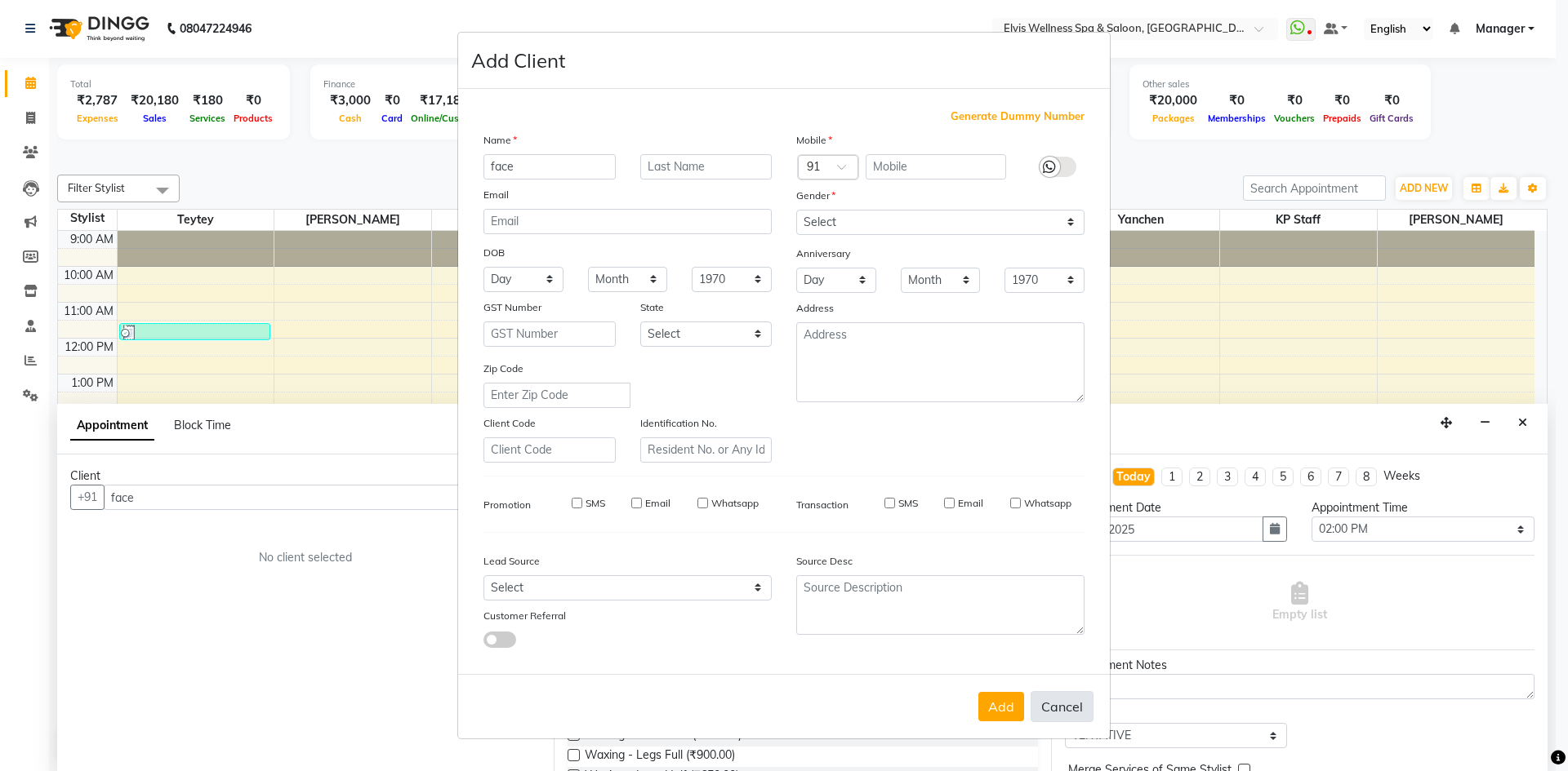
checkbox input "false"
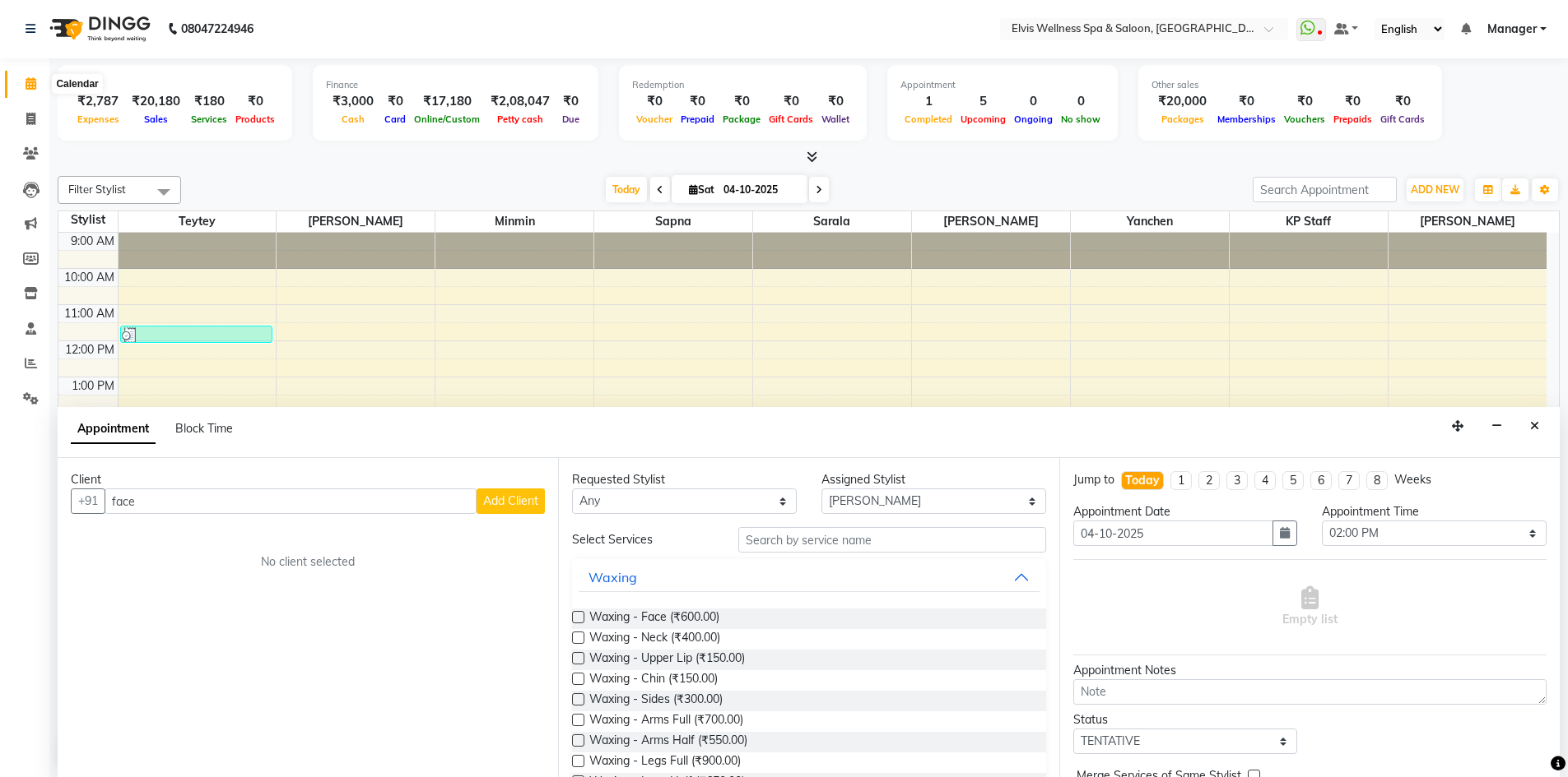
click at [34, 88] on icon at bounding box center [30, 83] width 10 height 12
click at [31, 115] on icon at bounding box center [31, 119] width 9 height 12
select select "service"
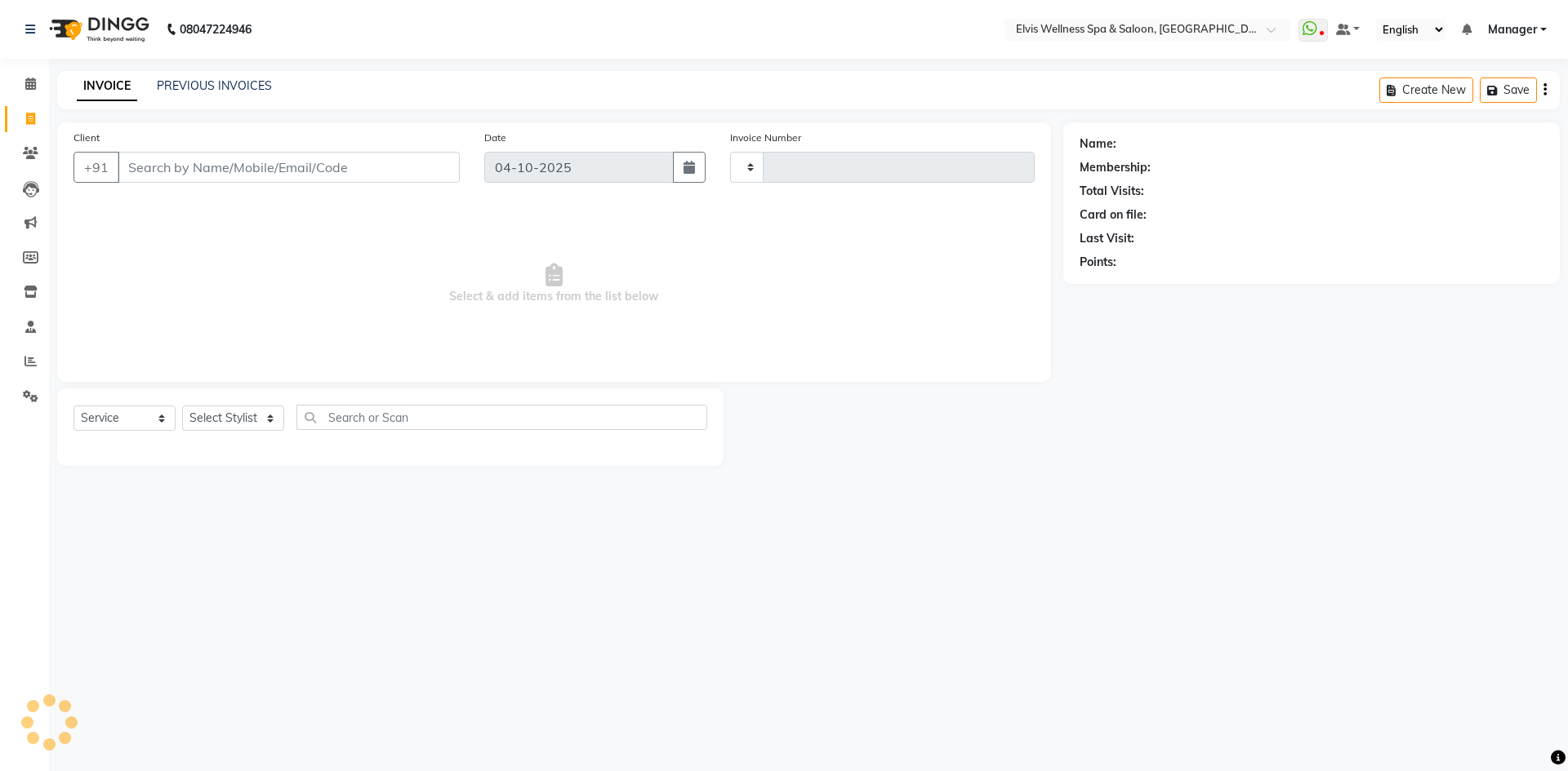
type input "1907"
select select "6269"
click at [186, 406] on select "Select Stylist" at bounding box center [233, 418] width 102 height 25
click at [100, 418] on select "Select Service Product Membership Package Voucher Prepaid Gift Card" at bounding box center [124, 418] width 102 height 25
click at [229, 414] on select "Select Stylist" at bounding box center [233, 418] width 102 height 25
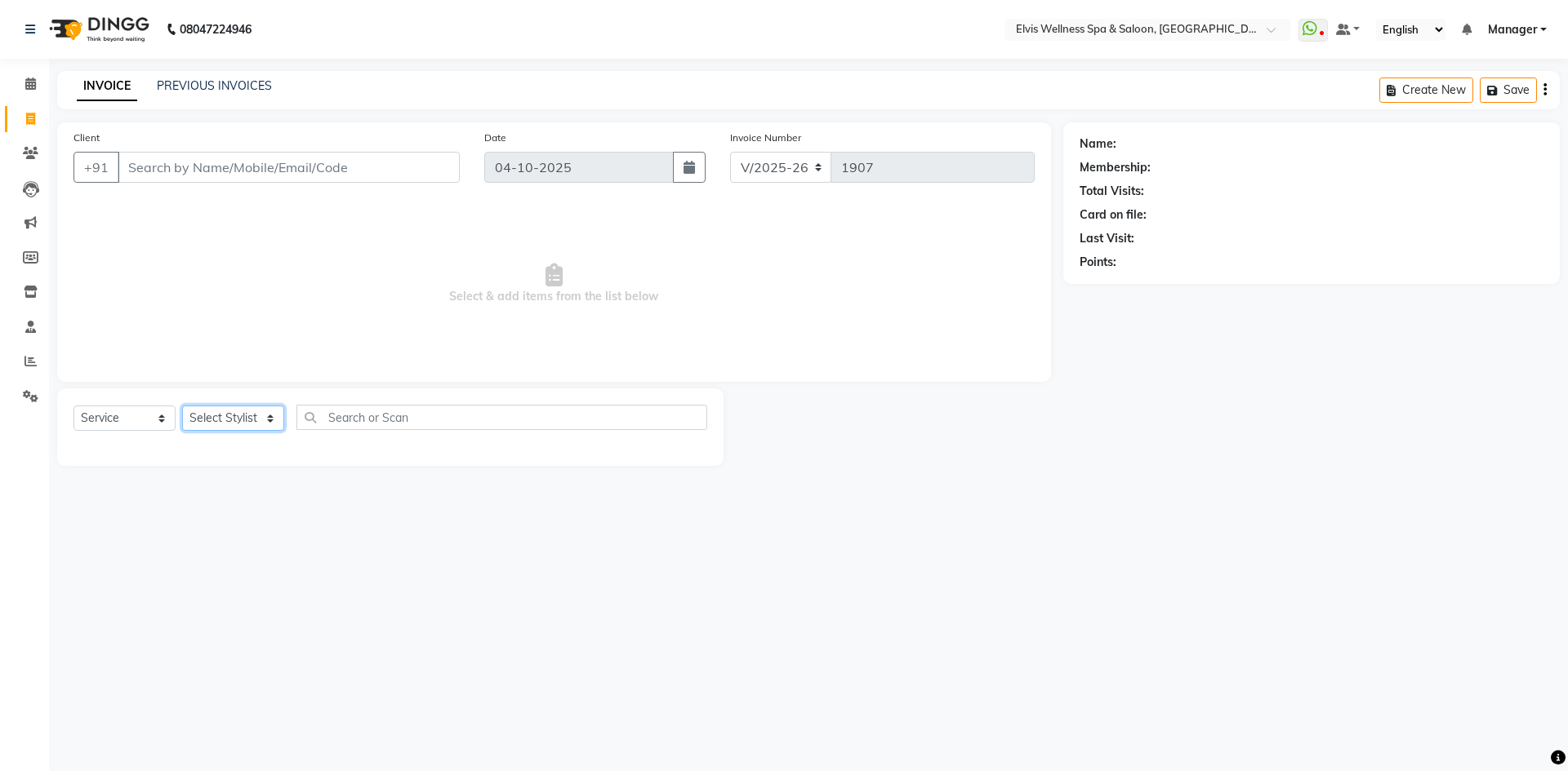
click at [219, 422] on select "Select Stylist" at bounding box center [233, 418] width 102 height 25
click at [134, 426] on select "Select Service Product Membership Package Voucher Prepaid Gift Card" at bounding box center [124, 418] width 102 height 25
click at [233, 420] on select "Select Stylist [PERSON_NAME] [PERSON_NAME] Staff KP Staff Manager Minmin [PERSO…" at bounding box center [233, 418] width 102 height 25
select select "68757"
click at [182, 406] on select "Select Stylist [PERSON_NAME] [PERSON_NAME] Staff KP Staff Manager Minmin [PERSO…" at bounding box center [233, 418] width 102 height 25
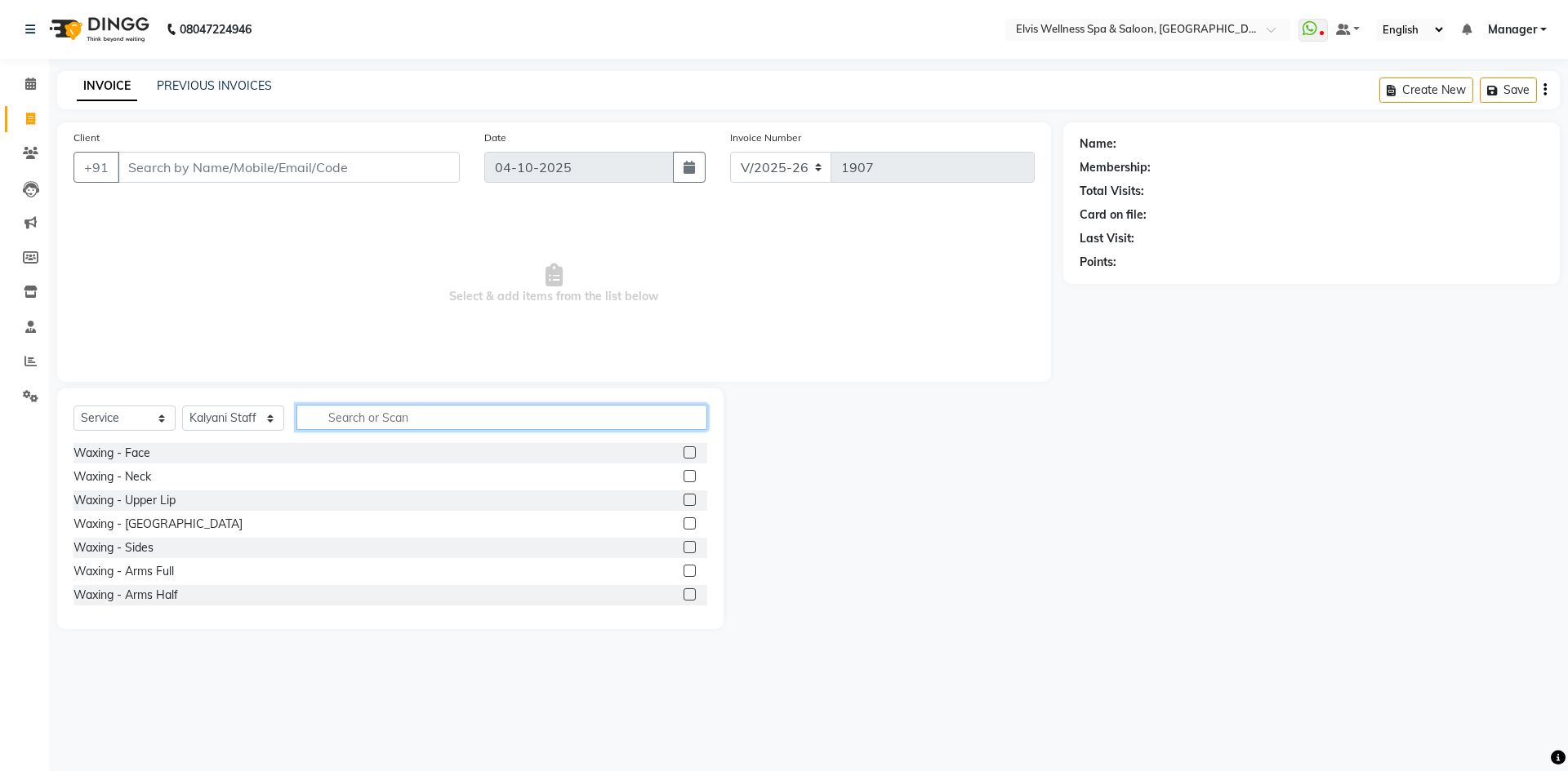
click at [358, 421] on input "text" at bounding box center [501, 417] width 411 height 25
type input "face"
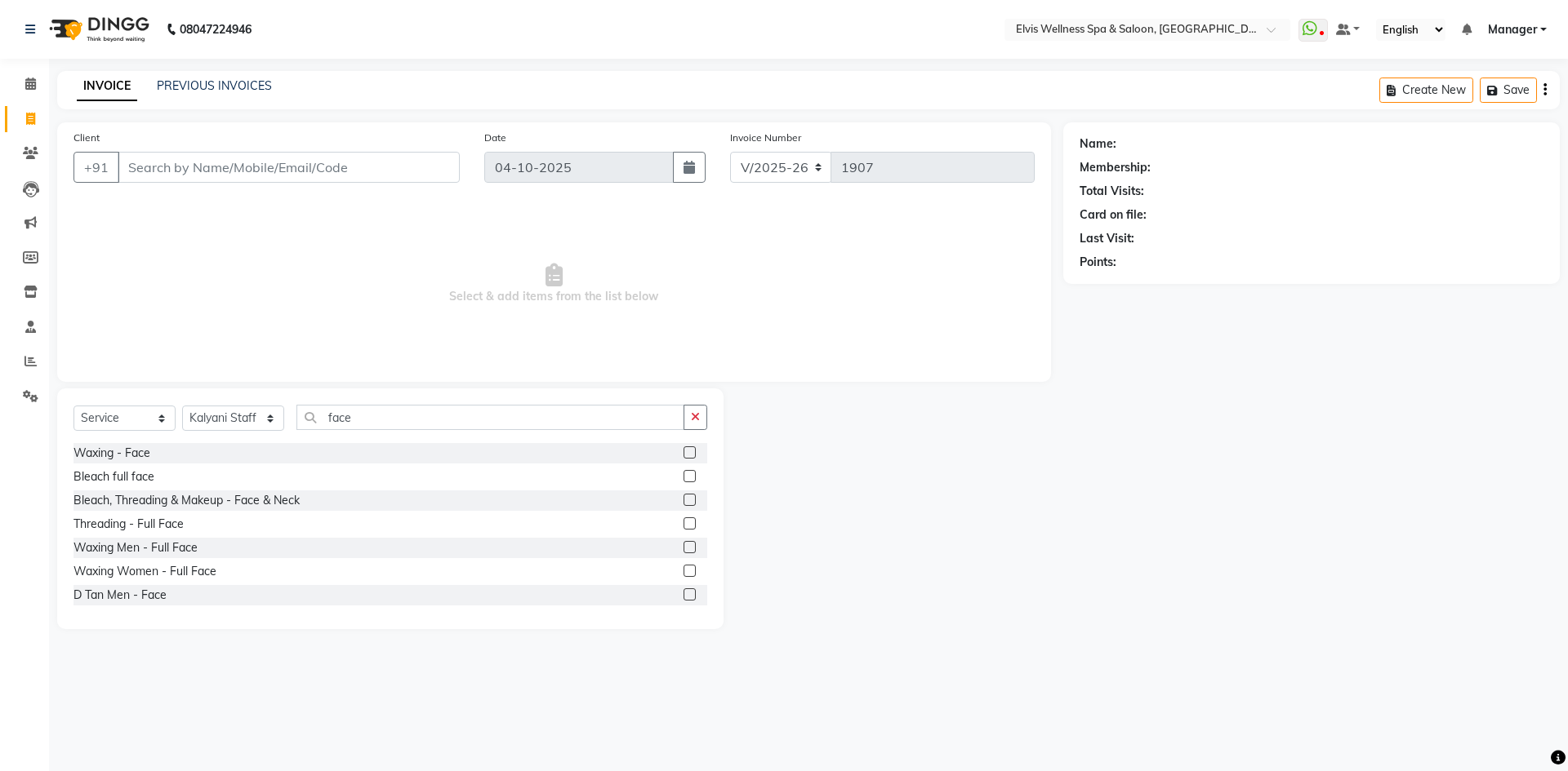
click at [684, 454] on label at bounding box center [689, 452] width 12 height 12
click at [684, 454] on input "checkbox" at bounding box center [688, 453] width 10 height 10
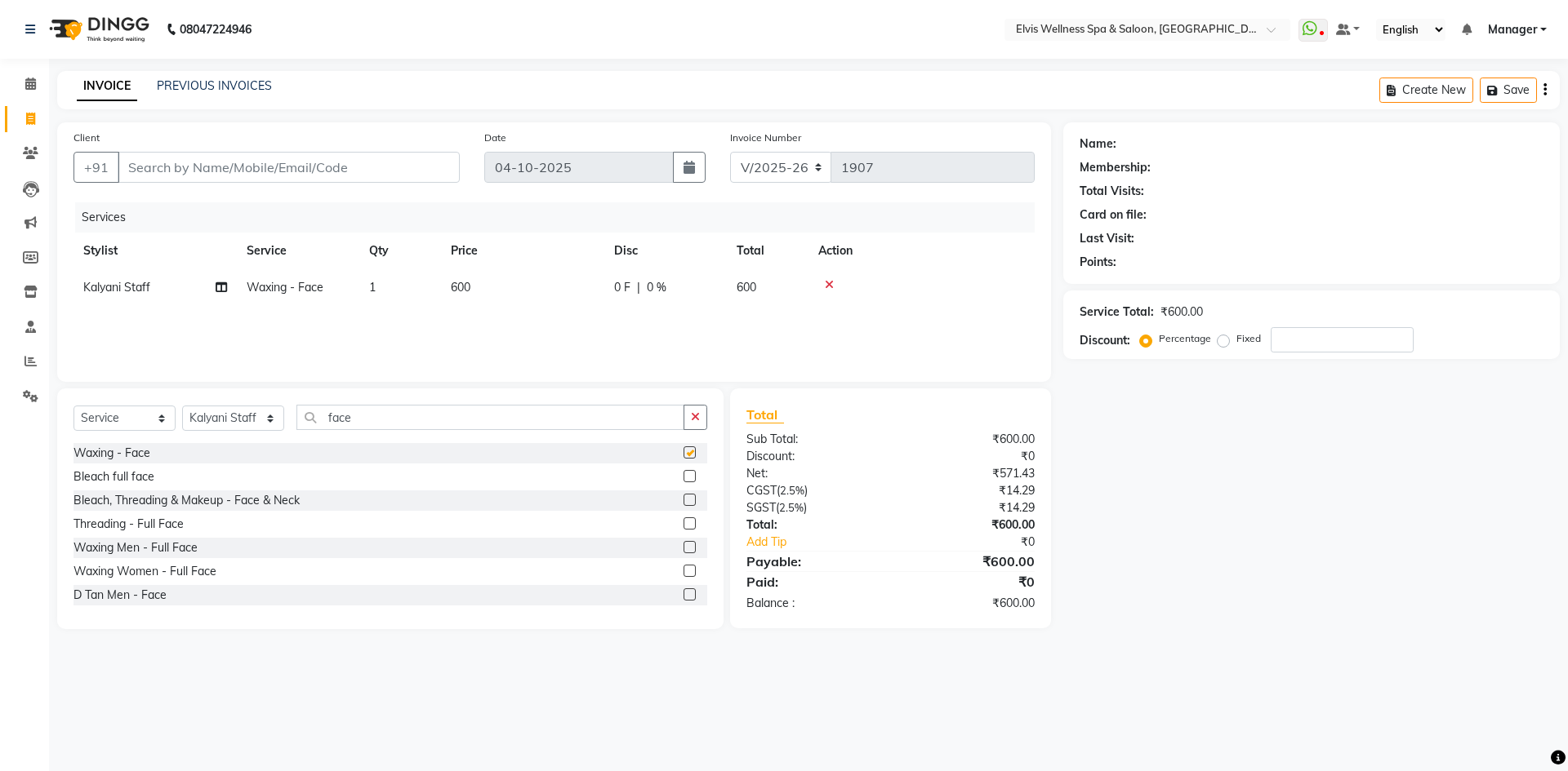
checkbox input "false"
drag, startPoint x: 374, startPoint y: 423, endPoint x: 268, endPoint y: 411, distance: 106.7
click at [280, 414] on div "Select Service Product Membership Package Voucher Prepaid Gift Card Select Styl…" at bounding box center [390, 424] width 634 height 38
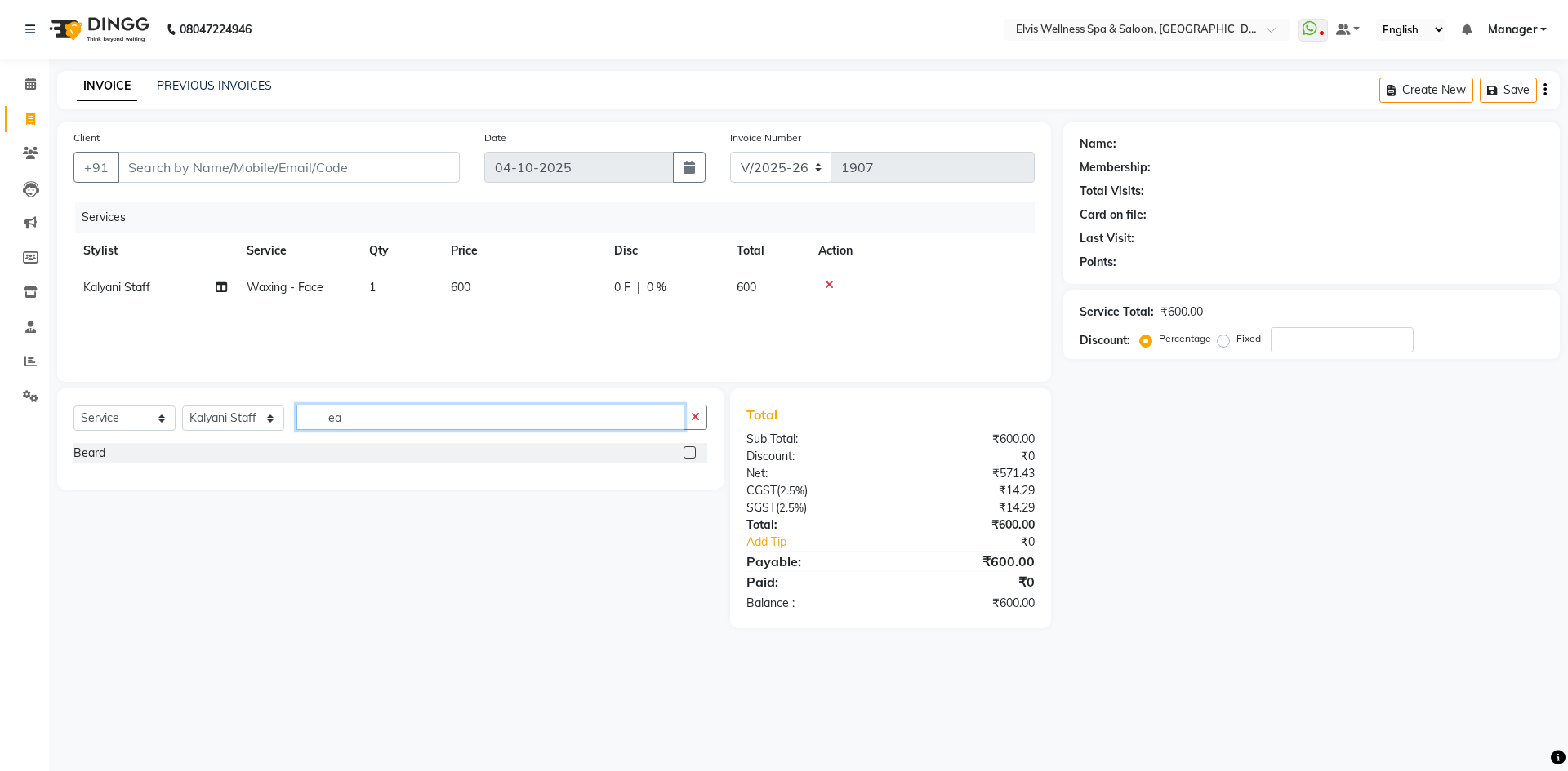
type input "e"
type input "wax ea"
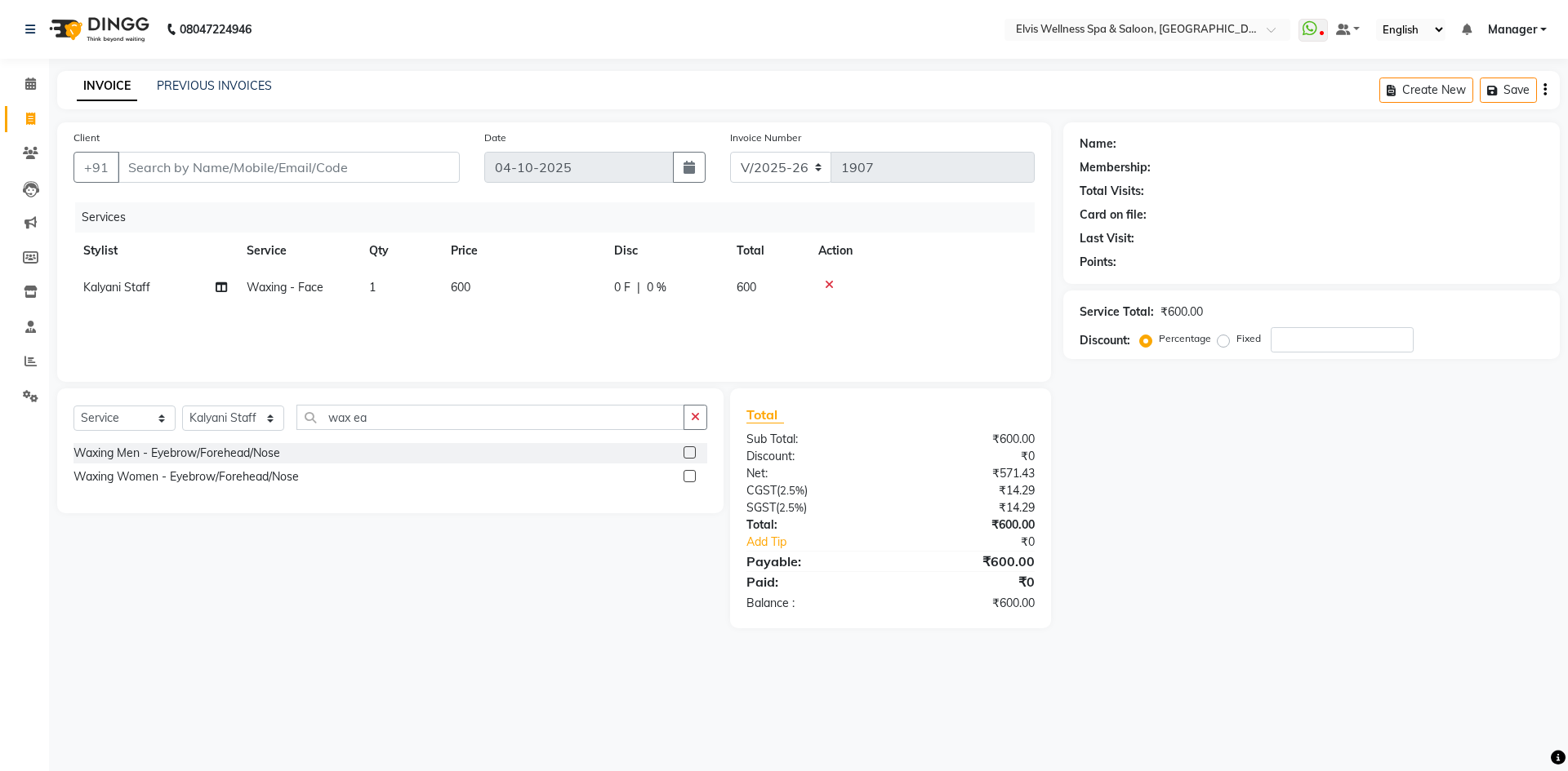
click at [685, 453] on label at bounding box center [689, 452] width 12 height 12
click at [685, 453] on input "checkbox" at bounding box center [688, 453] width 10 height 10
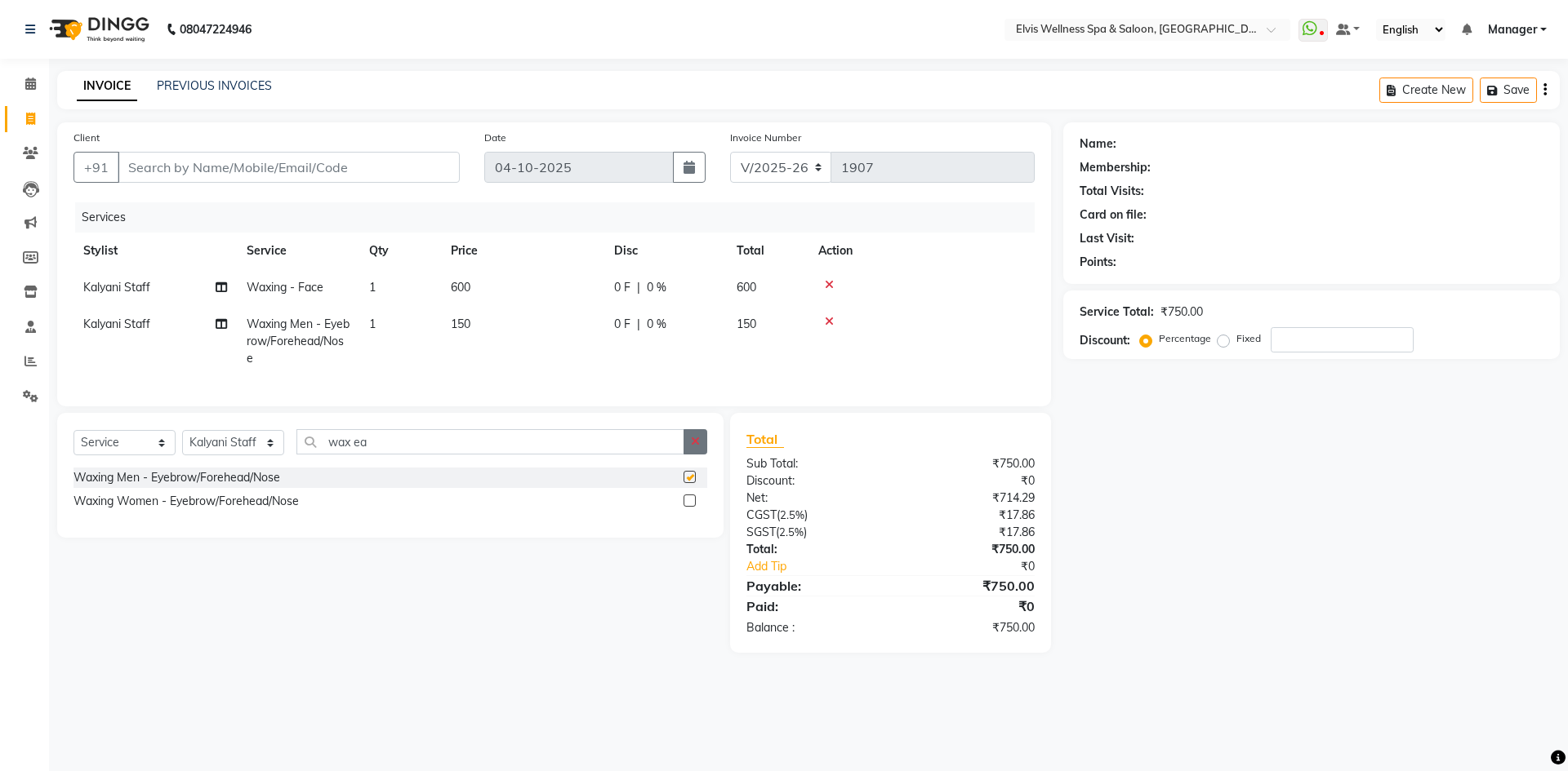
checkbox input "false"
click at [20, 75] on span at bounding box center [30, 84] width 29 height 19
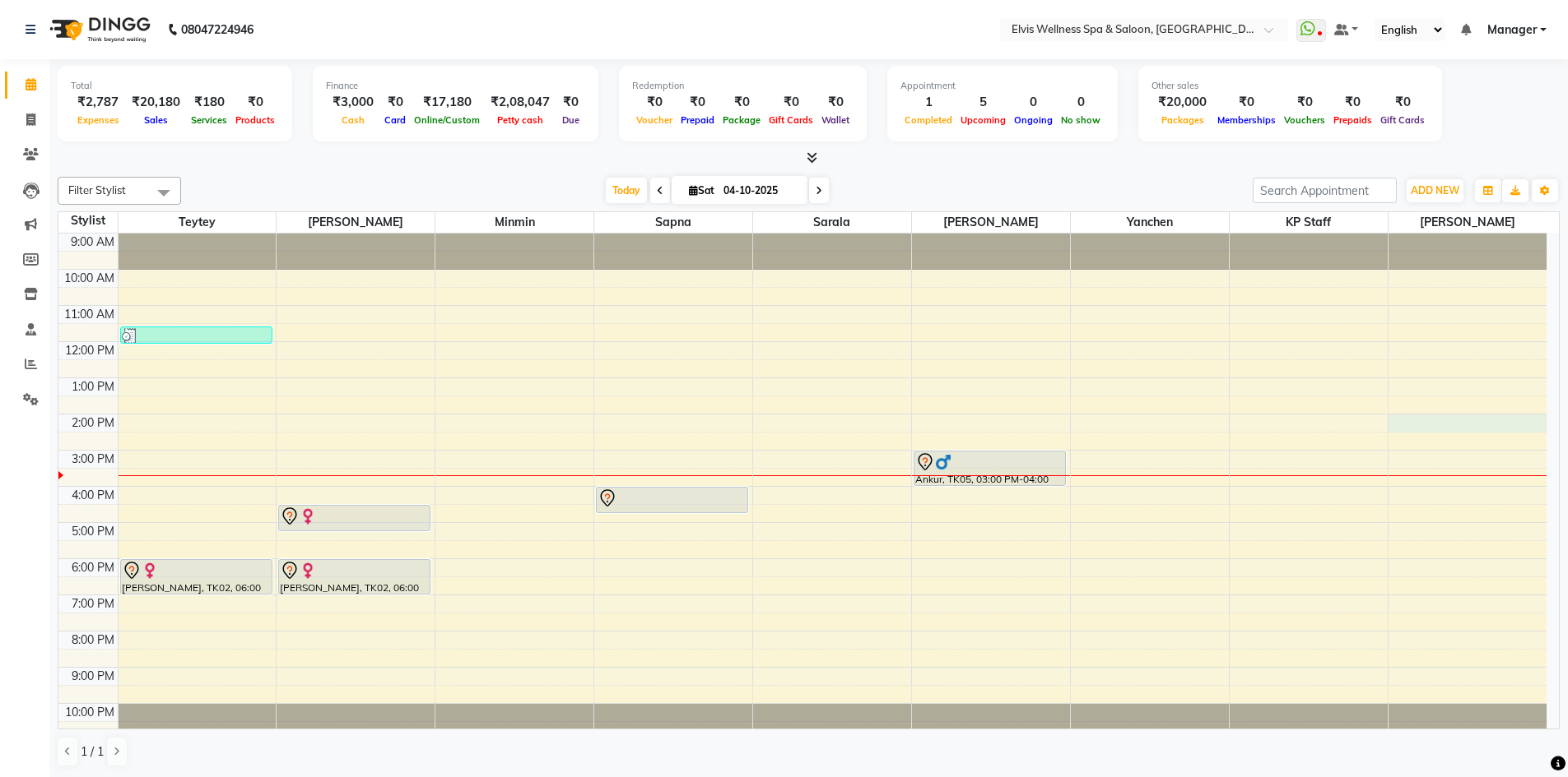
click at [1404, 421] on div "9:00 AM 10:00 AM 11:00 AM 12:00 PM 1:00 PM 2:00 PM 3:00 PM 4:00 PM 5:00 PM 6:00…" at bounding box center [802, 486] width 1488 height 506
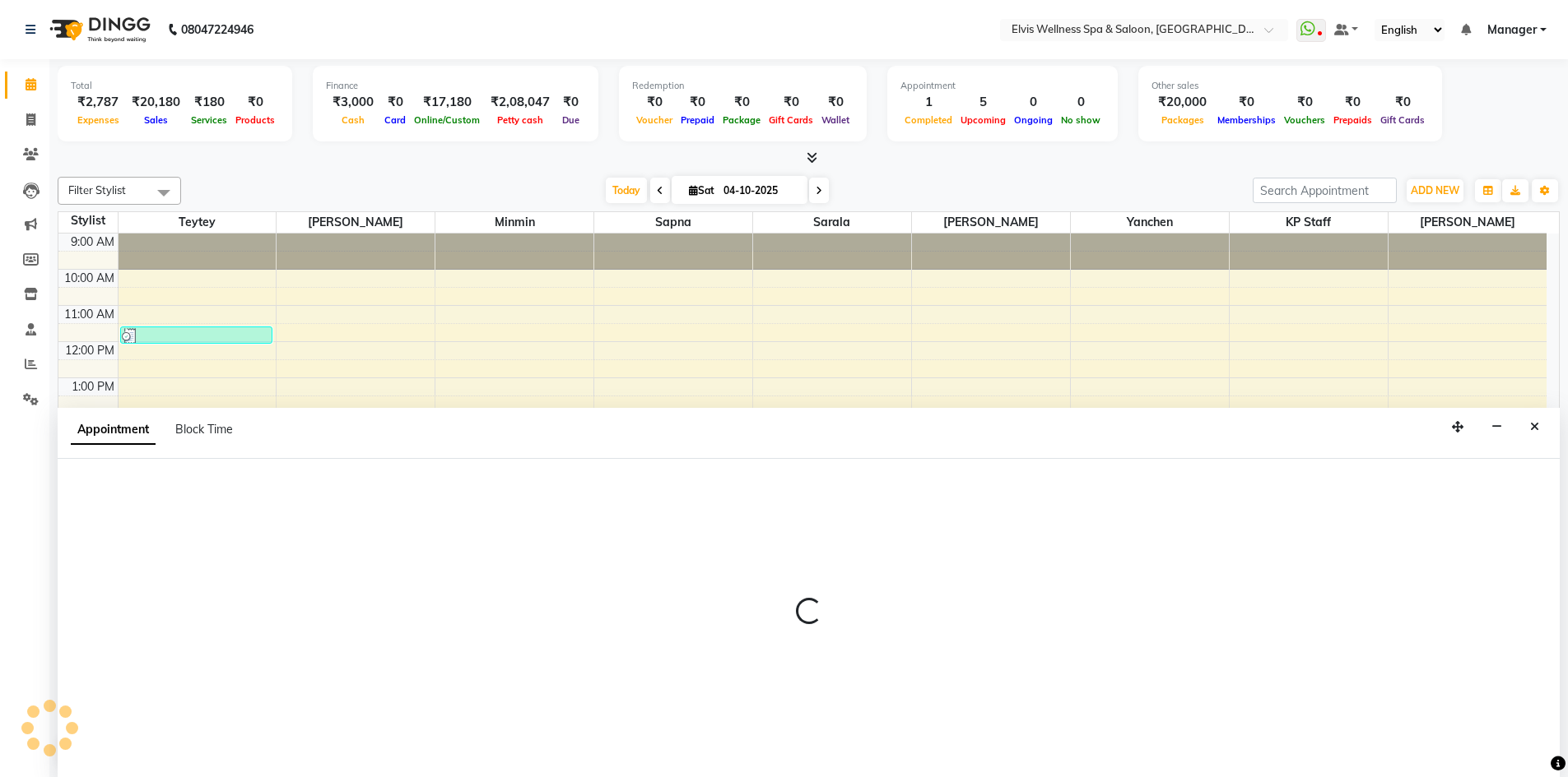
scroll to position [1, 0]
select select "93583"
select select "840"
select select "tentative"
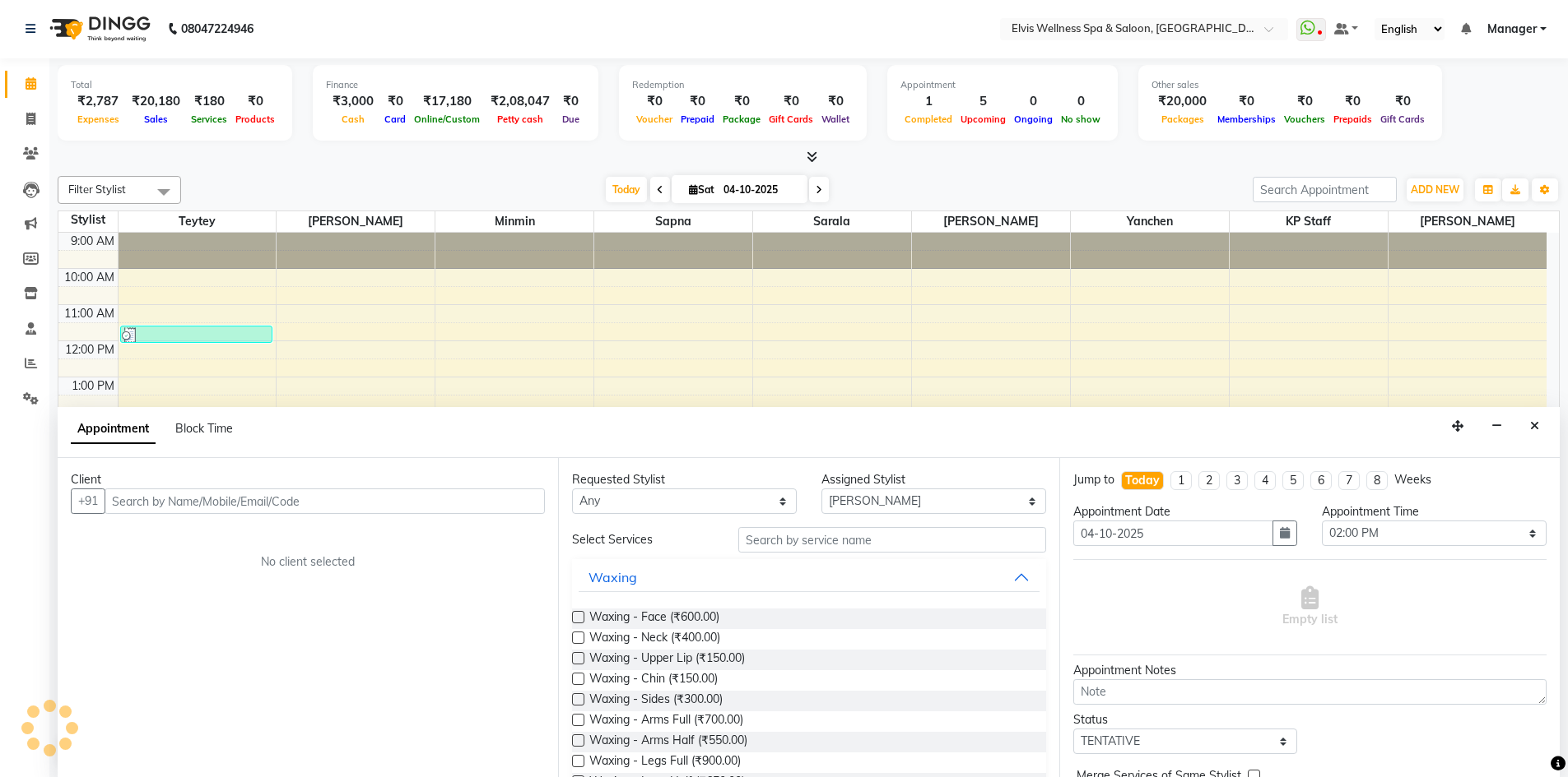
click at [241, 504] on input "text" at bounding box center [325, 500] width 440 height 25
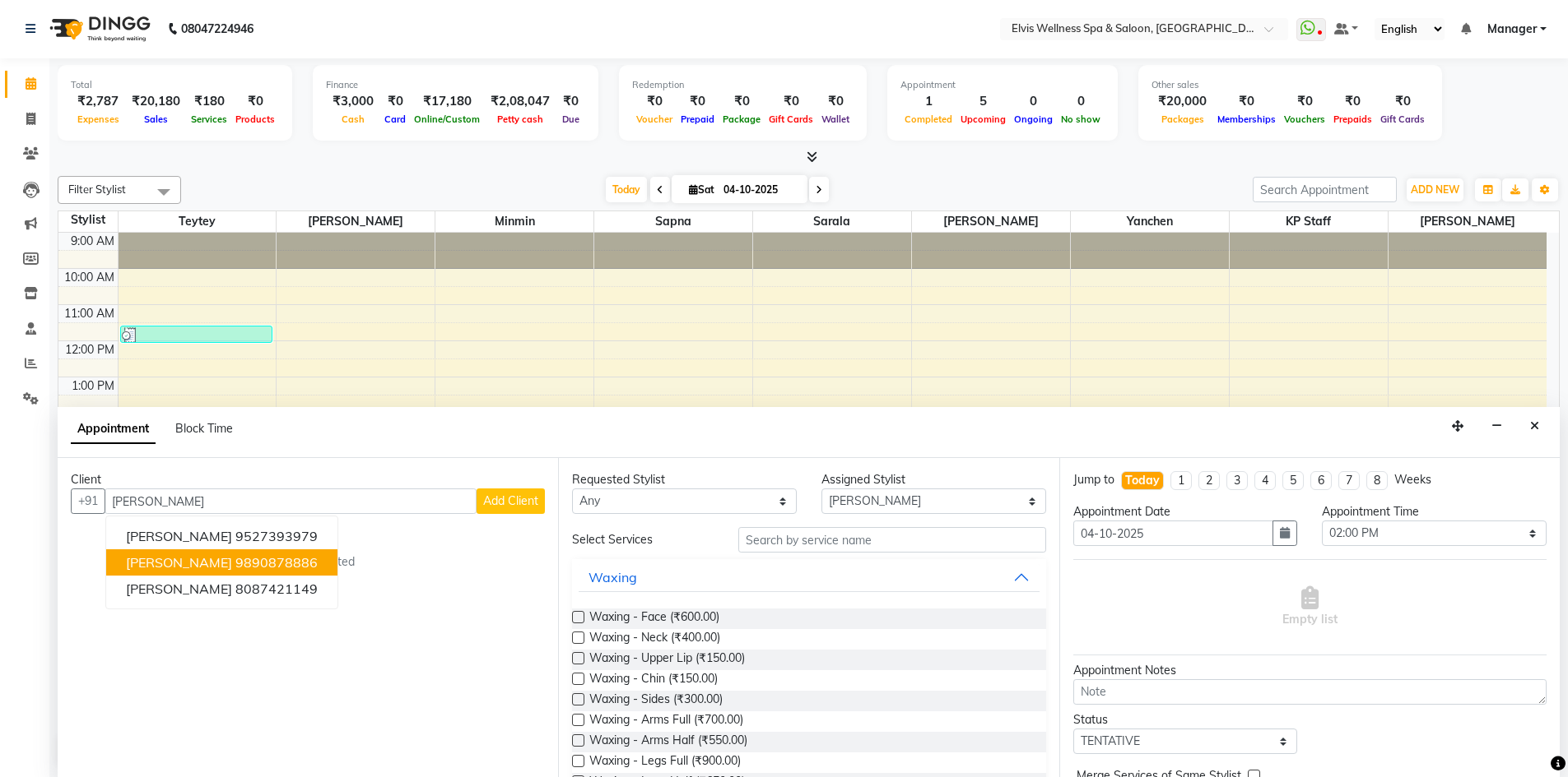
click at [235, 559] on ngb-highlight "9890878886" at bounding box center [276, 562] width 82 height 16
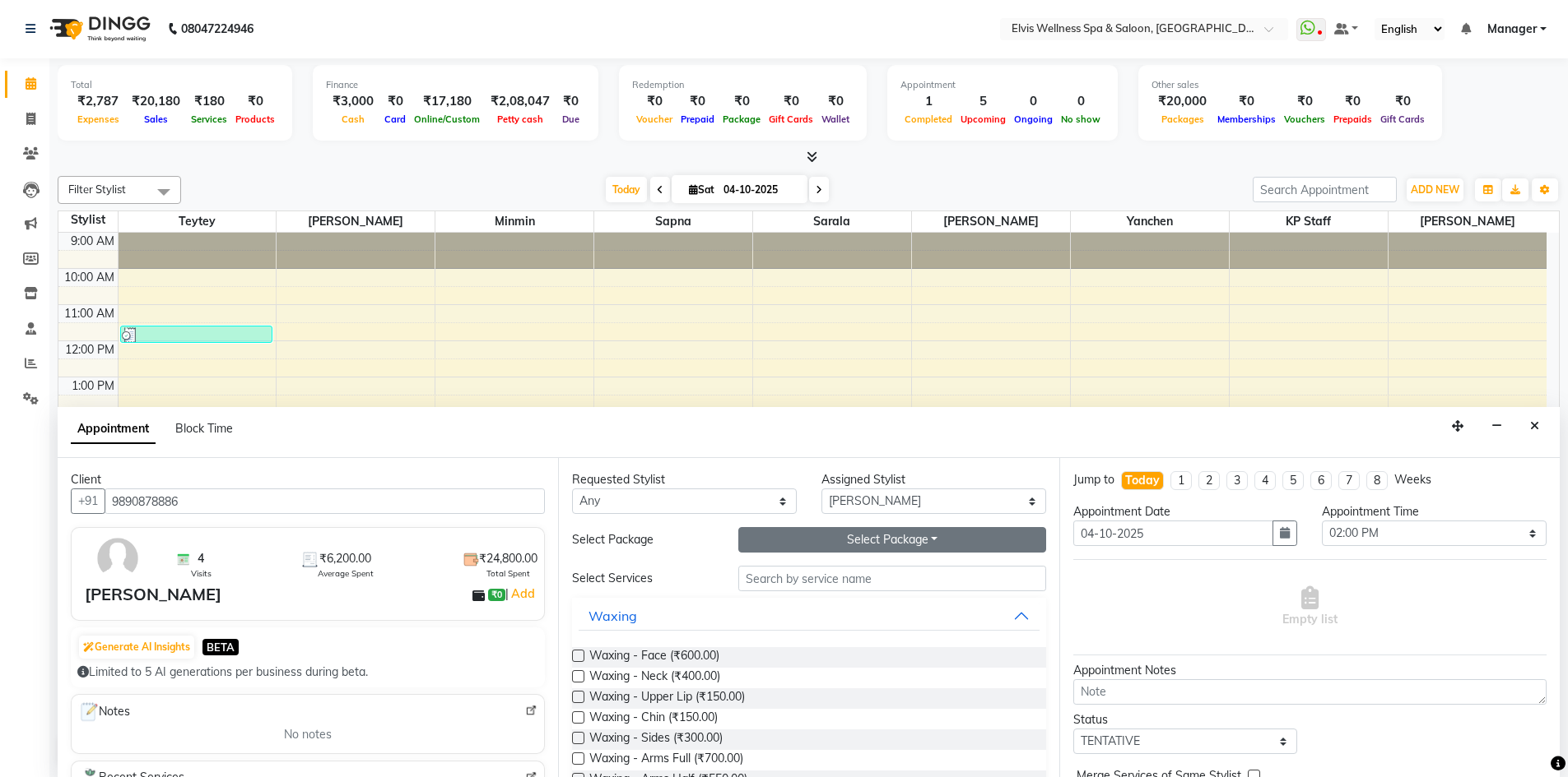
type input "9890878886"
click at [865, 545] on button "Select Package Toggle Dropdown" at bounding box center [891, 540] width 308 height 25
click at [770, 580] on li "8 Massage" at bounding box center [804, 573] width 130 height 24
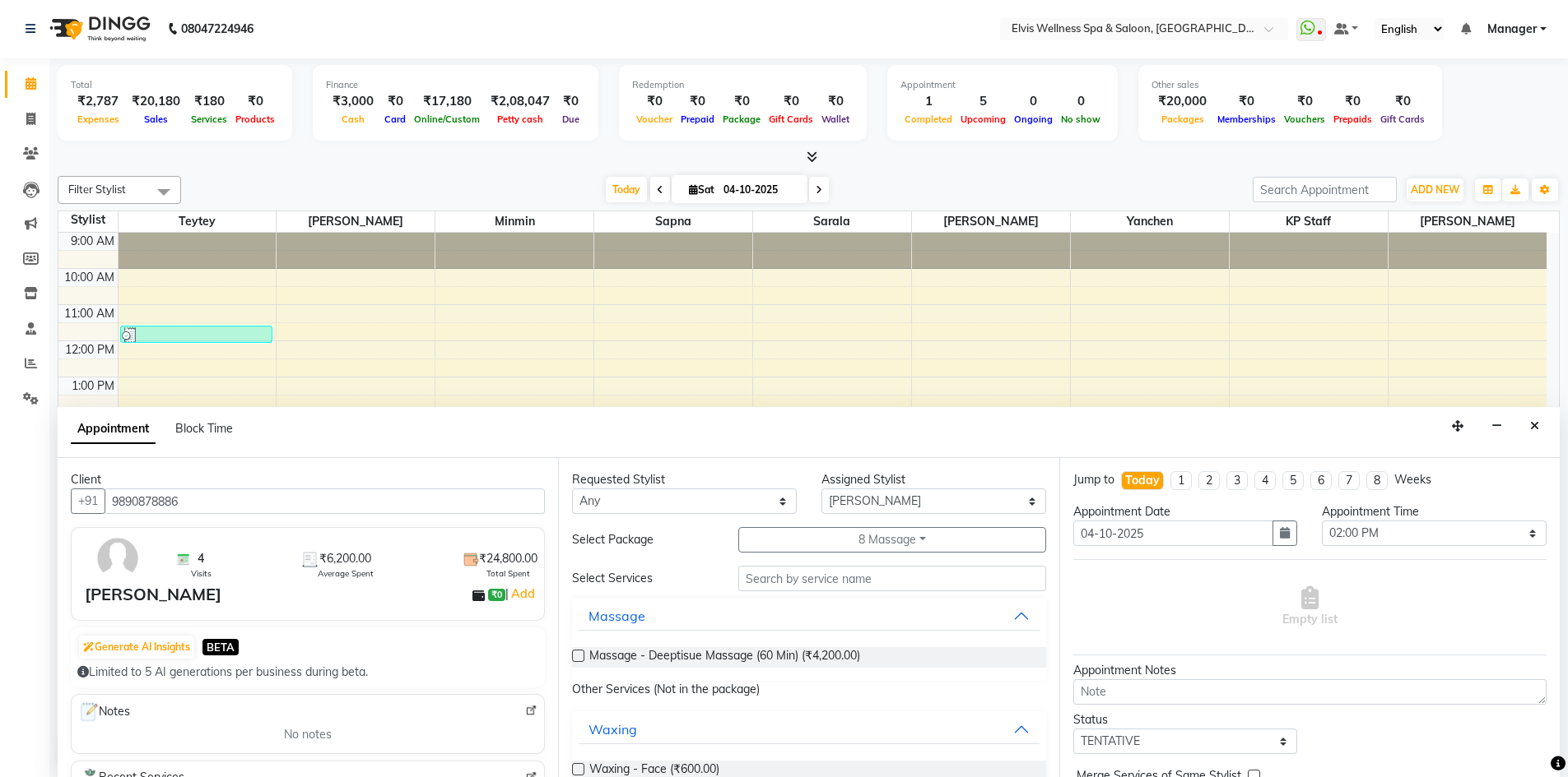
click at [577, 659] on label at bounding box center [578, 656] width 12 height 12
click at [577, 659] on input "checkbox" at bounding box center [577, 658] width 10 height 10
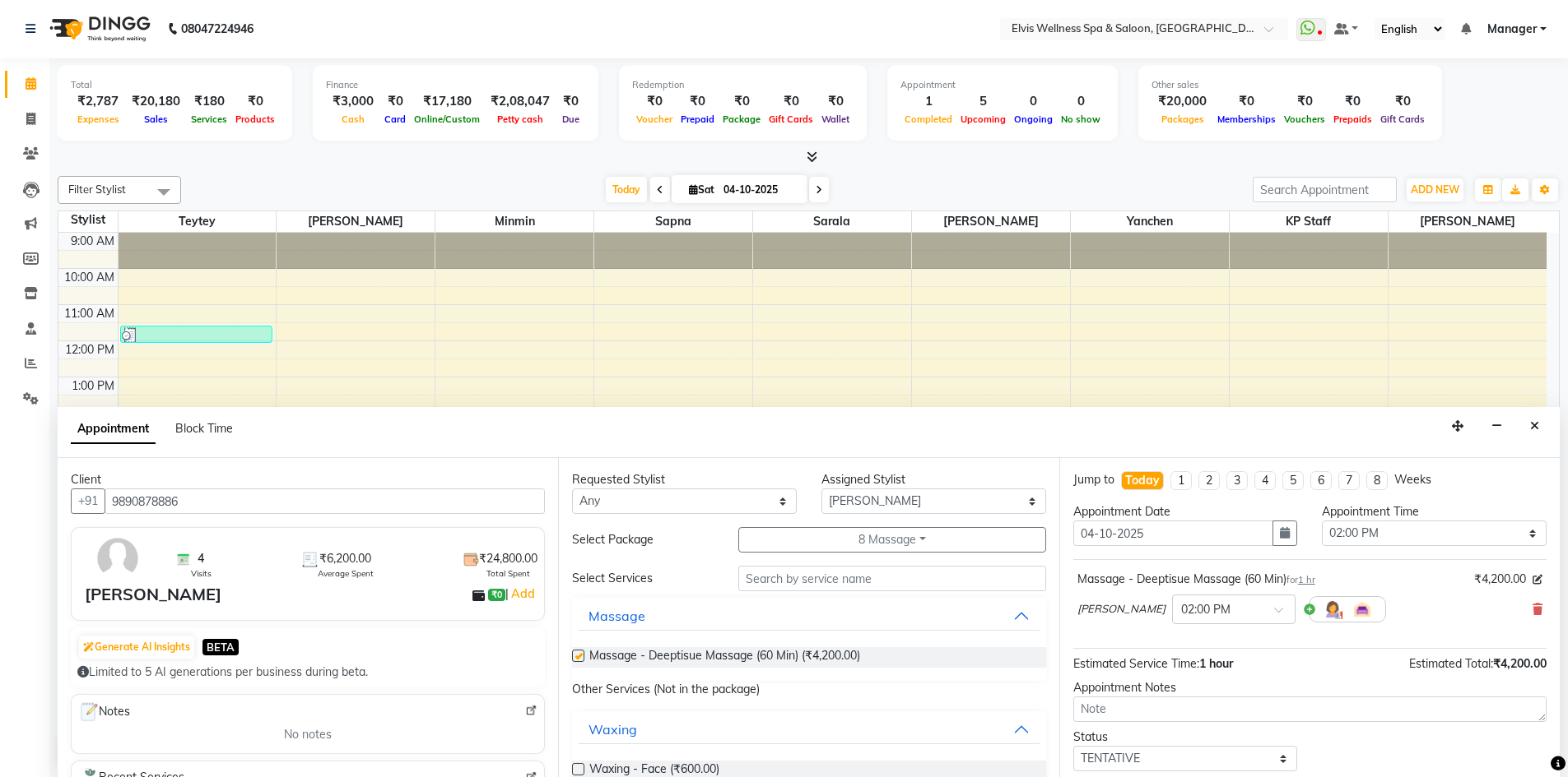
checkbox input "false"
click at [850, 541] on button "8 Massage" at bounding box center [891, 540] width 308 height 25
click at [813, 595] on li "8 Massage" at bounding box center [804, 597] width 130 height 24
click at [575, 657] on label at bounding box center [578, 656] width 12 height 12
click at [575, 657] on input "checkbox" at bounding box center [577, 658] width 10 height 10
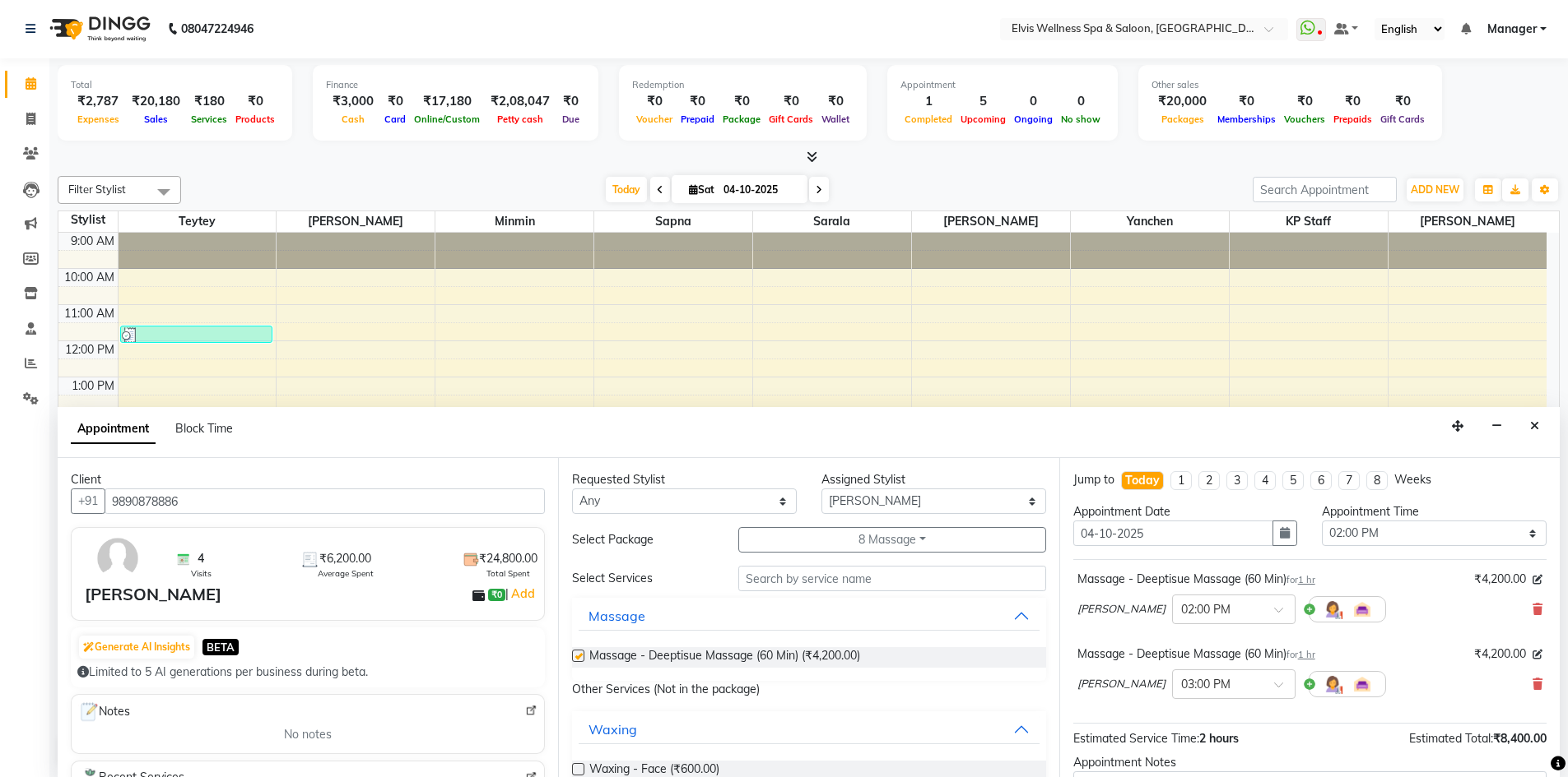
checkbox input "false"
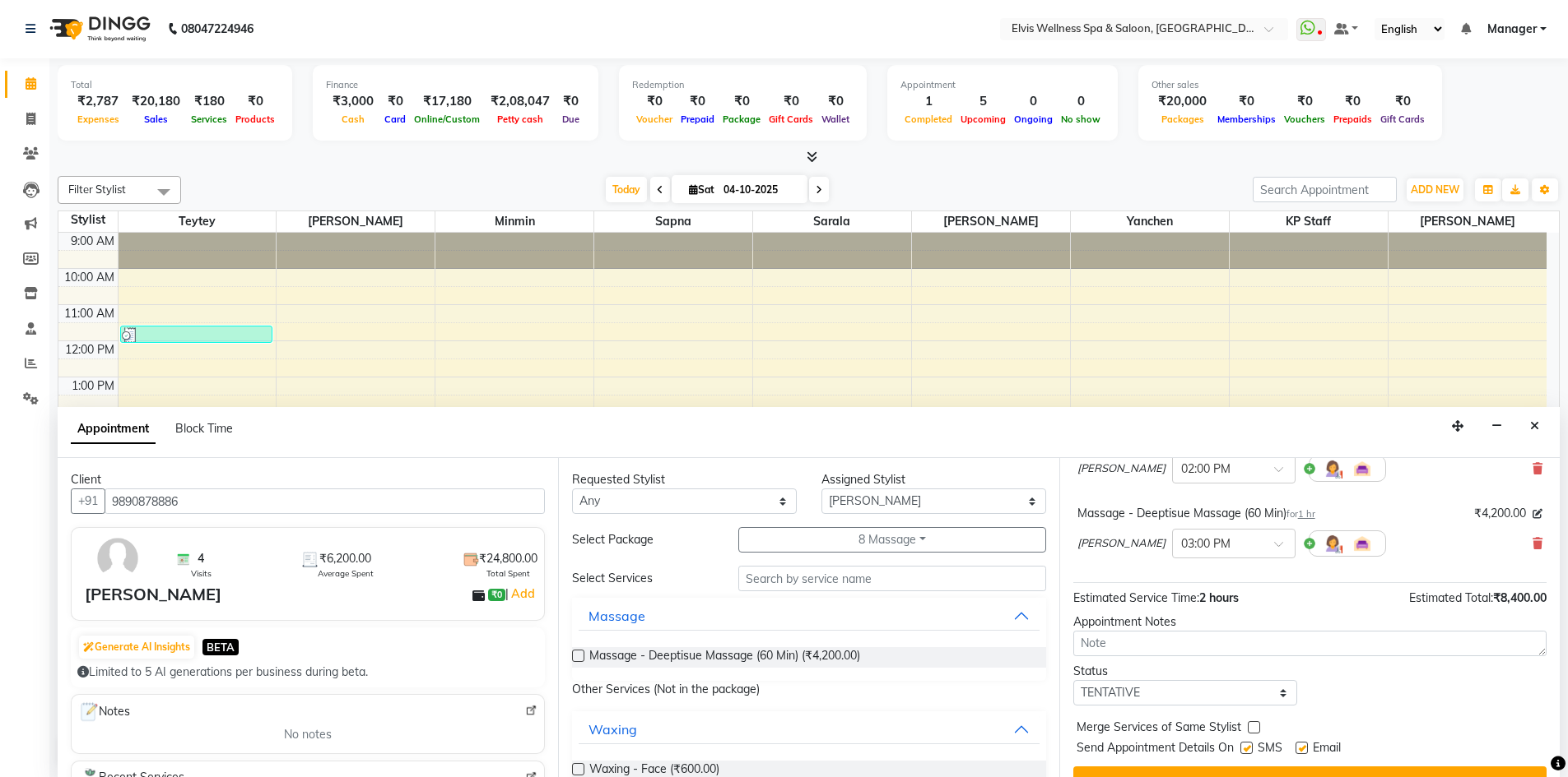
scroll to position [173, 0]
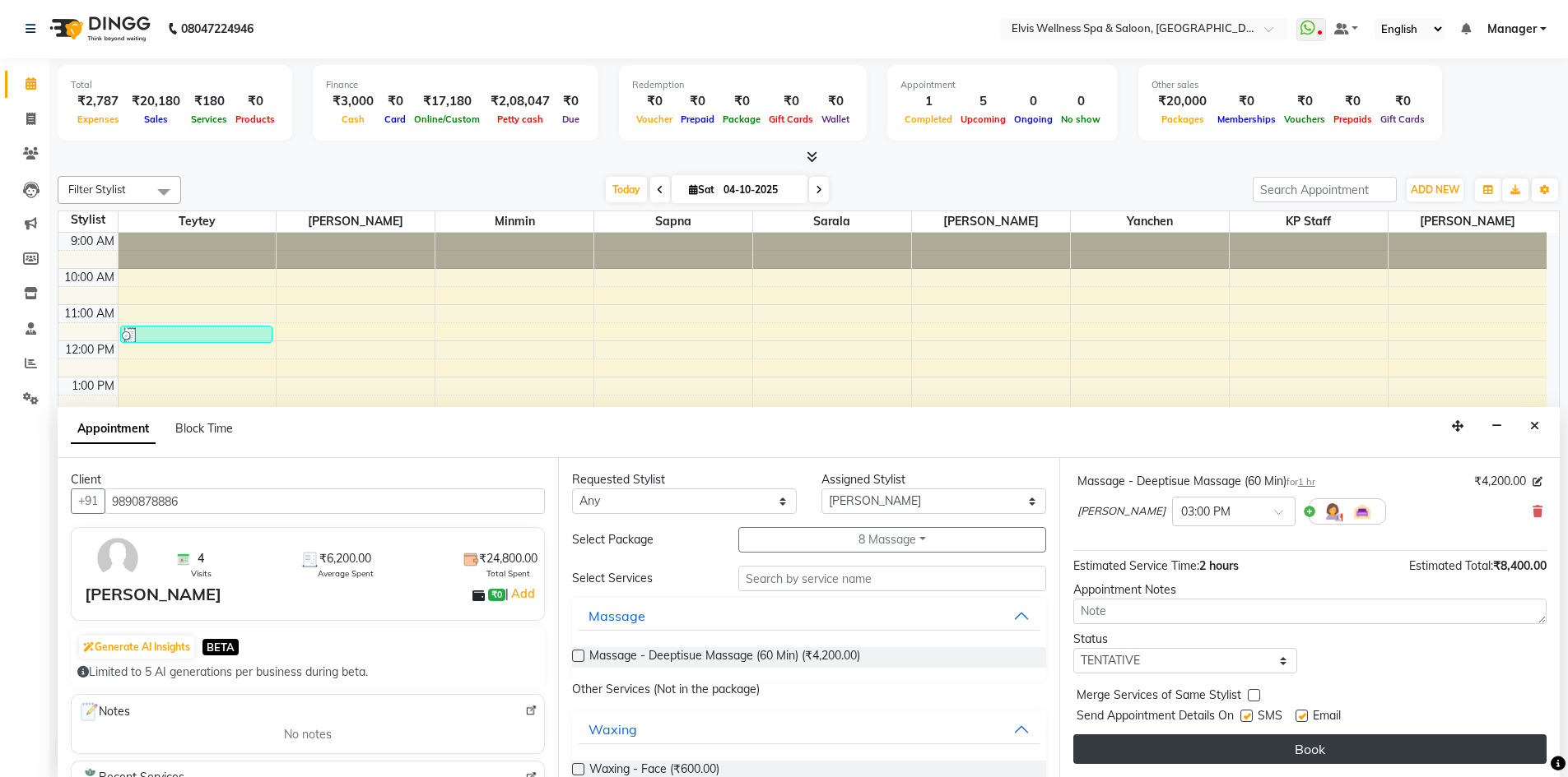
click at [1415, 746] on button "Book" at bounding box center [1309, 749] width 473 height 29
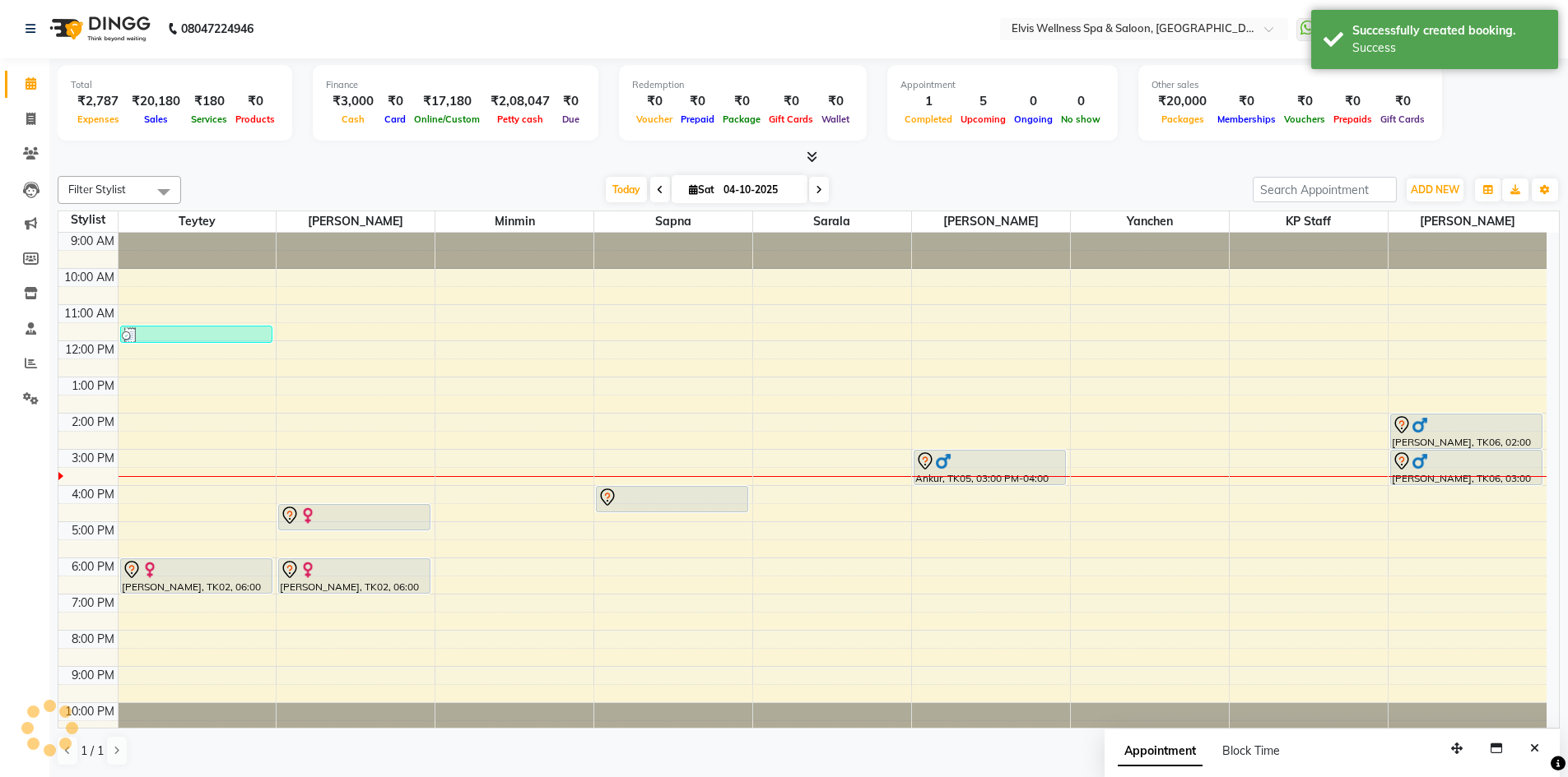
scroll to position [0, 0]
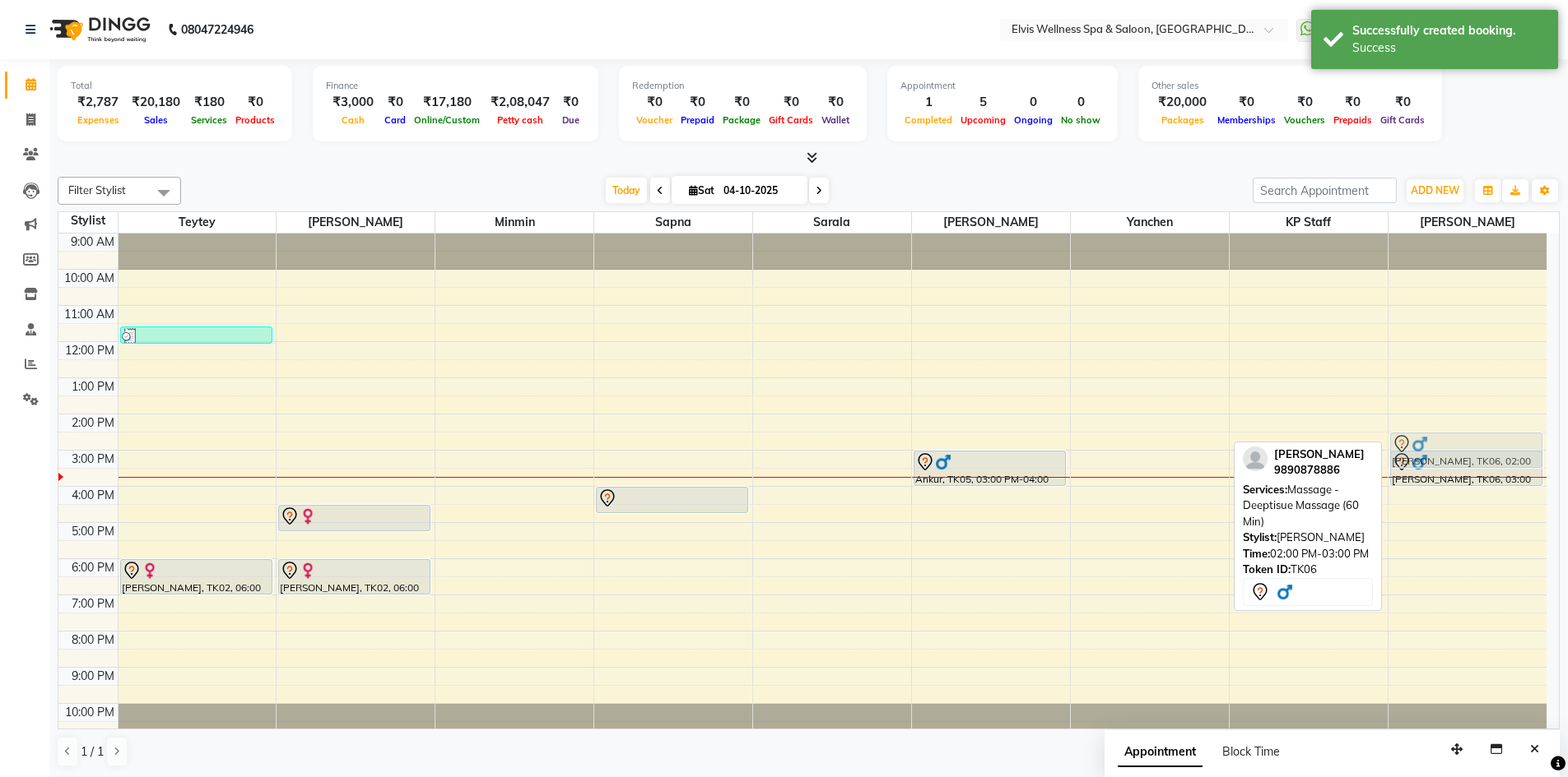
drag, startPoint x: 1452, startPoint y: 435, endPoint x: 1449, endPoint y: 446, distance: 11.4
click at [1449, 446] on div "[PERSON_NAME], TK06, 02:00 PM-03:00 PM, Massage - Deeptisue Massage (60 Min) [P…" at bounding box center [1467, 486] width 159 height 506
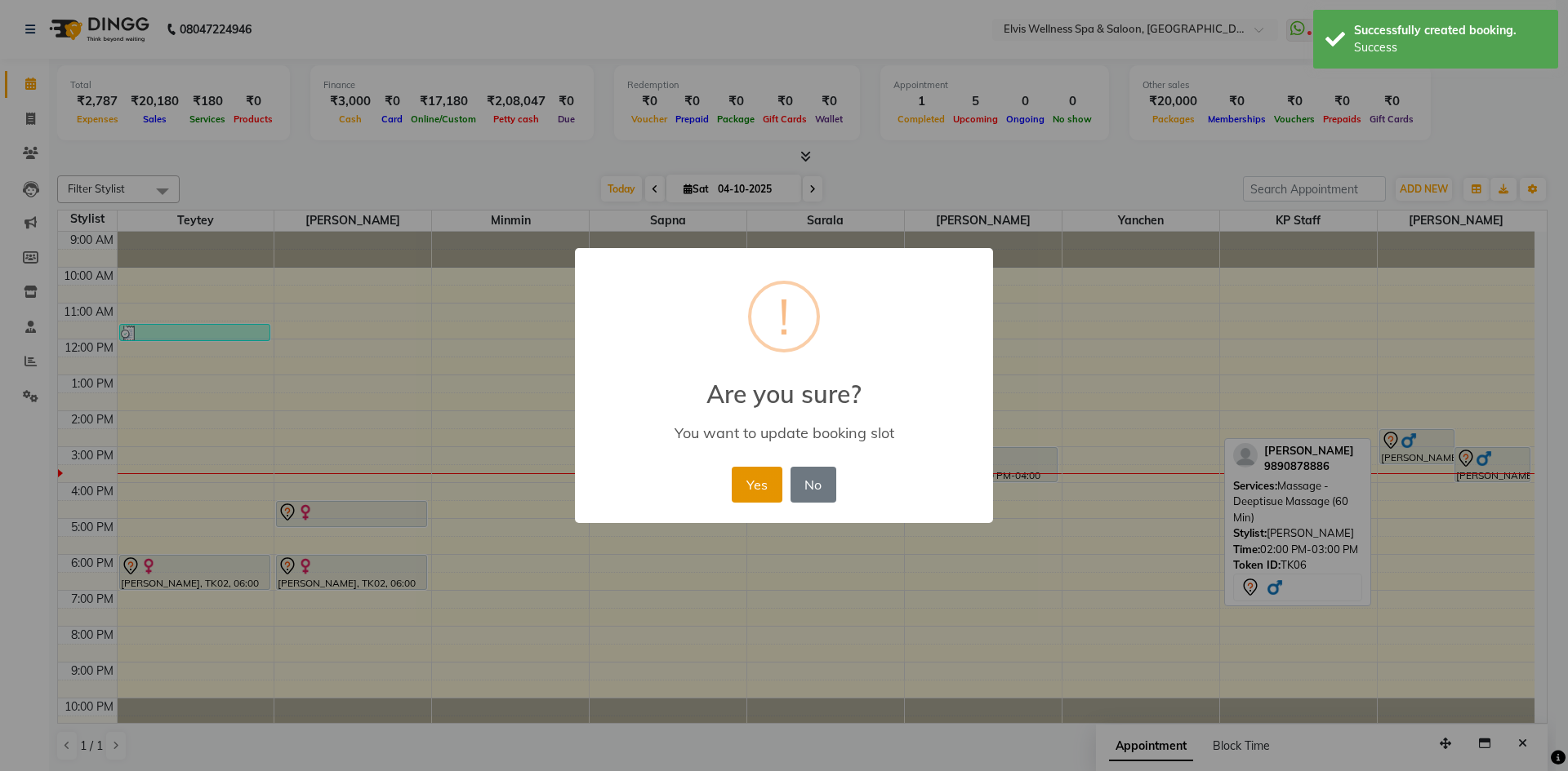
click at [744, 477] on button "Yes" at bounding box center [756, 484] width 49 height 35
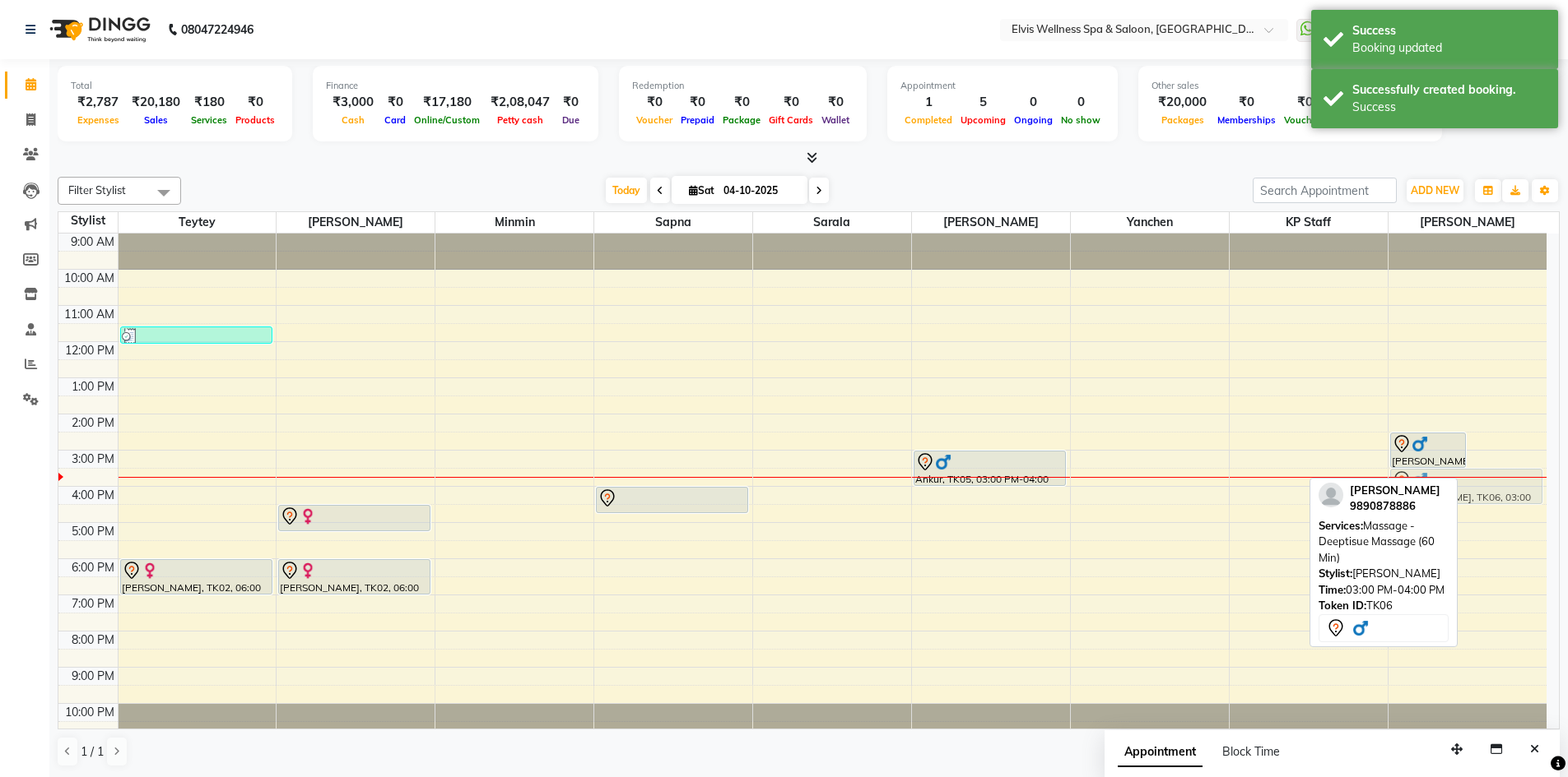
drag, startPoint x: 1486, startPoint y: 481, endPoint x: 1472, endPoint y: 496, distance: 20.5
click at [1472, 496] on div "[PERSON_NAME], TK06, 02:30 PM-03:30 PM, Massage - Deeptisue Massage (60 Min) [P…" at bounding box center [1467, 486] width 159 height 506
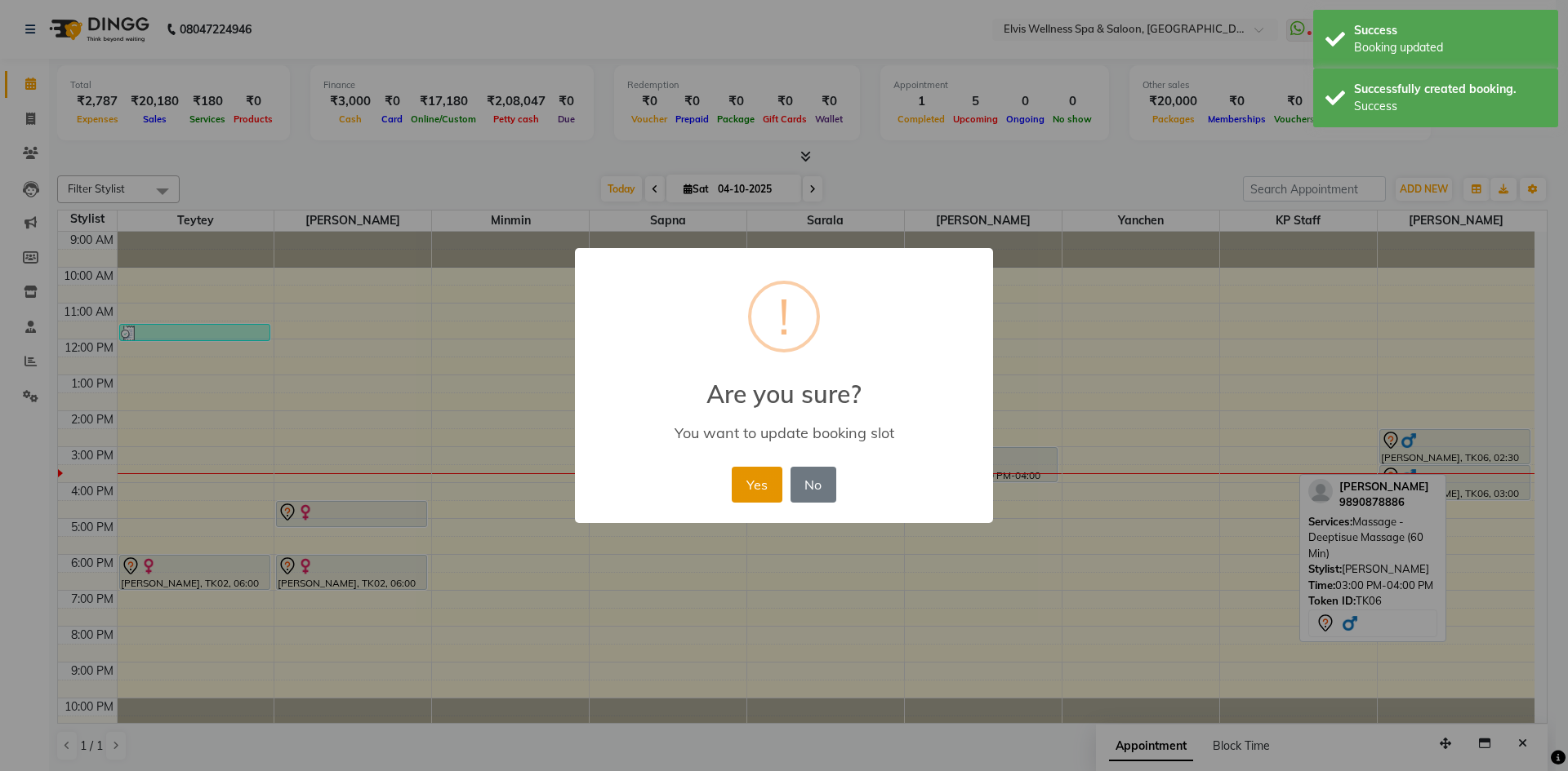
click at [766, 477] on button "Yes" at bounding box center [756, 484] width 49 height 35
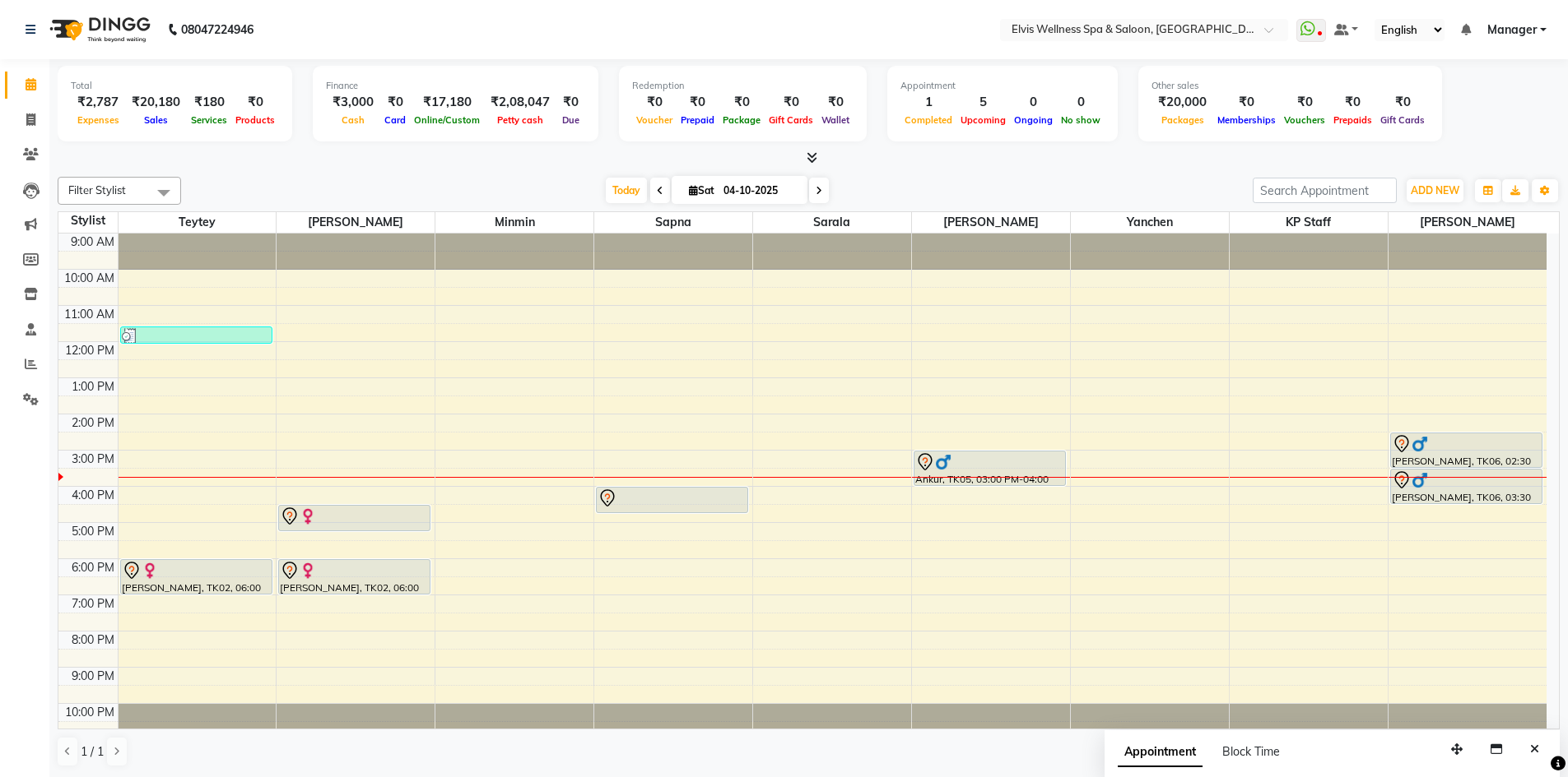
click at [489, 417] on div "9:00 AM 10:00 AM 11:00 AM 12:00 PM 1:00 PM 2:00 PM 3:00 PM 4:00 PM 5:00 PM 6:00…" at bounding box center [802, 486] width 1488 height 506
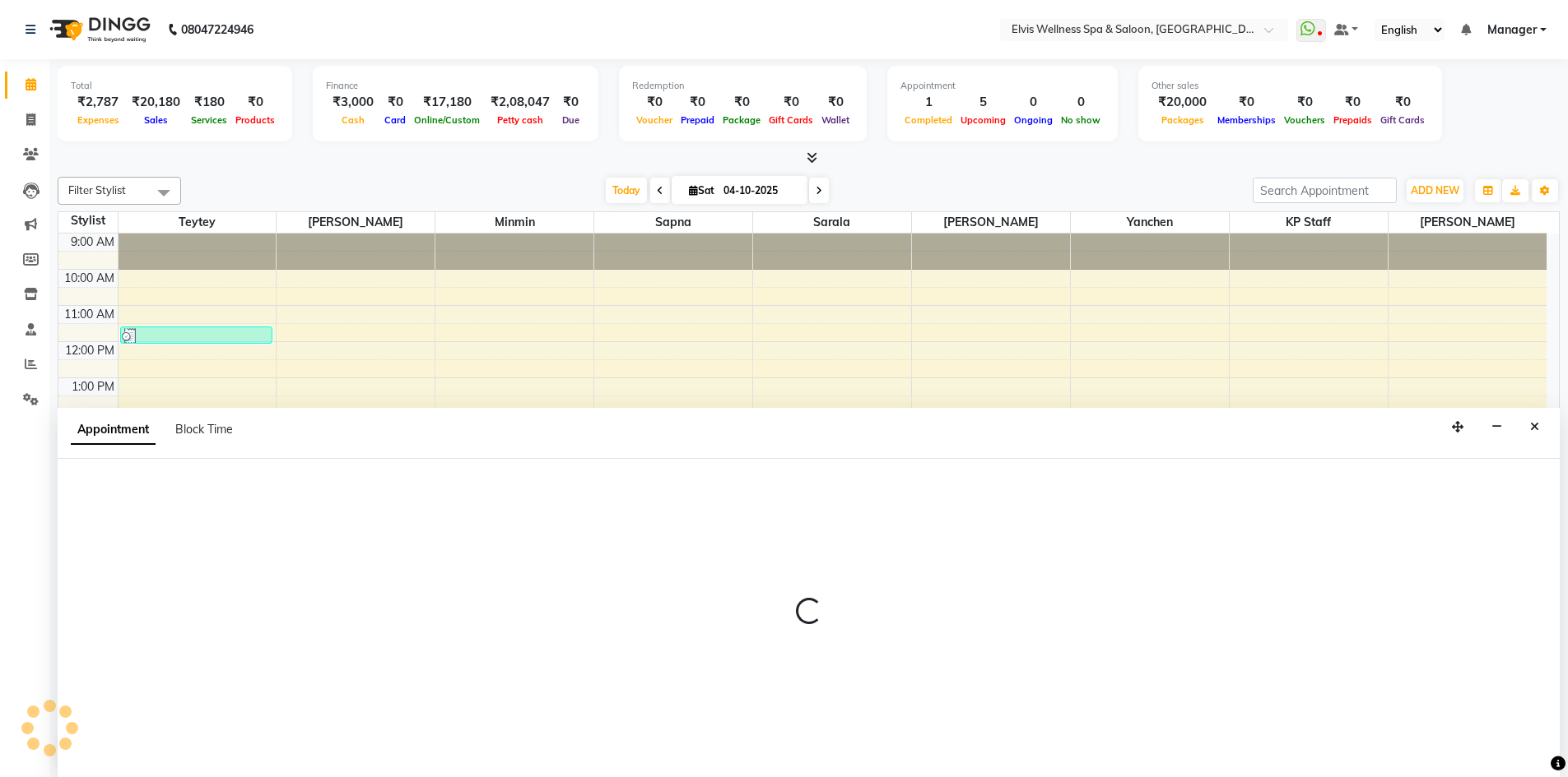
scroll to position [1, 0]
select select "46461"
select select "840"
select select "tentative"
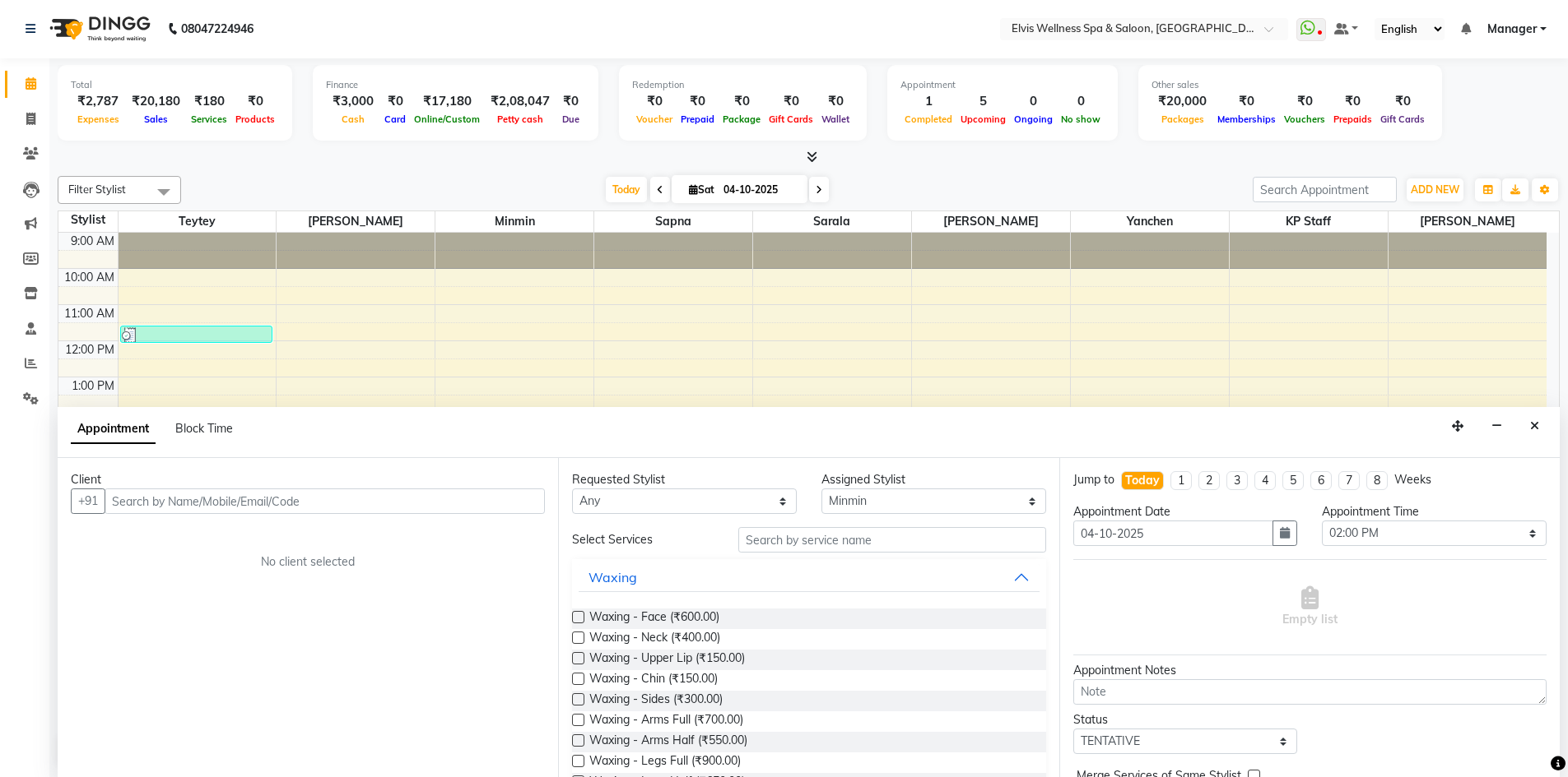
click at [213, 494] on input "text" at bounding box center [325, 500] width 440 height 25
type input "7774031781"
click at [530, 505] on span "Add Client" at bounding box center [510, 501] width 56 height 15
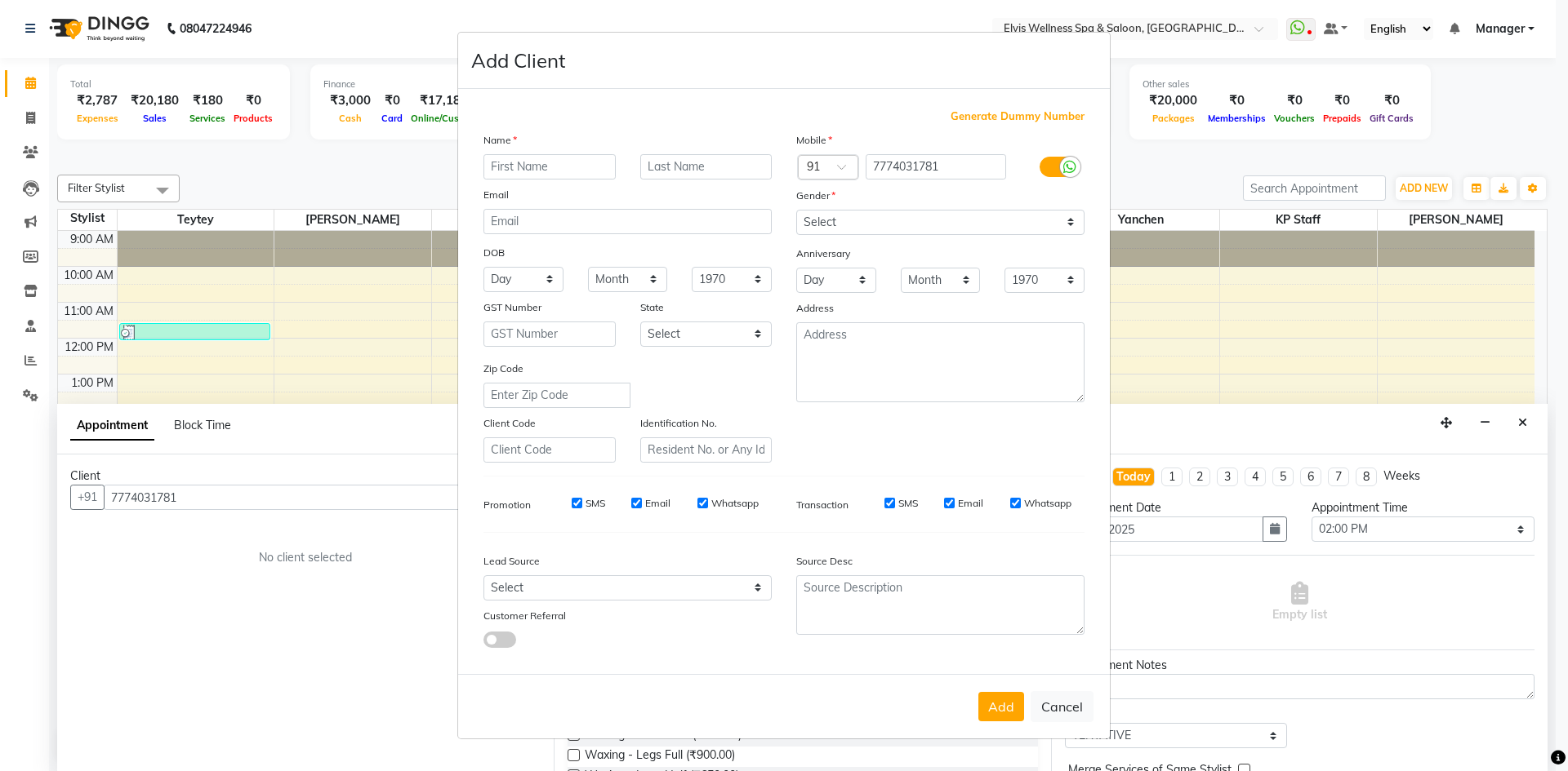
click at [508, 168] on input "text" at bounding box center [550, 166] width 133 height 25
type input "abhishek"
click at [857, 222] on select "Select [DEMOGRAPHIC_DATA] [DEMOGRAPHIC_DATA] Other Prefer Not To Say" at bounding box center [940, 222] width 289 height 25
select select "[DEMOGRAPHIC_DATA]"
click at [797, 210] on select "Select [DEMOGRAPHIC_DATA] [DEMOGRAPHIC_DATA] Other Prefer Not To Say" at bounding box center [940, 222] width 289 height 25
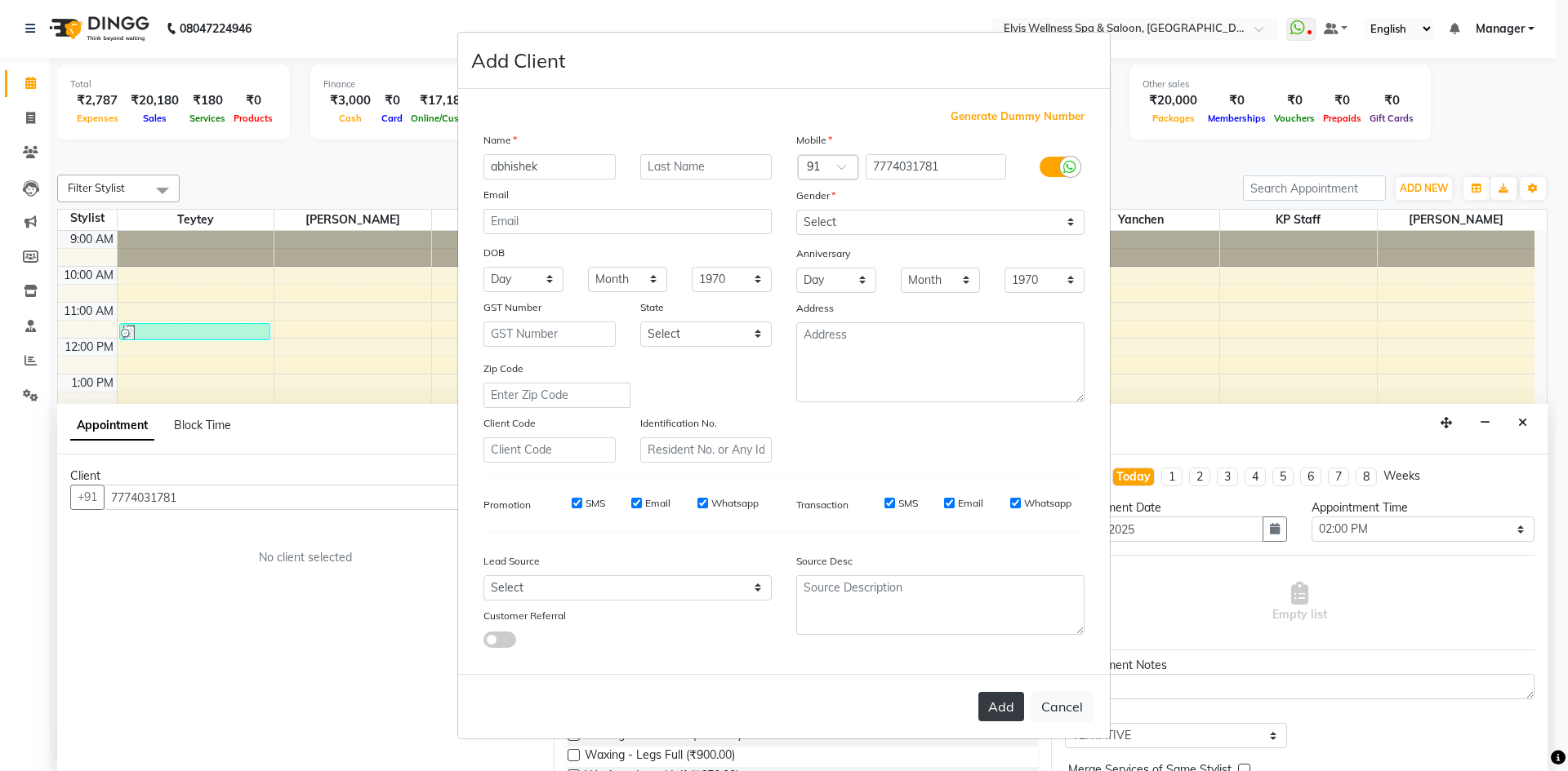
click at [1009, 718] on button "Add" at bounding box center [1001, 707] width 46 height 29
select select
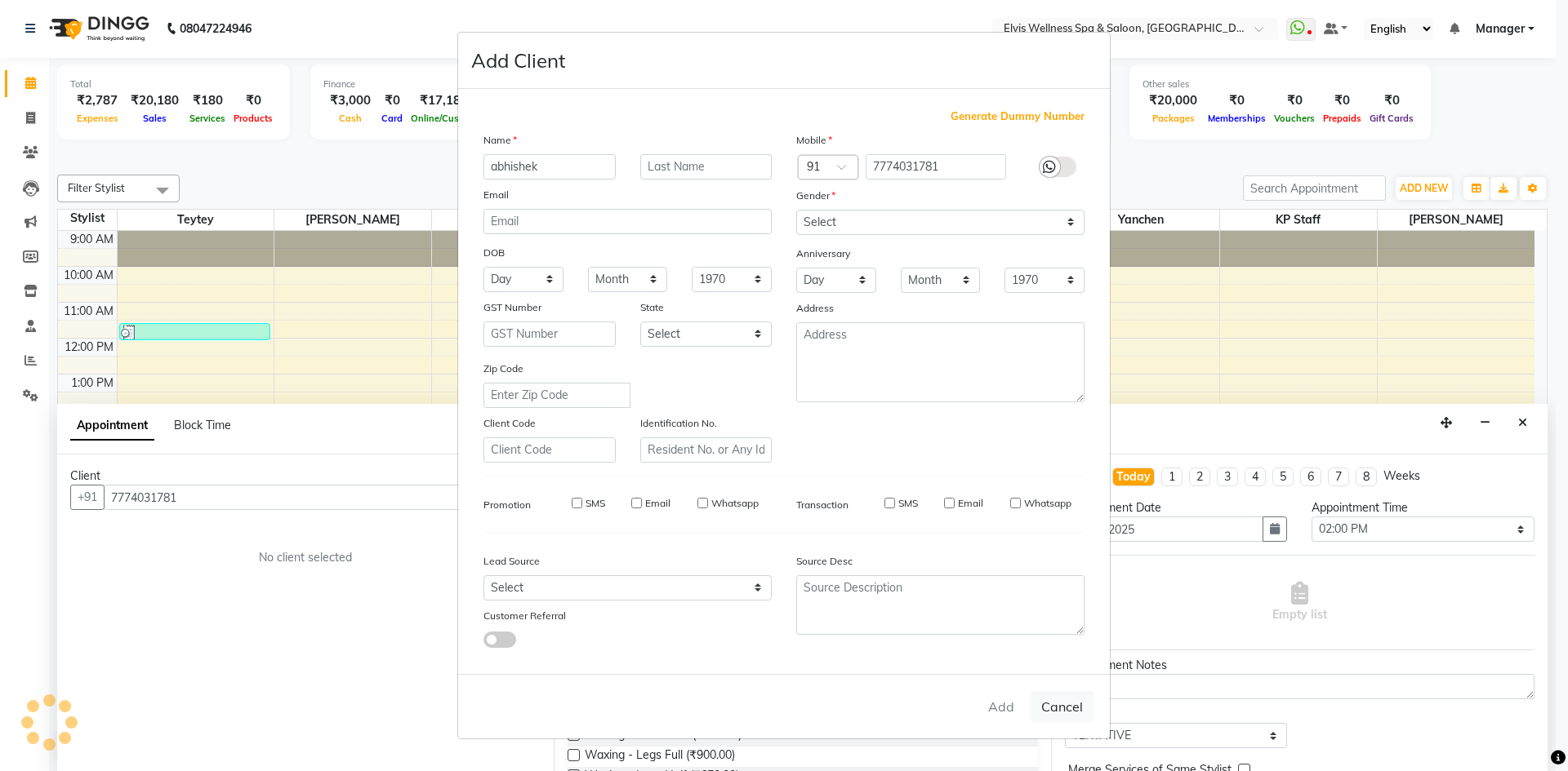
select select
checkbox input "false"
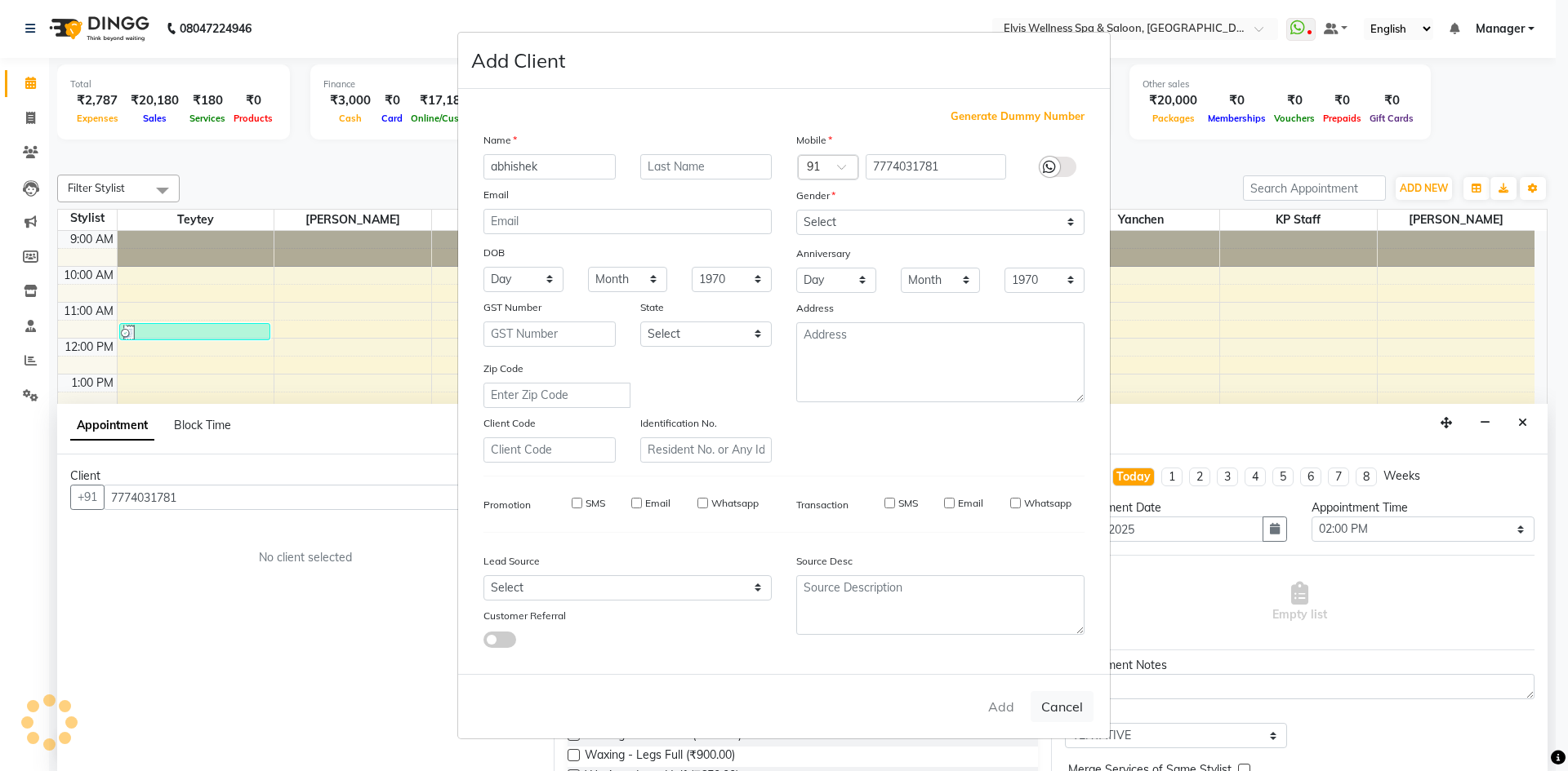
checkbox input "false"
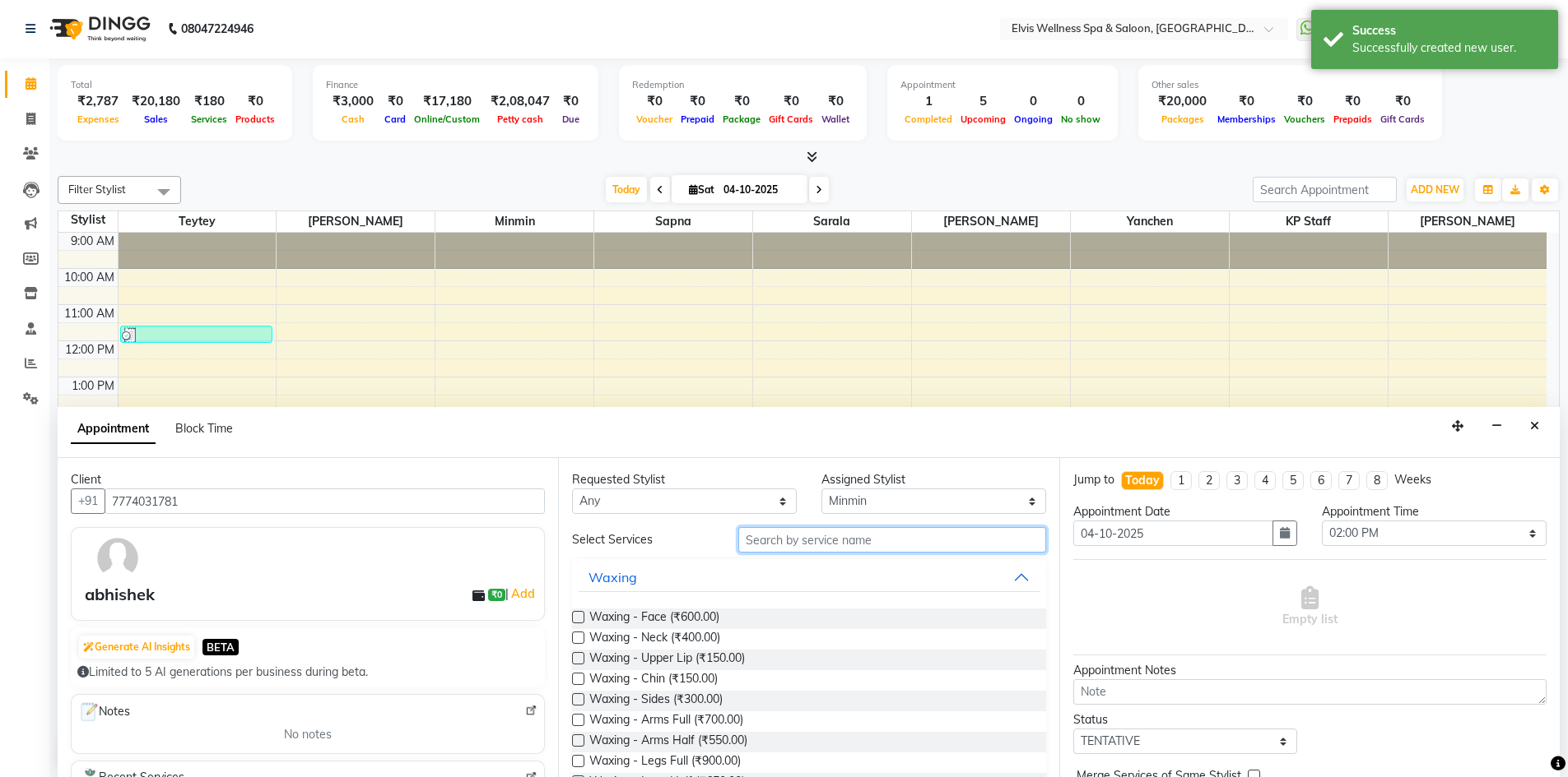
click at [778, 545] on input "text" at bounding box center [891, 540] width 308 height 25
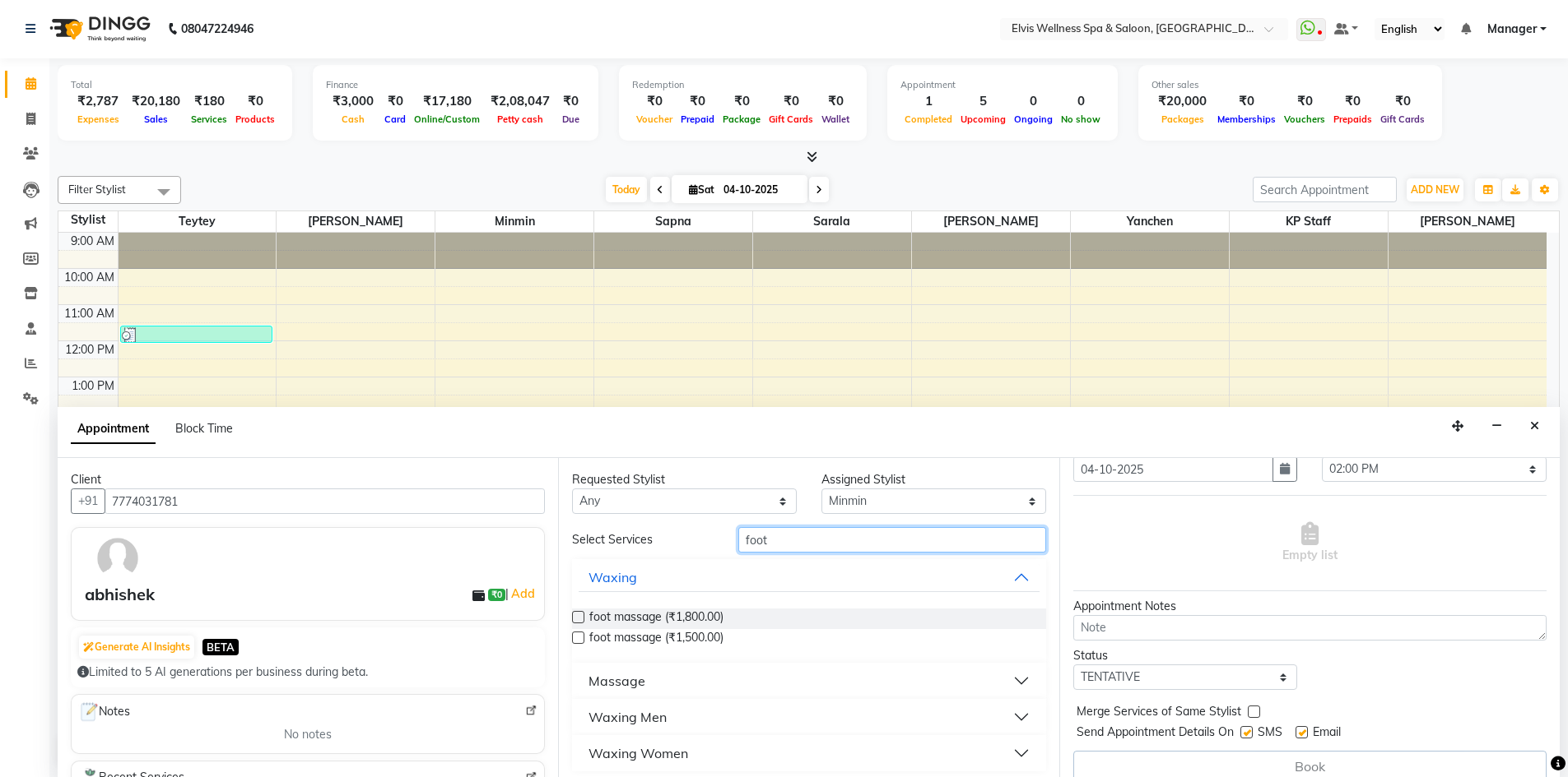
scroll to position [82, 0]
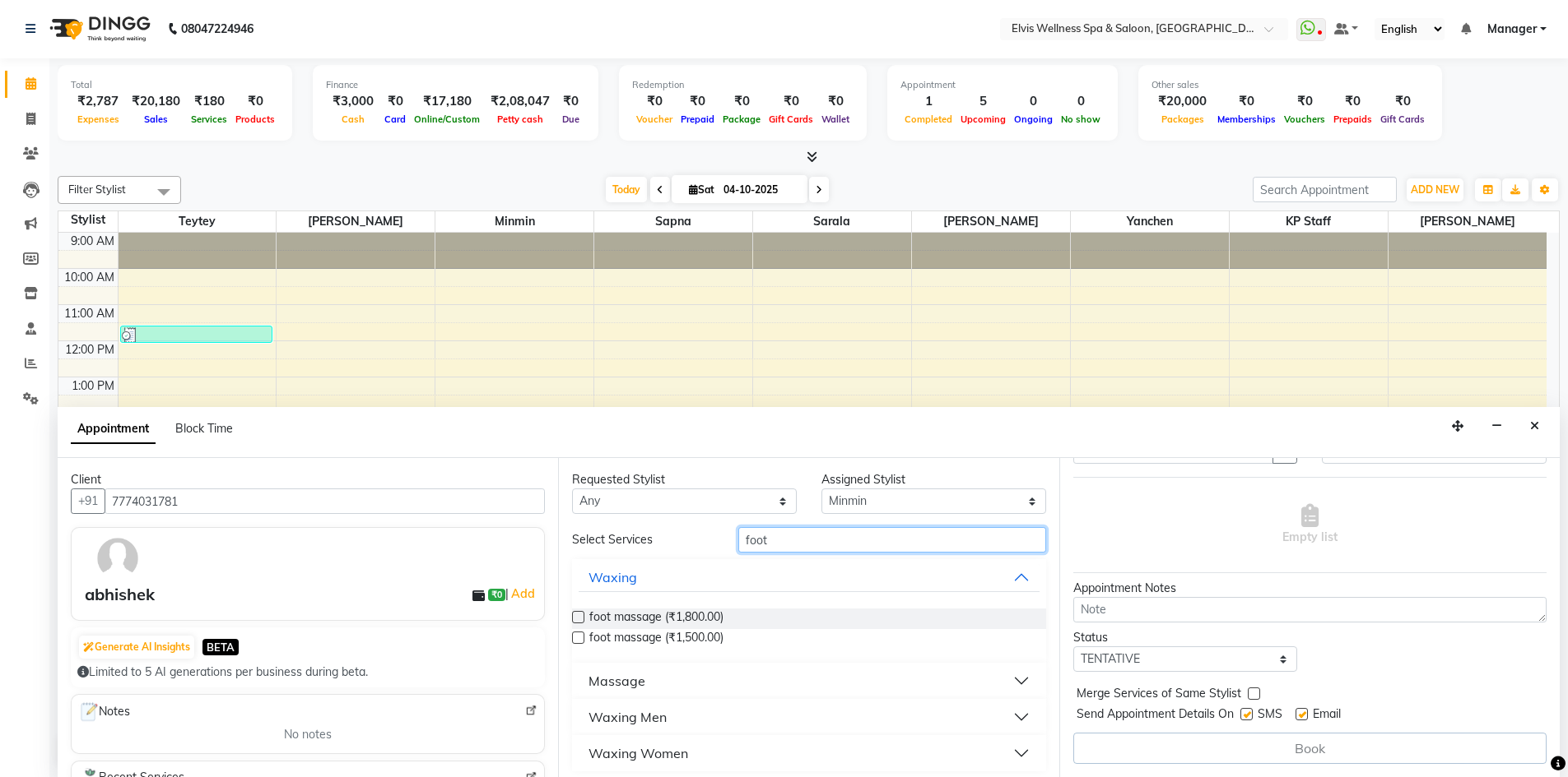
type input "foot"
click at [573, 613] on label at bounding box center [578, 617] width 12 height 12
click at [573, 613] on input "checkbox" at bounding box center [577, 618] width 10 height 10
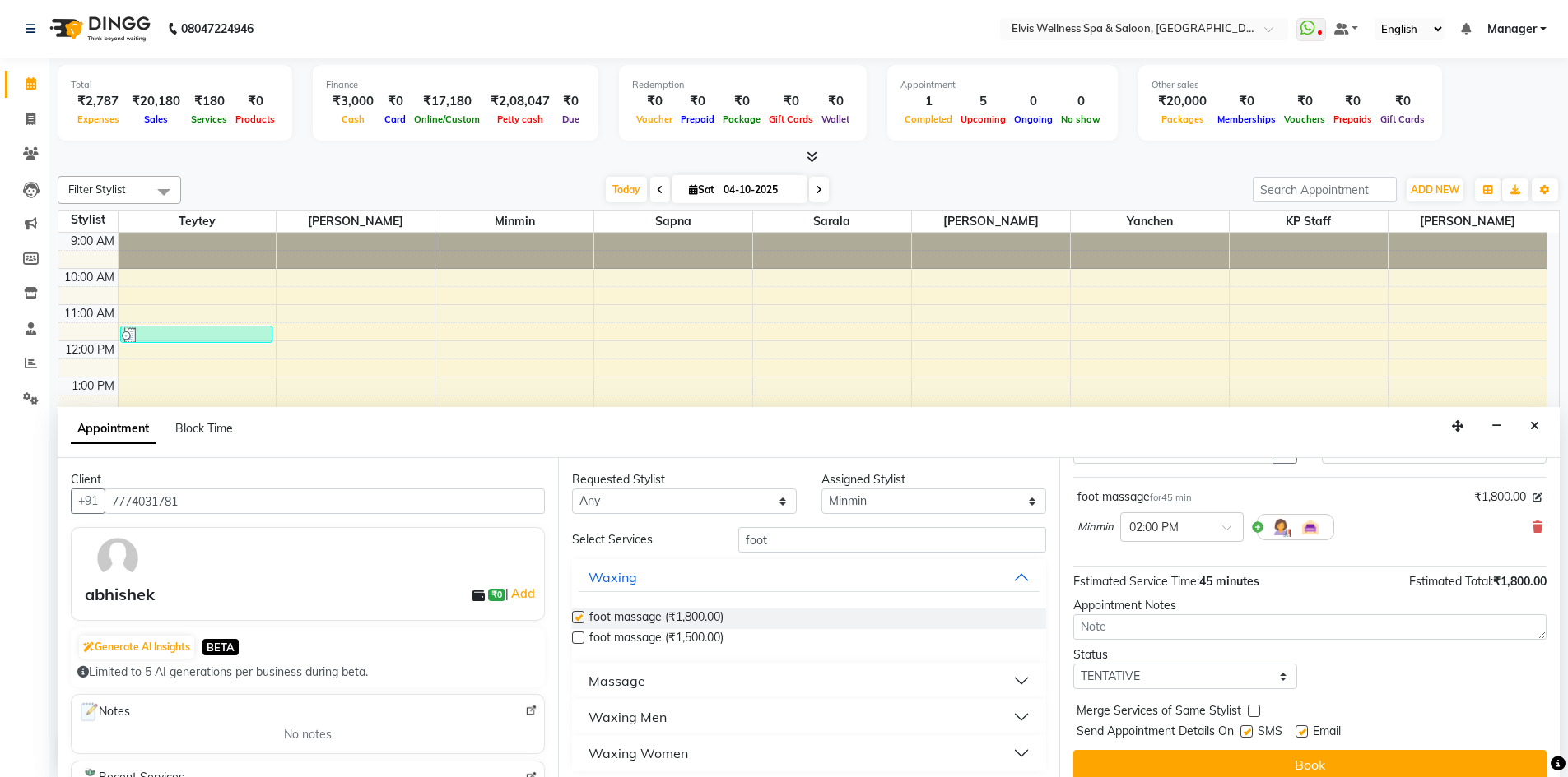
checkbox input "false"
click at [860, 499] on select "Select KP Staff Minmin [PERSON_NAME] [PERSON_NAME] [PERSON_NAME]" at bounding box center [934, 500] width 225 height 25
select select "71682"
click at [822, 488] on select "Select KP Staff Minmin [PERSON_NAME] [PERSON_NAME] [PERSON_NAME]" at bounding box center [934, 500] width 225 height 25
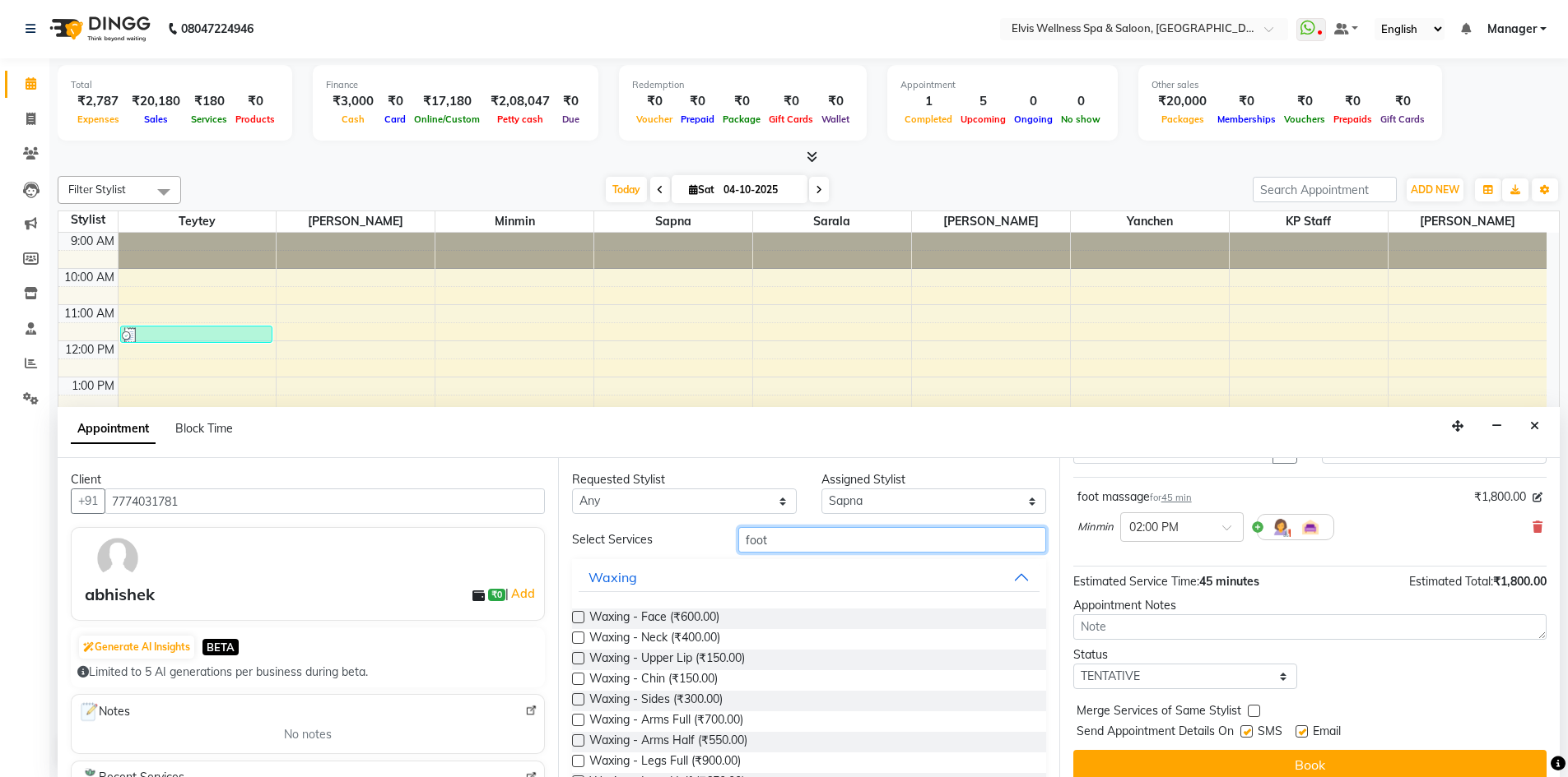
drag, startPoint x: 781, startPoint y: 534, endPoint x: 540, endPoint y: 541, distance: 241.1
click at [582, 541] on div "Select Services foot" at bounding box center [808, 540] width 498 height 25
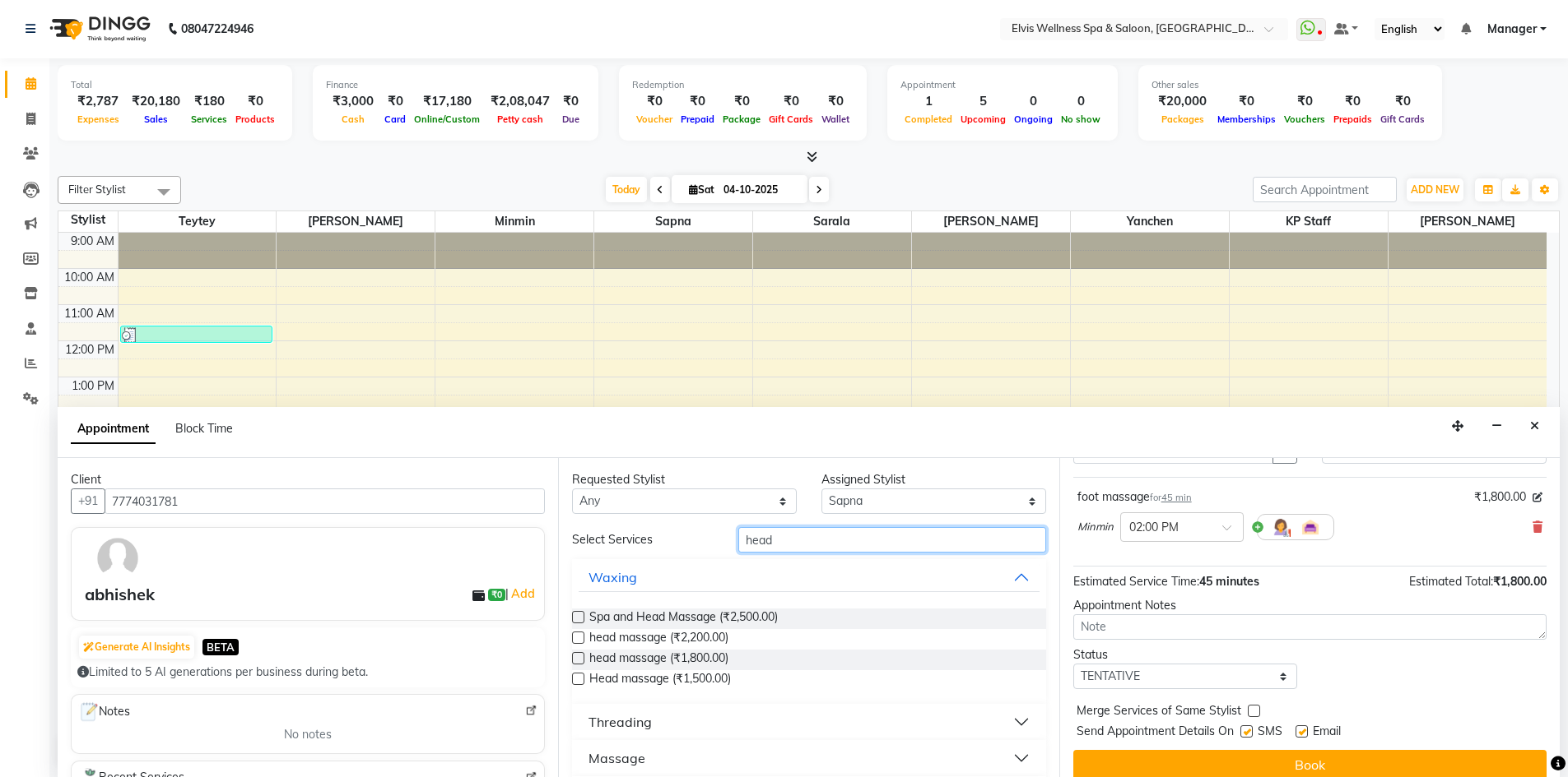
type input "head"
click at [581, 657] on label at bounding box center [578, 658] width 12 height 12
click at [581, 657] on input "checkbox" at bounding box center [577, 659] width 10 height 10
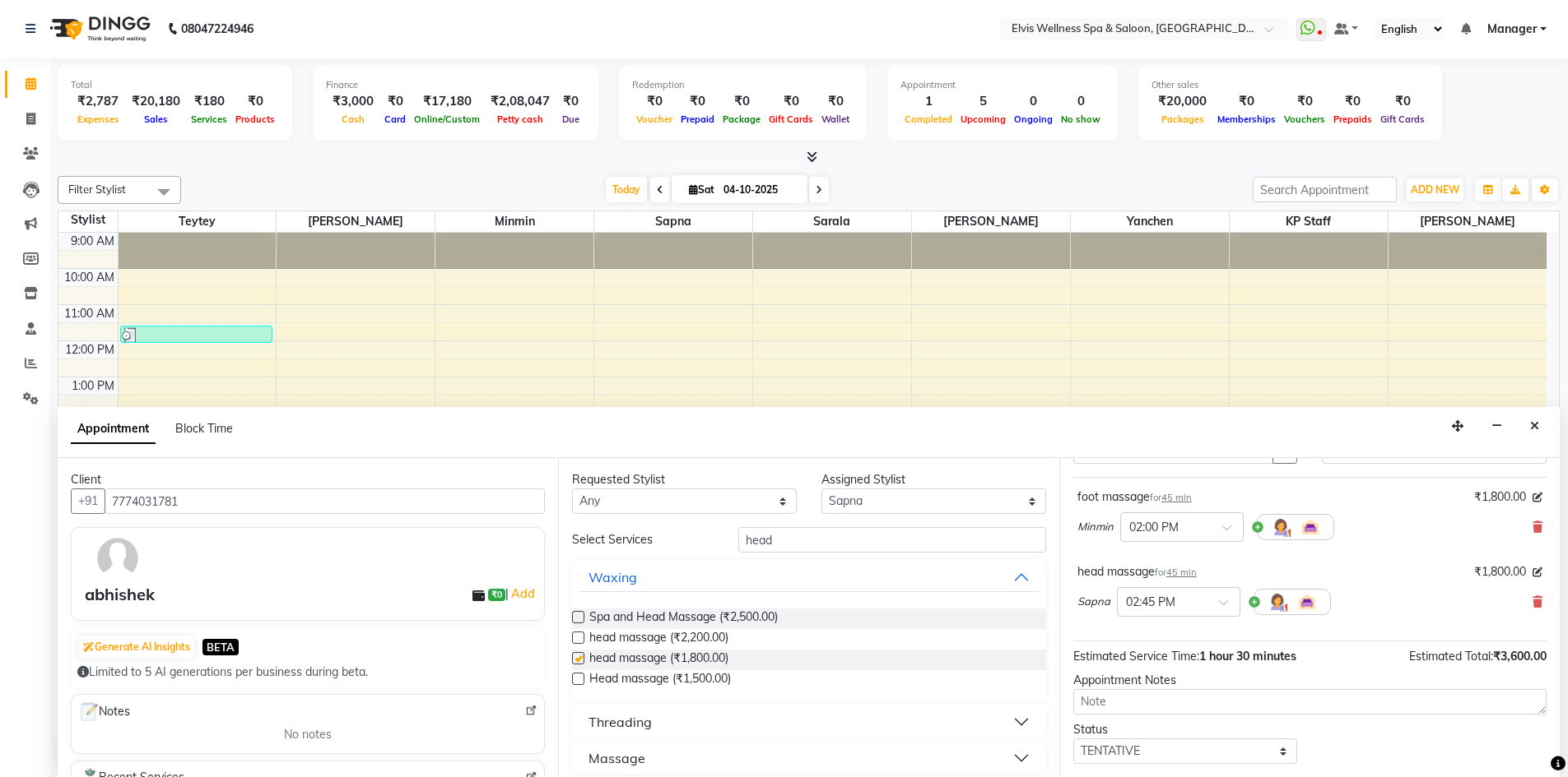
checkbox input "false"
click at [853, 496] on select "Select KP Staff Minmin [PERSON_NAME] [PERSON_NAME] [PERSON_NAME]" at bounding box center [934, 500] width 225 height 25
select select "46562"
click at [822, 488] on select "Select KP Staff Minmin [PERSON_NAME] [PERSON_NAME] [PERSON_NAME]" at bounding box center [934, 500] width 225 height 25
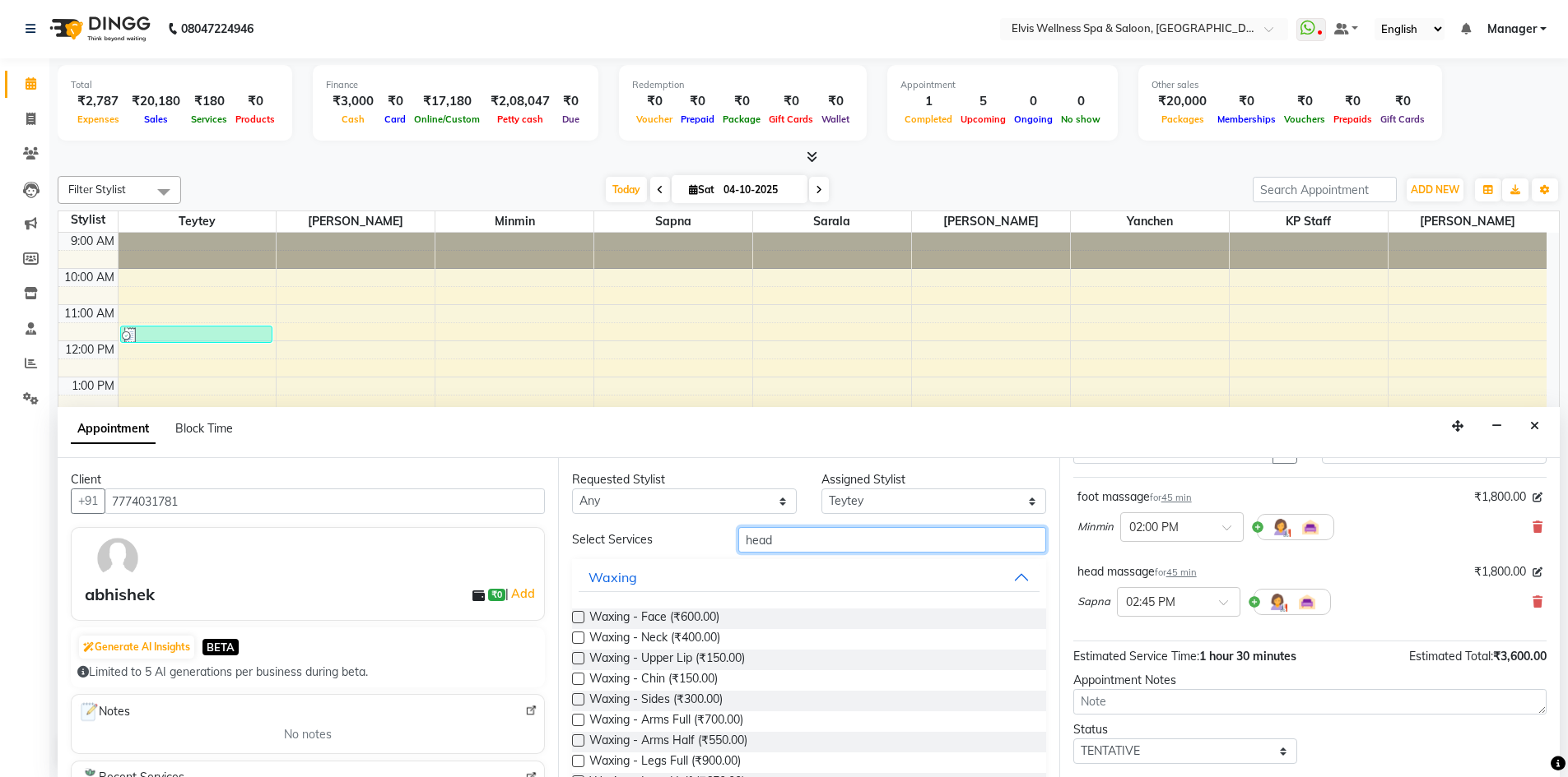
drag, startPoint x: 791, startPoint y: 531, endPoint x: 538, endPoint y: 532, distance: 253.0
click at [538, 532] on div "Client [PHONE_NUMBER] abhishek ₹0 | Add Generate AI Insights BETA Limited to 5 …" at bounding box center [808, 617] width 1502 height 319
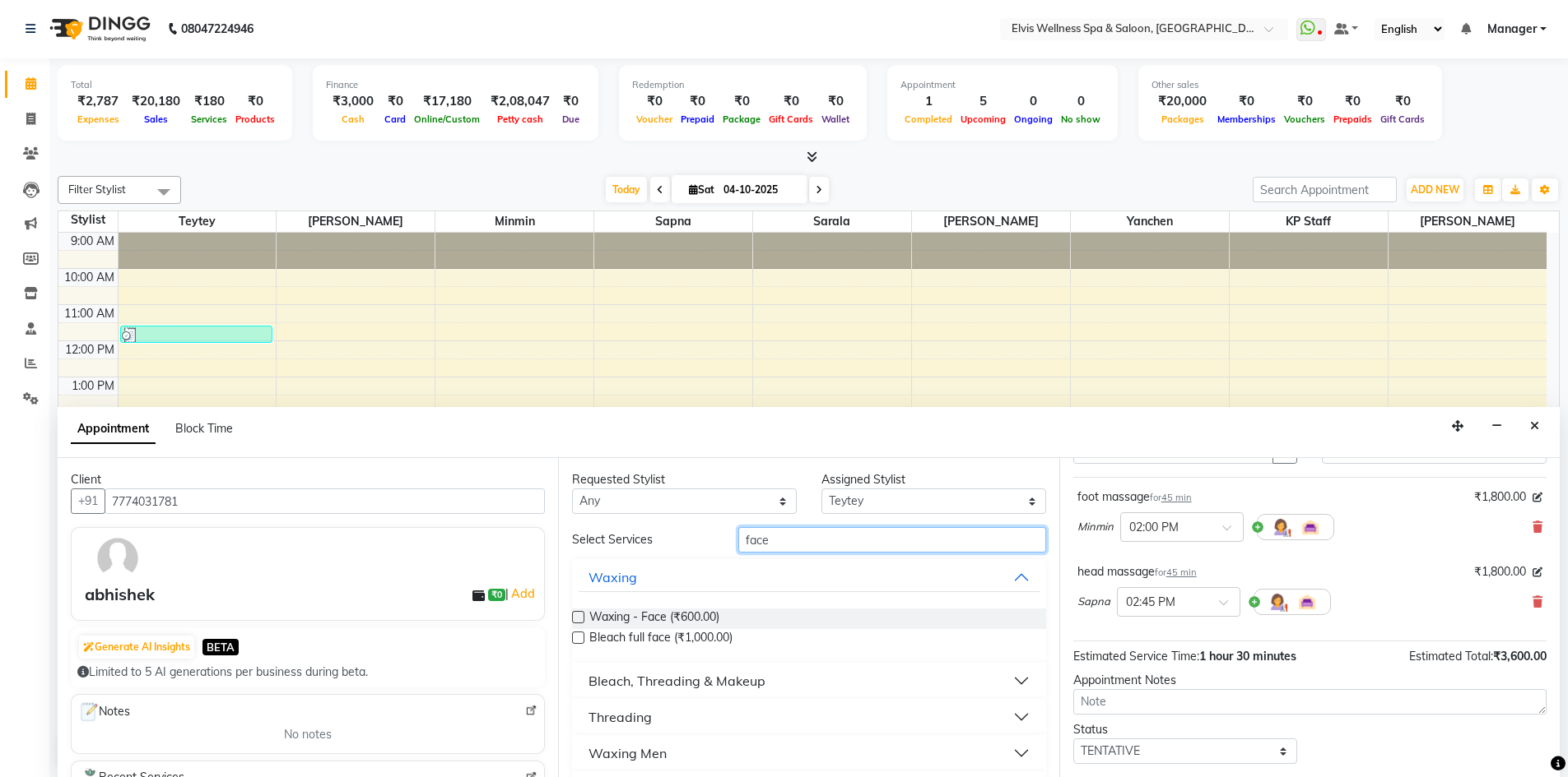
type input "face"
click at [579, 618] on label at bounding box center [578, 617] width 12 height 12
click at [579, 618] on input "checkbox" at bounding box center [577, 618] width 10 height 10
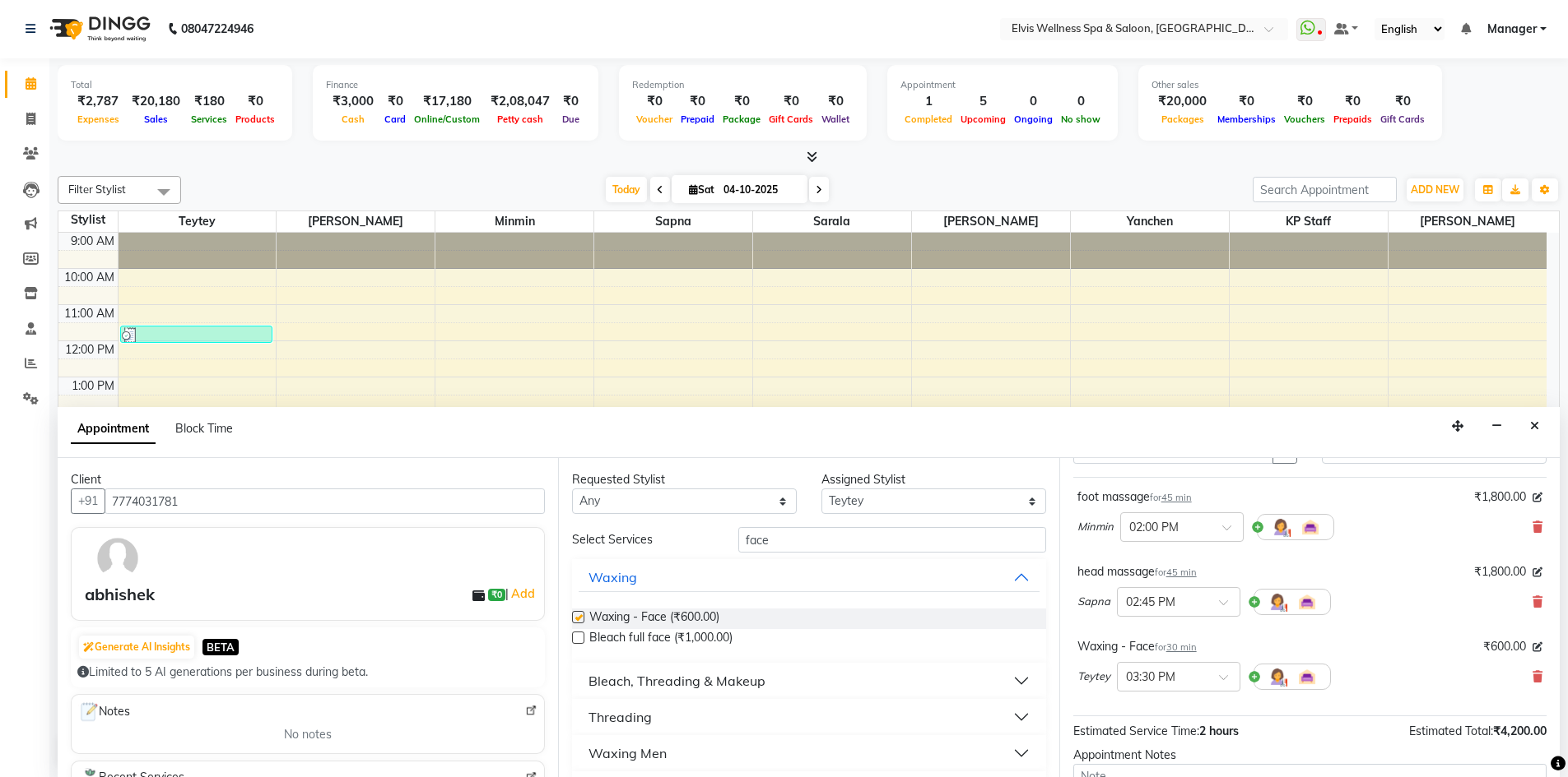
checkbox input "false"
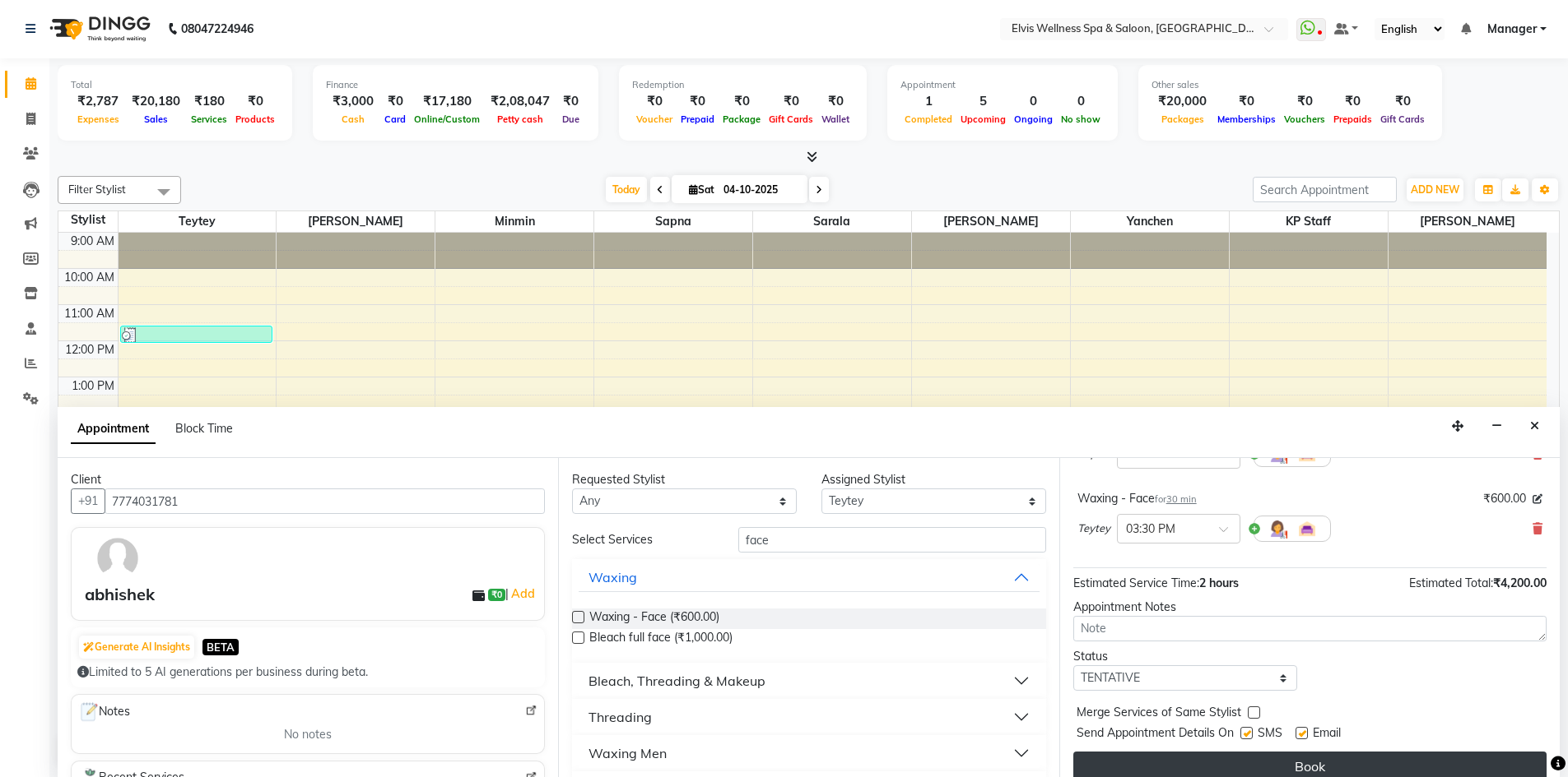
scroll to position [246, 0]
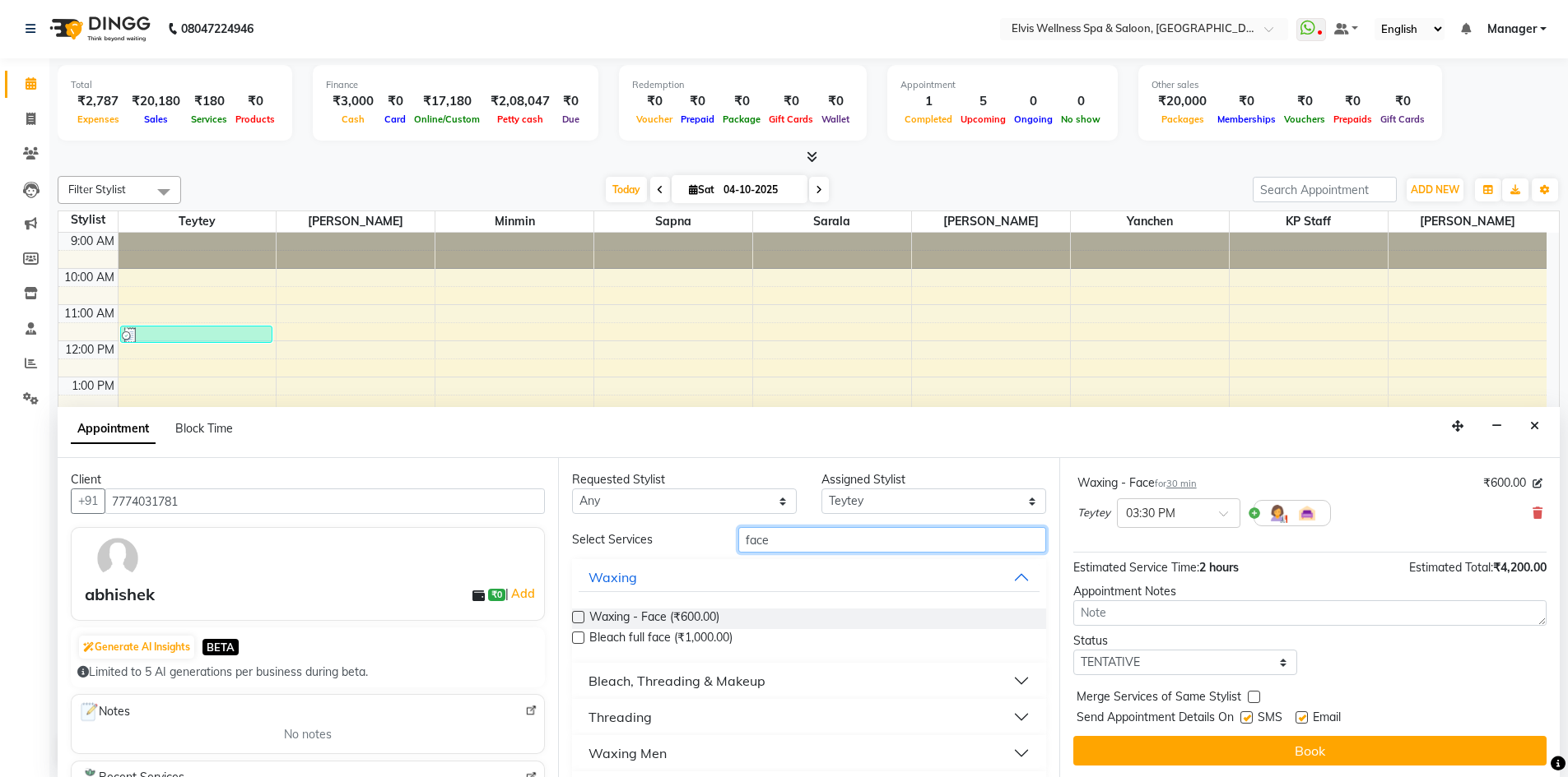
click at [801, 531] on input "face" at bounding box center [891, 540] width 308 height 25
click at [836, 511] on select "Select KP Staff Minmin [PERSON_NAME] [PERSON_NAME] [PERSON_NAME]" at bounding box center [934, 500] width 225 height 25
select select "71682"
click at [822, 488] on select "Select KP Staff Minmin [PERSON_NAME] [PERSON_NAME] [PERSON_NAME]" at bounding box center [934, 500] width 225 height 25
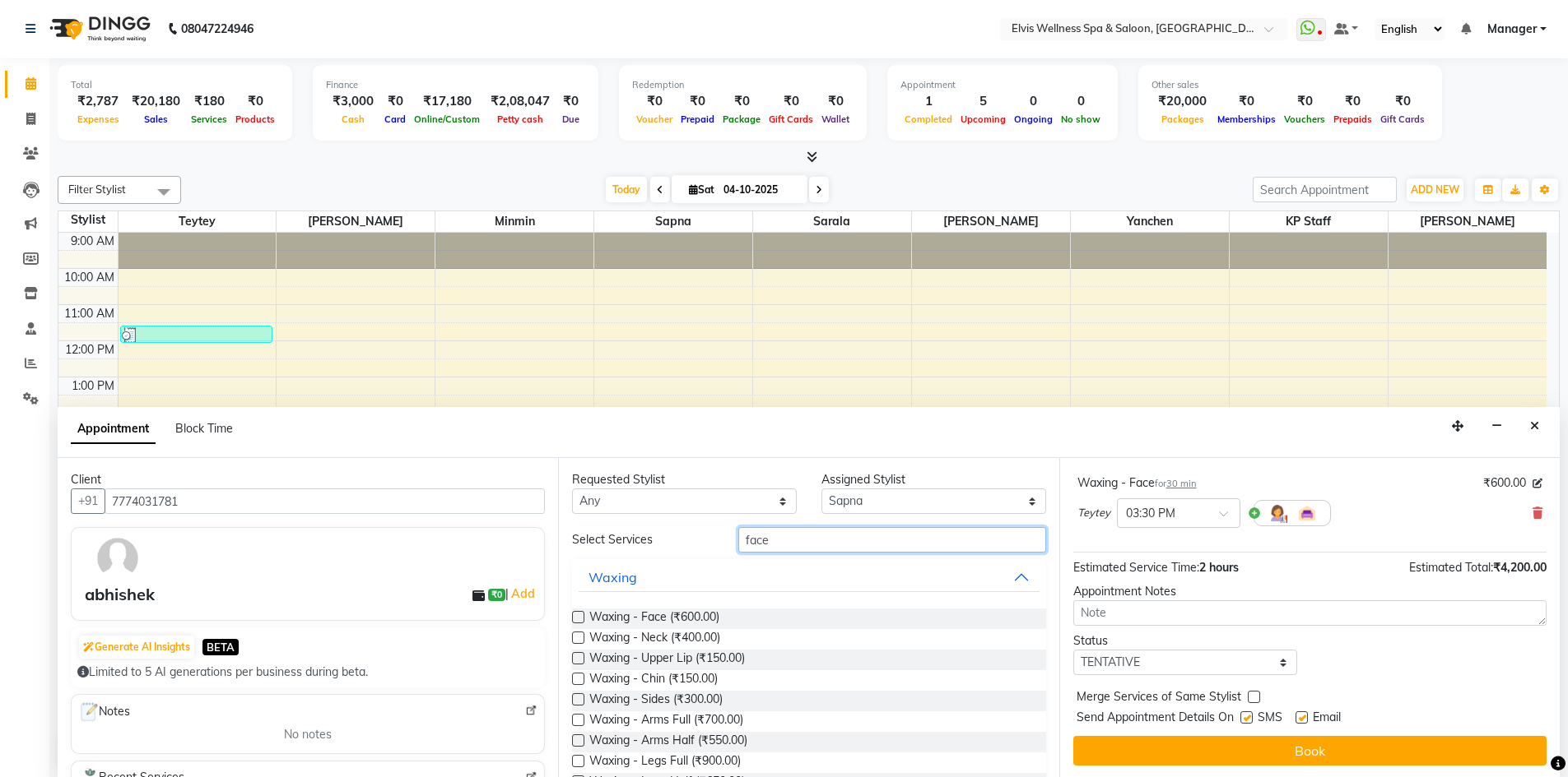
drag, startPoint x: 787, startPoint y: 538, endPoint x: 680, endPoint y: 544, distance: 107.2
click at [680, 544] on div "Select Services face" at bounding box center [808, 540] width 498 height 25
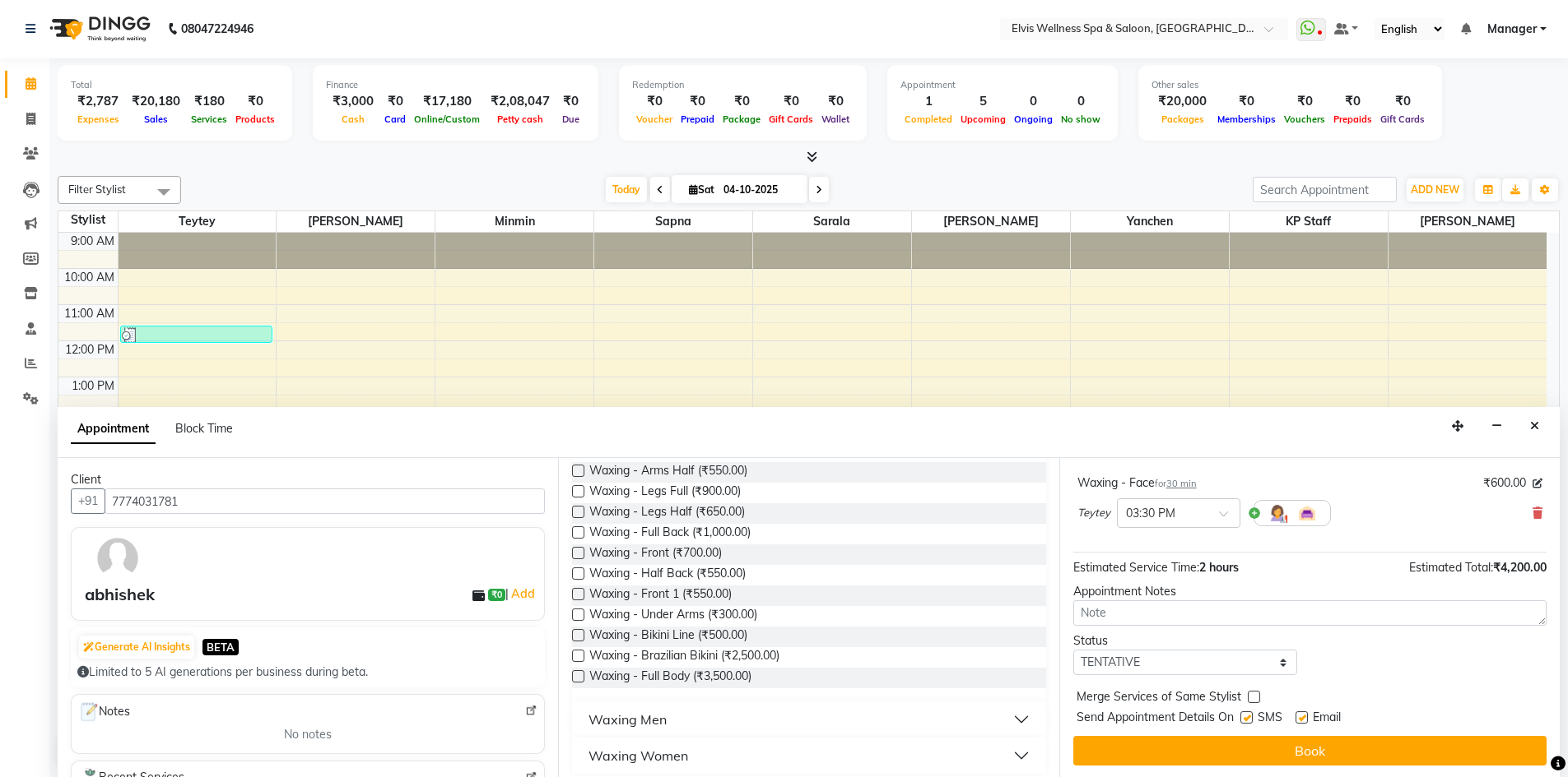
scroll to position [279, 0]
click at [660, 715] on div "Waxing Men" at bounding box center [627, 709] width 78 height 20
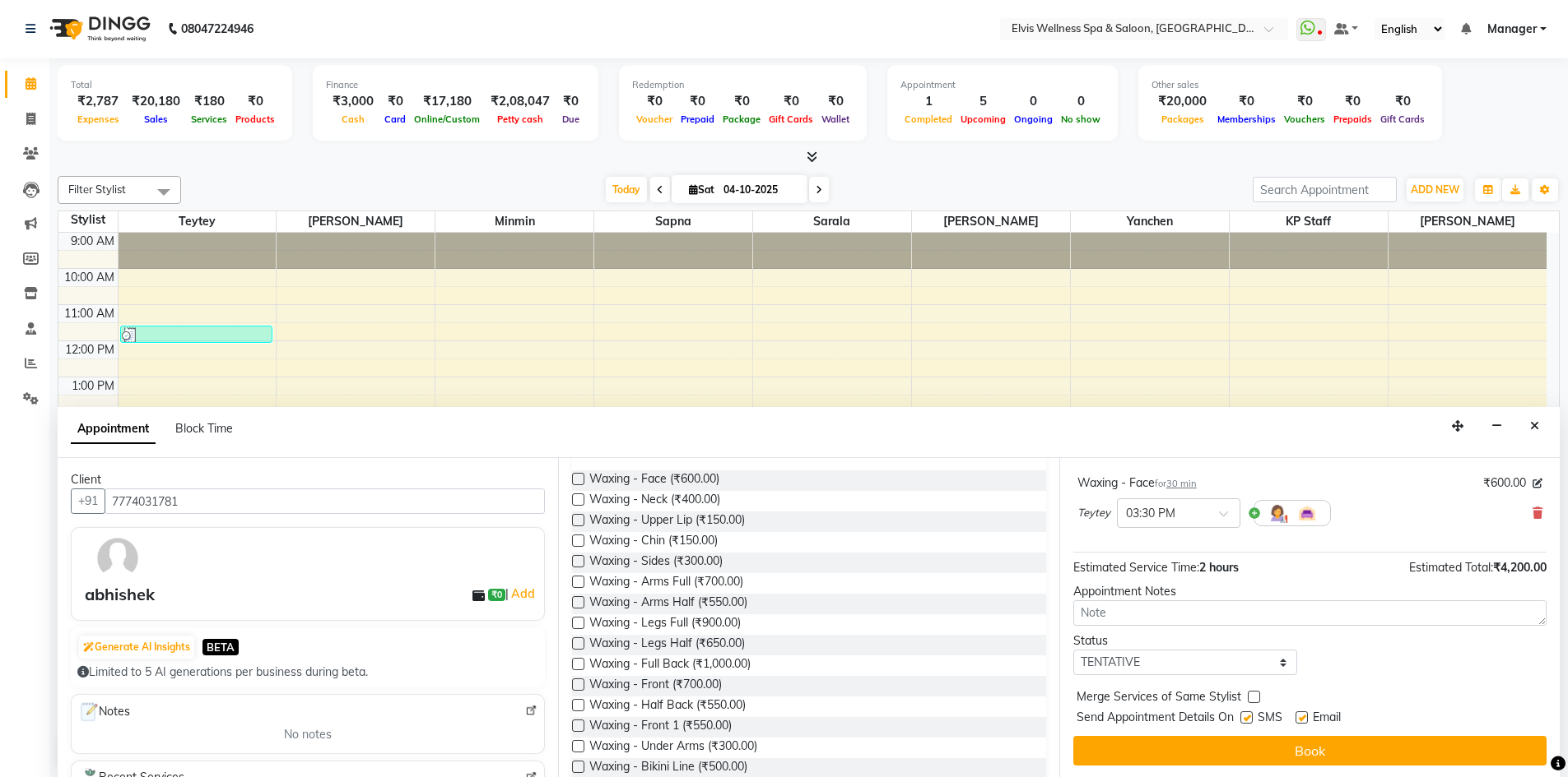
scroll to position [0, 0]
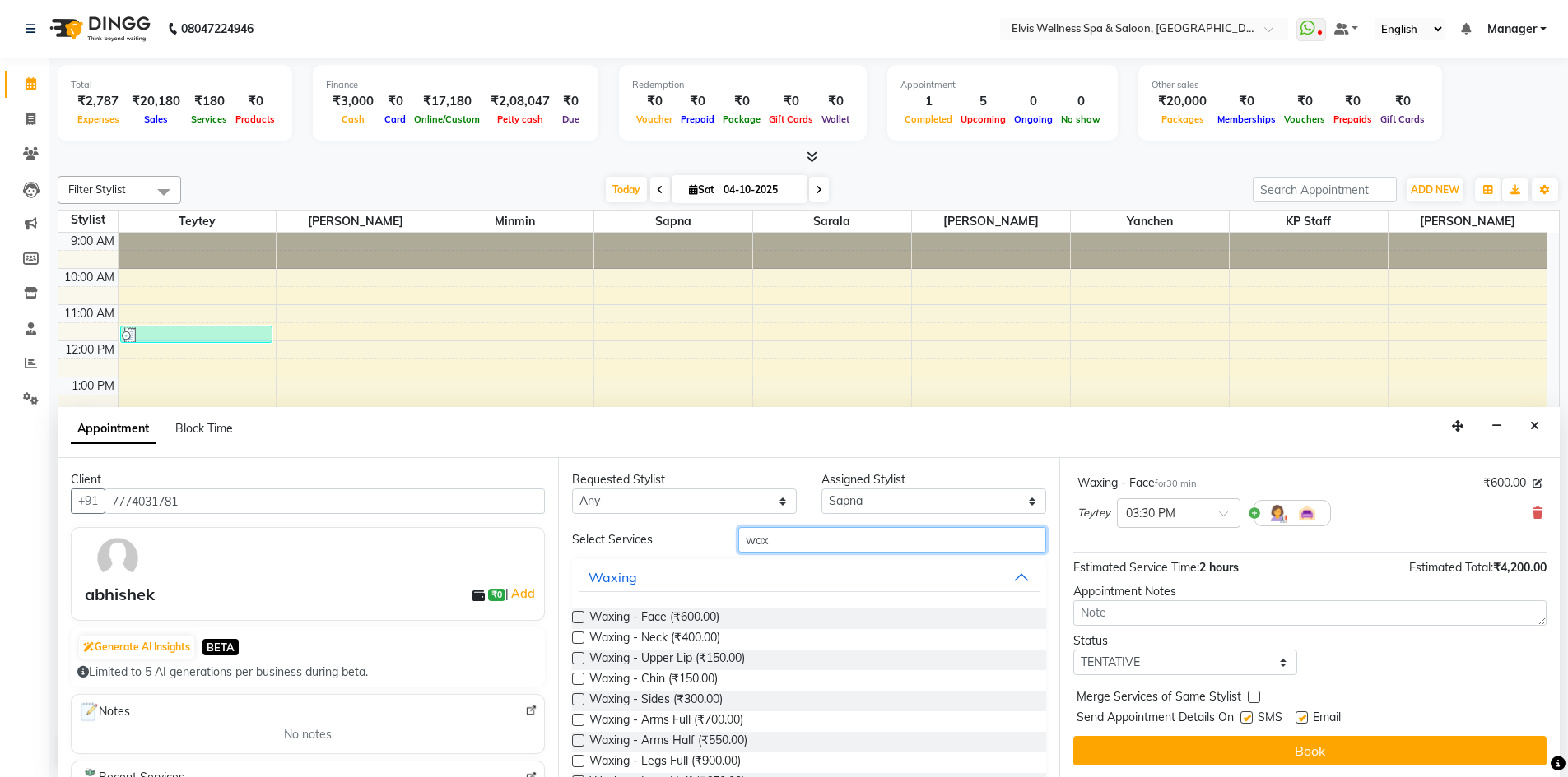
click at [772, 536] on input "wax" at bounding box center [891, 540] width 308 height 25
type input "wax"
click at [580, 680] on label at bounding box center [578, 678] width 12 height 12
click at [580, 680] on input "checkbox" at bounding box center [577, 680] width 10 height 10
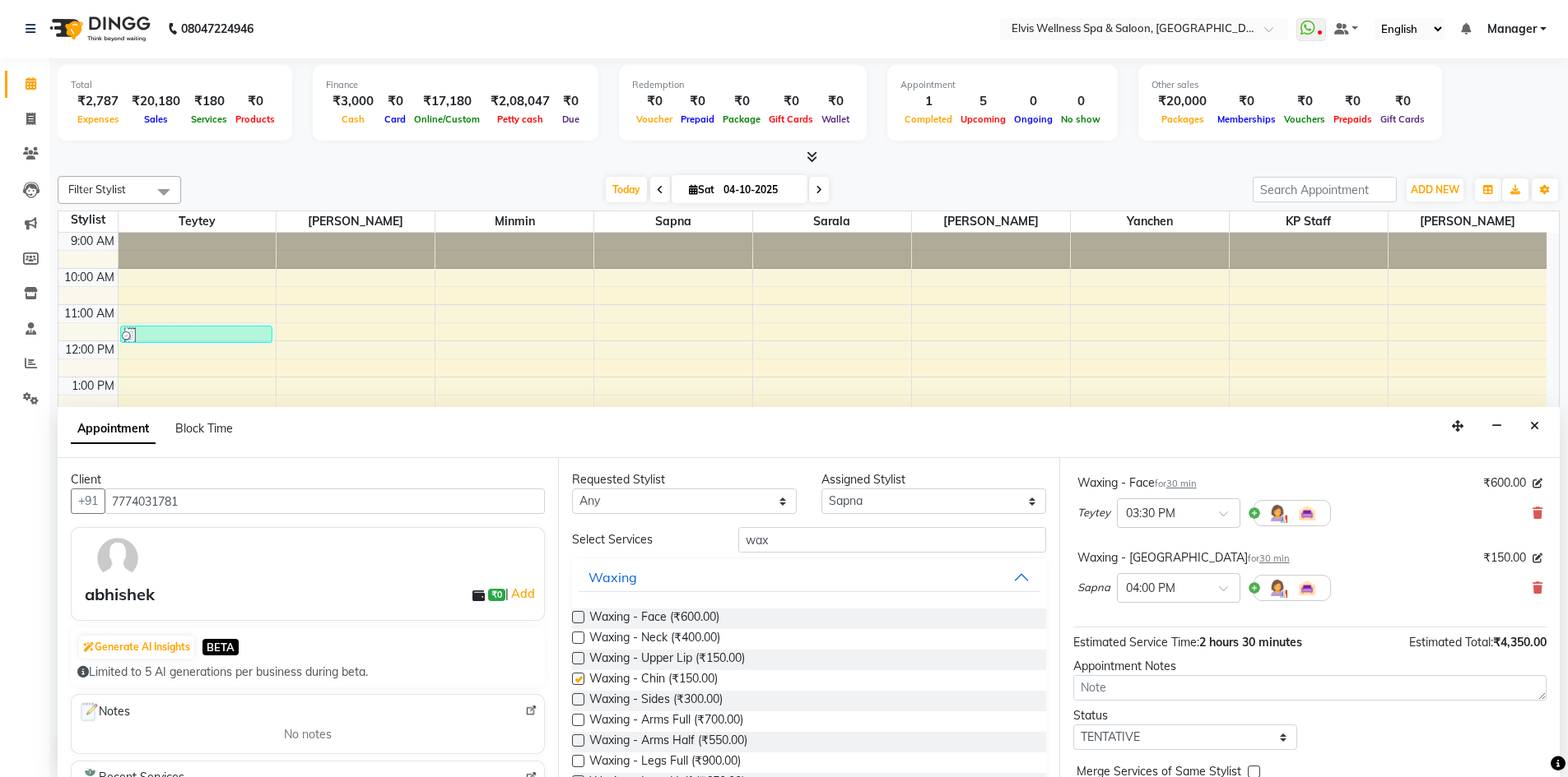
checkbox input "false"
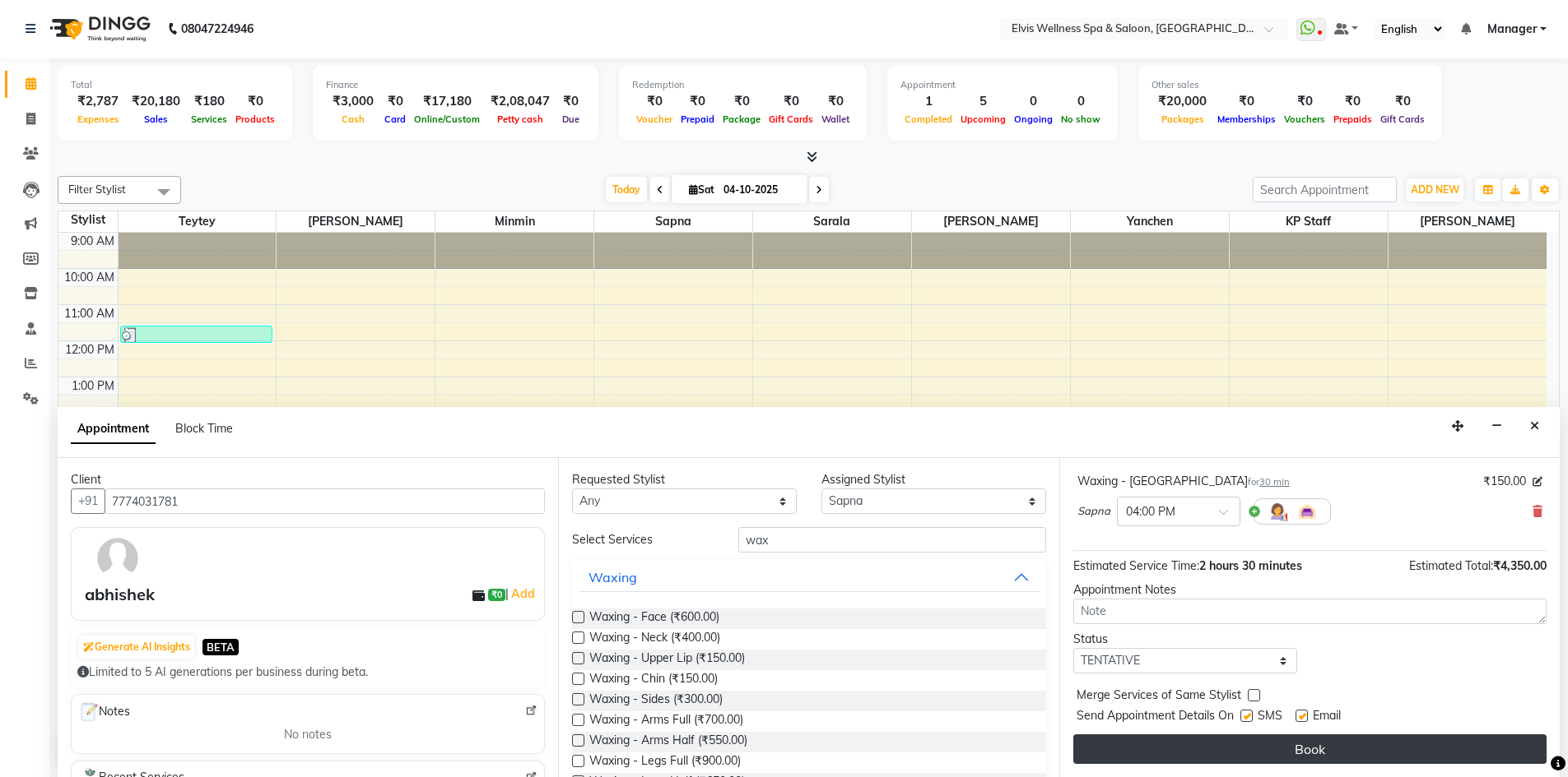
click at [1300, 753] on button "Book" at bounding box center [1309, 749] width 473 height 29
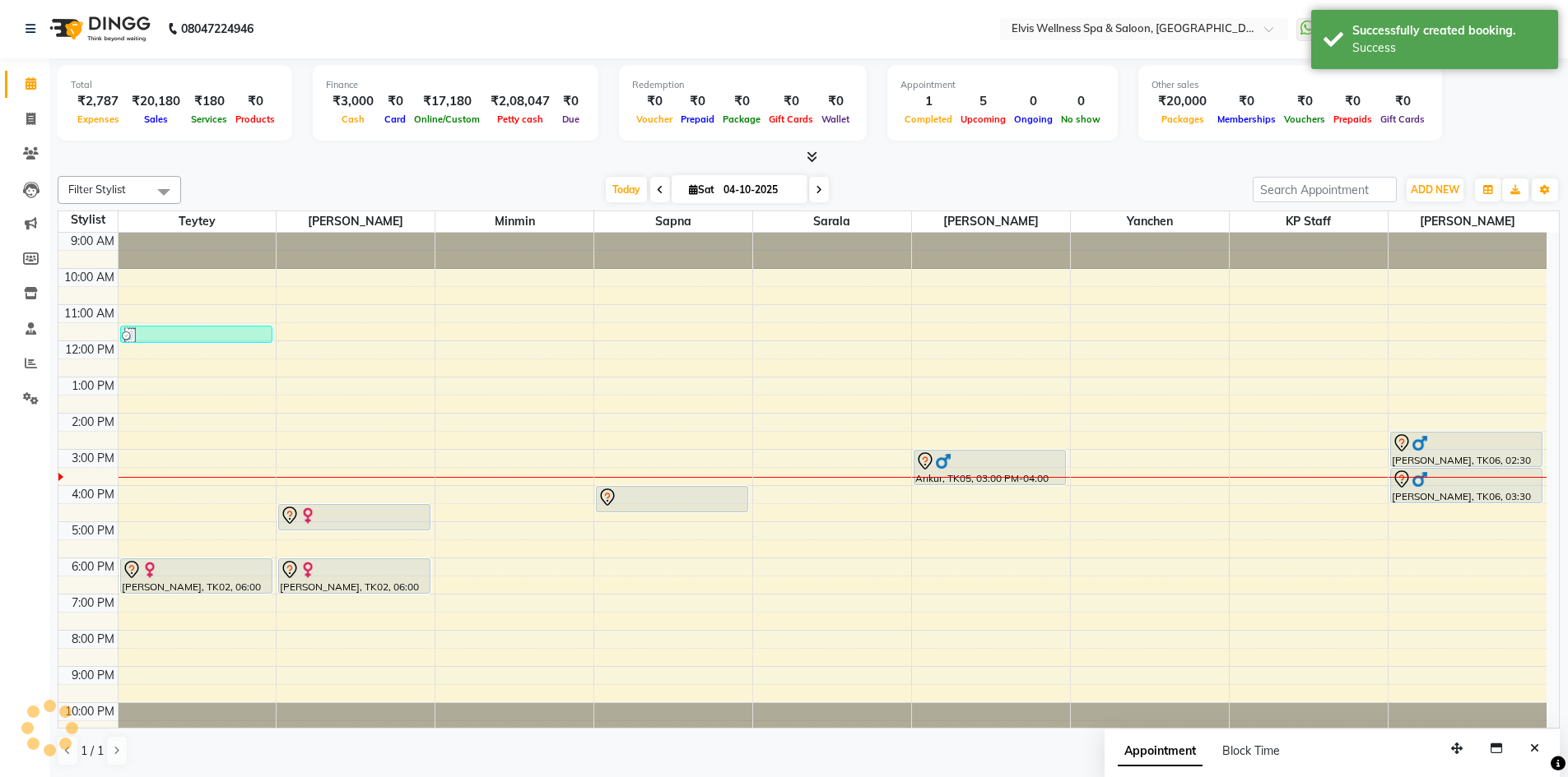
scroll to position [0, 0]
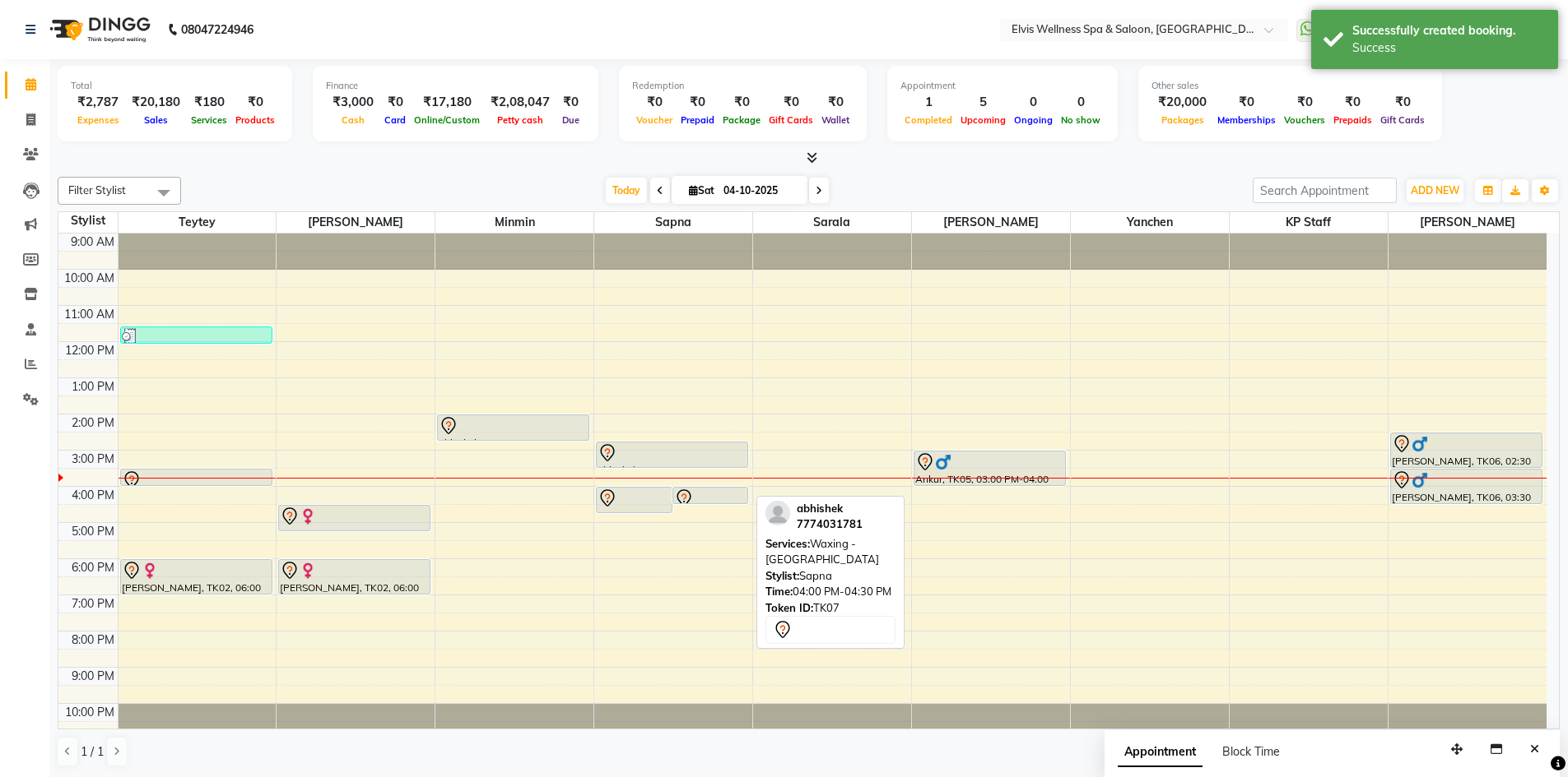
click at [679, 491] on icon at bounding box center [683, 498] width 20 height 20
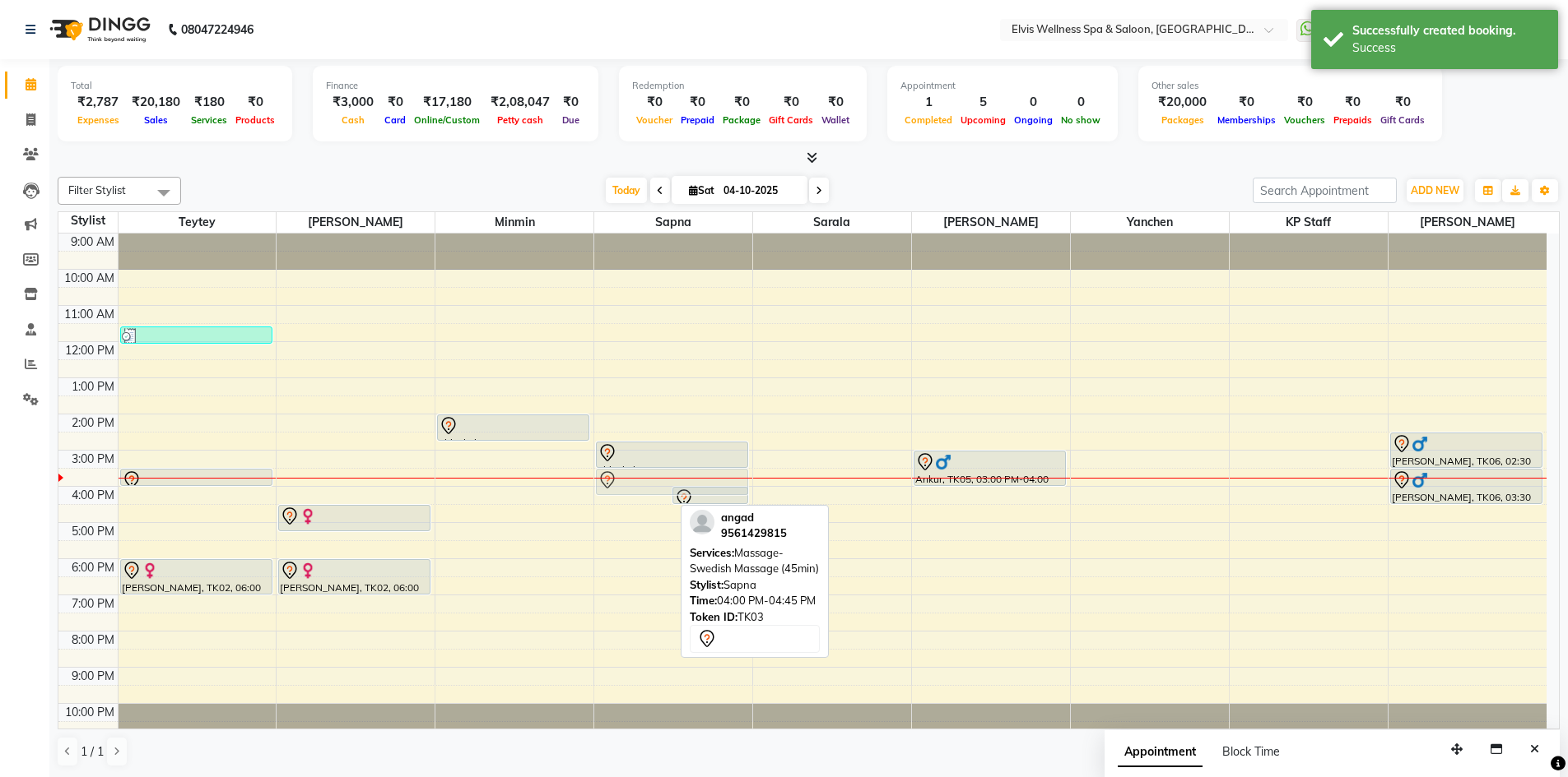
drag, startPoint x: 628, startPoint y: 491, endPoint x: 628, endPoint y: 478, distance: 13.0
click at [628, 475] on div "[PERSON_NAME], TK03, 04:00 PM-04:45 PM, Massage- Swedish Massage (45min) abhish…" at bounding box center [673, 486] width 158 height 506
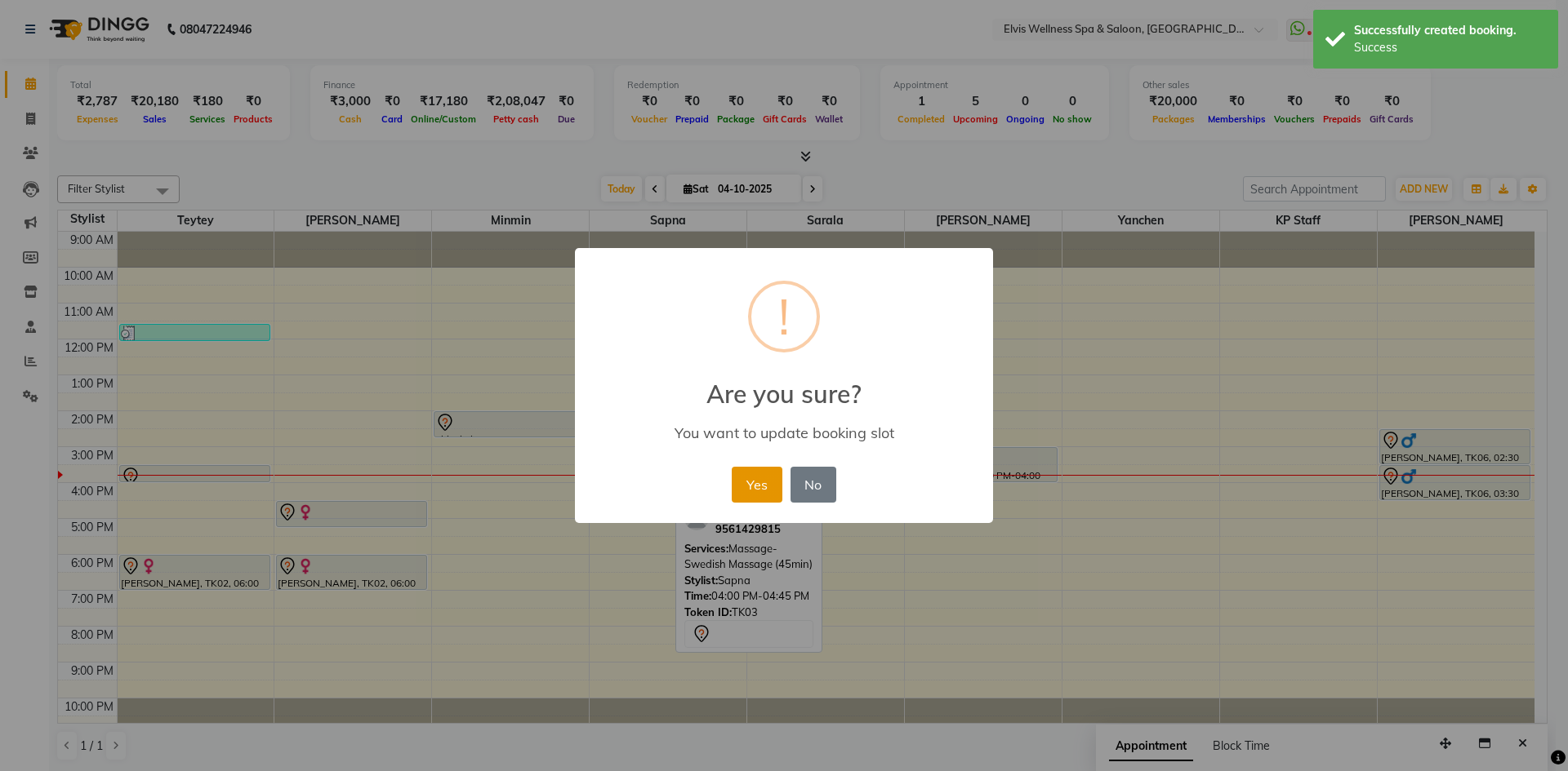
click at [744, 477] on button "Yes" at bounding box center [756, 484] width 49 height 35
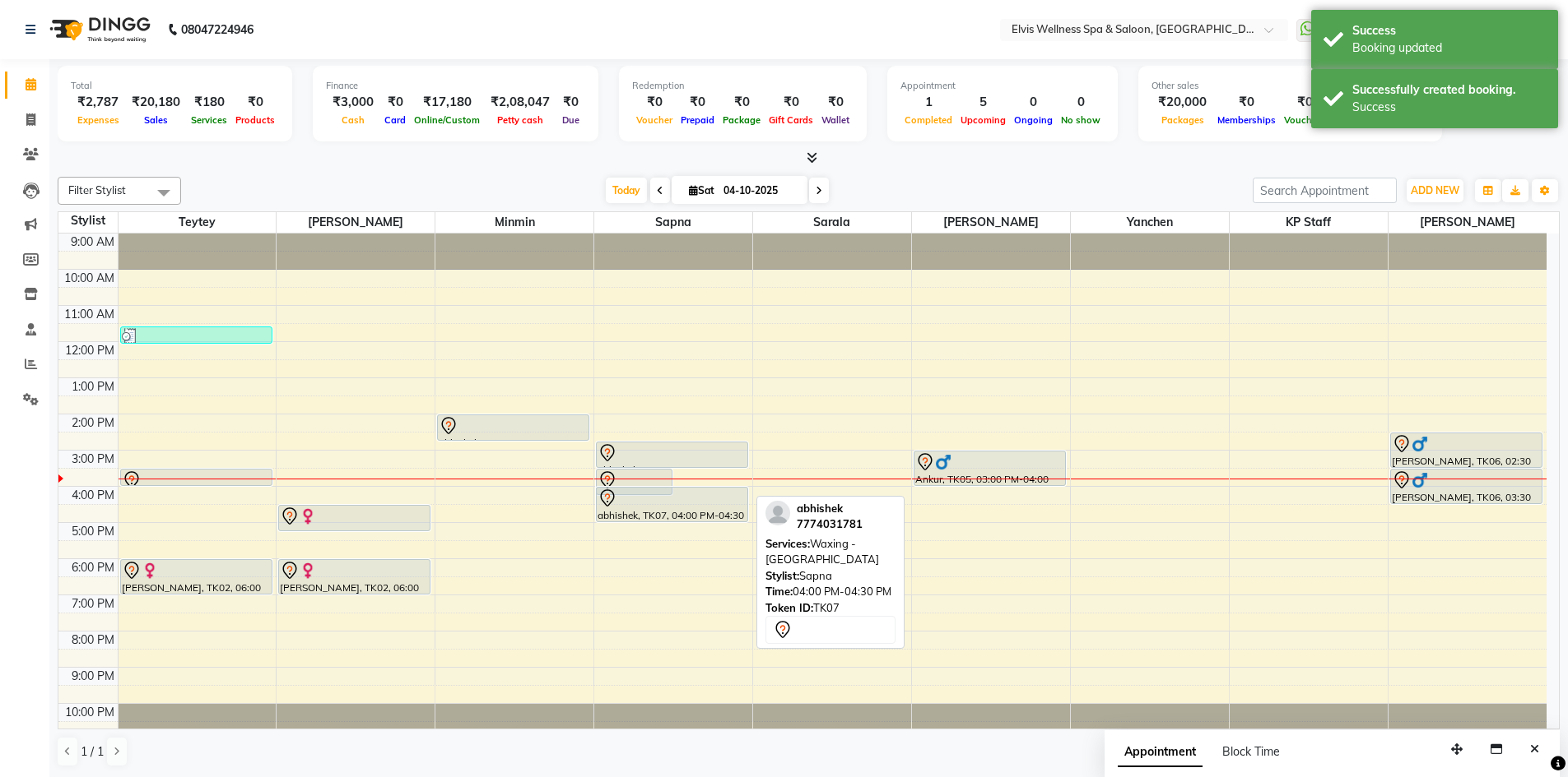
click at [693, 509] on div "[PERSON_NAME], TK03, 03:30 PM-04:15 PM, Massage- Swedish Massage (45min) abhish…" at bounding box center [673, 486] width 158 height 506
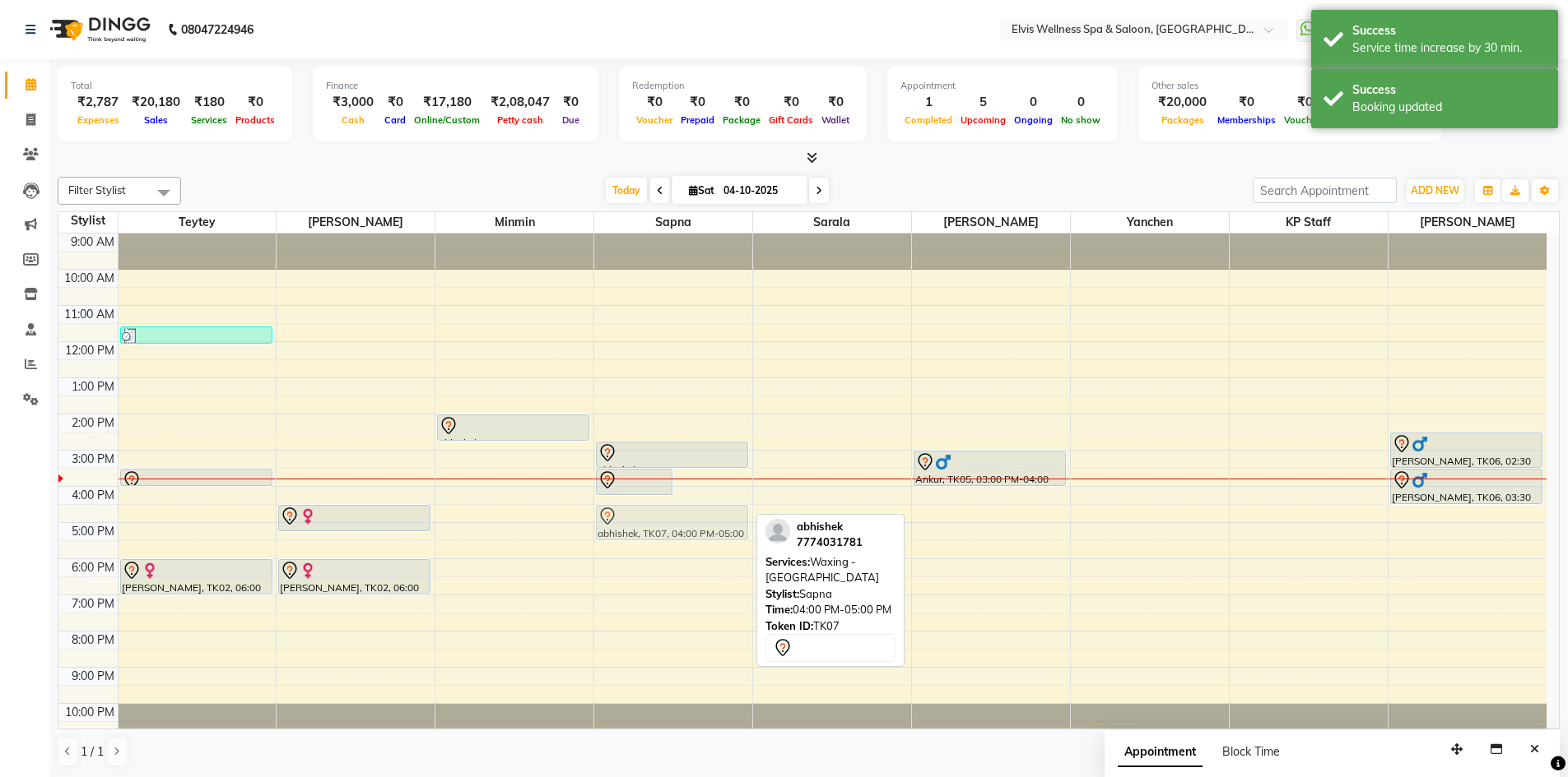
drag, startPoint x: 708, startPoint y: 509, endPoint x: 707, endPoint y: 520, distance: 11.0
click at [707, 520] on div "[PERSON_NAME], TK03, 03:30 PM-04:15 PM, Massage- Swedish Massage (45min) abhish…" at bounding box center [673, 486] width 158 height 506
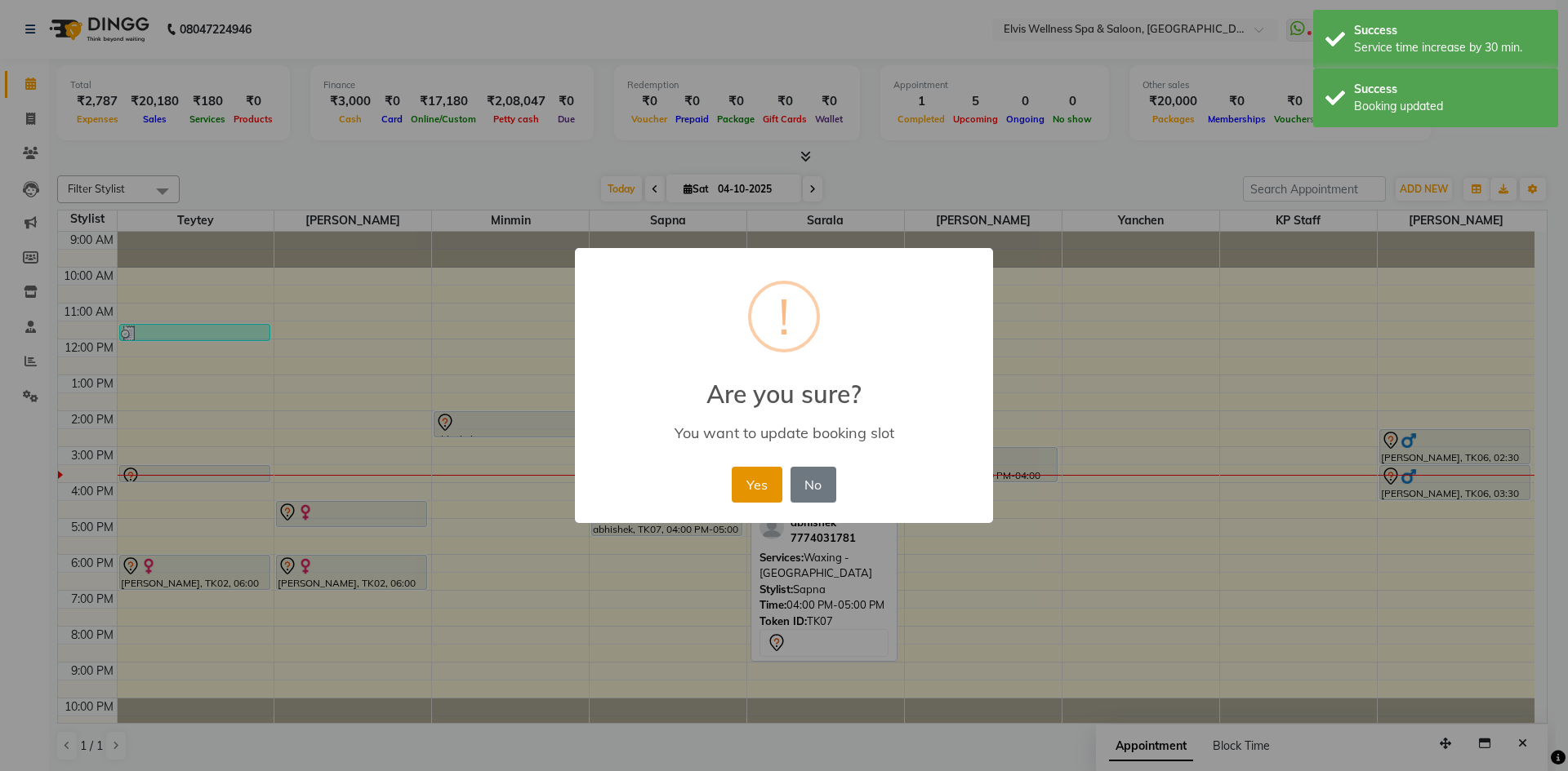
click at [769, 472] on button "Yes" at bounding box center [756, 484] width 49 height 35
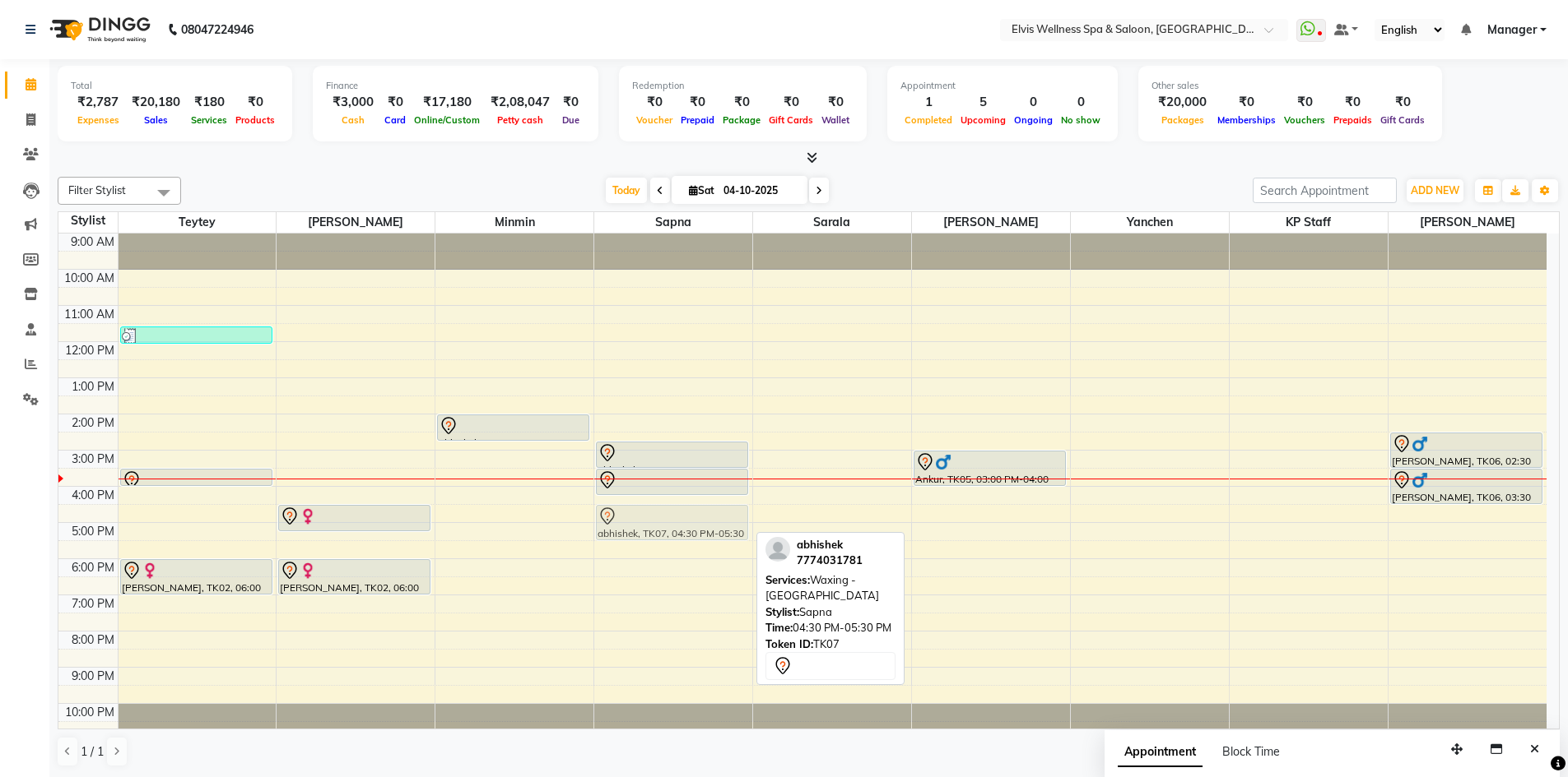
drag, startPoint x: 681, startPoint y: 515, endPoint x: 612, endPoint y: 502, distance: 70.2
click at [704, 510] on div "abhishek, TK07, 02:45 PM-03:30 PM, head massage [PERSON_NAME], TK03, 03:30 PM-0…" at bounding box center [673, 486] width 158 height 506
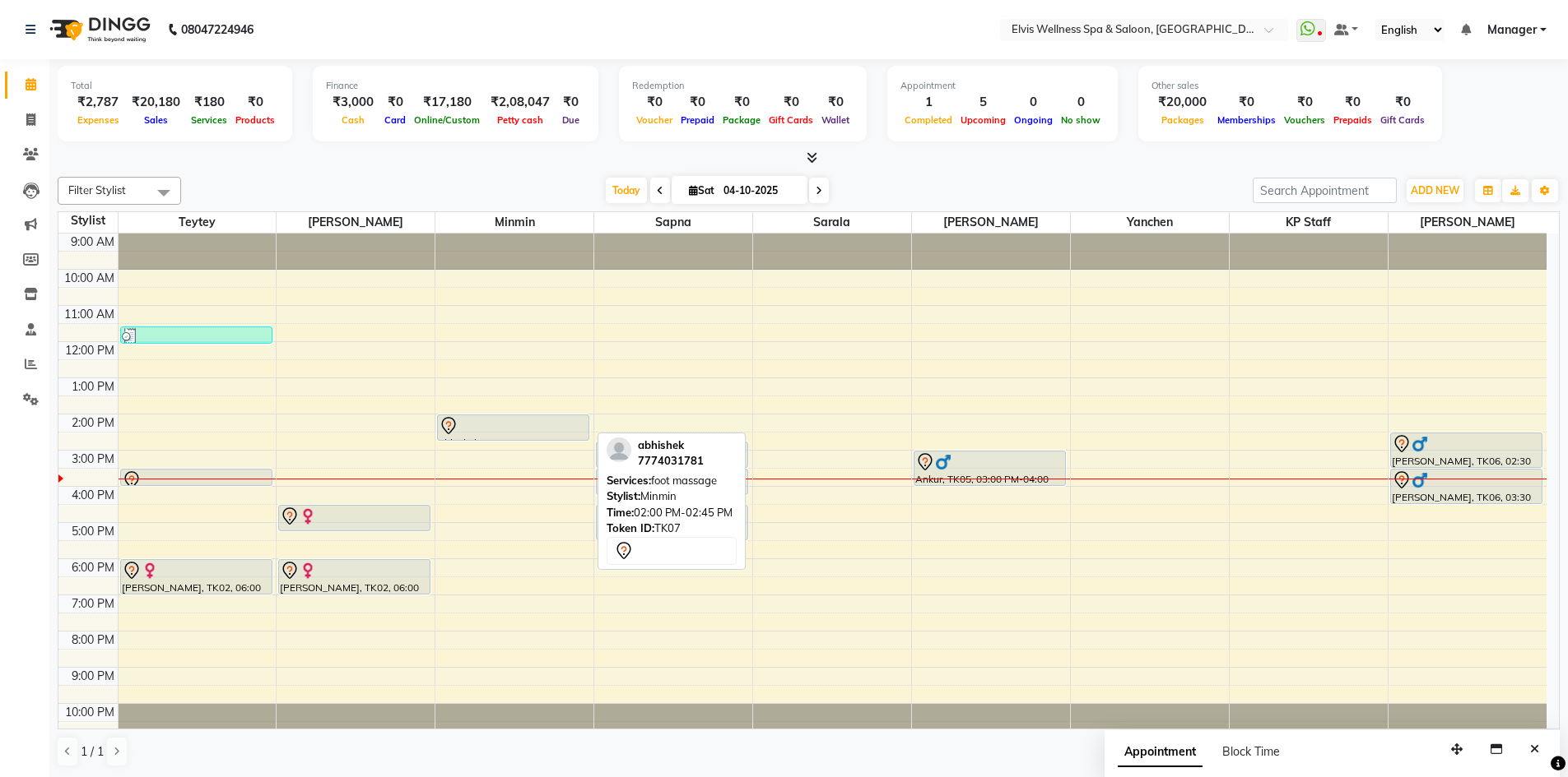
click at [511, 424] on div at bounding box center [513, 426] width 149 height 20
click at [531, 427] on div at bounding box center [513, 426] width 149 height 20
select select "7"
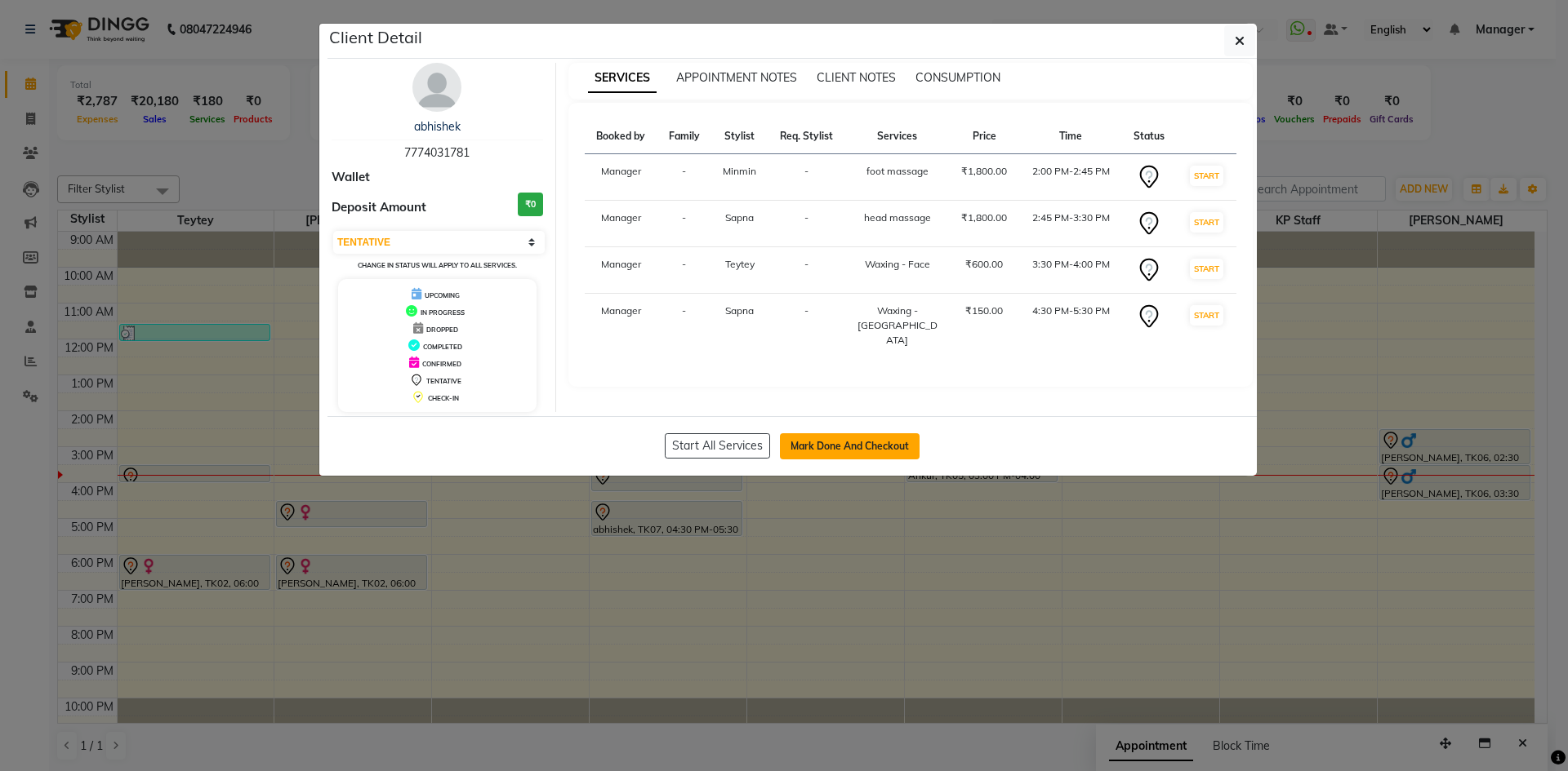
click at [824, 441] on button "Mark Done And Checkout" at bounding box center [850, 446] width 140 height 26
select select "service"
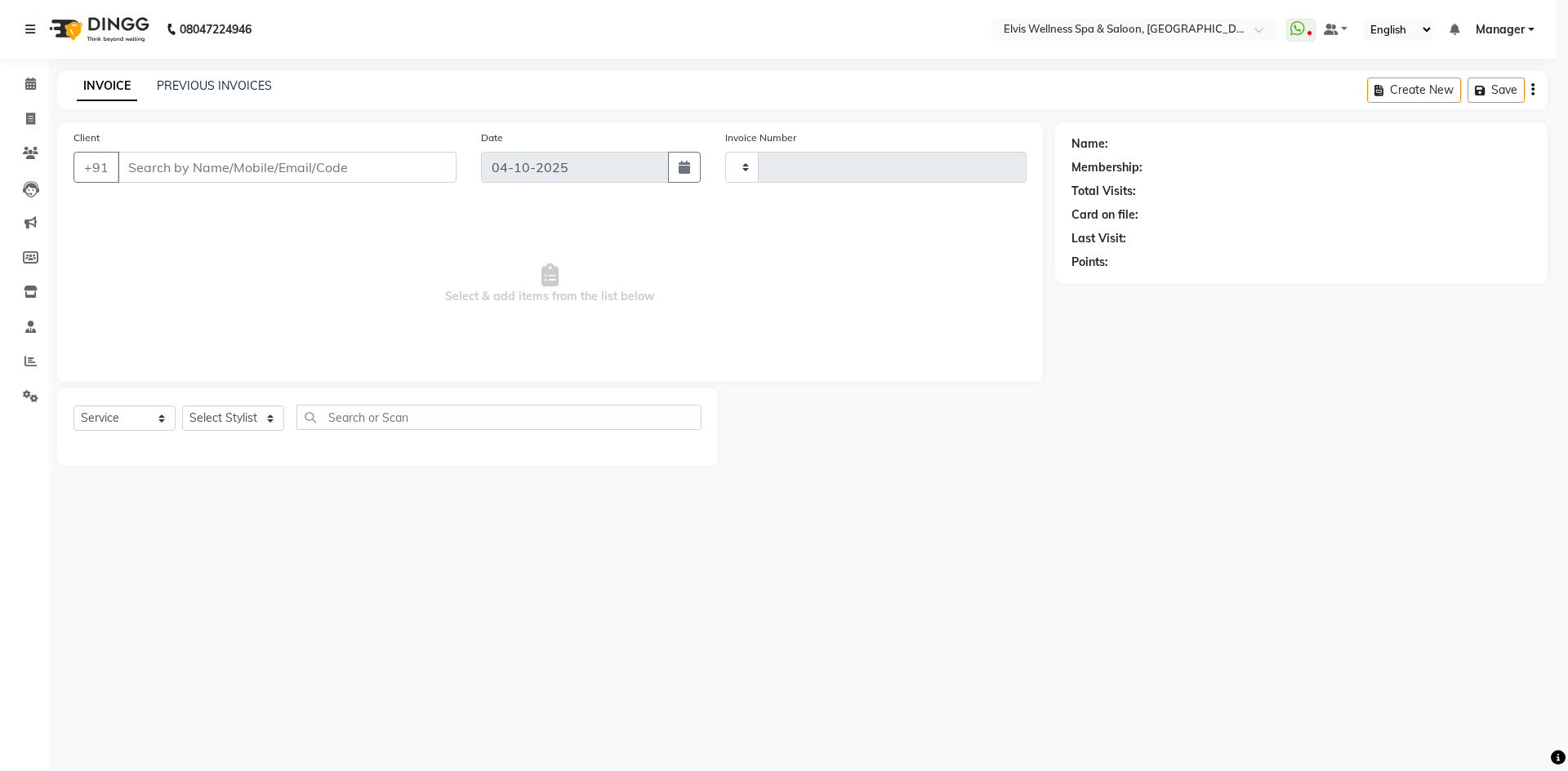
type input "1907"
select select "6269"
type input "7774031781"
select select "71682"
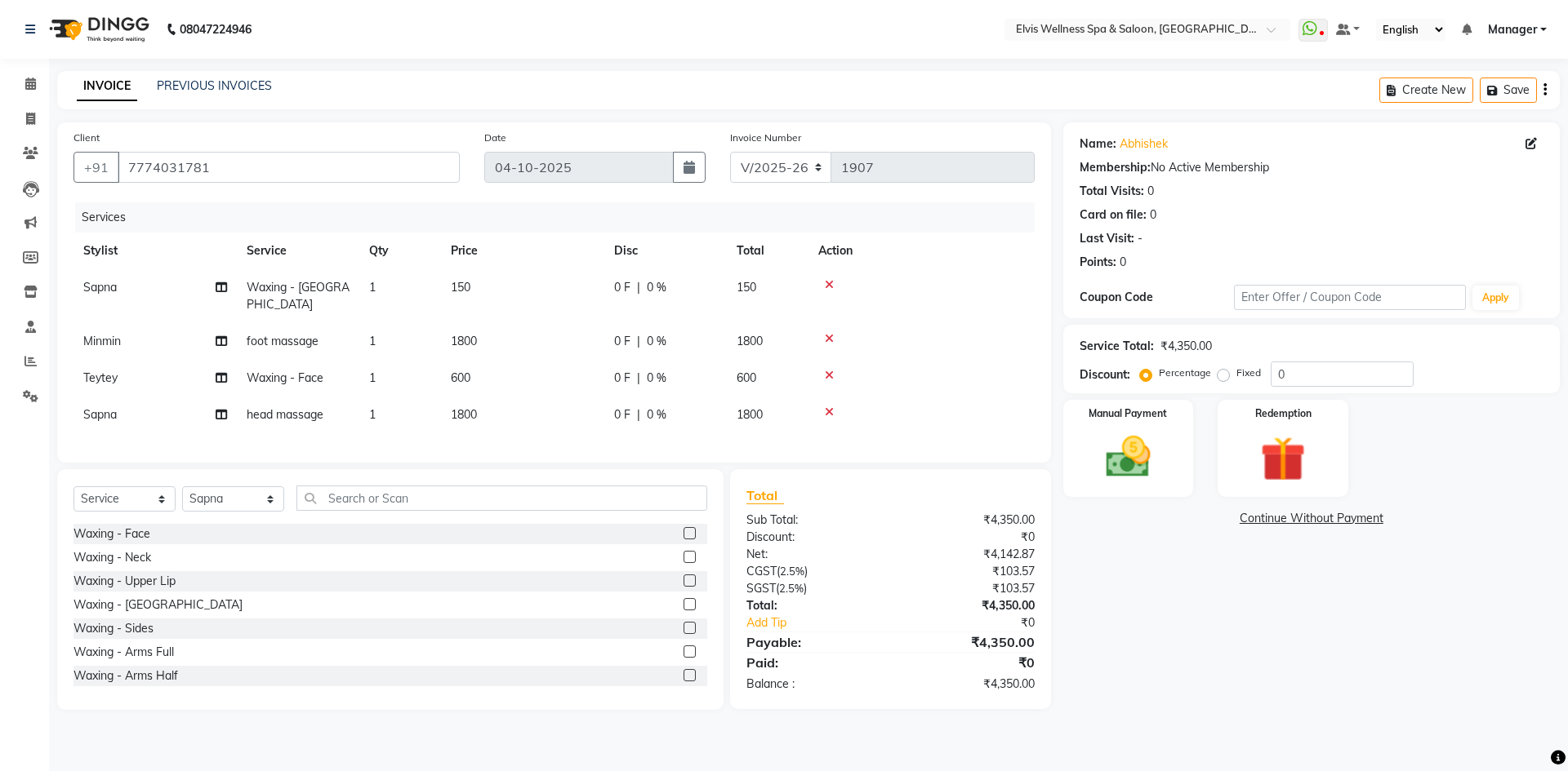
click at [695, 333] on div "0 F | 0 %" at bounding box center [666, 342] width 103 height 17
select select "46461"
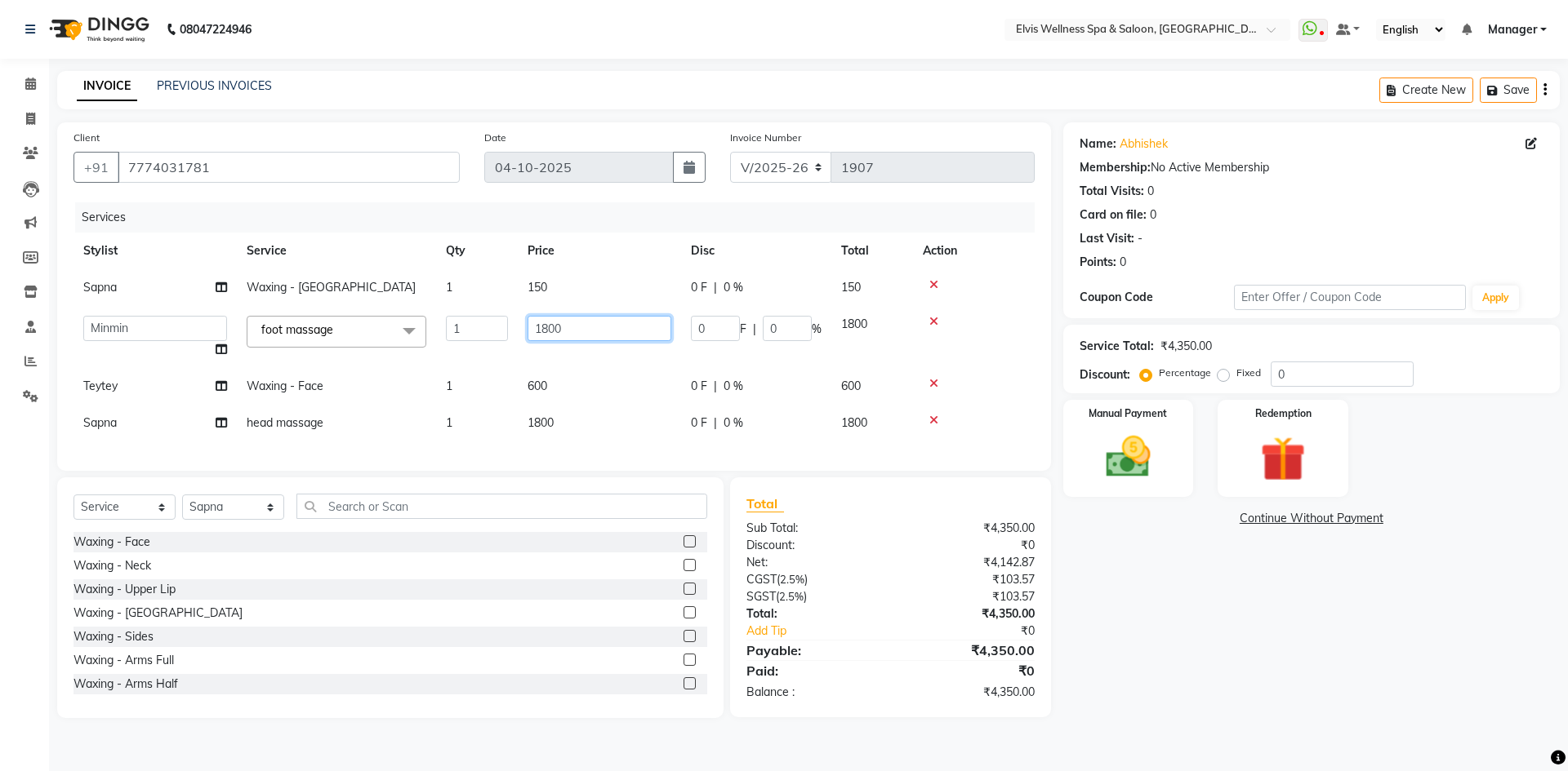
drag, startPoint x: 617, startPoint y: 326, endPoint x: 445, endPoint y: 323, distance: 172.0
click at [445, 323] on tr "[PERSON_NAME] [PERSON_NAME] Staff KP Staff Manager Minmin [PERSON_NAME] [PERSON…" at bounding box center [554, 337] width 961 height 62
type input "2200"
click at [620, 422] on div "Services Stylist Service Qty Price Disc Total Action [PERSON_NAME] Waxing - Chi…" at bounding box center [554, 329] width 961 height 252
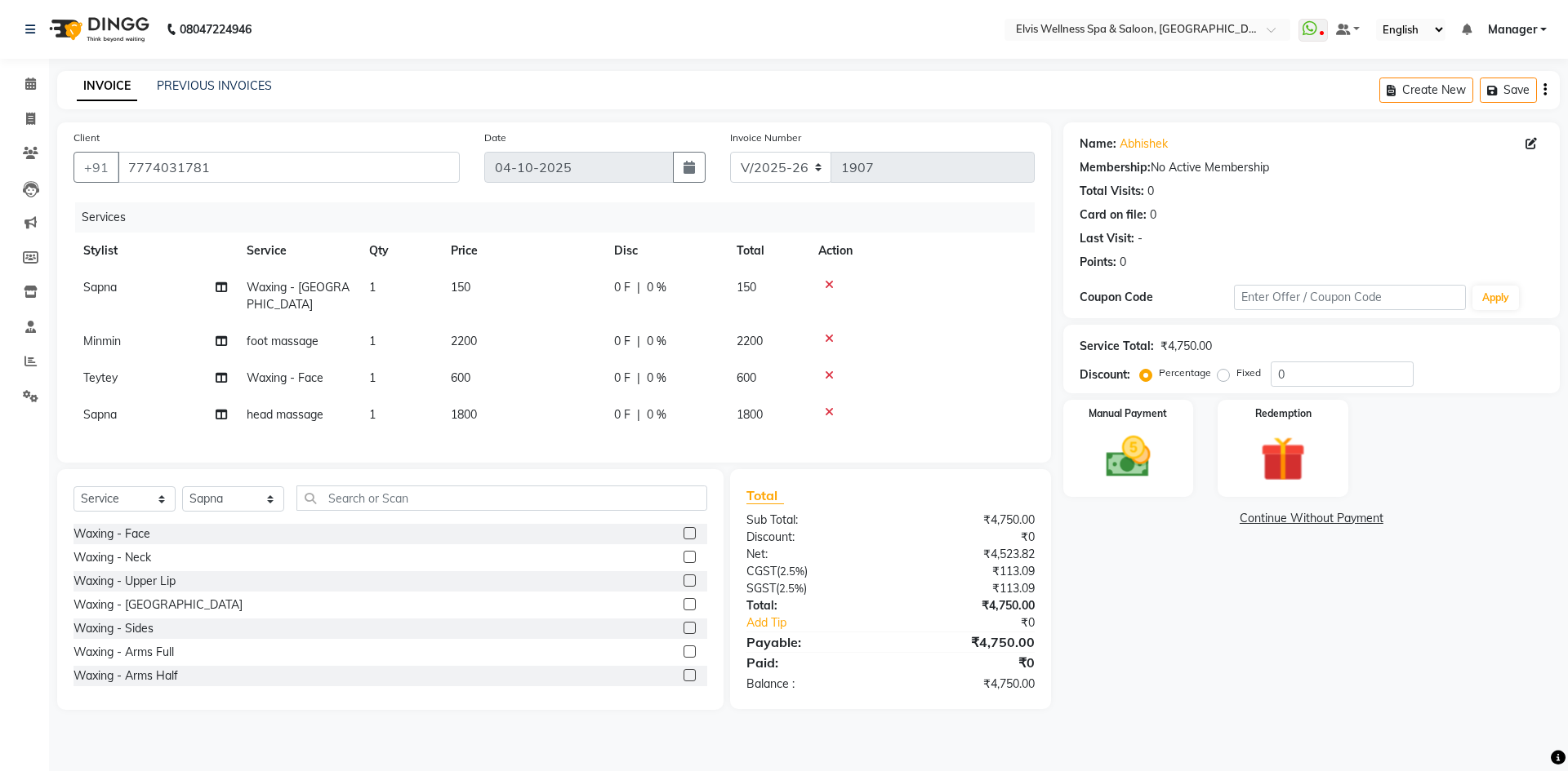
click at [798, 418] on div "Services Stylist Service Qty Price Disc Total Action [PERSON_NAME] Waxing - Chi…" at bounding box center [554, 324] width 961 height 244
click at [706, 407] on div "0 F | 0 %" at bounding box center [666, 415] width 103 height 17
select select "71682"
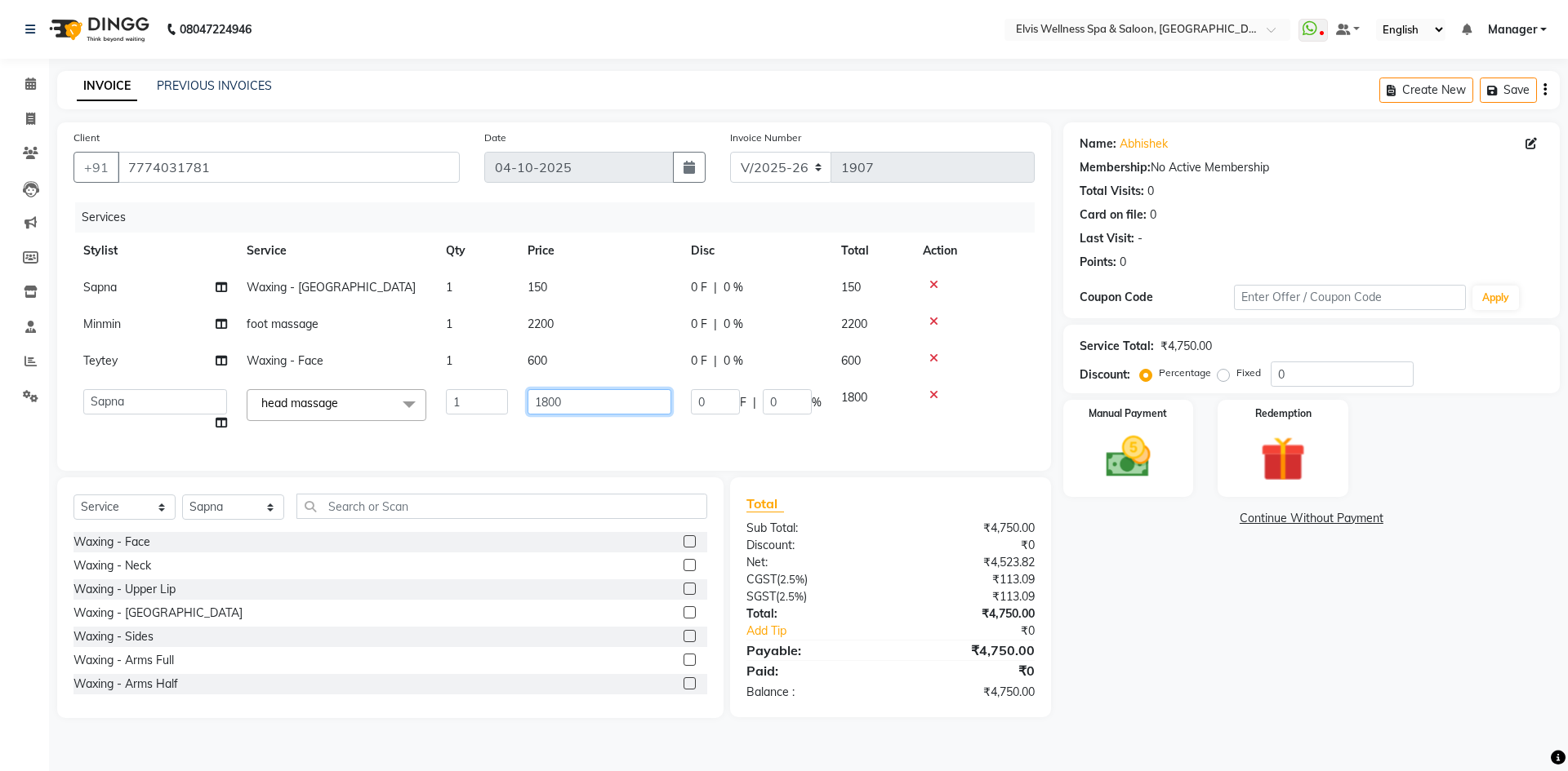
drag, startPoint x: 586, startPoint y: 400, endPoint x: 465, endPoint y: 400, distance: 121.0
click at [474, 400] on tr "[PERSON_NAME] [PERSON_NAME] Staff KP Staff Manager Minmin [PERSON_NAME] [PERSON…" at bounding box center [554, 411] width 961 height 62
type input "2000"
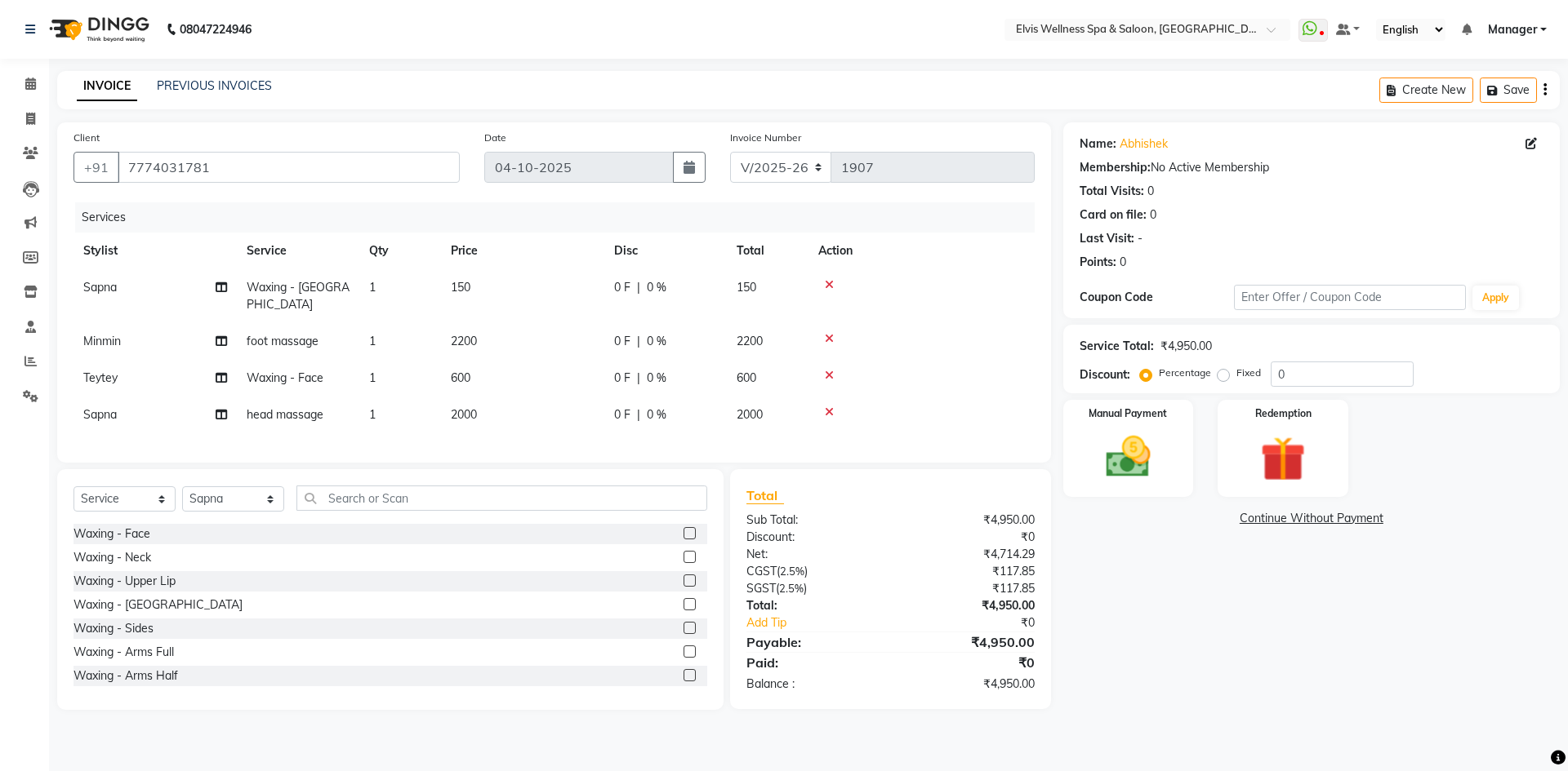
click at [855, 437] on div "Services Stylist Service Qty Price Disc Total Action [PERSON_NAME] Waxing - Chi…" at bounding box center [554, 324] width 961 height 244
click at [695, 371] on td "0 F | 0 %" at bounding box center [665, 378] width 122 height 36
select select "46562"
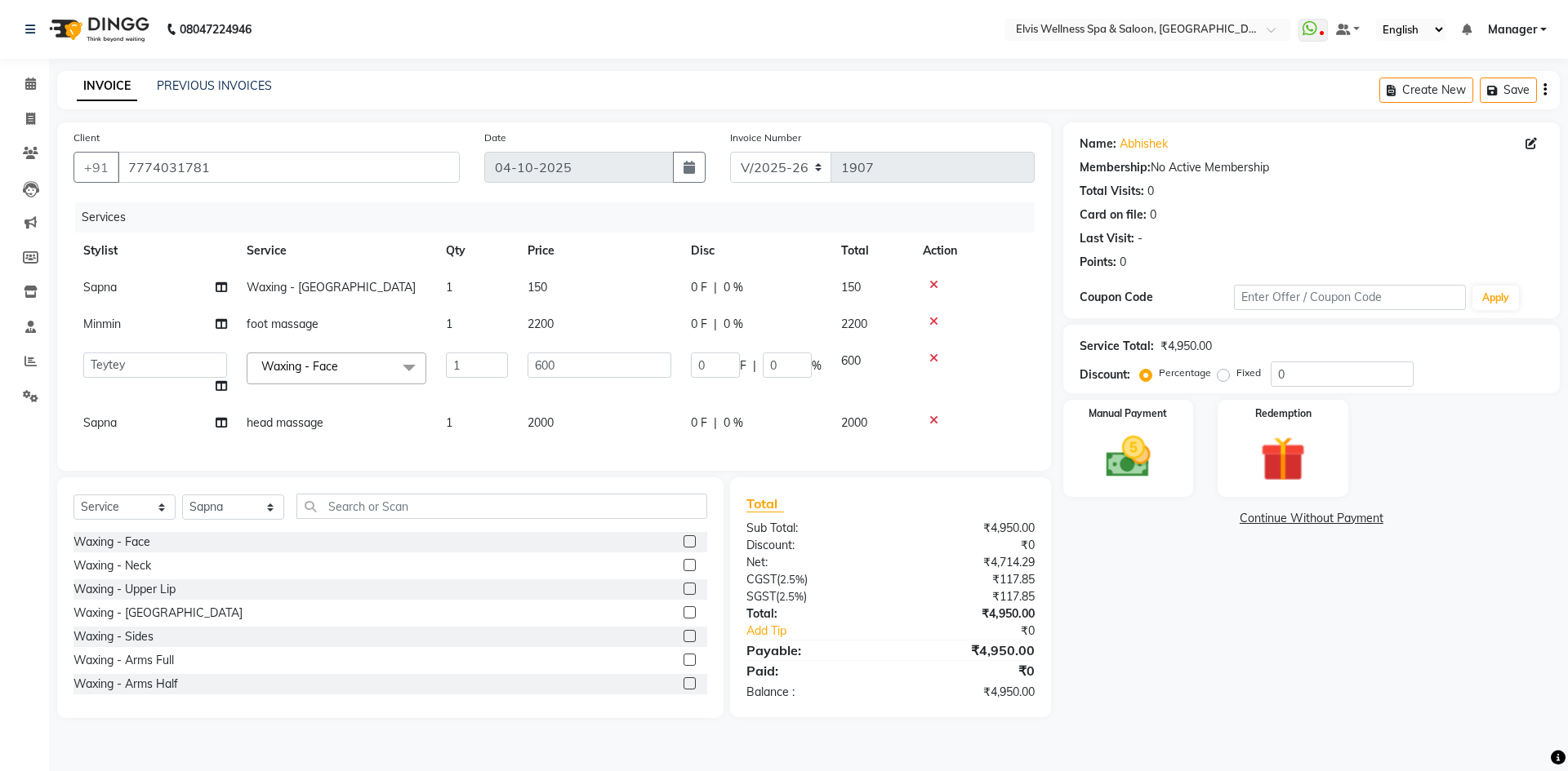
click at [800, 272] on td "0 F | 0 %" at bounding box center [756, 287] width 150 height 36
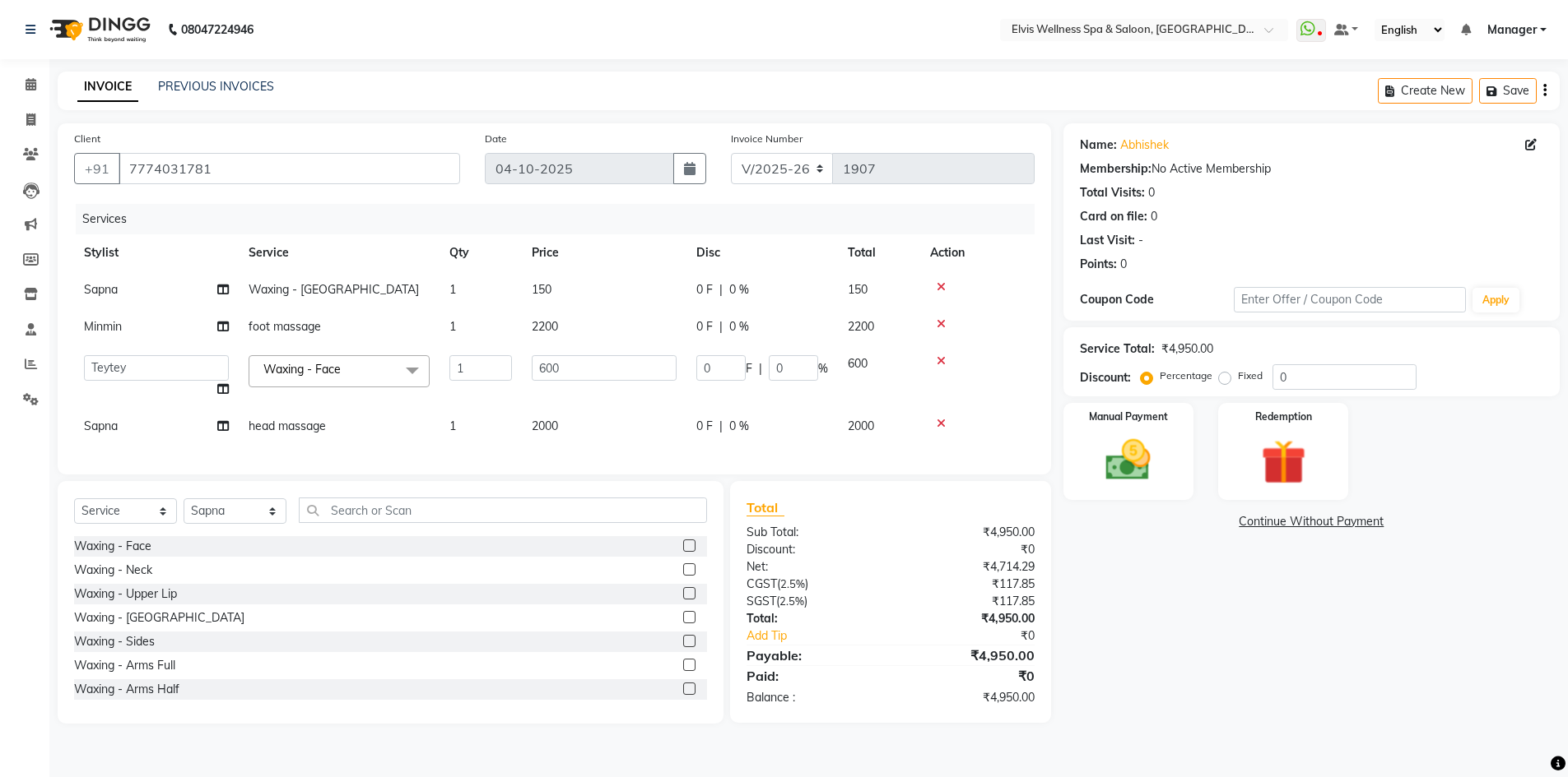
select select "71682"
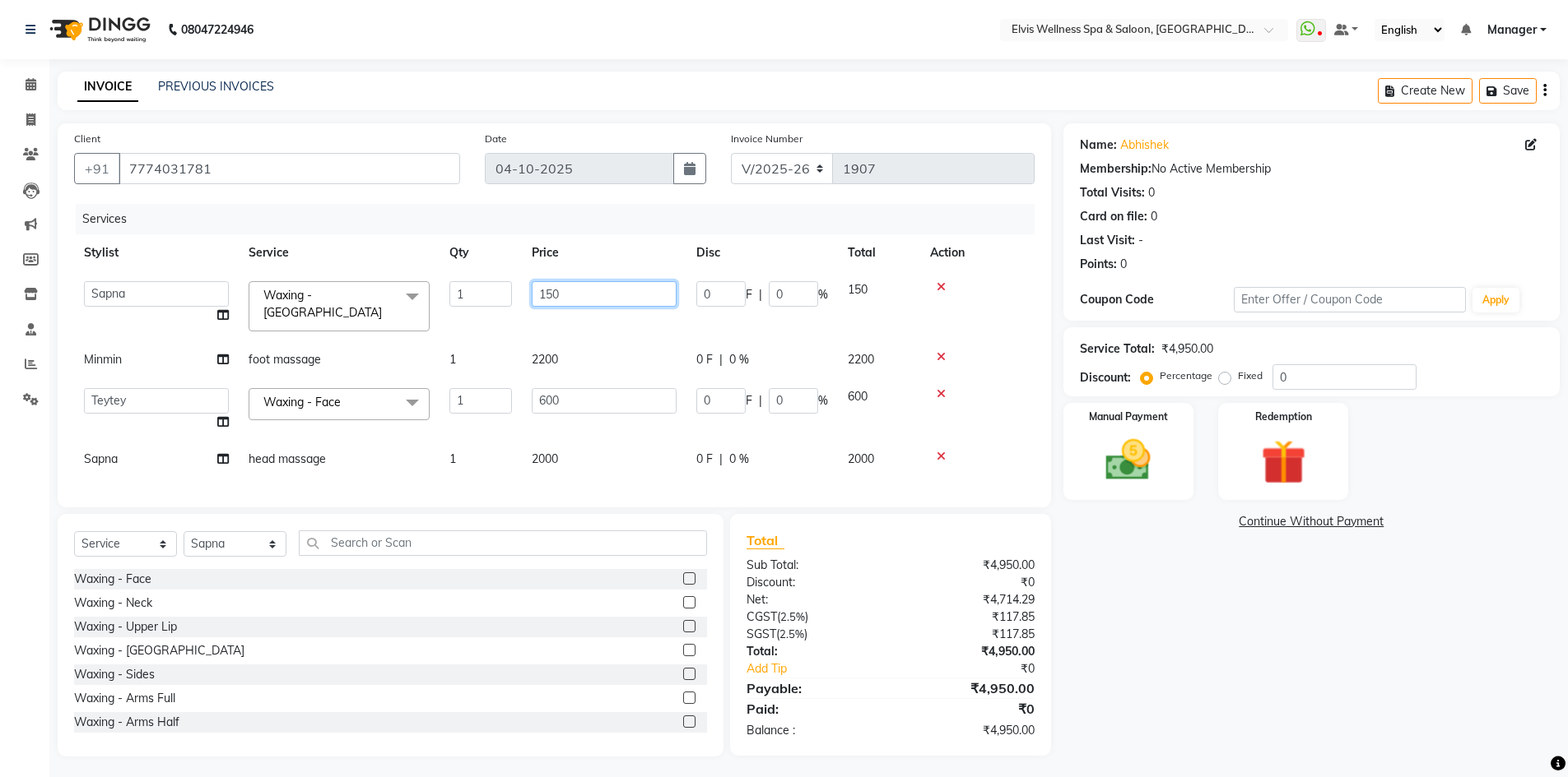
drag, startPoint x: 617, startPoint y: 286, endPoint x: 468, endPoint y: 303, distance: 150.0
click at [468, 303] on tr "[PERSON_NAME] [PERSON_NAME] Staff KP Staff Manager Minmin [PERSON_NAME] [PERSON…" at bounding box center [554, 307] width 961 height 70
type input "200"
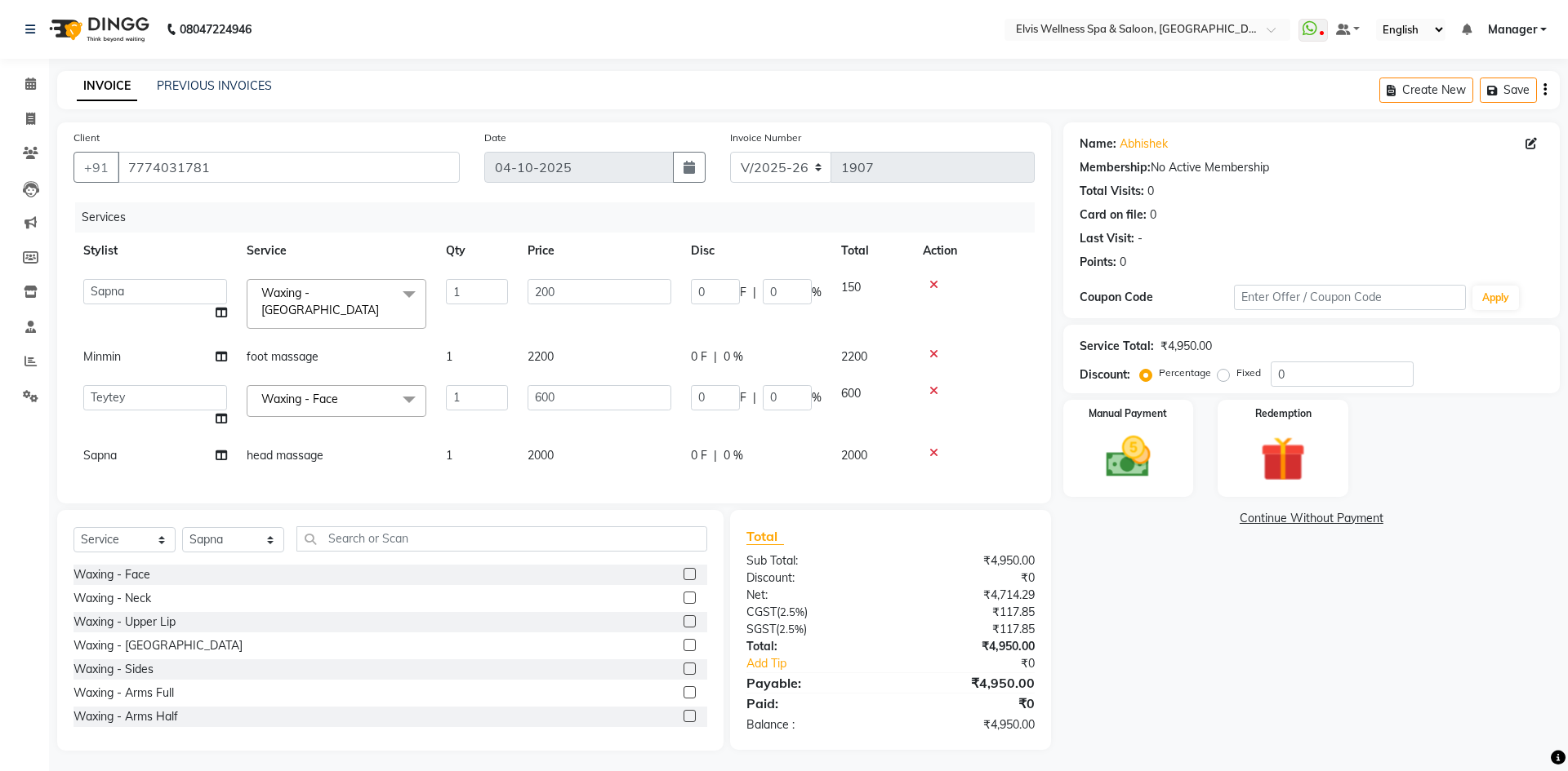
click at [871, 457] on div "Services Stylist Service Qty Price Disc Total Action [PERSON_NAME] [PERSON_NAME…" at bounding box center [554, 344] width 961 height 285
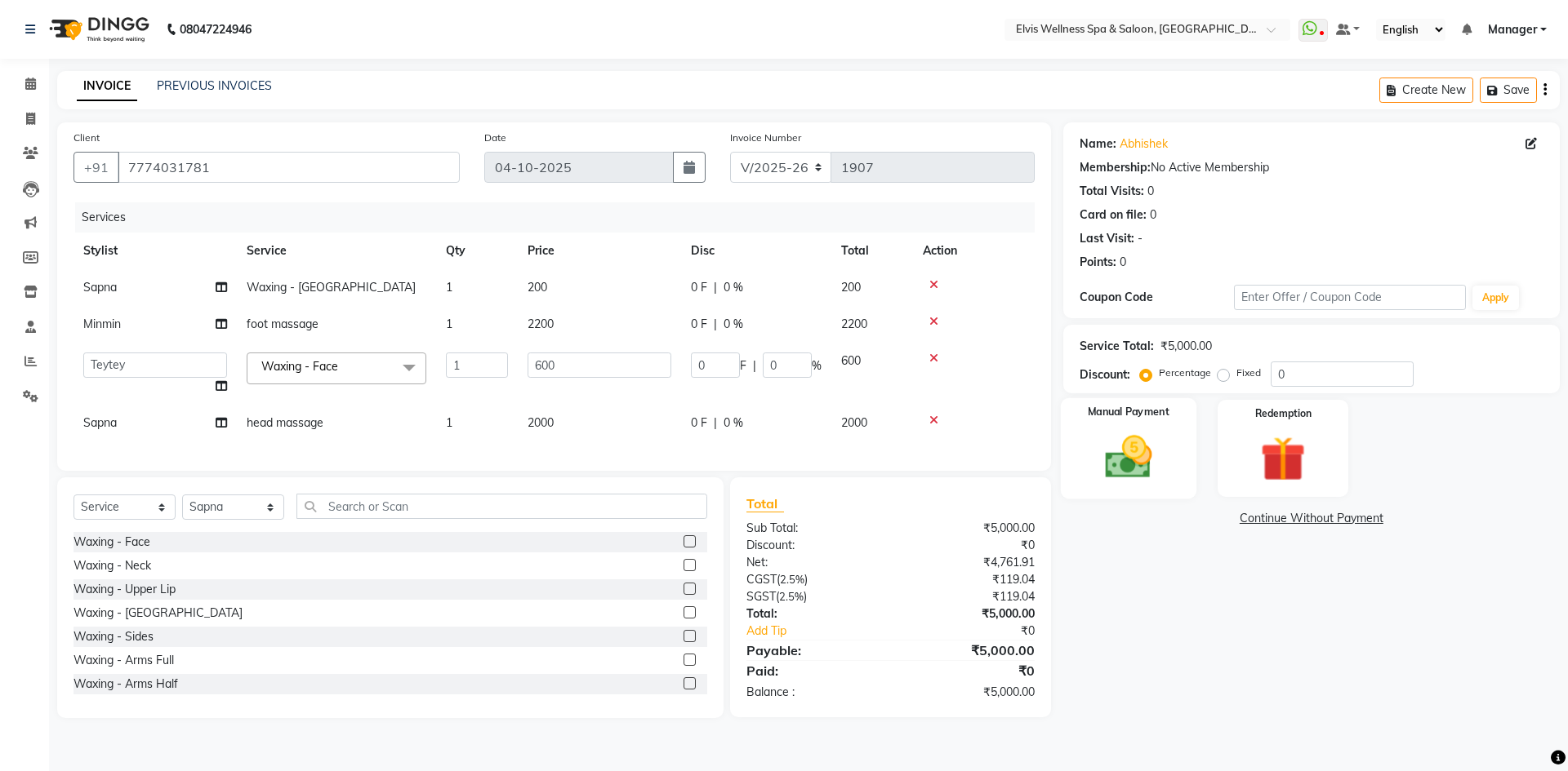
click at [1149, 454] on img at bounding box center [1128, 457] width 76 height 54
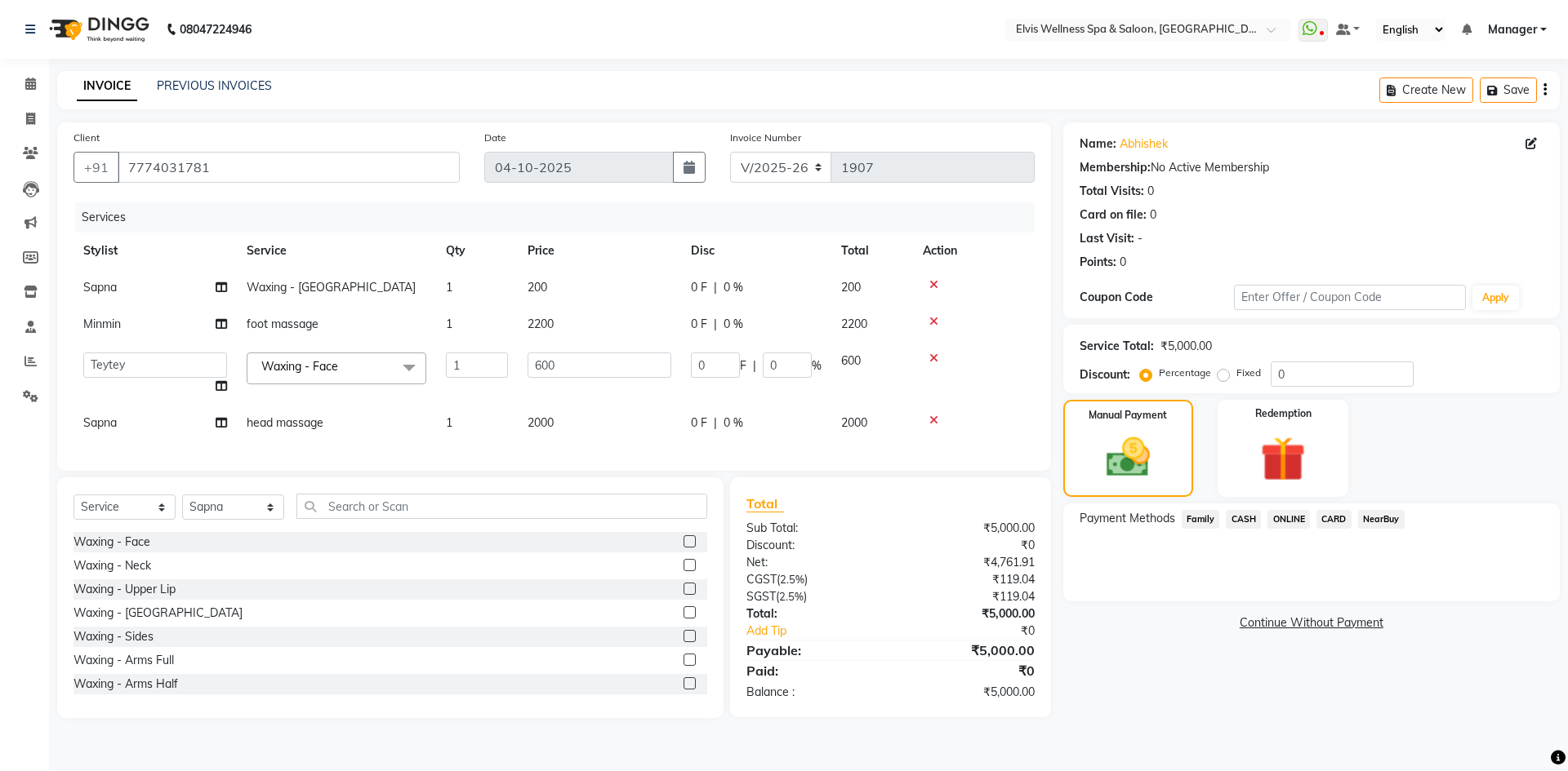
click at [1291, 522] on span "ONLINE" at bounding box center [1288, 520] width 42 height 19
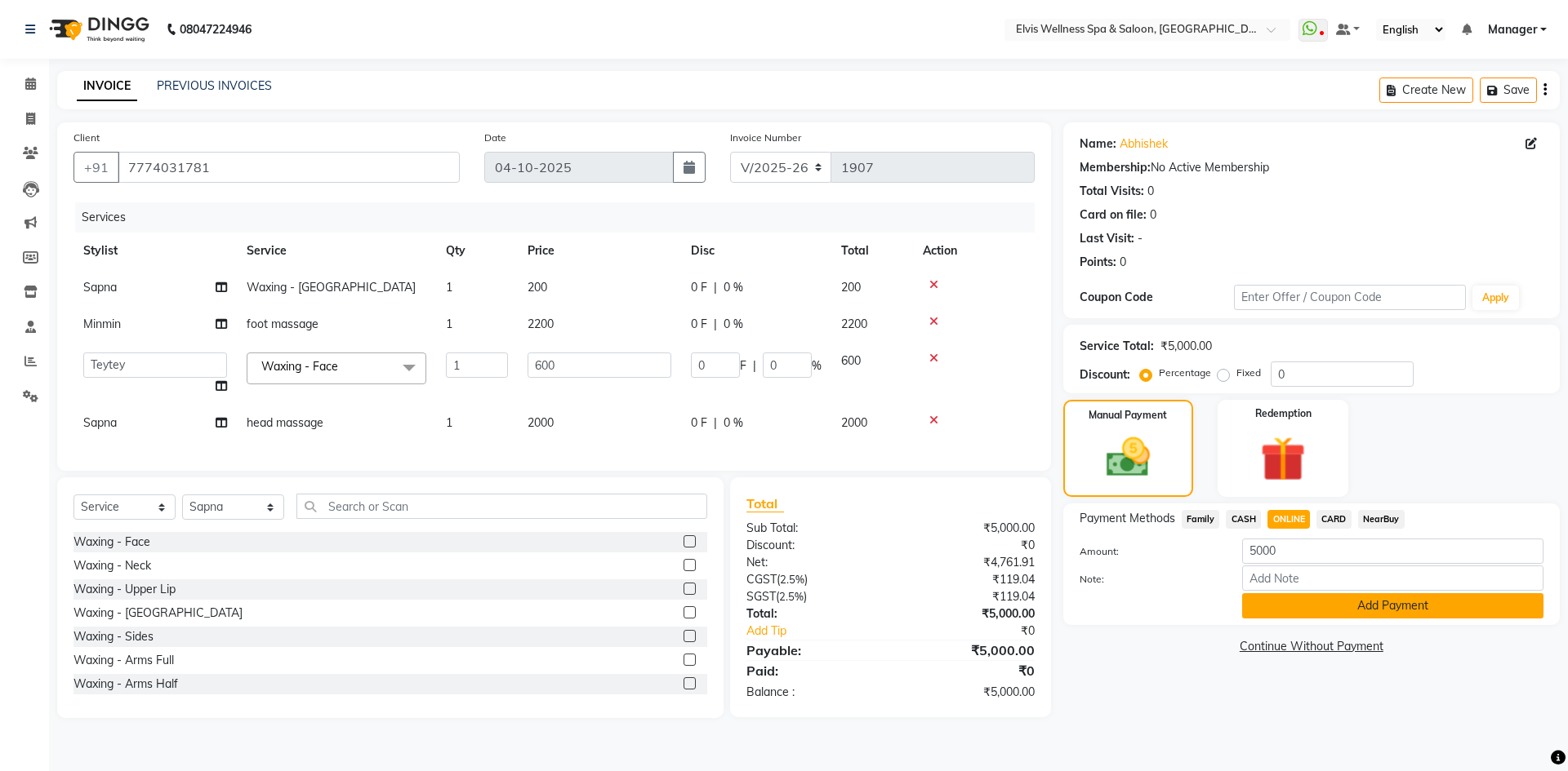
click at [1302, 596] on button "Add Payment" at bounding box center [1392, 606] width 302 height 25
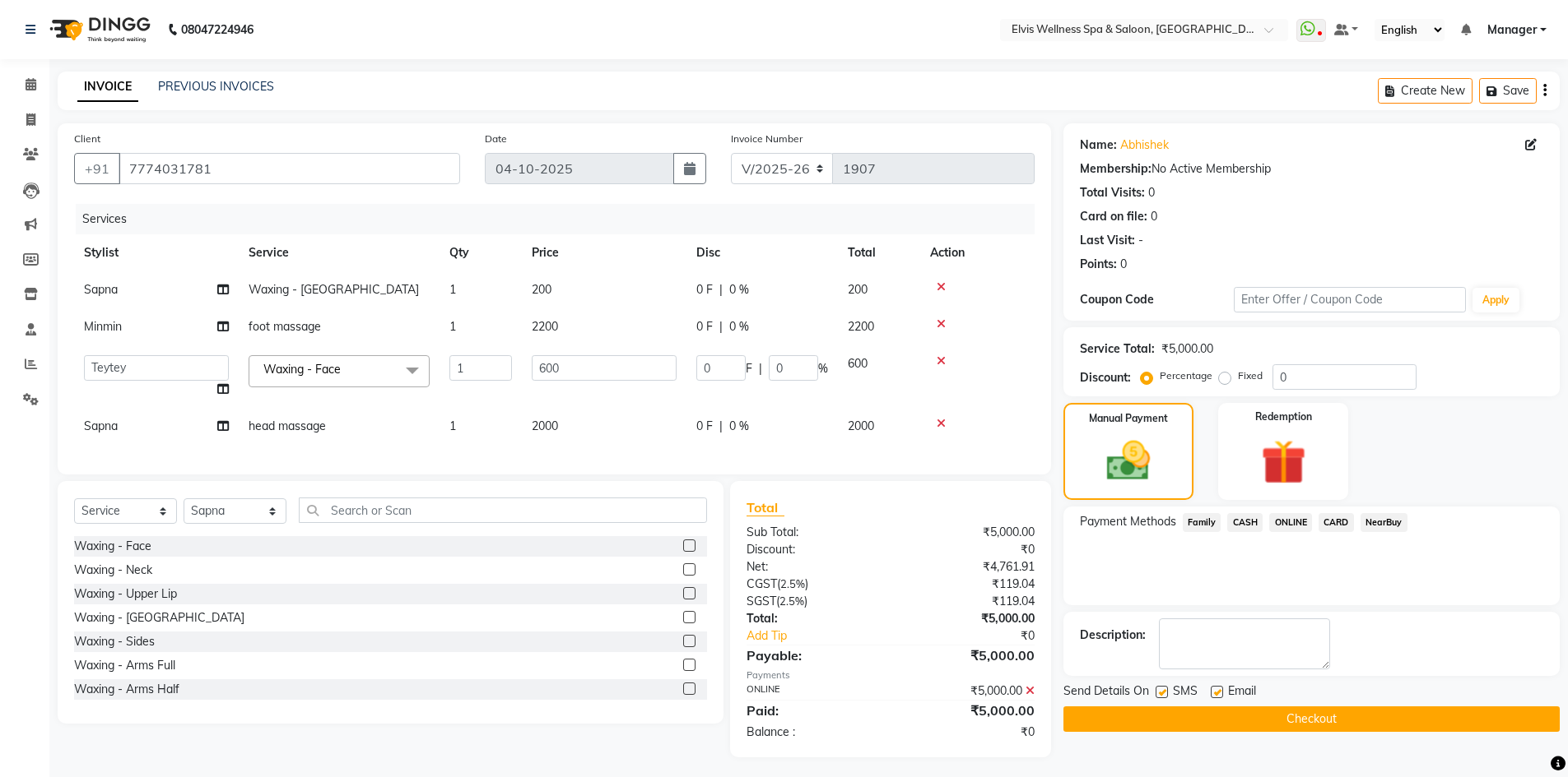
click at [1326, 733] on div "Name: Abhishek Membership: No Active Membership Total Visits: 0 Card on file: 0…" at bounding box center [1318, 440] width 508 height 634
click at [1374, 708] on button "Checkout" at bounding box center [1311, 719] width 496 height 25
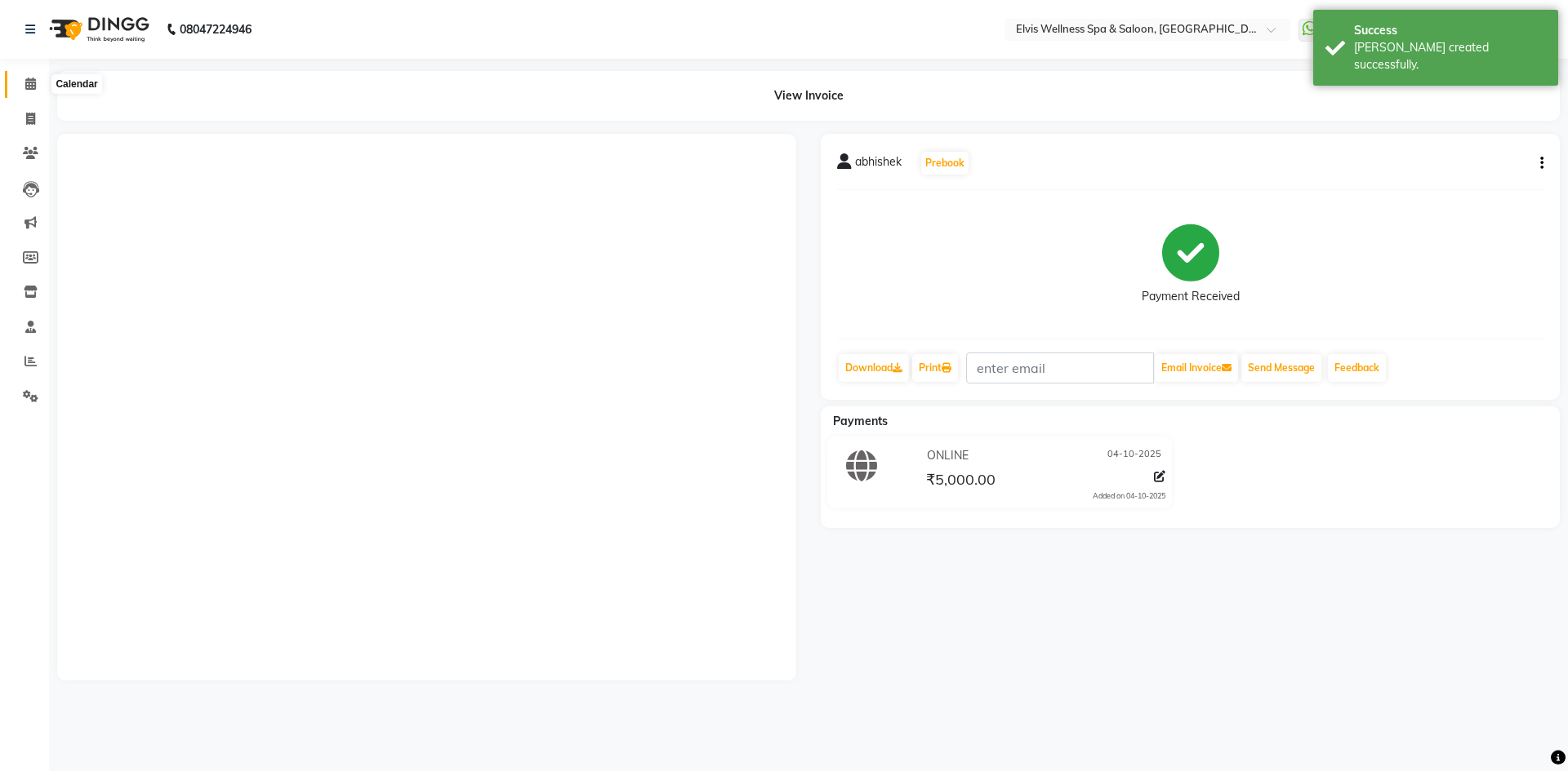
click at [23, 78] on span at bounding box center [30, 84] width 29 height 19
